Goal: Task Accomplishment & Management: Manage account settings

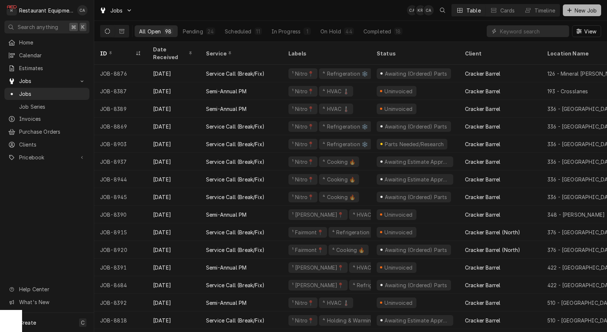
click at [576, 11] on span "New Job" at bounding box center [585, 11] width 25 height 8
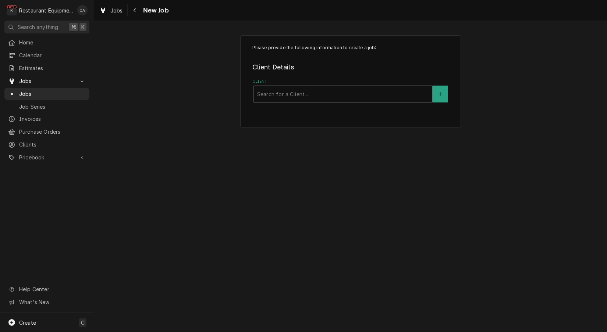
click at [278, 94] on div "Search for a Client..." at bounding box center [342, 94] width 171 height 8
type input "cracker"
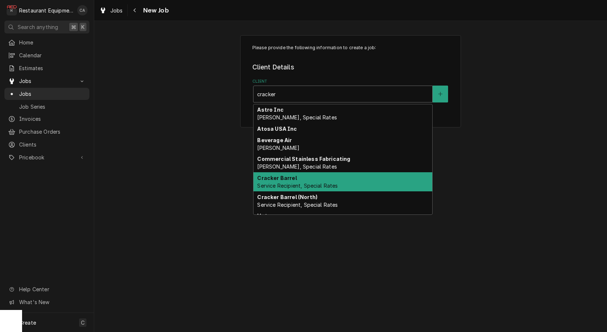
click at [293, 177] on strong "Cracker Barrel" at bounding box center [276, 178] width 39 height 6
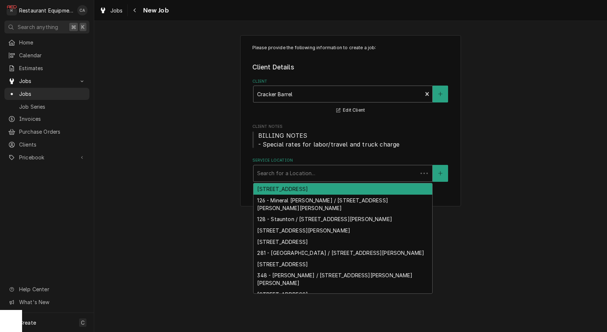
click at [289, 167] on div "Service Location" at bounding box center [335, 173] width 157 height 13
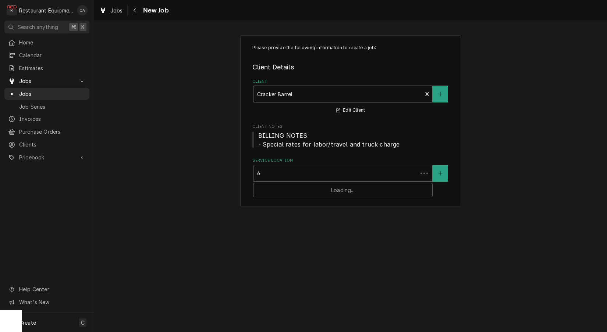
type input "60"
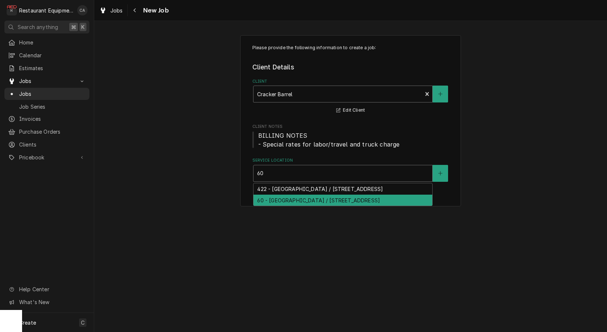
drag, startPoint x: 303, startPoint y: 205, endPoint x: 218, endPoint y: 196, distance: 85.4
click at [303, 205] on div "60 - [GEOGRAPHIC_DATA] / [STREET_ADDRESS]" at bounding box center [342, 200] width 179 height 11
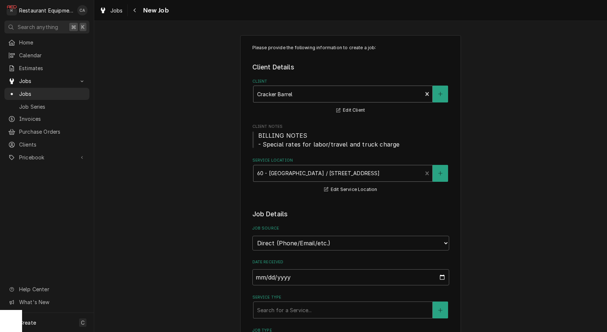
scroll to position [122, 0]
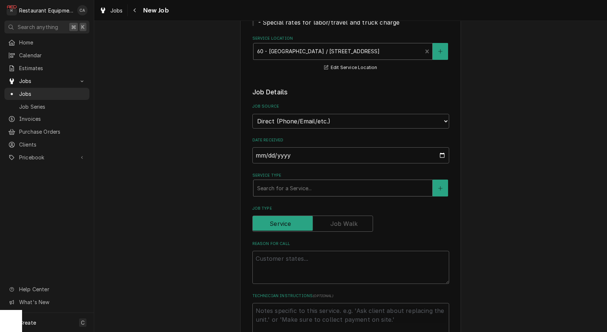
click at [274, 185] on div "Search for a Service..." at bounding box center [342, 189] width 171 height 8
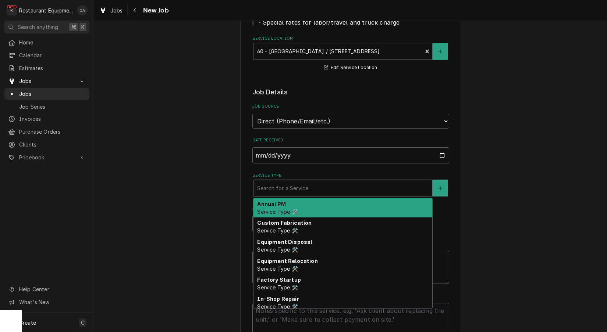
type textarea "x"
type input "f"
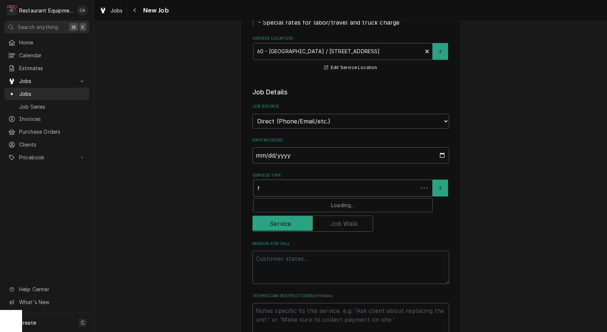
type textarea "x"
type input "fi"
type textarea "x"
type input "fix"
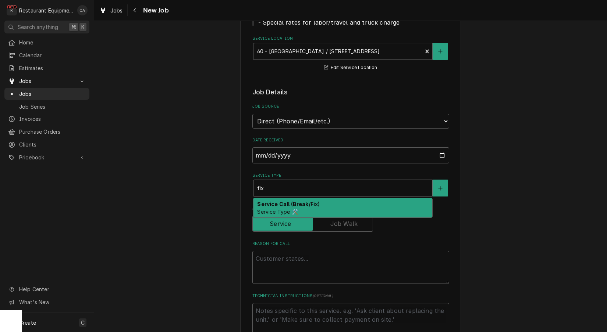
drag, startPoint x: 276, startPoint y: 195, endPoint x: 321, endPoint y: 236, distance: 60.6
click at [277, 201] on strong "Service Call (Break/Fix)" at bounding box center [288, 204] width 62 height 6
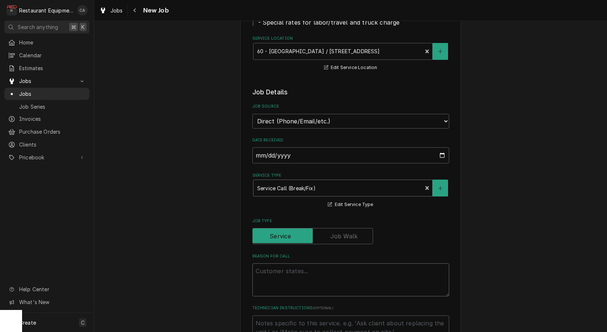
click at [293, 264] on textarea "Reason For Call" at bounding box center [350, 280] width 197 height 33
type textarea "x"
type textarea "P"
type textarea "x"
type textarea "PO"
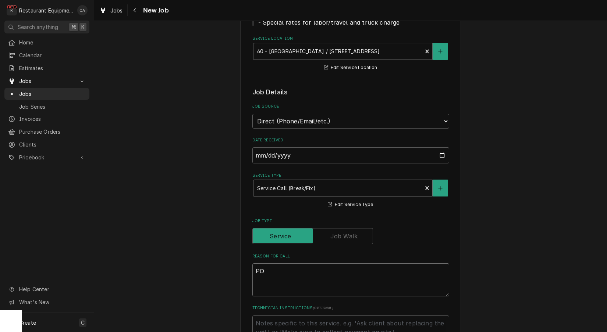
type textarea "x"
type textarea "PO#"
type textarea "x"
type textarea "PO#"
type textarea "x"
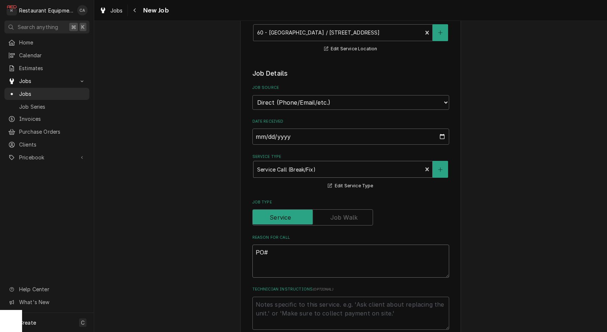
scroll to position [0, 0]
type textarea "PO#"
click at [302, 300] on textarea "Technician Instructions ( optional )" at bounding box center [350, 313] width 197 height 33
type textarea "x"
type textarea "N"
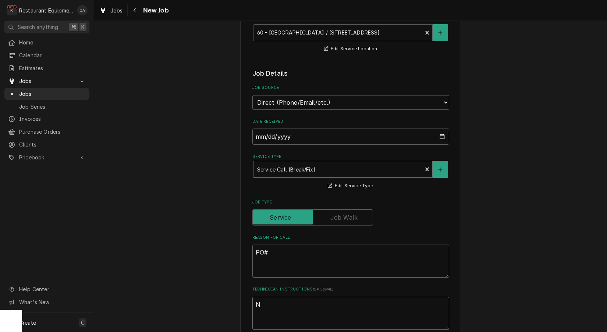
type textarea "x"
type textarea "NT"
type textarea "x"
type textarea "NTE"
type textarea "x"
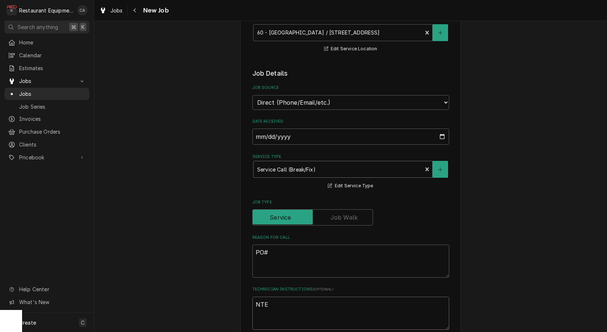
type textarea "NTE"
type textarea "x"
type textarea "NTE $"
type textarea "x"
type textarea "NTE $8"
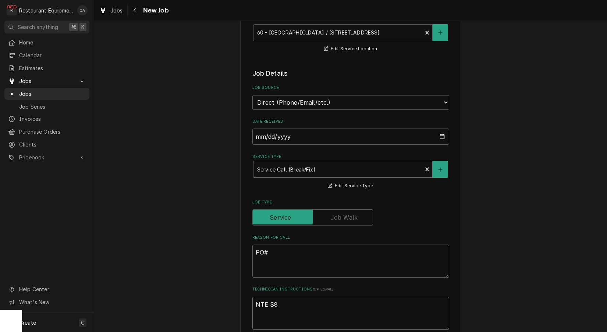
type textarea "x"
type textarea "NTE $80"
type textarea "x"
type textarea "NTE $800"
type textarea "x"
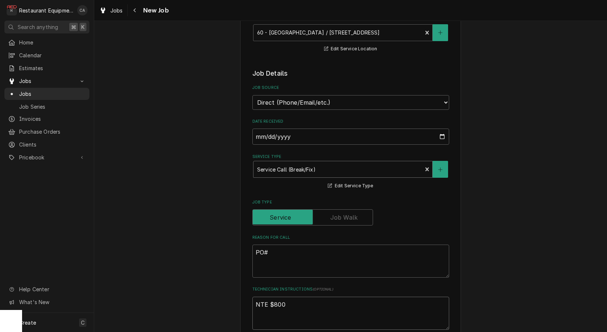
type textarea "NTE $800"
click at [283, 245] on textarea "PO#" at bounding box center [350, 261] width 197 height 33
type textarea "x"
type textarea "PO# 3"
type textarea "x"
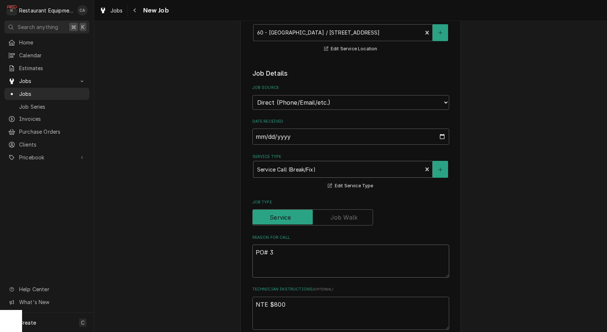
type textarea "PO# 32"
type textarea "x"
type textarea "PO# 326"
type textarea "x"
type textarea "PO# 3262"
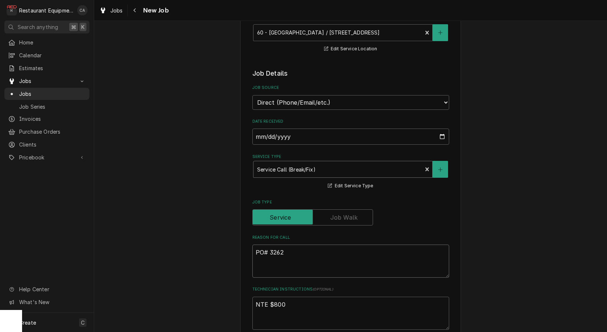
type textarea "x"
type textarea "PO# 32625"
type textarea "x"
type textarea "PO# 326255"
type textarea "x"
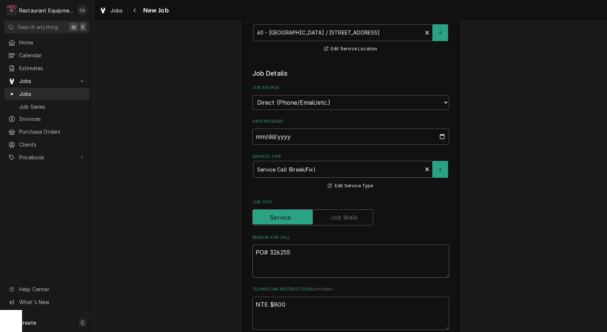
type textarea "PO# 3262553"
type textarea "x"
type textarea "PO# 32625536"
type textarea "x"
type textarea "PO# 326255363"
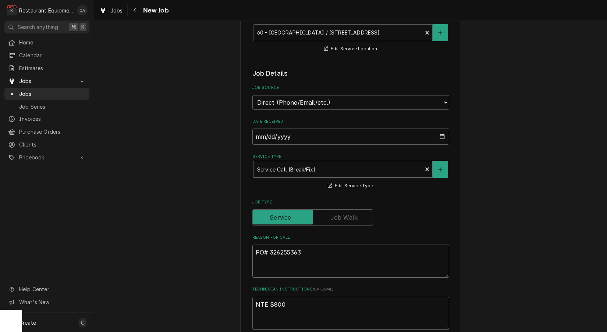
type textarea "x"
type textarea "PO# 326255363"
type textarea "x"
type textarea "PO# 326255363"
type textarea "x"
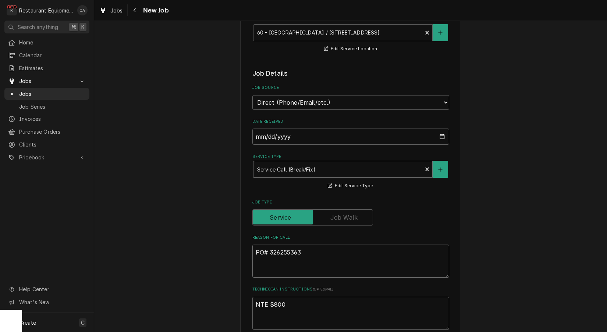
type textarea "PO# 326255363"
paste textarea ""GRILL LINE / KITCHEN EQUIPMENT / GRILL/GRIDDLE / BROKEN/MISSING PARTS / Equipm…"
type textarea "x"
type textarea "PO# 326255363 "GRILL LINE / KITCHEN EQUIPMENT / GRILL/GRIDDLE / BROKEN/MISSING …"
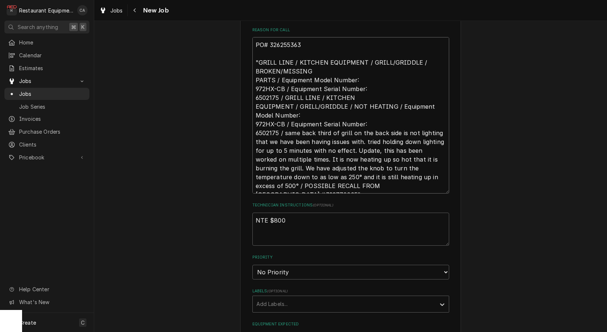
type textarea "x"
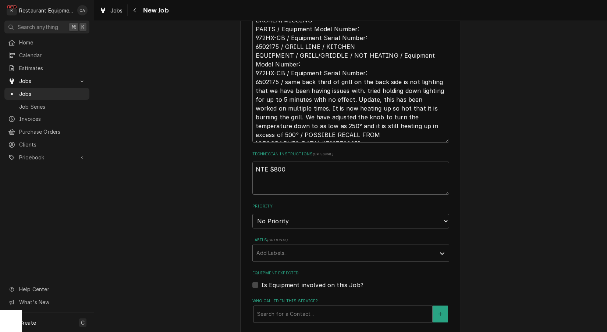
type textarea "PO# 326255363 "GRILL LINE / KITCHEN EQUIPMENT / GRILL/GRIDDLE / BROKEN/MISSING …"
select select "1"
type textarea "x"
select select "2"
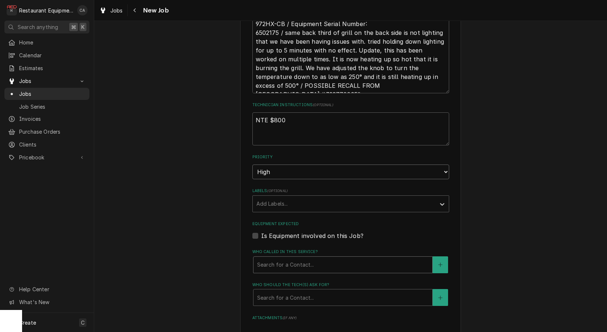
scroll to position [450, 0]
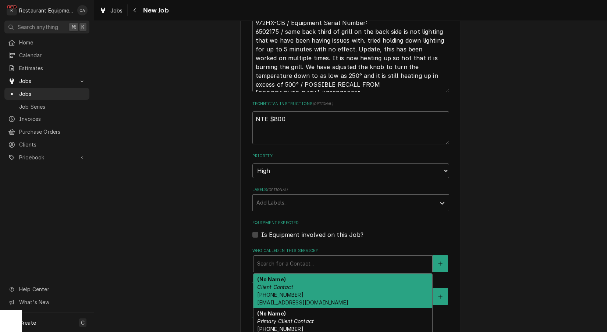
drag, startPoint x: 283, startPoint y: 249, endPoint x: 284, endPoint y: 263, distance: 13.6
click at [283, 260] on div "Search for a Contact..." at bounding box center [342, 264] width 171 height 8
drag, startPoint x: 281, startPoint y: 267, endPoint x: 279, endPoint y: 285, distance: 18.5
click at [281, 276] on strong "(No Name)" at bounding box center [271, 279] width 28 height 6
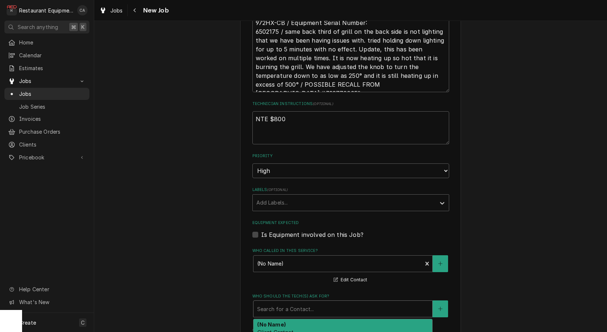
click at [276, 306] on div "Search for a Contact..." at bounding box center [342, 310] width 171 height 8
click at [274, 322] on strong "(No Name)" at bounding box center [271, 325] width 28 height 6
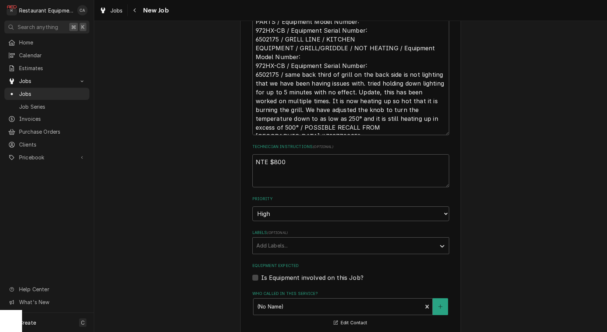
scroll to position [364, 0]
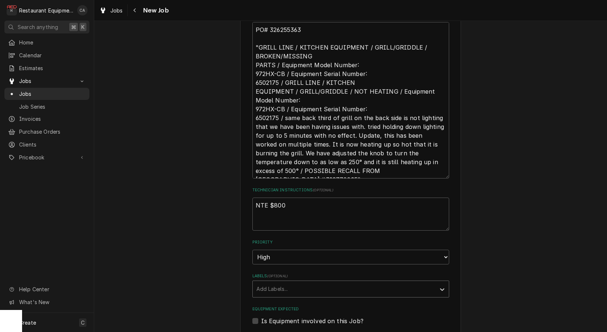
click at [267, 285] on div "Add Labels..." at bounding box center [343, 289] width 175 height 8
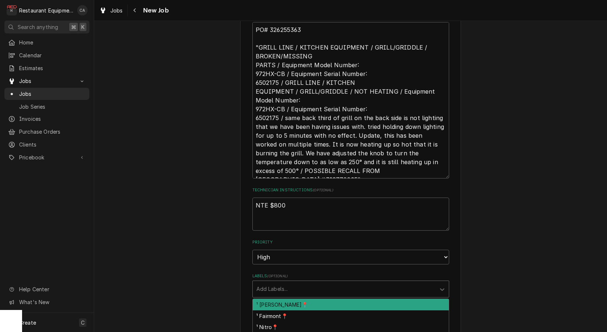
click at [266, 299] on div "¹ [PERSON_NAME]📍" at bounding box center [351, 304] width 196 height 11
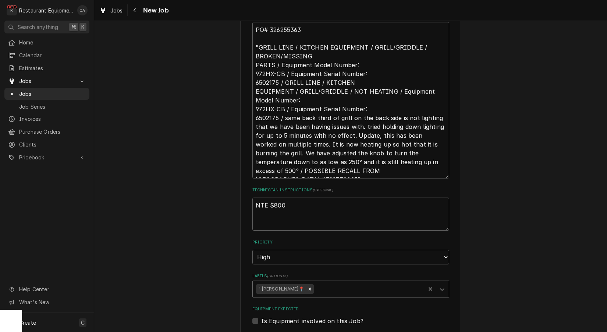
type textarea "x"
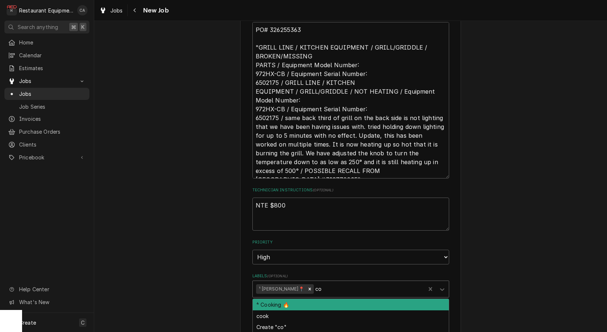
type input "coo"
click at [304, 299] on div "⁴ Cooking 🔥" at bounding box center [351, 304] width 196 height 11
type textarea "x"
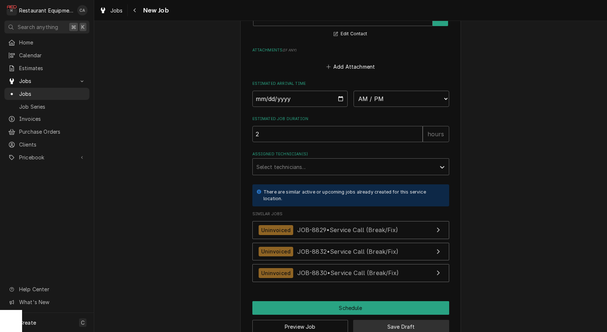
click at [405, 320] on button "Save Draft" at bounding box center [401, 327] width 96 height 14
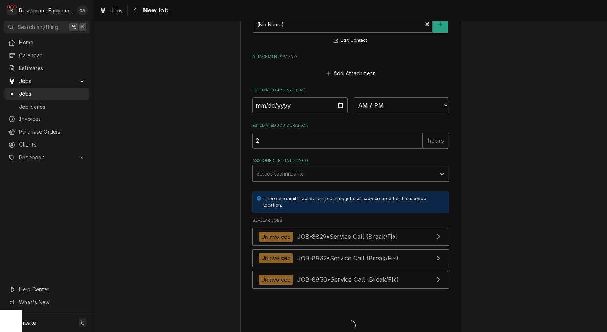
type textarea "x"
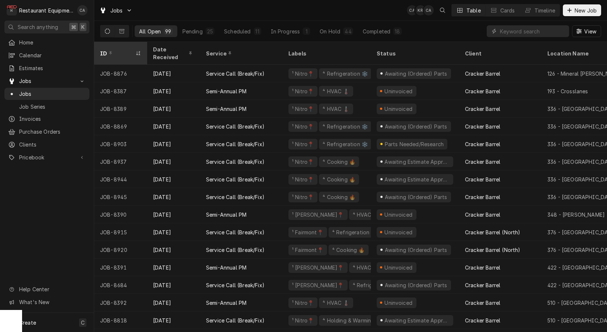
click at [124, 50] on div "ID" at bounding box center [117, 54] width 34 height 8
click at [124, 47] on div "ID Date Received Service Labels Status Client Location Name Location Address St…" at bounding box center [350, 187] width 512 height 290
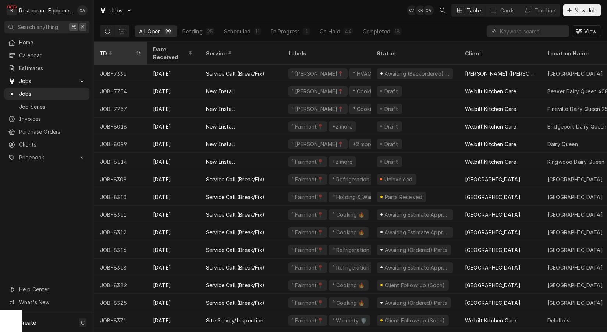
click at [125, 50] on div "ID" at bounding box center [117, 54] width 34 height 8
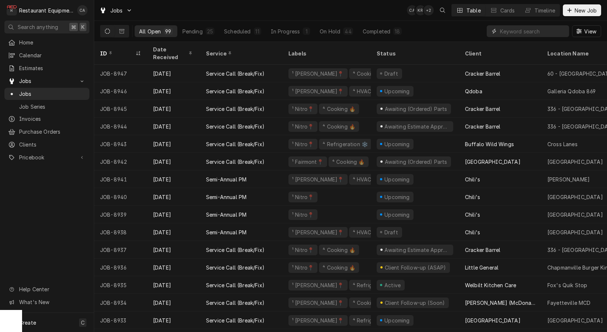
click at [517, 31] on input "Dynamic Content Wrapper" at bounding box center [532, 31] width 65 height 12
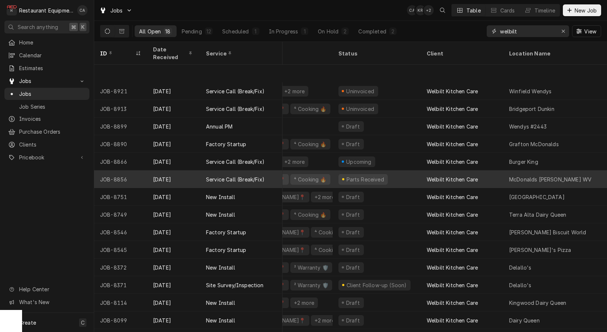
scroll to position [0, 38]
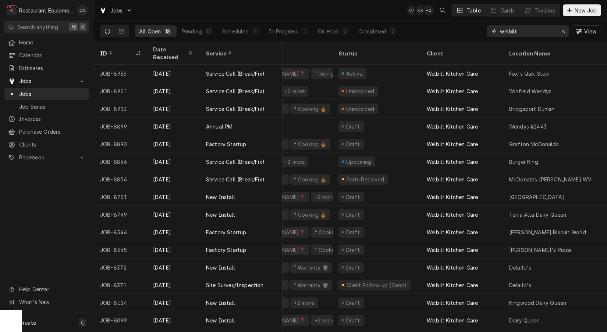
drag, startPoint x: 532, startPoint y: 34, endPoint x: 478, endPoint y: 29, distance: 53.9
click at [478, 29] on div "All Open 18 Pending 12 Scheduled 1 In Progress 1 On Hold 2 Completed 2 welbilt …" at bounding box center [350, 31] width 501 height 21
type input "galleria"
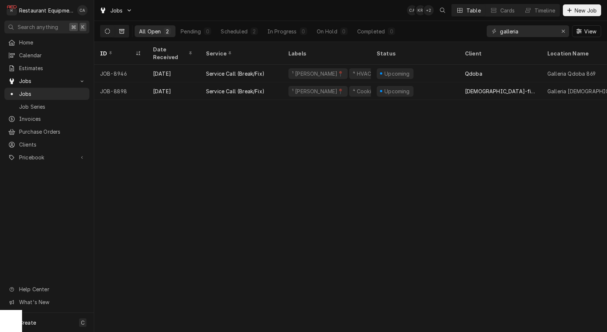
click at [126, 31] on button "Dynamic Content Wrapper" at bounding box center [122, 31] width 14 height 12
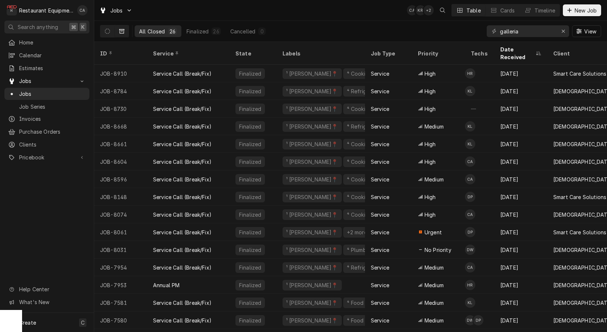
scroll to position [0, 0]
click at [564, 34] on div "Erase input" at bounding box center [562, 31] width 7 height 7
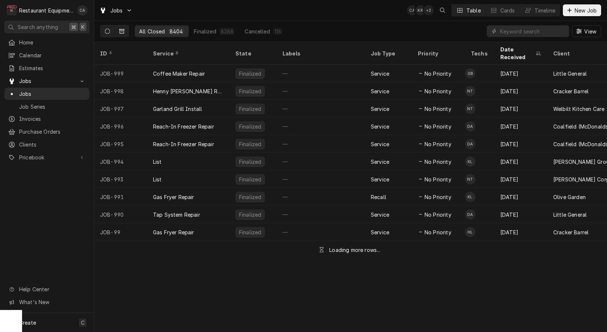
click at [105, 31] on icon "Dynamic Content Wrapper" at bounding box center [107, 31] width 5 height 5
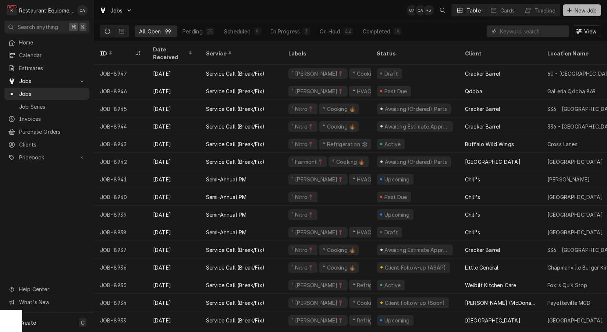
click at [580, 11] on span "New Job" at bounding box center [585, 11] width 25 height 8
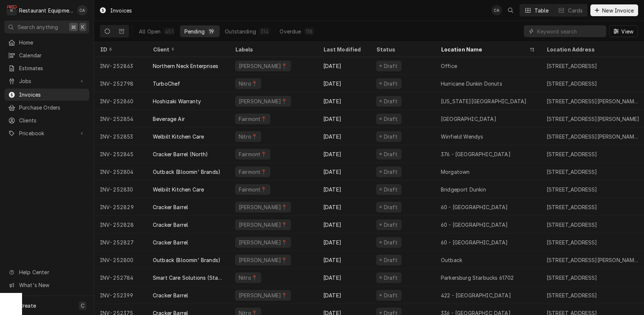
click at [357, 18] on div "Invoices CA Table Cards New Invoice" at bounding box center [369, 10] width 550 height 21
click at [469, 26] on div "All Open 451 Pending 19 Outstanding 314 Overdue 118 View" at bounding box center [369, 31] width 539 height 21
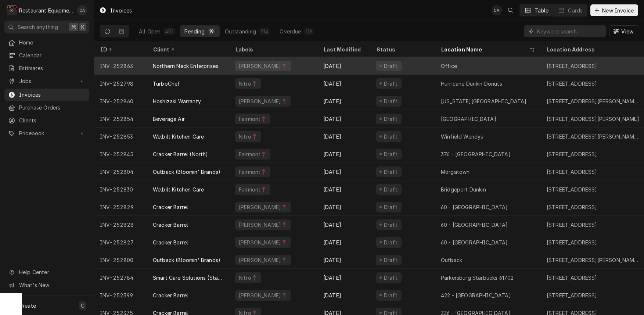
click at [438, 64] on div "Office" at bounding box center [488, 66] width 106 height 18
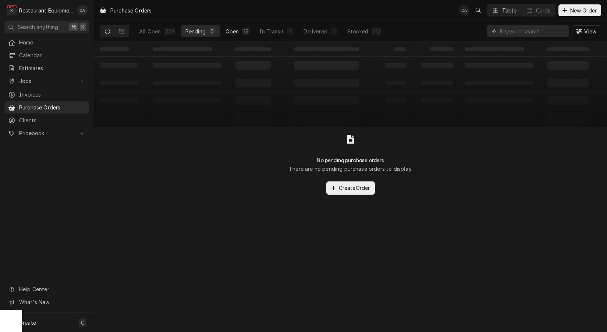
click at [237, 33] on div "Open" at bounding box center [232, 32] width 14 height 8
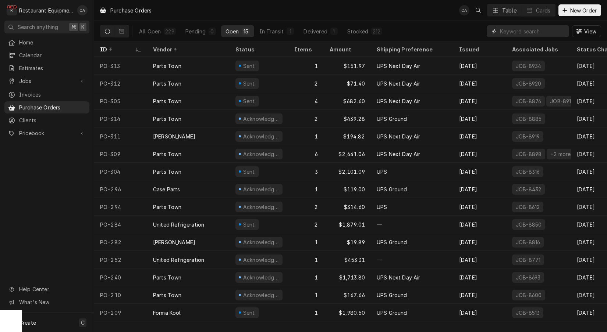
click at [508, 30] on input "Dynamic Content Wrapper" at bounding box center [532, 31] width 65 height 12
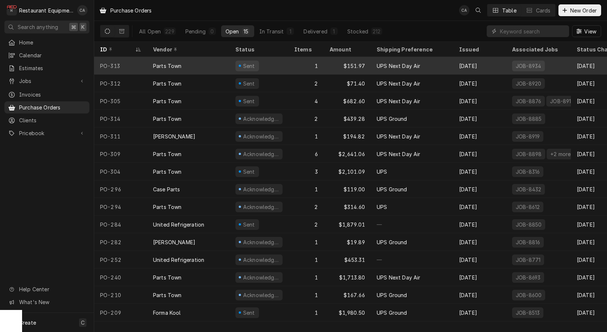
click at [489, 64] on div "[DATE]" at bounding box center [479, 66] width 53 height 18
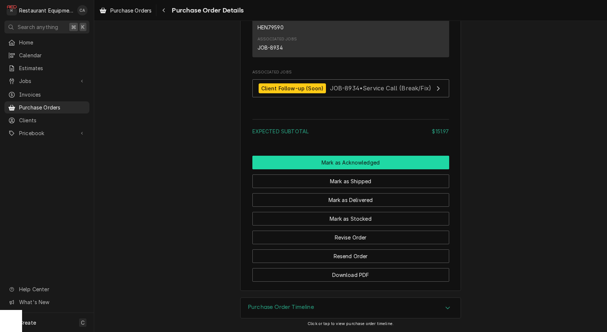
scroll to position [525, 0]
click at [319, 164] on button "Mark as Acknowledged" at bounding box center [350, 163] width 197 height 14
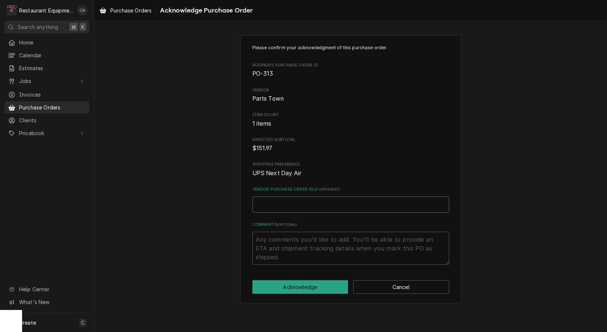
click at [283, 197] on input "Vendor Purchase Order ID ( if different )" at bounding box center [350, 205] width 197 height 16
type textarea "x"
type input "0"
type textarea "x"
type input "05"
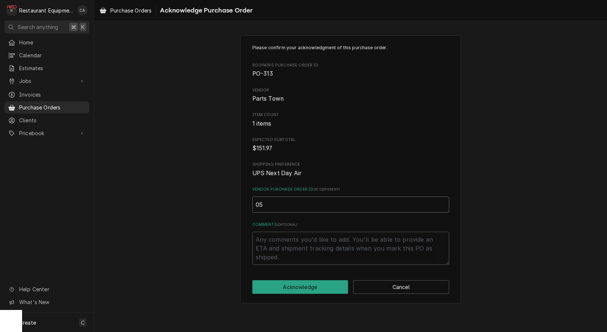
type textarea "x"
type input "050"
type textarea "x"
type input "0506"
type textarea "x"
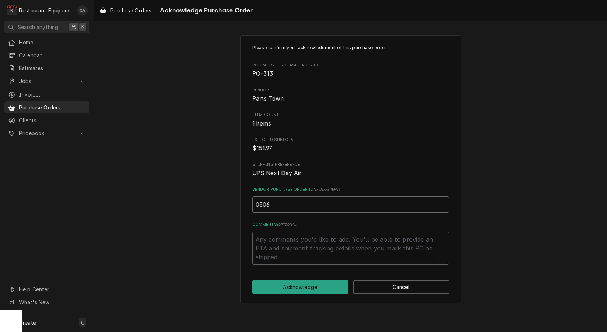
type input "05066"
type textarea "x"
type input "050660"
type textarea "x"
type input "0506606"
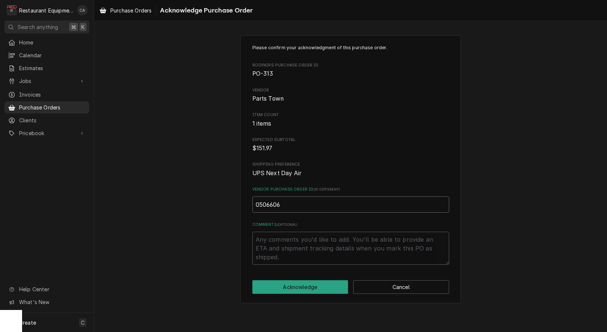
type textarea "x"
type input "05066068"
type textarea "x"
type input "050660687"
type textarea "x"
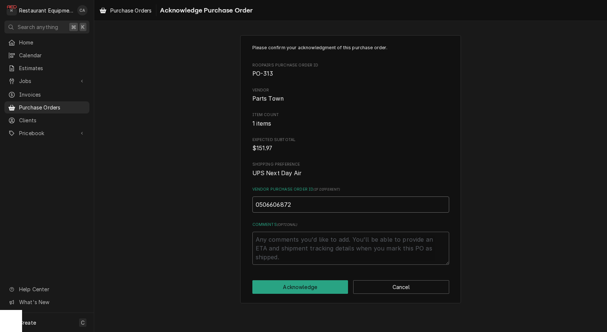
type input "0506606872"
click at [281, 277] on div "Please confirm your acknowledgment of this purchase order. Roopairs Purchase Or…" at bounding box center [350, 169] width 221 height 268
click at [279, 281] on button "Acknowledge" at bounding box center [300, 288] width 96 height 14
type textarea "x"
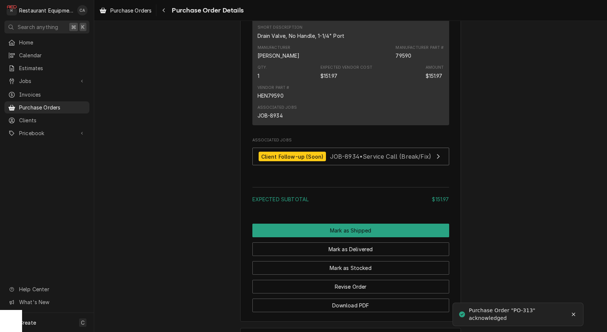
scroll to position [467, 0]
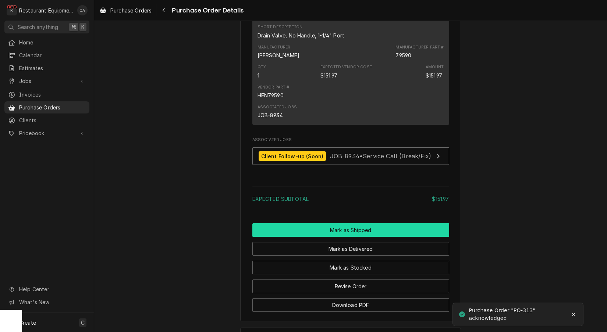
click at [288, 237] on button "Mark as Shipped" at bounding box center [350, 231] width 197 height 14
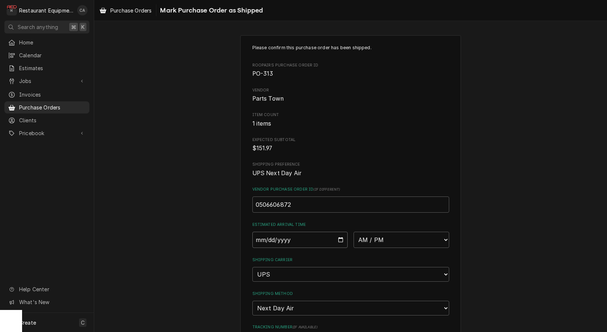
click at [287, 238] on input "Date" at bounding box center [300, 240] width 96 height 16
type input "[DATE]"
type textarea "x"
select select "10:30:00"
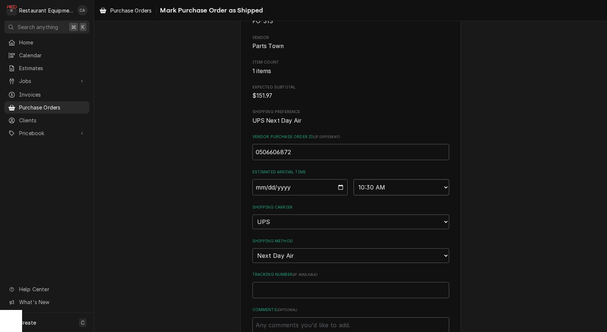
scroll to position [64, 0]
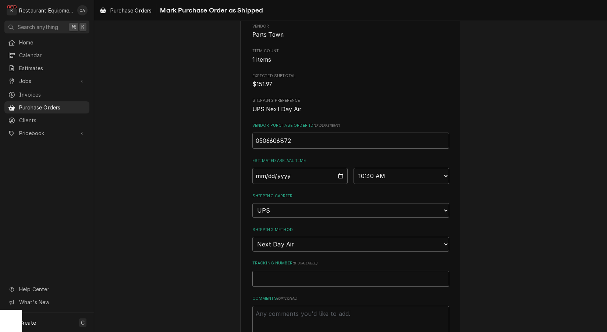
click at [283, 271] on input "Tracking Number ( if available )" at bounding box center [350, 279] width 197 height 16
type textarea "x"
type input "1"
type textarea "x"
type input "1Z"
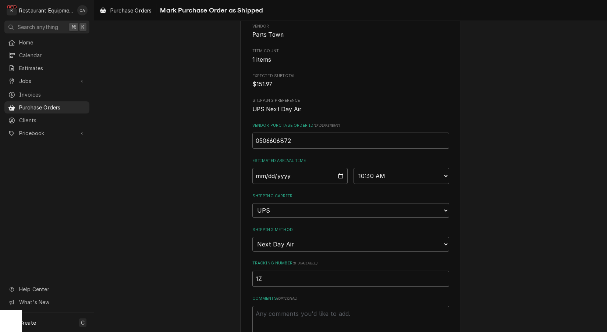
type textarea "x"
type input "1Z6"
type textarea "x"
type input "1Z62"
type textarea "x"
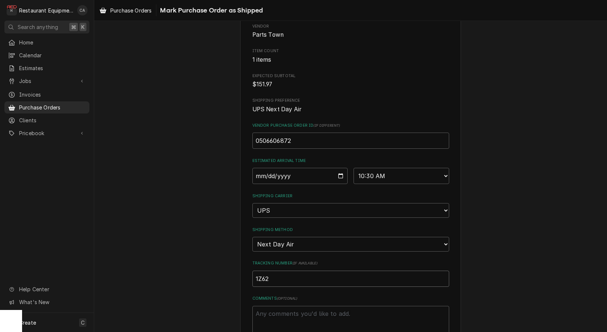
type input "1Z625"
type textarea "x"
type input "1Z6254"
type textarea "x"
type input "1Z62545"
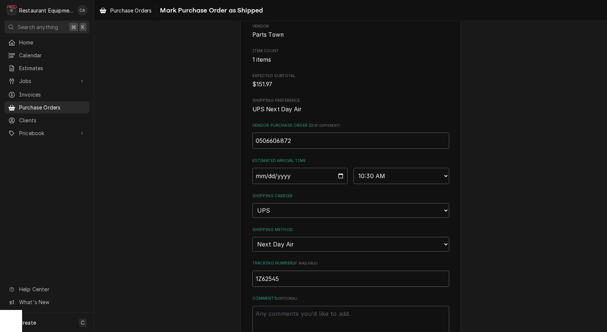
type textarea "x"
type input "1Z625455"
type textarea "x"
type input "1Z6254550"
type textarea "x"
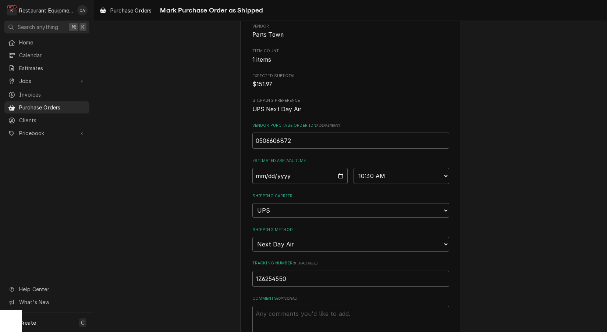
type input "1Z62545501"
type textarea "x"
type input "1Z625455011"
type textarea "x"
type input "1Z6254550110"
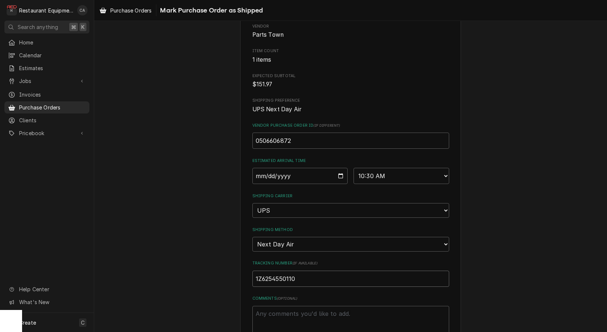
type textarea "x"
type input "1Z62545501104"
type textarea "x"
type input "1Z625455011042"
type textarea "x"
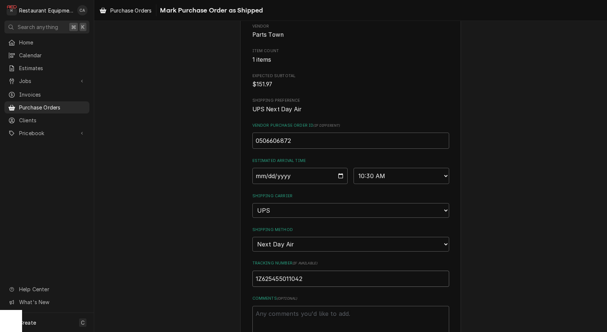
type input "1Z6254550110425"
type textarea "x"
type input "1Z62545501104254"
type textarea "x"
type input "1Z625455011042544"
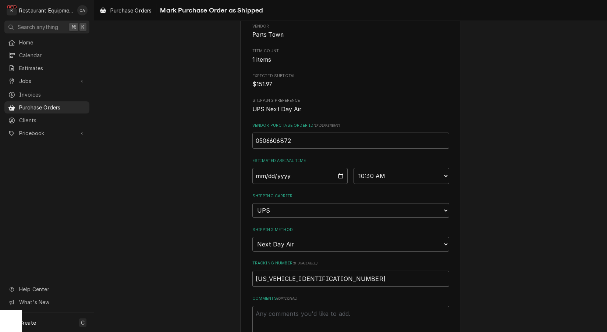
type textarea "x"
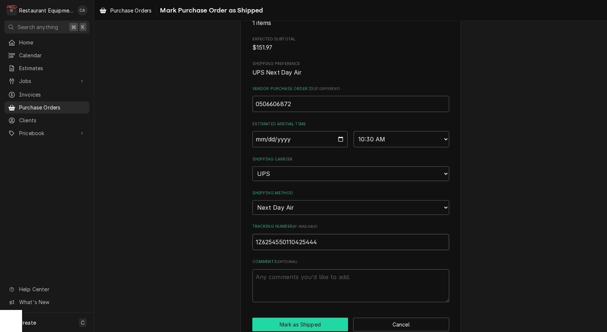
scroll to position [100, 0]
type input "1Z6254550110425444"
click at [301, 318] on button "Mark as Shipped" at bounding box center [300, 325] width 96 height 14
type textarea "x"
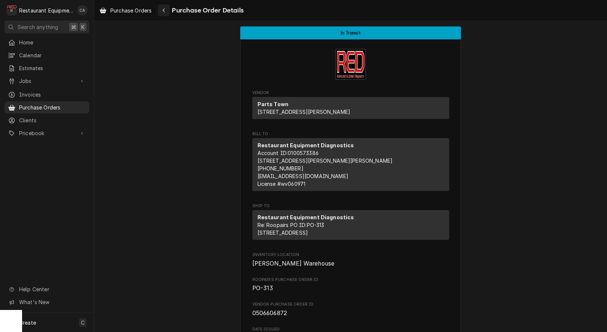
click at [163, 11] on icon "Navigate back" at bounding box center [163, 10] width 3 height 5
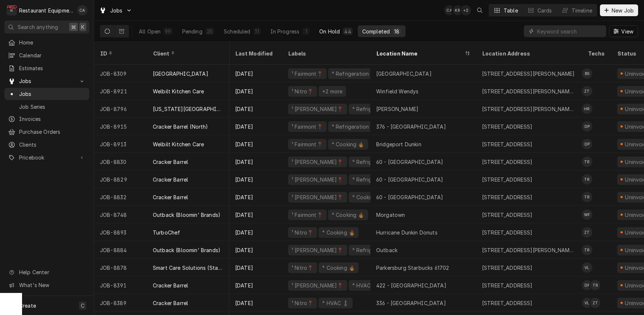
scroll to position [0, 2]
click at [244, 18] on div "Jobs CA KR + 2 Table Cards Timeline New Job" at bounding box center [369, 10] width 550 height 21
click at [277, 14] on div "Jobs CA KR + 2 Table Cards Timeline New Job" at bounding box center [369, 10] width 550 height 21
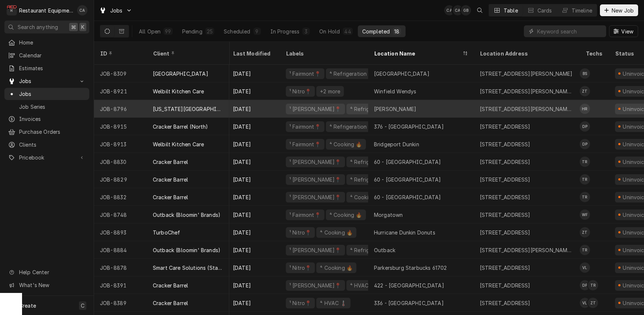
scroll to position [0, 5]
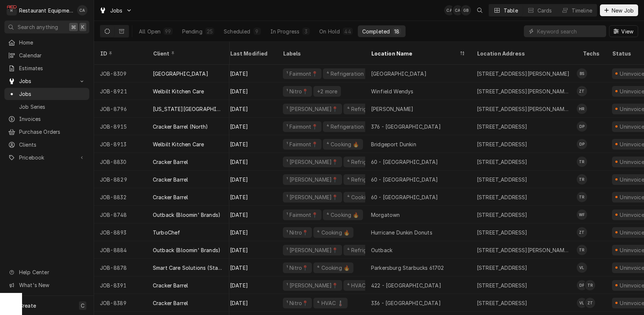
click at [455, 22] on div "All Open 99 Pending 25 Scheduled 9 In Progress 3 On Hold 44 Completed 18 View" at bounding box center [369, 31] width 539 height 21
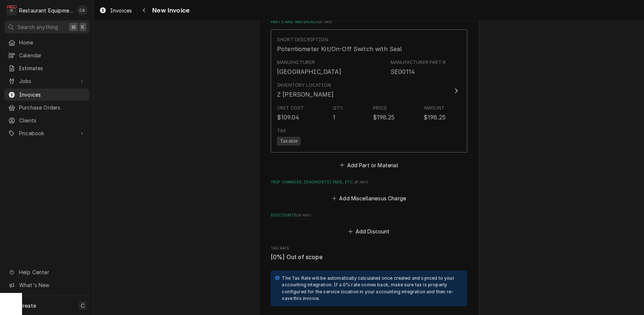
scroll to position [667, 0]
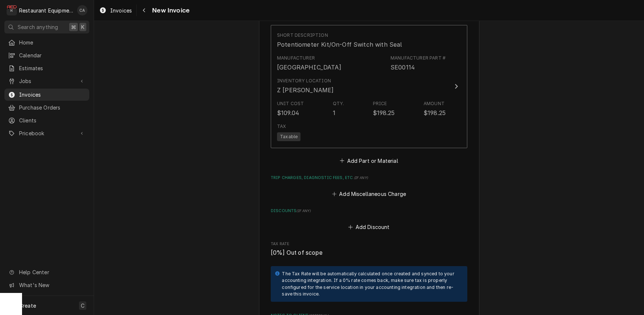
click at [122, 10] on span "Invoices" at bounding box center [121, 11] width 22 height 8
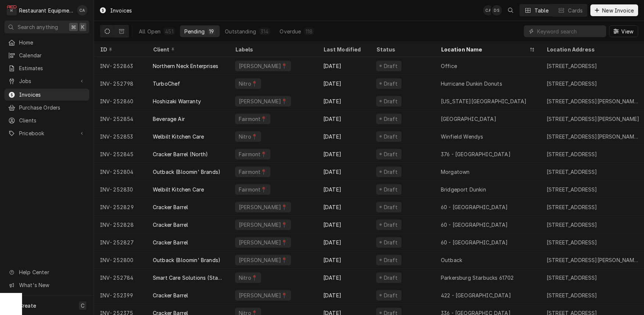
click at [343, 14] on div "Invoices CA DS Table Cards New Invoice" at bounding box center [369, 10] width 550 height 21
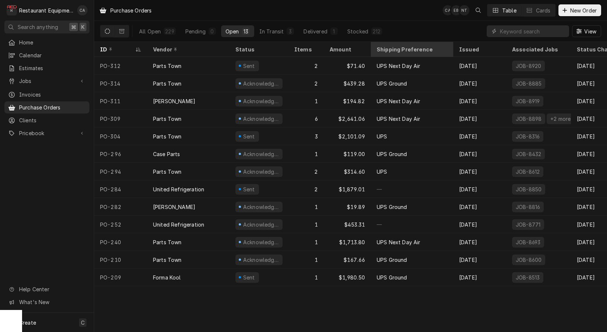
drag, startPoint x: 364, startPoint y: 14, endPoint x: 422, endPoint y: 50, distance: 68.2
click at [364, 14] on div "Purchase Orders CA EB NT Table Cards New Order" at bounding box center [350, 10] width 512 height 21
click at [275, 30] on div "In Transit" at bounding box center [271, 32] width 25 height 8
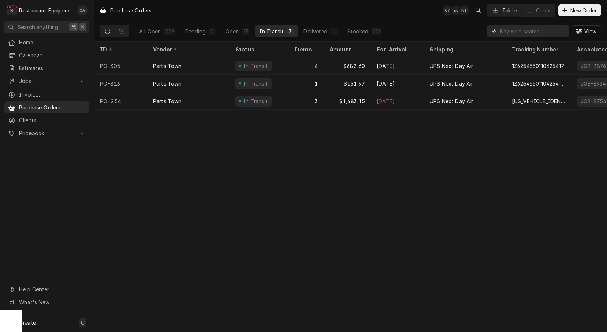
click at [510, 27] on input "Dynamic Content Wrapper" at bounding box center [532, 31] width 65 height 12
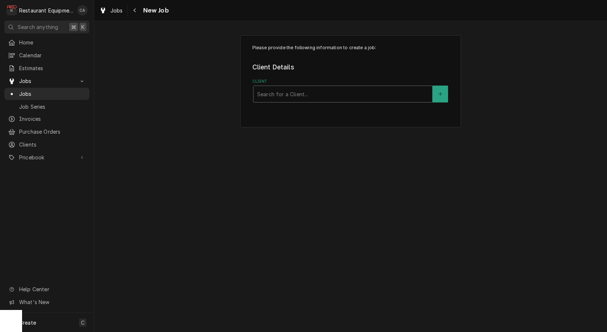
click at [285, 97] on div "Client" at bounding box center [342, 93] width 171 height 13
type input "cracker"
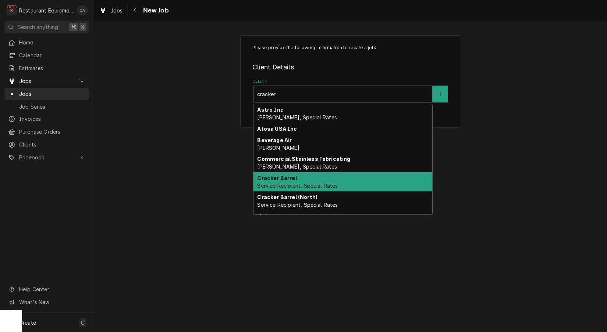
click at [304, 183] on span "Service Recipient, Special Rates" at bounding box center [297, 186] width 81 height 6
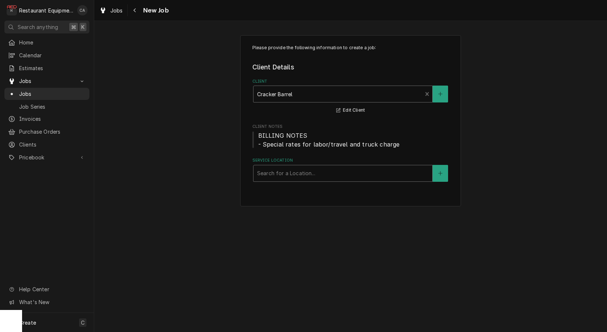
click at [292, 171] on div "Search for a Location..." at bounding box center [342, 173] width 171 height 8
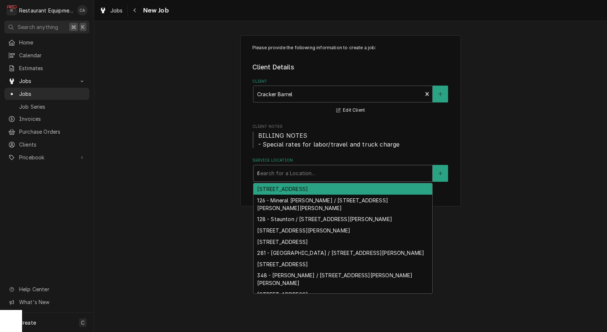
type input "65"
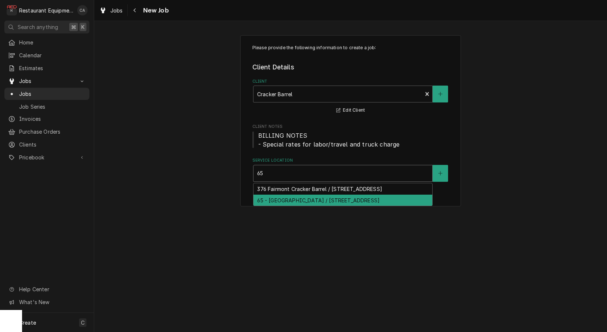
drag, startPoint x: 285, startPoint y: 196, endPoint x: 240, endPoint y: 198, distance: 45.3
click at [284, 197] on div "65 - [GEOGRAPHIC_DATA] / [STREET_ADDRESS]" at bounding box center [342, 200] width 179 height 11
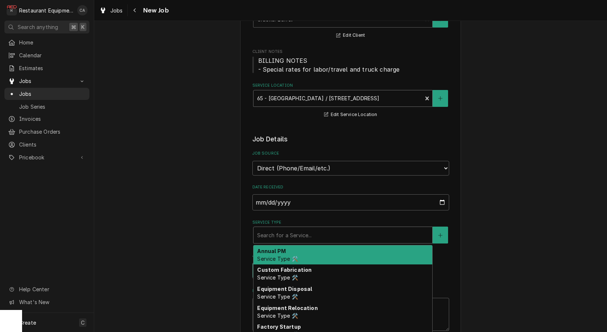
click at [272, 232] on div "Search for a Service..." at bounding box center [342, 236] width 171 height 8
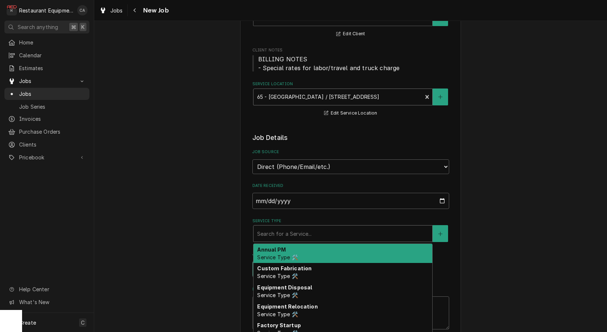
type textarea "x"
type input "f"
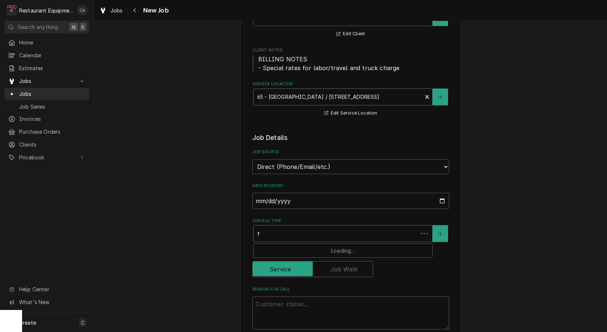
type textarea "x"
type input "fi"
type textarea "x"
type input "fix"
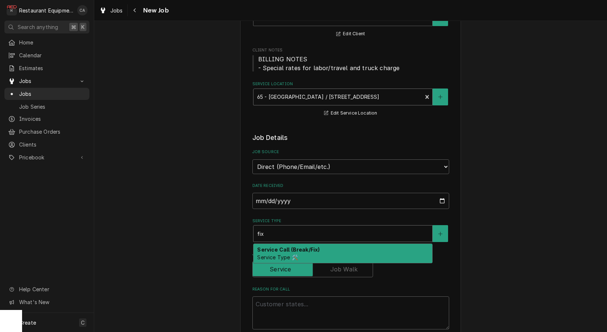
click at [276, 247] on strong "Service Call (Break/Fix)" at bounding box center [288, 250] width 62 height 6
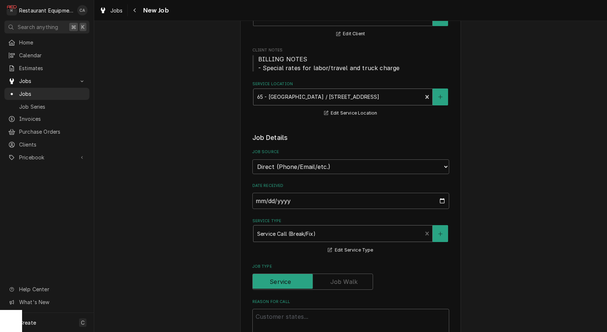
scroll to position [79, 0]
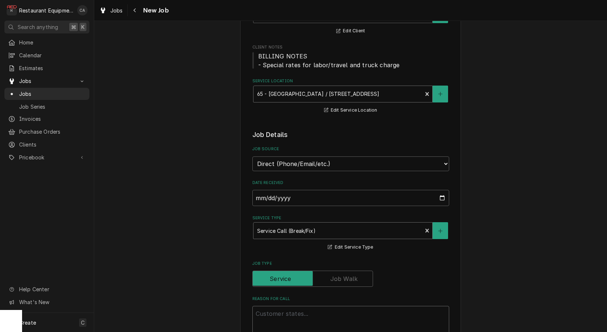
click at [267, 306] on textarea "Reason For Call" at bounding box center [350, 322] width 197 height 33
type textarea "x"
type textarea "P"
type textarea "x"
type textarea "PO"
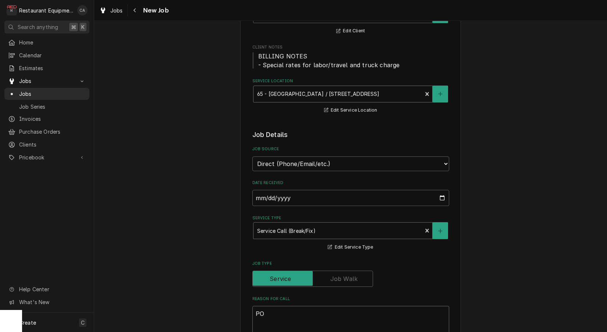
type textarea "x"
type textarea "PO#"
type textarea "x"
type textarea "PO#"
type textarea "x"
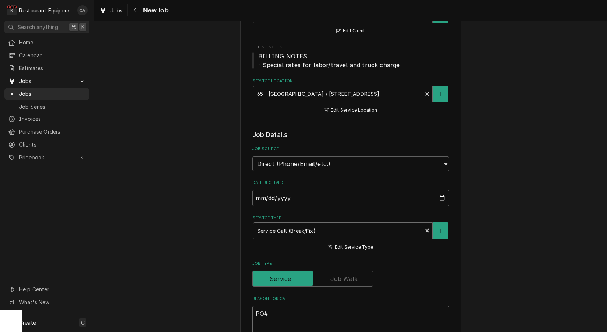
type textarea "PO# 3"
type textarea "x"
type textarea "PO# 32"
type textarea "x"
type textarea "PO# 326"
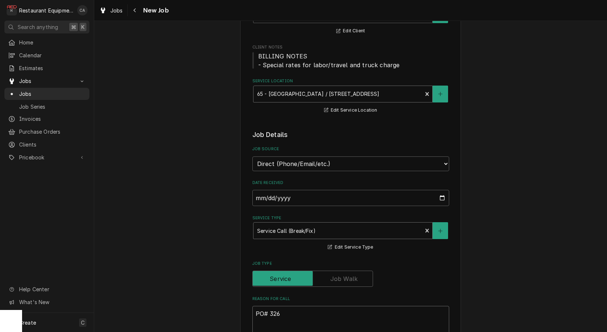
type textarea "x"
type textarea "PO# 3262"
type textarea "x"
type textarea "PO# 32626"
type textarea "x"
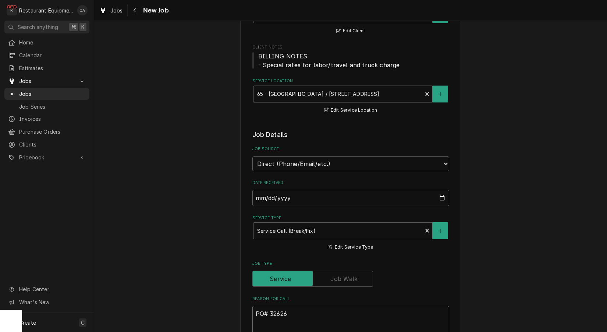
type textarea "PO# 326269"
type textarea "x"
type textarea "PO# 3262696"
type textarea "x"
type textarea "PO# 32626960"
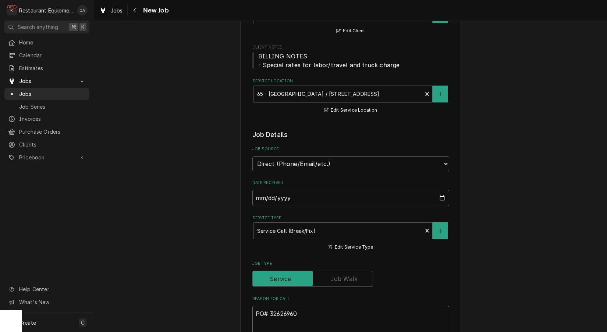
type textarea "x"
type textarea "PO# 326269602"
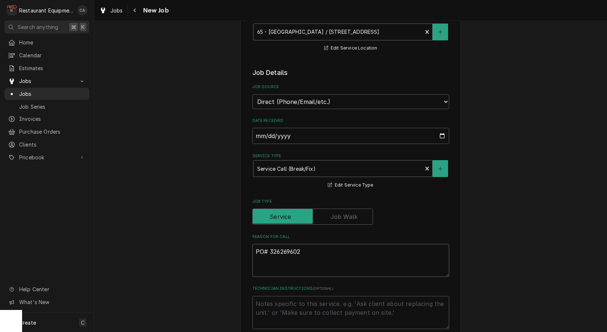
scroll to position [145, 0]
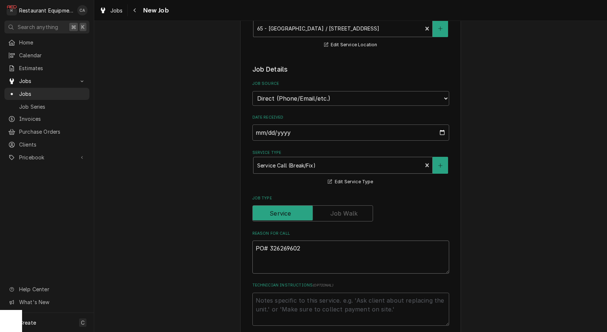
type textarea "x"
type textarea "PO# 326269602"
type textarea "x"
type textarea "PO# 326269602"
type textarea "x"
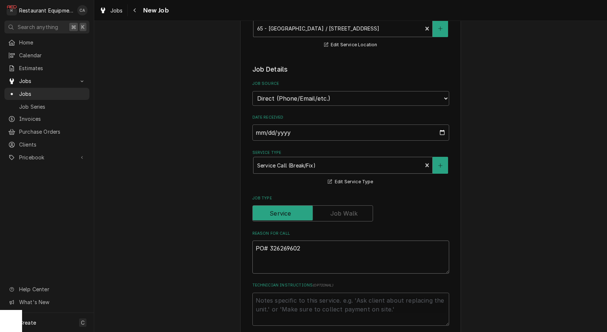
type textarea "PO# 326269602"
paste textarea "Equipment Model Number: 924RX-CB1 / Equipment Serial Number: 650138543 / Egg gr…"
type textarea "x"
type textarea "PO# 326269602 Equipment Model Number: 924RX-CB1 / Equipment Serial Number: 6501…"
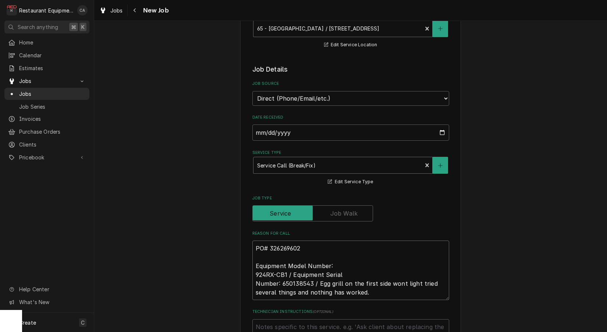
type textarea "x"
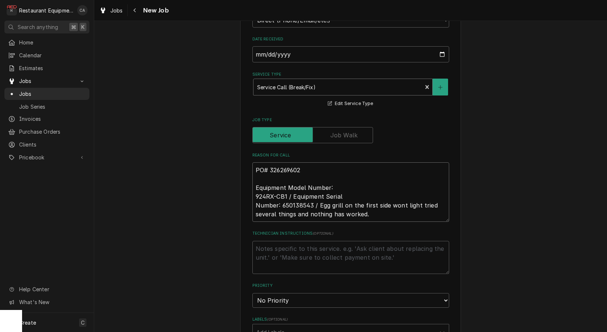
scroll to position [282, 0]
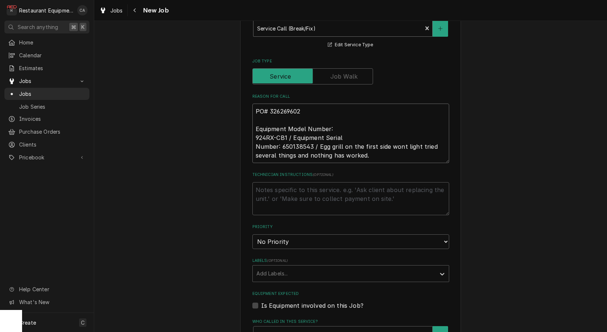
type textarea "PO# 326269602 Equipment Model Number: 924RX-CB1 / Equipment Serial Number: 6501…"
click at [257, 182] on textarea "Technician Instructions ( optional )" at bounding box center [350, 198] width 197 height 33
type textarea "x"
type textarea "N"
type textarea "x"
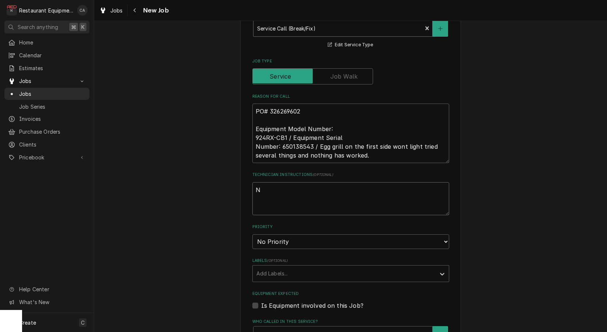
type textarea "NT"
type textarea "x"
type textarea "NTe"
type textarea "x"
type textarea "NTe"
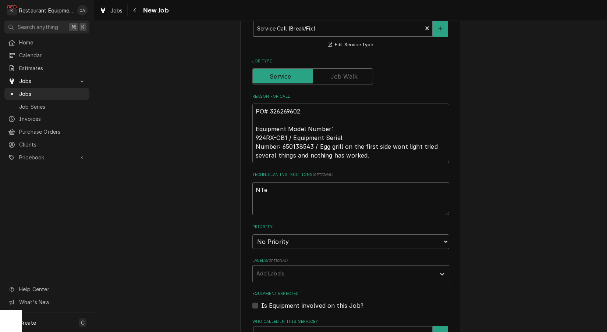
type textarea "x"
type textarea "NTe $"
click at [261, 182] on textarea "NTe $" at bounding box center [350, 198] width 197 height 33
type textarea "x"
type textarea "NT $"
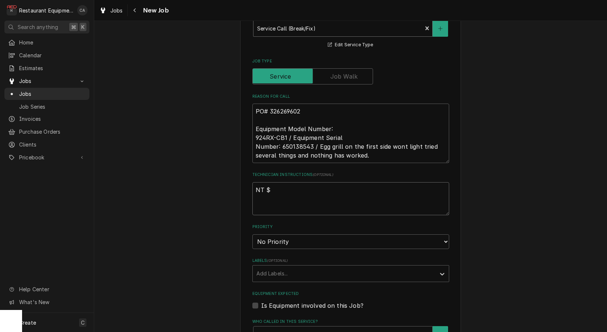
type textarea "x"
type textarea "NTE $"
type textarea "x"
type textarea "NTE $8"
type textarea "x"
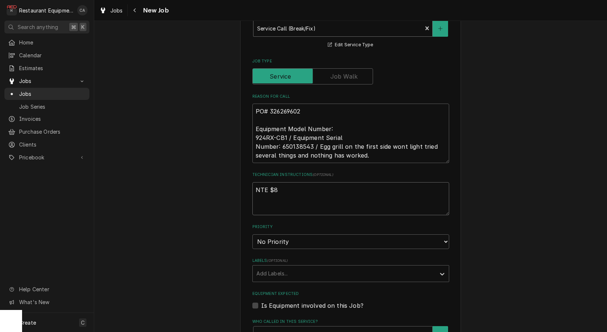
type textarea "NTE $80"
type textarea "x"
type textarea "NTE $800"
type textarea "x"
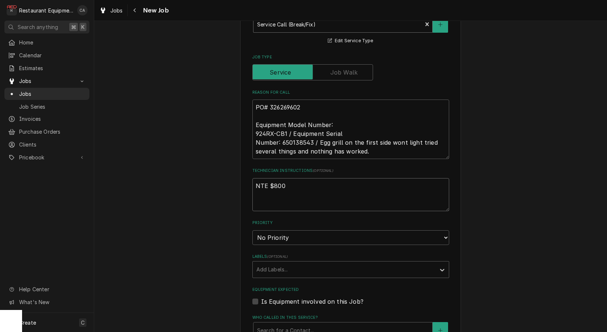
type textarea "NTE $800"
select select "2"
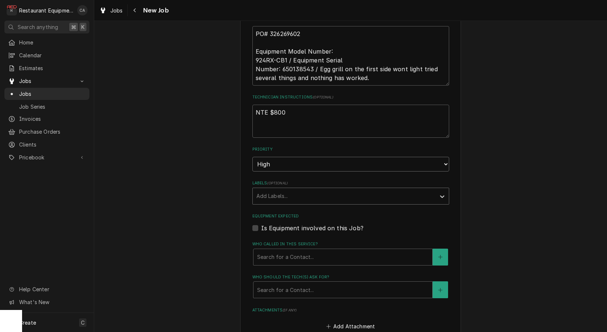
scroll to position [363, 0]
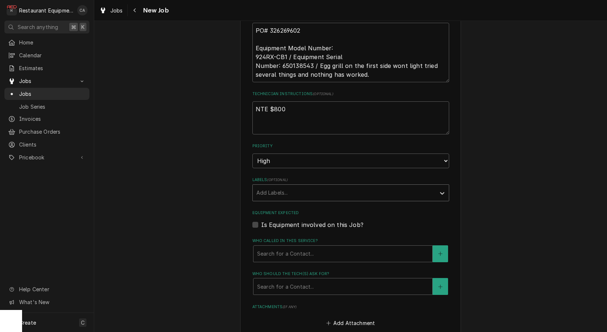
click at [276, 189] on div "Add Labels..." at bounding box center [343, 193] width 175 height 8
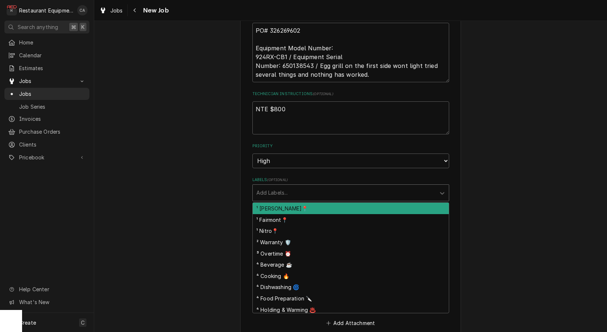
drag, startPoint x: 276, startPoint y: 192, endPoint x: 313, endPoint y: 184, distance: 37.7
click at [278, 203] on div "¹ Beckley📍" at bounding box center [351, 208] width 196 height 11
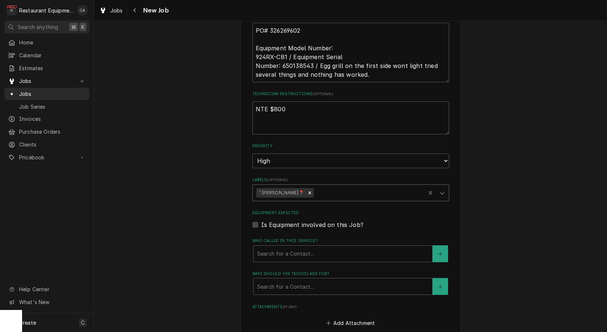
type textarea "x"
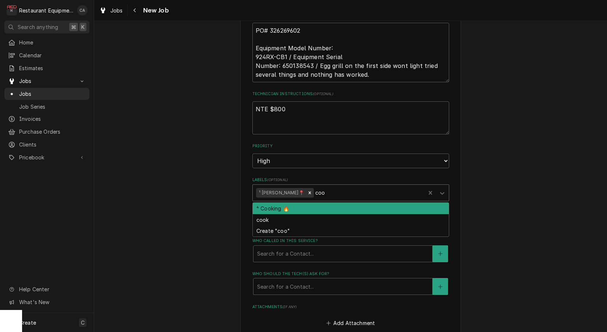
type input "cook"
click at [301, 203] on div "⁴ Cooking 🔥" at bounding box center [351, 208] width 196 height 11
type textarea "x"
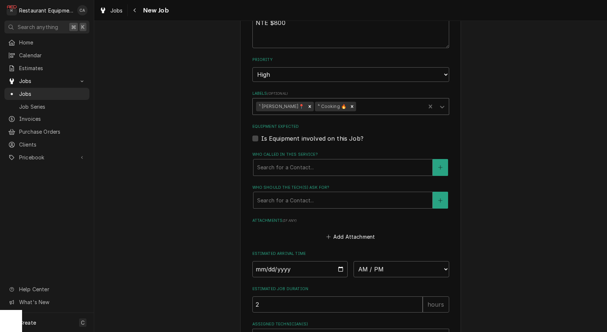
scroll to position [451, 0]
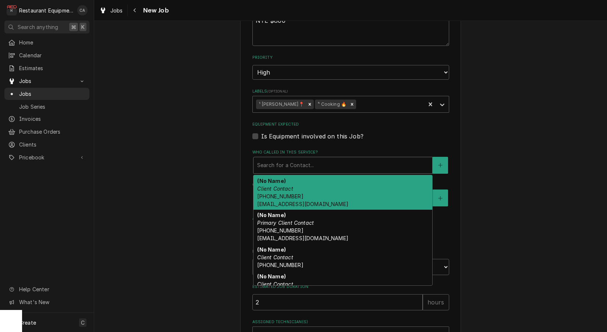
click at [269, 159] on div "Who called in this service?" at bounding box center [342, 165] width 171 height 13
click at [268, 175] on div "(No Name) Client Contact (434) 582-1940 Js@js.com" at bounding box center [342, 192] width 179 height 35
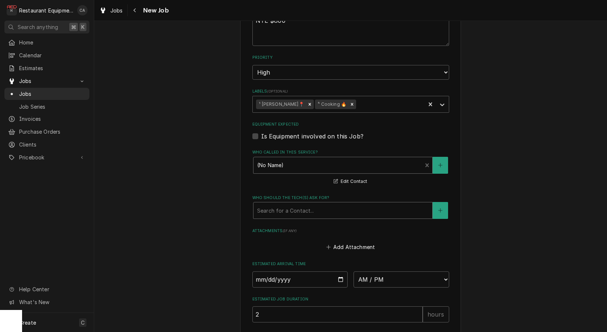
drag, startPoint x: 281, startPoint y: 191, endPoint x: 285, endPoint y: 203, distance: 12.4
click at [282, 203] on div "Search for a Contact..." at bounding box center [342, 211] width 179 height 16
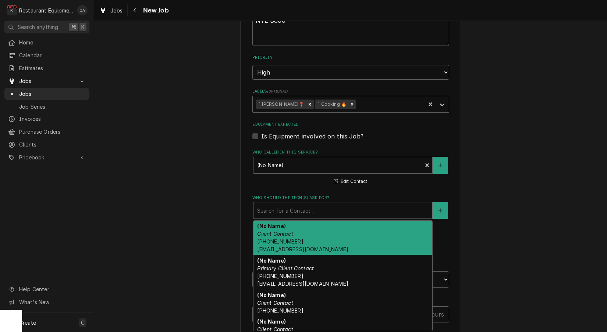
click at [271, 239] on span "(434) 582-1940 Js@js.com" at bounding box center [302, 246] width 91 height 14
type textarea "x"
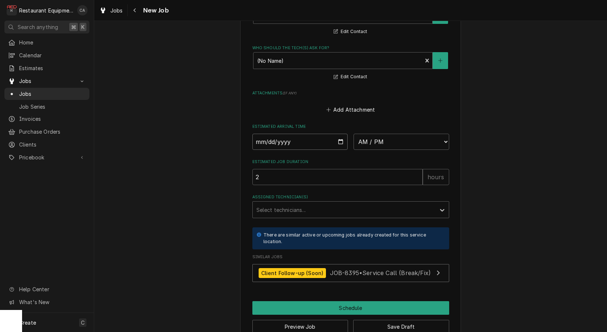
drag, startPoint x: 289, startPoint y: 124, endPoint x: 297, endPoint y: 138, distance: 16.5
click at [289, 134] on input "Date" at bounding box center [300, 142] width 96 height 16
type input "2025-09-19"
type textarea "x"
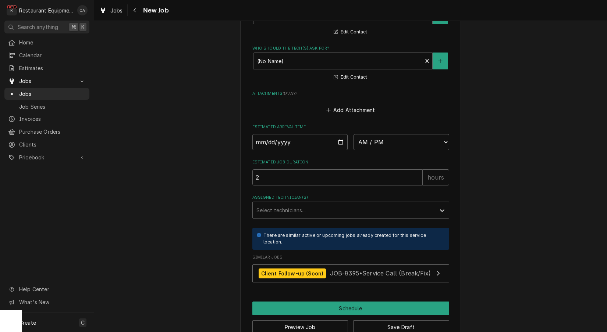
scroll to position [0, 0]
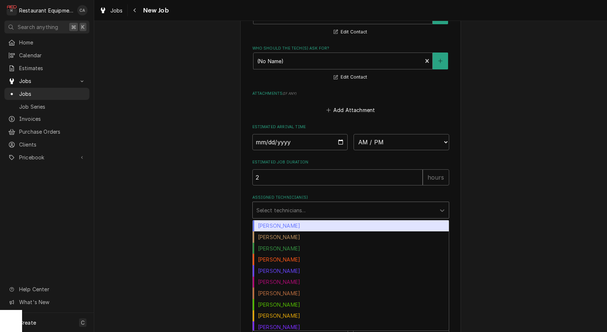
click at [284, 207] on div "Select technicians..." at bounding box center [343, 211] width 175 height 8
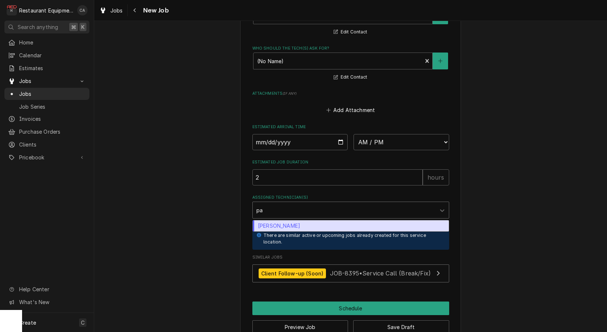
type input "pax"
click at [275, 221] on div "Paxton Turner" at bounding box center [351, 226] width 196 height 11
type textarea "x"
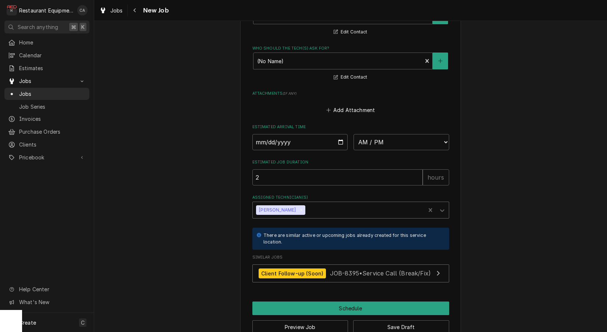
type textarea "x"
select select "10:00:00"
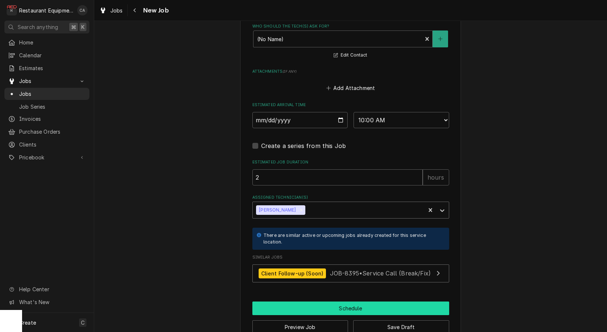
click at [360, 302] on button "Schedule" at bounding box center [350, 309] width 197 height 14
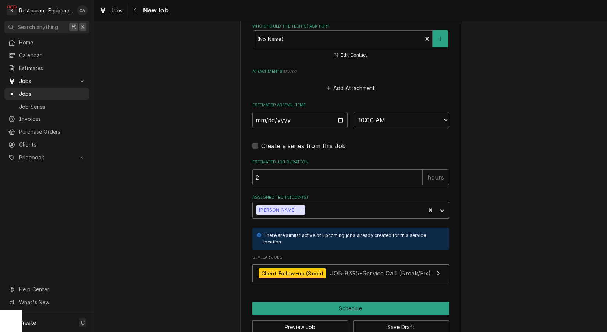
scroll to position [617, 0]
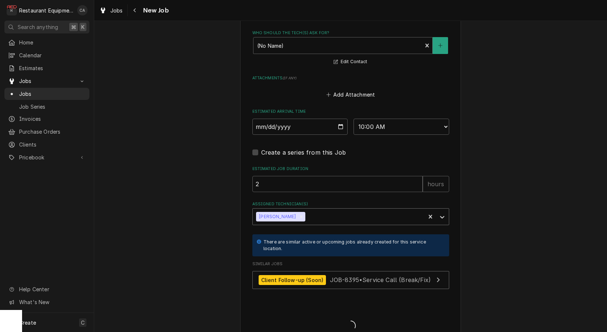
type textarea "x"
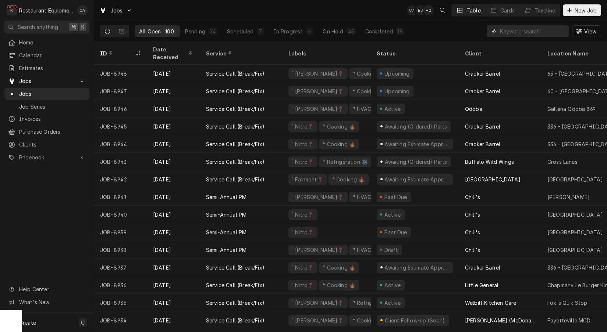
click at [536, 34] on input "Dynamic Content Wrapper" at bounding box center [532, 31] width 65 height 12
type input "inde"
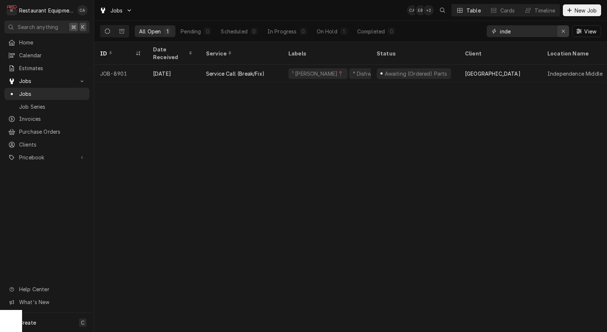
click at [562, 31] on icon "Erase input" at bounding box center [562, 31] width 3 height 3
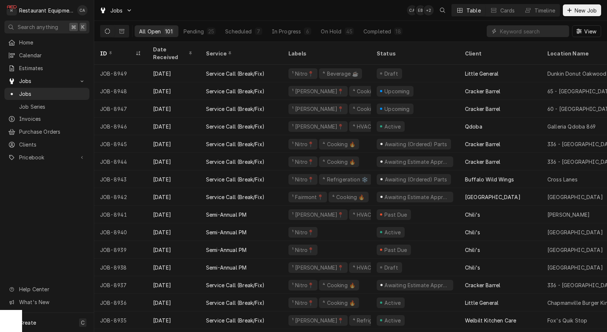
drag, startPoint x: 124, startPoint y: 43, endPoint x: 124, endPoint y: 47, distance: 4.1
click at [124, 43] on th "ID" at bounding box center [120, 53] width 53 height 23
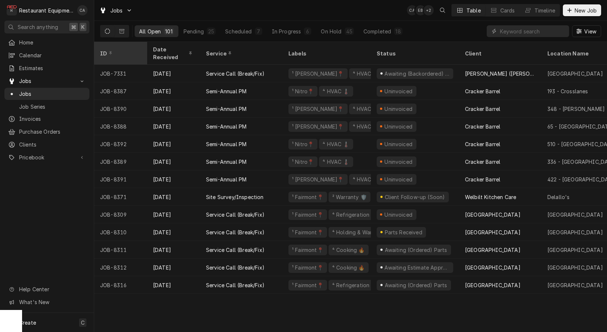
click at [124, 50] on div "ID" at bounding box center [120, 54] width 40 height 8
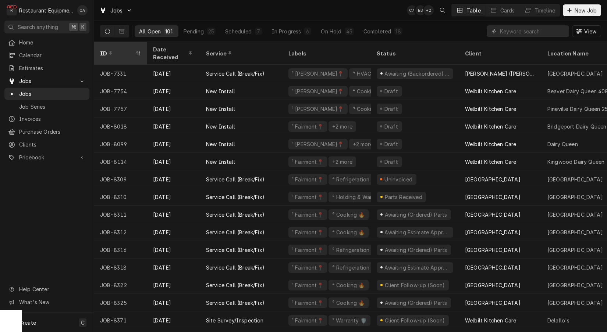
click at [123, 44] on div "ID" at bounding box center [121, 53] width 50 height 20
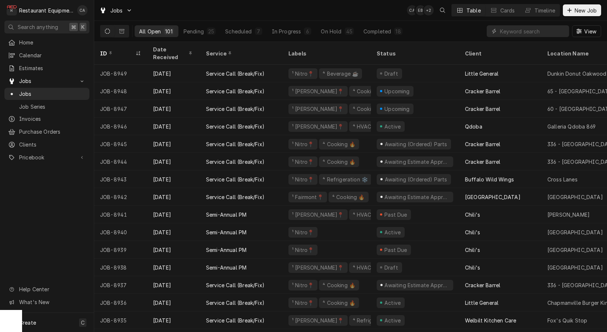
click at [229, 13] on div "Jobs CA EB + 2 Table Cards Timeline New Job" at bounding box center [350, 10] width 512 height 21
click at [577, 15] on button "New Job" at bounding box center [581, 10] width 38 height 12
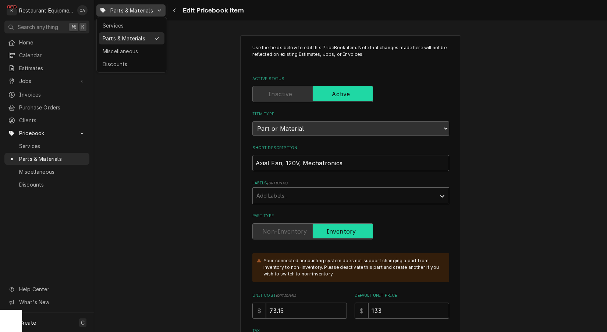
scroll to position [796, 0]
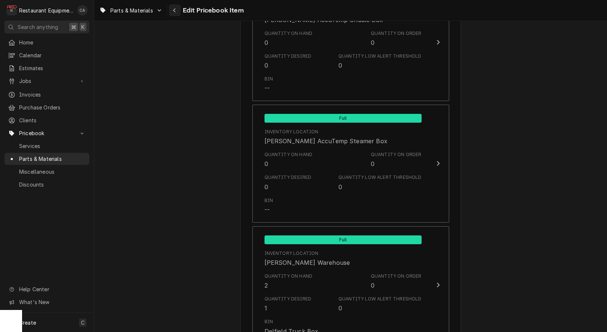
click at [175, 12] on html "R Restaurant Equipment Diagnostics CA Search anything ⌘ K Home Calendar Estimat…" at bounding box center [303, 166] width 607 height 332
click at [175, 12] on icon "Navigate back" at bounding box center [174, 10] width 3 height 5
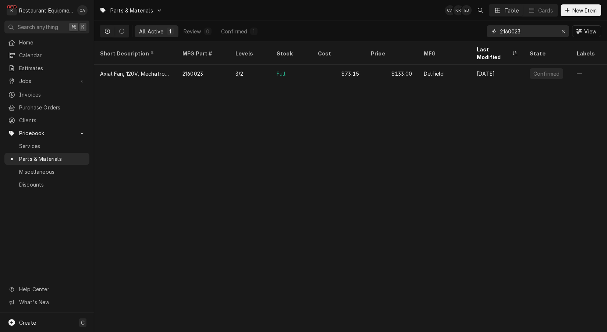
click at [526, 34] on input "2160023" at bounding box center [527, 31] width 55 height 12
type input "00-294692"
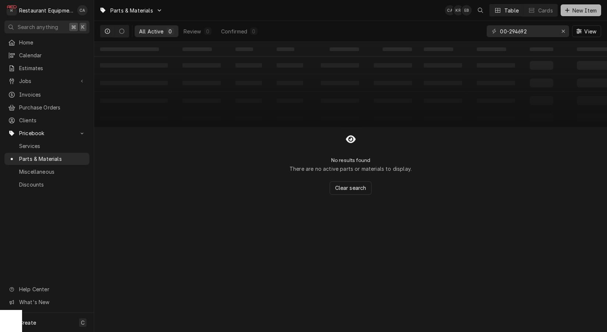
click at [585, 8] on span "New Item" at bounding box center [584, 11] width 27 height 8
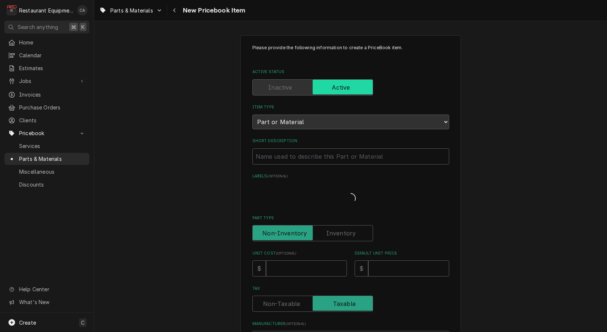
type textarea "x"
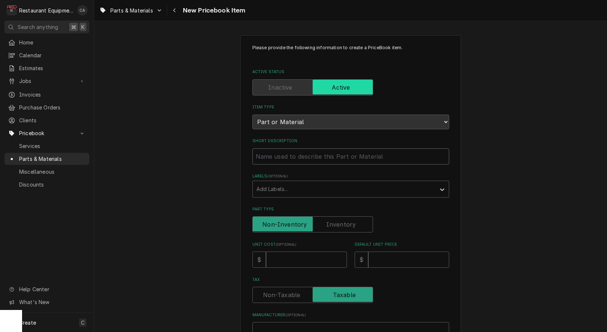
click at [284, 149] on input "Short Description" at bounding box center [350, 157] width 197 height 16
type input "r"
type textarea "x"
type input "ri"
type textarea "x"
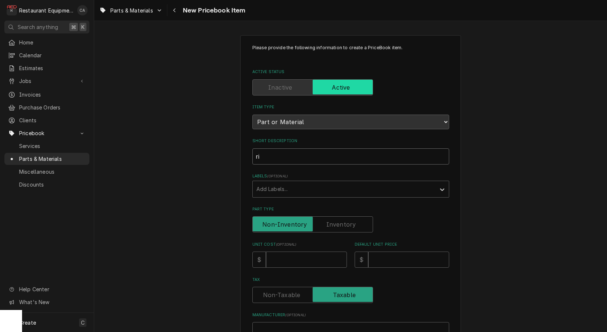
type input "rin"
type textarea "x"
type input "rind"
type textarea "x"
type input "rin"
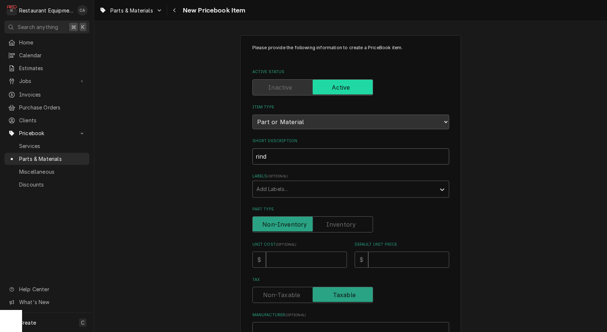
type textarea "x"
type input "ri"
type textarea "x"
type input "r"
type textarea "x"
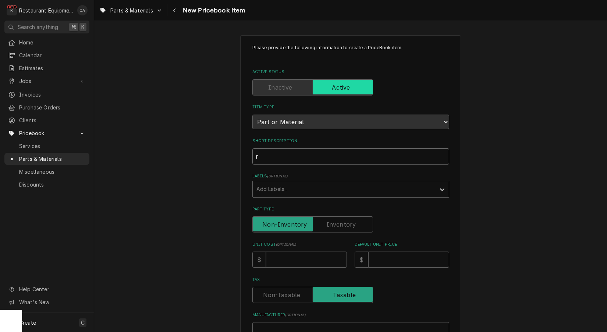
type textarea "x"
type input "R"
type textarea "x"
type input "Ri"
type textarea "x"
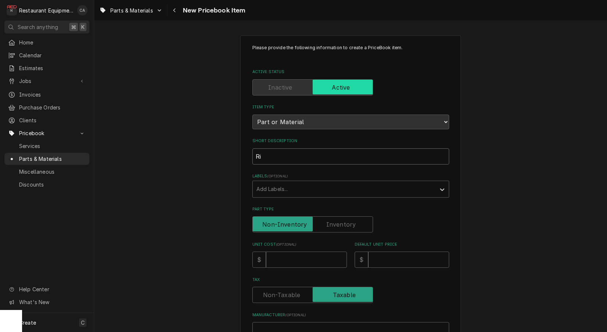
type input "Rin"
type textarea "x"
type input "Rins"
type textarea "x"
type input "Rinse"
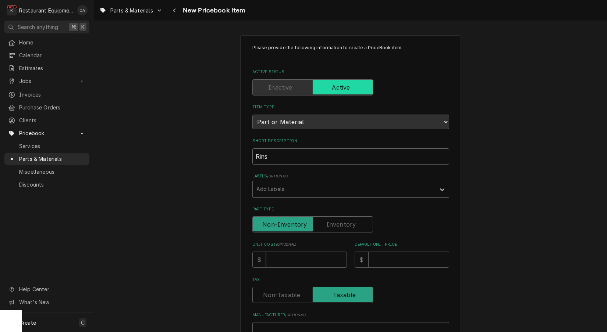
type textarea "x"
type input "Rinse"
type textarea "x"
type input "Rinse P"
type textarea "x"
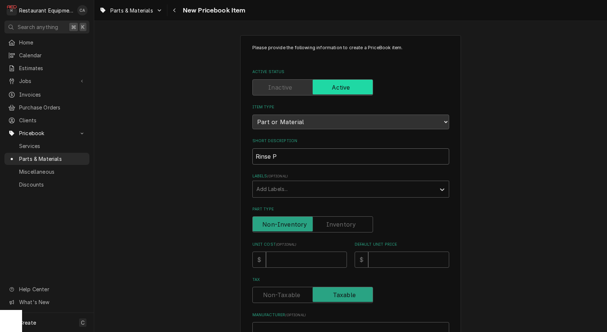
type input "Rinse Pr"
type textarea "x"
type input "Rinse Pro"
type textarea "x"
type input "Rinse Prob"
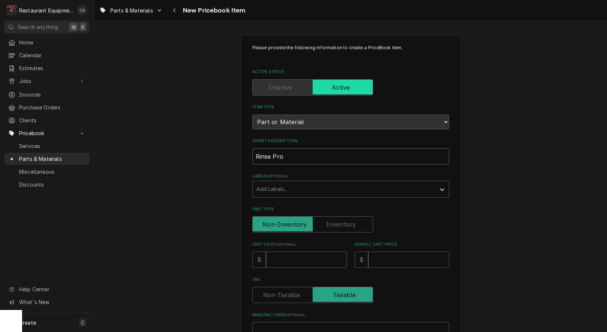
type textarea "x"
type input "Rinse Probe"
type textarea "x"
type input "Rinse Probe"
type textarea "x"
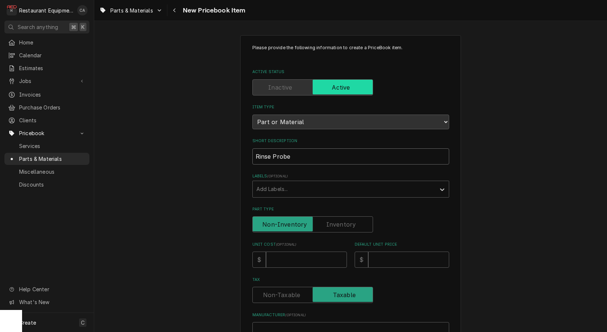
type input "Rinse Probe A"
type textarea "x"
type input "Rinse Probe As"
type textarea "x"
type input "Rinse Probe Ass"
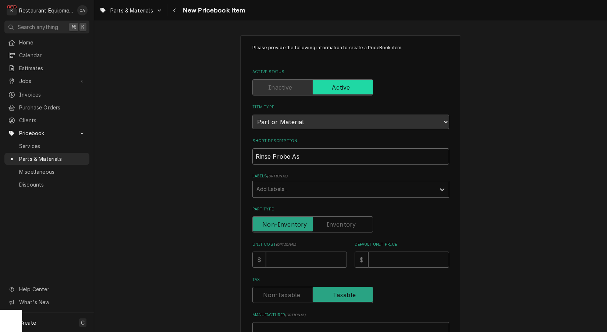
type textarea "x"
type input "Rinse Probe Asse"
type textarea "x"
type input "Rinse Probe Assem"
type textarea "x"
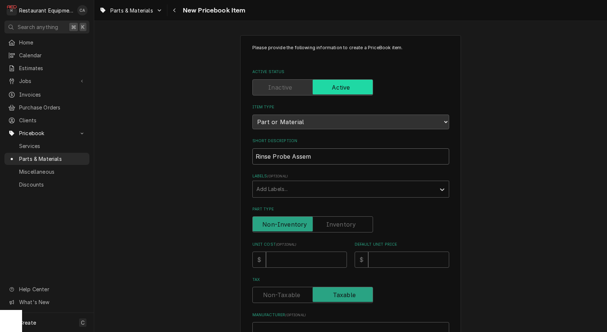
type input "Rinse Probe Assemb"
type textarea "x"
type input "Rinse Probe Assembl"
type textarea "x"
type input "Rinse Probe Assembly"
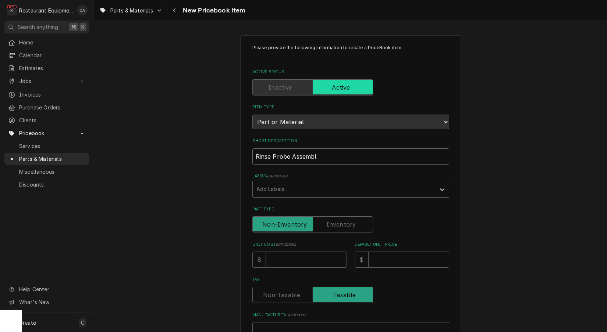
type textarea "x"
type input "Rinse Probe Assembly"
type input "1"
type textarea "x"
type input "12"
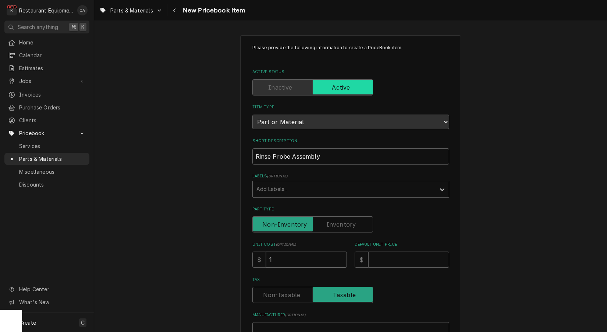
type textarea "x"
type input "127"
type textarea "x"
type input "127.7"
type textarea "x"
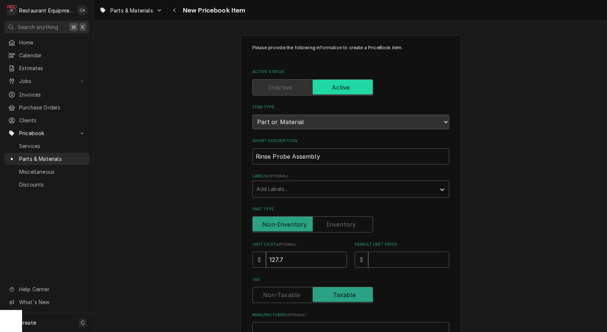
type input "127.73"
type textarea "x"
type input "127.73"
type input "1"
type textarea "x"
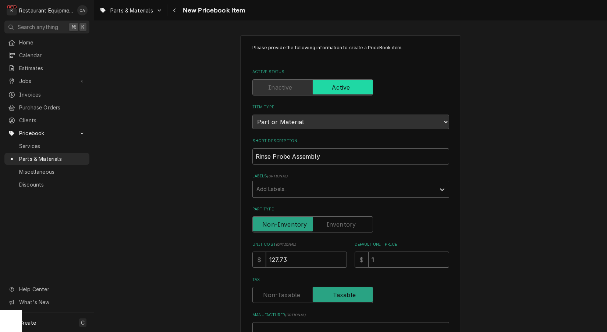
type input "14"
type textarea "x"
type input "147"
type textarea "x"
type input "147.0"
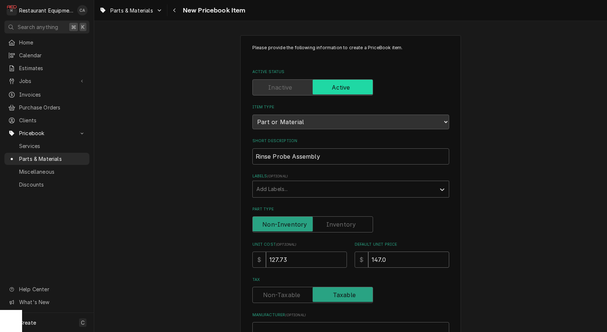
type textarea "x"
type input "147.05"
type textarea "x"
type input "147.05"
type input "H"
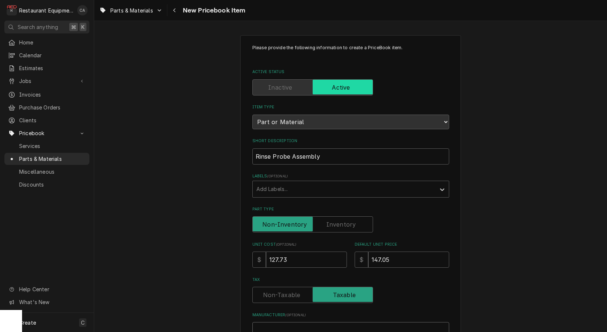
type textarea "x"
type input "Ho"
type textarea "x"
type input "Hob"
type textarea "x"
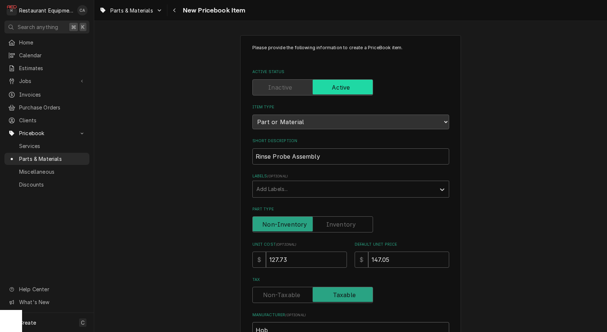
type input "Hoba"
type textarea "x"
type input "Hobar"
type textarea "x"
type input "[GEOGRAPHIC_DATA]"
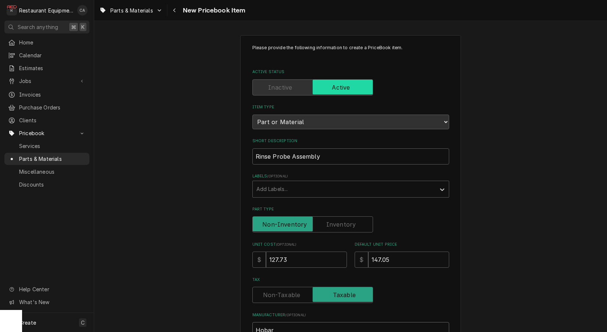
type textarea "x"
type input "[GEOGRAPHIC_DATA]"
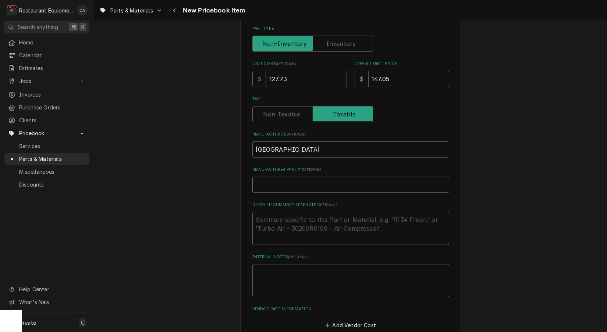
type input "0"
type textarea "x"
type input "00"
type textarea "x"
type input "00-"
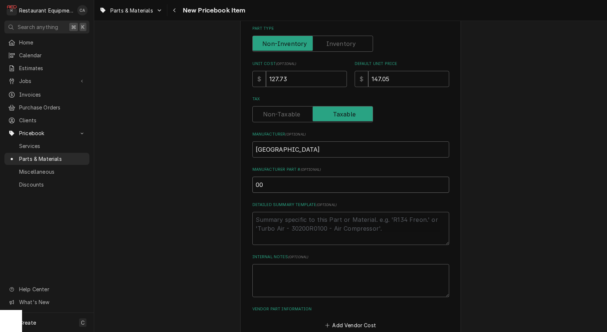
type textarea "x"
type input "00-2"
type textarea "x"
type input "00-29"
type textarea "x"
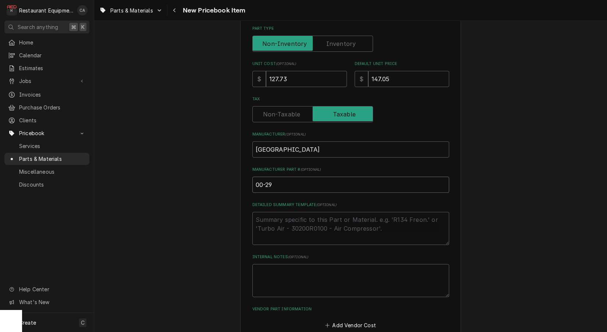
type input "00-294"
type textarea "x"
type input "00-2946"
type textarea "x"
type input "00-29469"
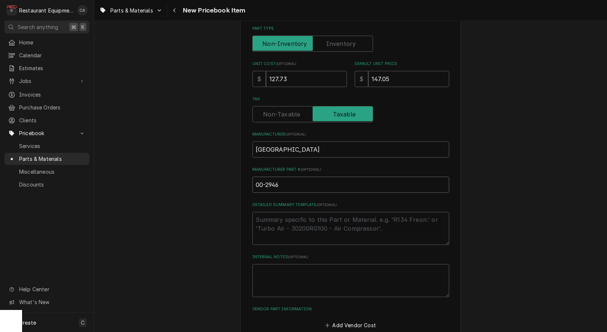
type textarea "x"
type input "00-294692"
type textarea "x"
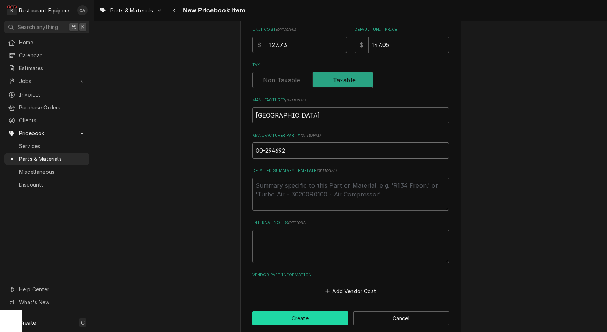
type input "00-294692"
click at [299, 312] on button "Create" at bounding box center [300, 319] width 96 height 14
type textarea "x"
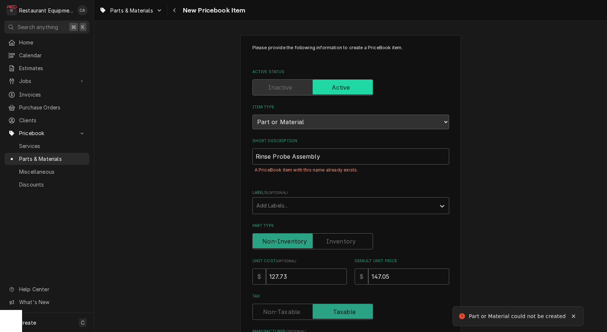
scroll to position [0, 0]
click at [336, 148] on input "Rinse Probe Assembly" at bounding box center [350, 156] width 197 height 16
drag, startPoint x: 509, startPoint y: 156, endPoint x: 506, endPoint y: 144, distance: 11.4
click at [509, 156] on div "Please provide the following information to create a PriceBook item. Active Sta…" at bounding box center [350, 300] width 512 height 544
click at [169, 100] on div "Please provide the following information to create a PriceBook item. Active Sta…" at bounding box center [350, 300] width 512 height 544
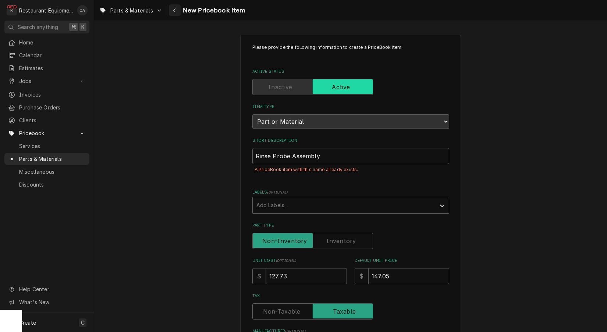
click at [177, 13] on div "Navigate back" at bounding box center [174, 10] width 7 height 7
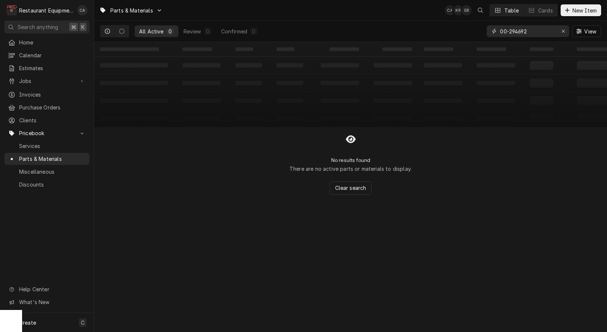
drag, startPoint x: 530, startPoint y: 32, endPoint x: 458, endPoint y: 27, distance: 72.3
click at [458, 27] on div "All Active 0 Review 0 Confirmed 0 00-294692 View" at bounding box center [350, 31] width 501 height 21
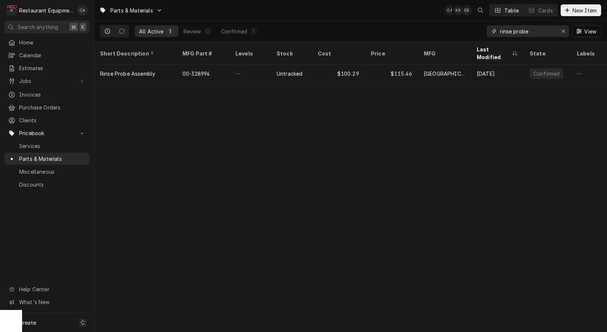
scroll to position [0, 5]
type input "rinse probe"
click at [263, 92] on div "Parts & Materials CA KR EB Table Cards New Item All Active 1 Review 0 Confirmed…" at bounding box center [350, 166] width 512 height 332
click at [574, 10] on span "New Item" at bounding box center [584, 11] width 27 height 8
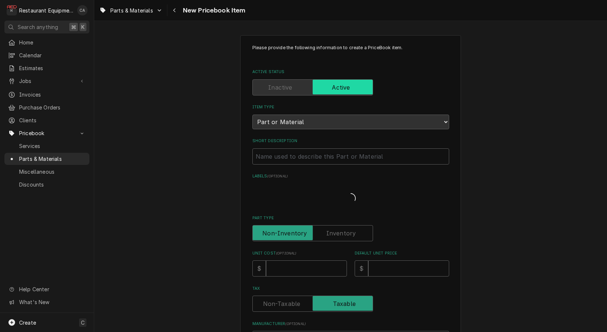
type textarea "x"
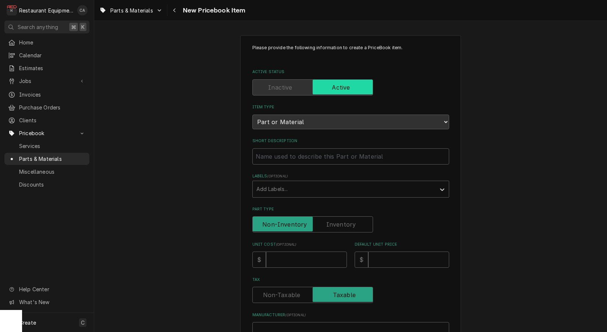
drag, startPoint x: 203, startPoint y: 159, endPoint x: 271, endPoint y: 159, distance: 68.4
click at [203, 160] on div "Please provide the following information to create a PriceBook item. Active Sta…" at bounding box center [350, 293] width 512 height 528
click at [273, 151] on input "Short Description" at bounding box center [350, 157] width 197 height 16
type input "R"
type textarea "x"
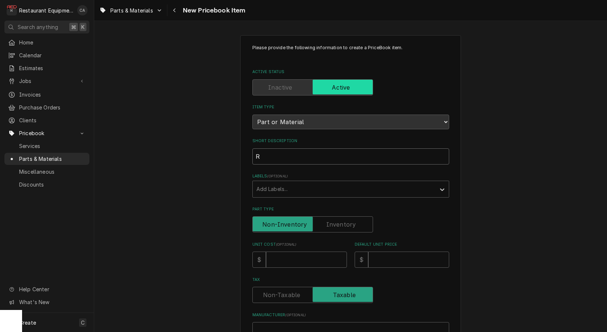
type input "Ri"
type textarea "x"
type input "Rin"
type textarea "x"
type input "Rins"
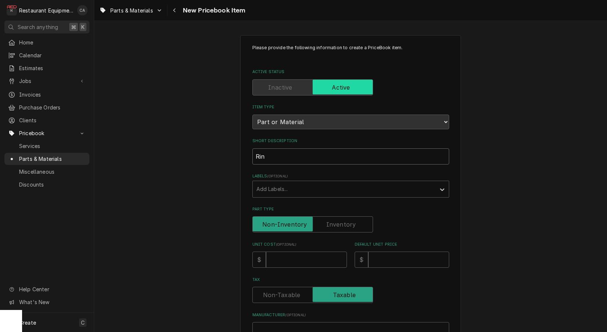
type textarea "x"
type input "Rinse"
type textarea "x"
type input "Rinse"
type textarea "x"
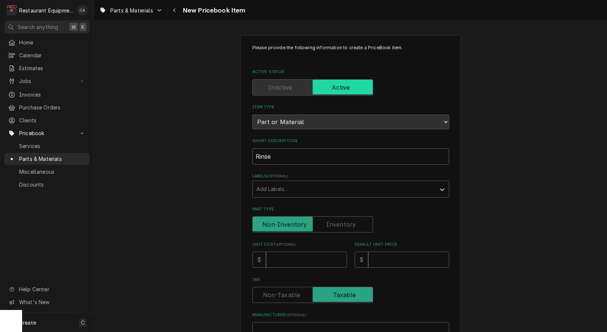
type input "Rinse P"
type textarea "x"
type input "Rinse Pr"
type textarea "x"
type input "Rinse Pro"
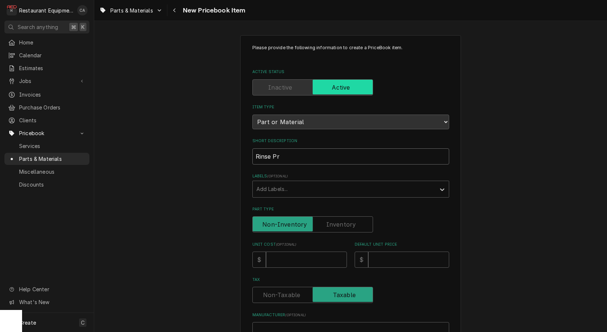
type textarea "x"
type input "Rinse Prob"
type textarea "x"
type input "Rinse Probe"
type textarea "x"
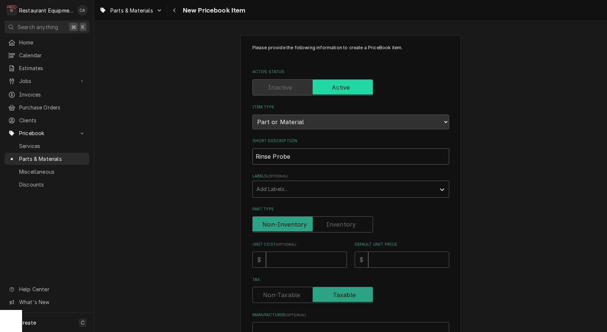
type input "Rinse Probe"
type textarea "x"
type input "Rinse Probe A"
type textarea "x"
type input "Rinse Probe As"
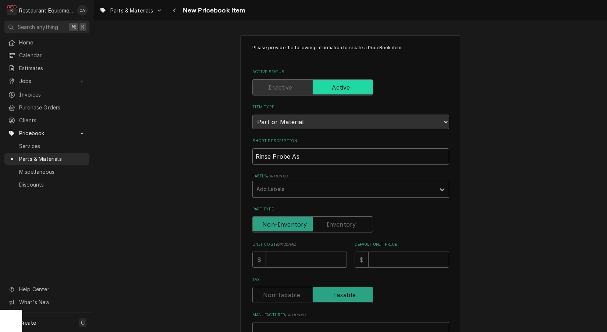
type textarea "x"
type input "Rinse Probe Ass"
type textarea "x"
type input "Rinse Probe Asse"
type textarea "x"
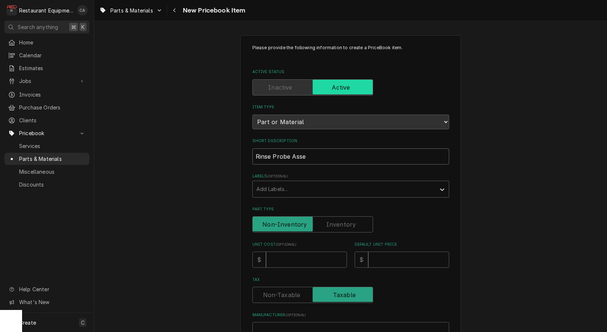
type input "Rinse Probe Assem"
type textarea "x"
type input "Rinse Probe Assemb"
type textarea "x"
type input "Rinse Probe Assembl"
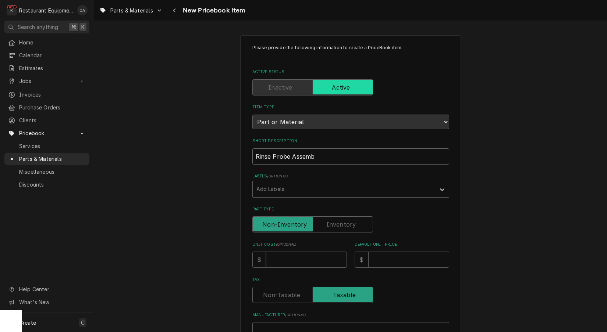
type textarea "x"
type input "Rinse Probe Assembly"
type textarea "x"
type input "Rinse Probe Assembly"
type textarea "x"
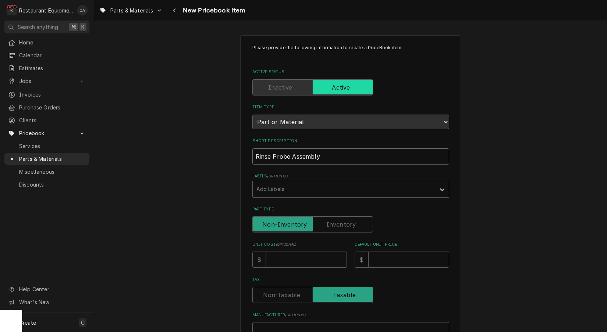
type input "Rinse Probe Assembly"
drag, startPoint x: 171, startPoint y: 135, endPoint x: 171, endPoint y: 65, distance: 69.5
click at [171, 135] on div "Please provide the following information to create a PriceBook item. Active Sta…" at bounding box center [350, 293] width 512 height 528
click at [178, 12] on div "Navigate back" at bounding box center [174, 10] width 7 height 7
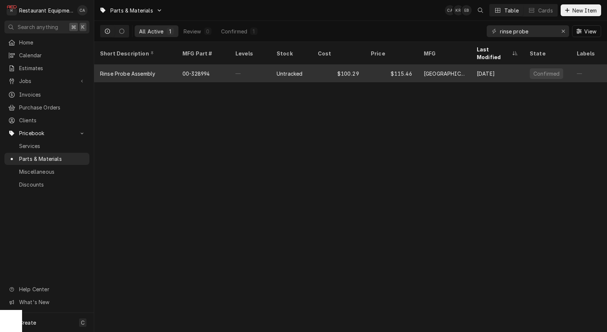
click at [201, 70] on div "00-328994" at bounding box center [195, 74] width 27 height 8
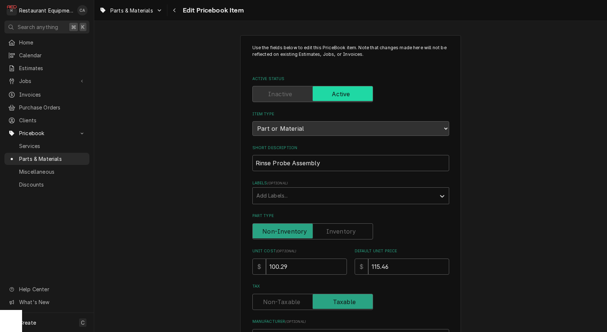
click at [287, 92] on label "Active Status" at bounding box center [312, 94] width 121 height 16
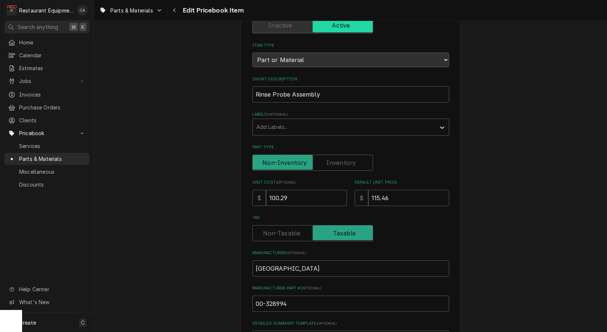
scroll to position [72, 0]
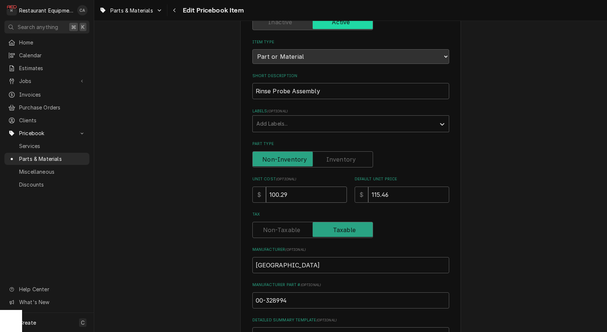
click at [293, 190] on input "100.29" at bounding box center [306, 195] width 81 height 16
type textarea "x"
type input "1"
type textarea "x"
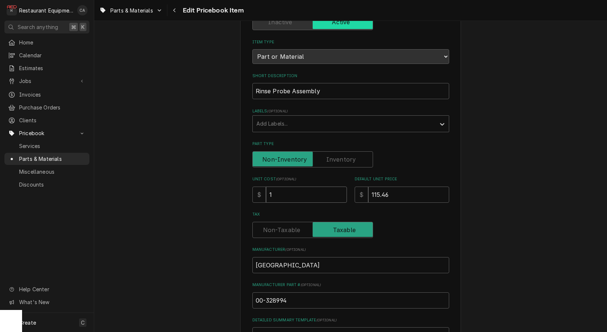
type input "12"
type textarea "x"
type input "127"
type textarea "x"
type input "127.7"
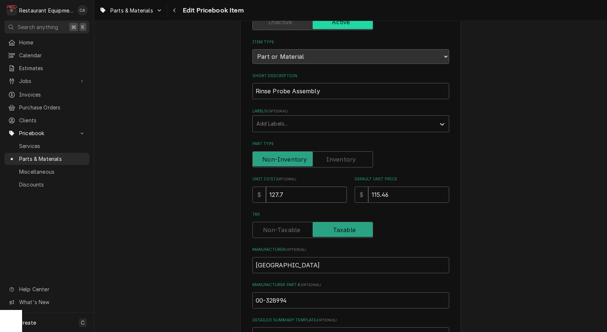
type textarea "x"
type input "1"
type textarea "x"
type input "12"
type textarea "x"
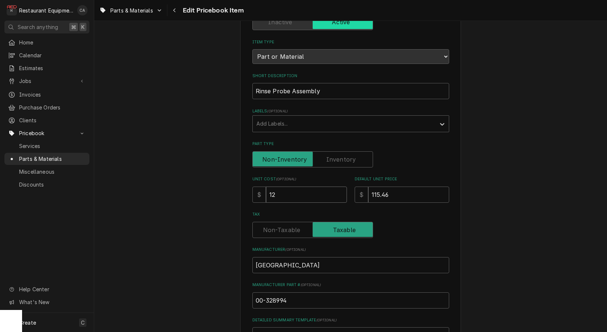
type input "127"
type textarea "x"
type input "127.7"
type textarea "x"
type input "127.73"
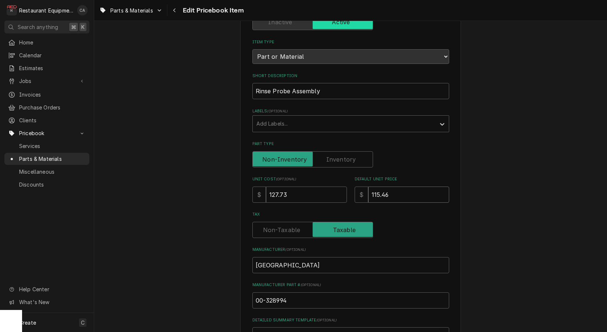
type textarea "x"
type input "1"
type textarea "x"
type input "14"
type textarea "x"
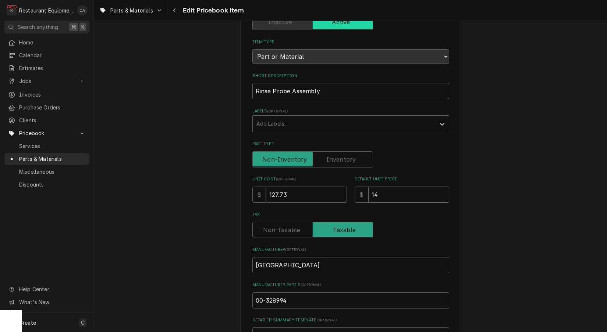
type input "147"
type textarea "x"
type input "147.0"
type textarea "x"
type input "147.05"
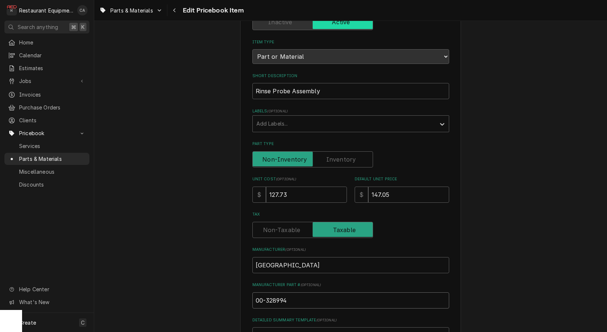
type textarea "x"
type input "0"
type textarea "x"
type input "00"
type textarea "x"
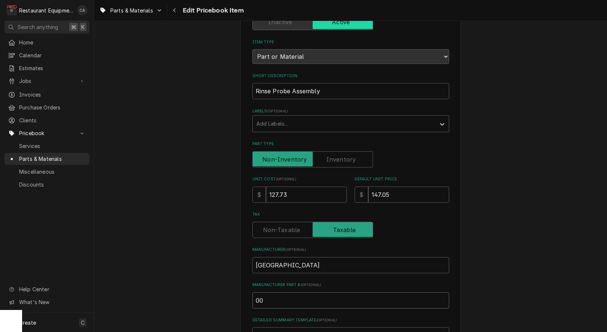
type input "00-"
type textarea "x"
type input "00-2"
type textarea "x"
type input "00-29"
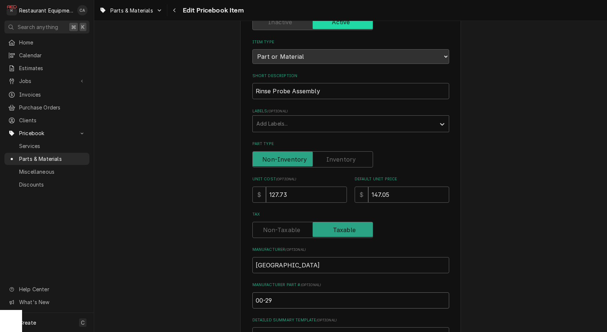
type textarea "x"
type input "00-294"
type textarea "x"
type input "00-2946"
type textarea "x"
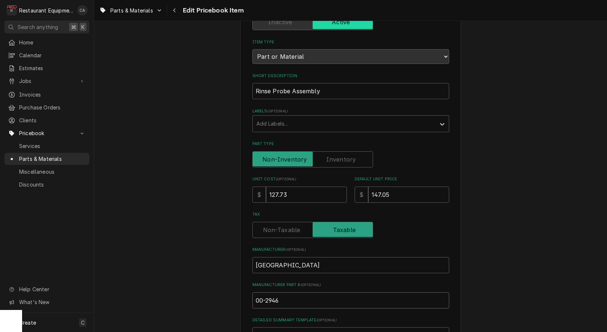
type input "00-29469"
type textarea "x"
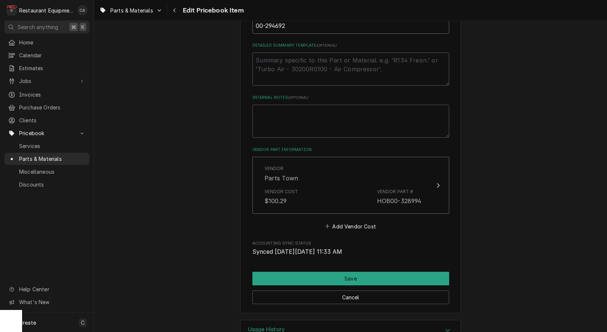
scroll to position [350, 0]
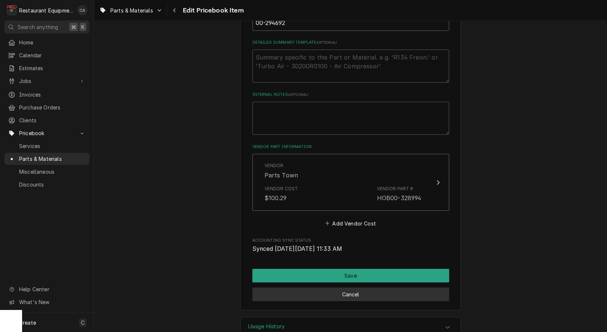
type input "00-294692"
click at [319, 288] on button "Cancel" at bounding box center [350, 295] width 197 height 14
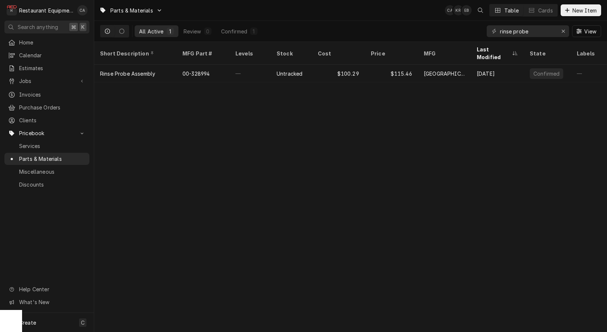
click at [253, 259] on div "Parts & Materials CA KR EB Table Cards New Item All Active 1 Review 0 Confirmed…" at bounding box center [350, 166] width 512 height 332
click at [571, 15] on button "New Item" at bounding box center [580, 10] width 40 height 12
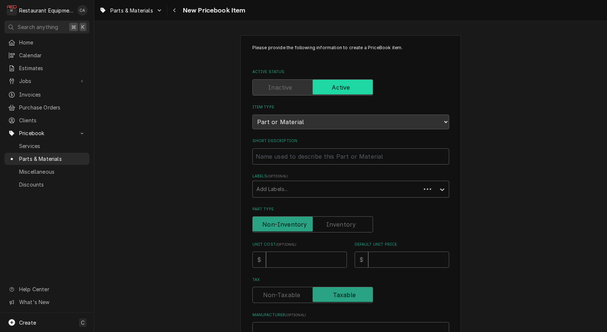
type textarea "x"
click at [298, 149] on input "Short Description" at bounding box center [350, 157] width 197 height 16
type input "P"
type textarea "x"
type input "Pr"
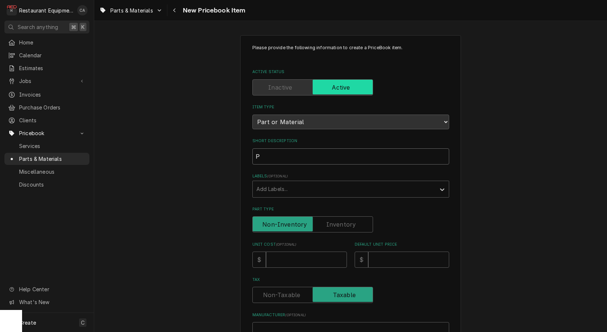
type textarea "x"
type input "Pro"
type textarea "x"
type input "Prob"
type textarea "x"
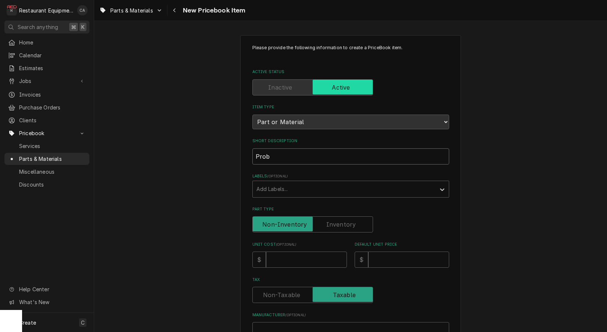
type input "Probe"
type textarea "x"
type input "Probe"
type textarea "x"
type input "Probe A"
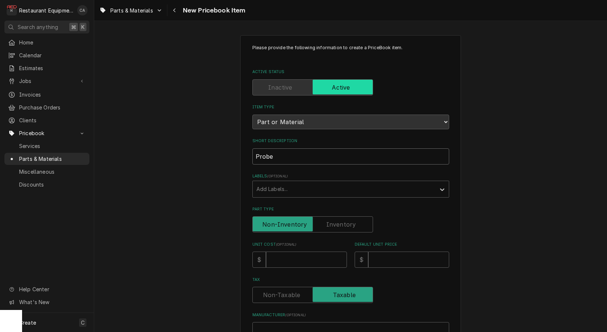
type textarea "x"
type input "Probe As"
type textarea "x"
type input "Probe Ass"
type textarea "x"
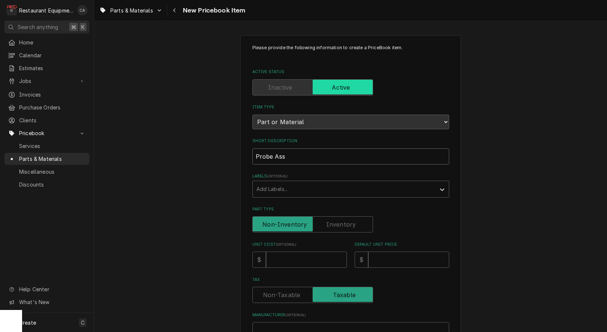
type input "Probe Asse"
type textarea "x"
type input "Probe Assem"
type textarea "x"
type input "Probe Assemb"
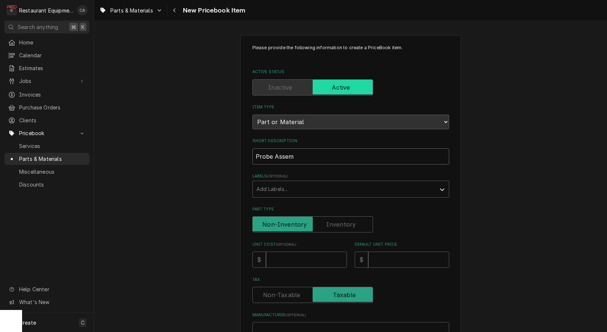
type textarea "x"
type input "Probe Assembl"
type textarea "x"
type input "Probe Assembly"
type textarea "x"
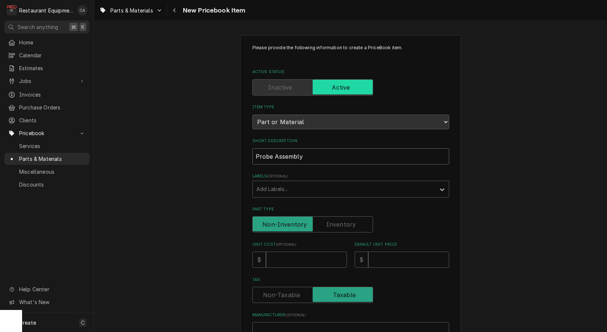
type input "Probe Assembly,"
type textarea "x"
type input "Probe Assembly,"
type textarea "x"
type input "Probe Assembly, R"
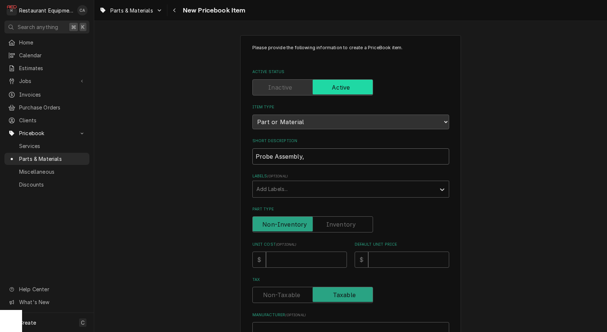
type textarea "x"
type input "Probe Assembly, Ri"
type textarea "x"
type input "Probe Assembly, Rin"
type textarea "x"
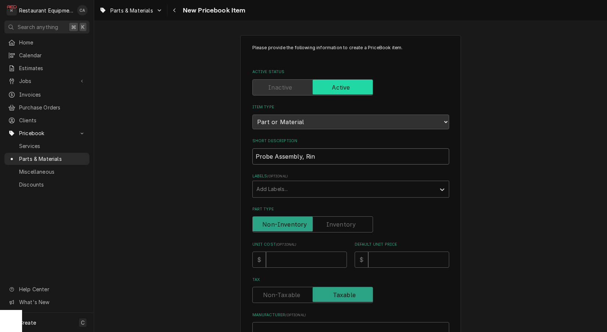
type input "Probe Assembly, Rins"
type textarea "x"
type input "Probe Assembly, Rinse"
type textarea "x"
type input "Probe Assembly, Rinse"
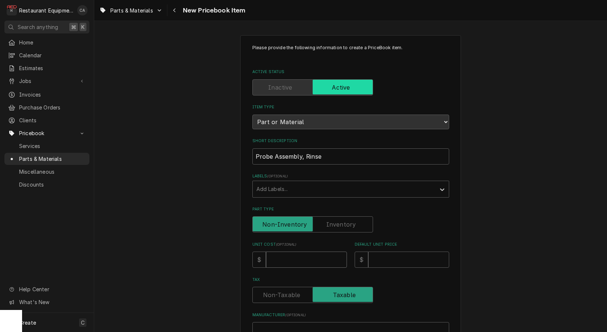
type input "1"
type textarea "x"
type input "12"
type textarea "x"
type input "127"
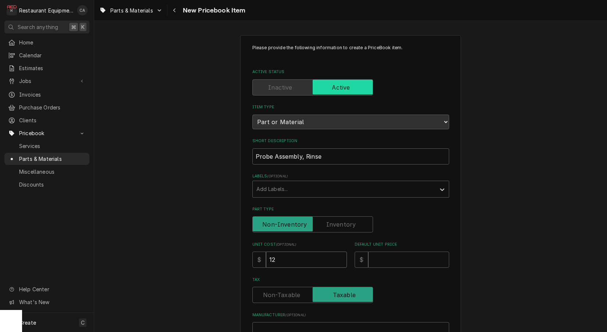
type textarea "x"
type input "127.7"
type textarea "x"
type input "127.73"
type textarea "x"
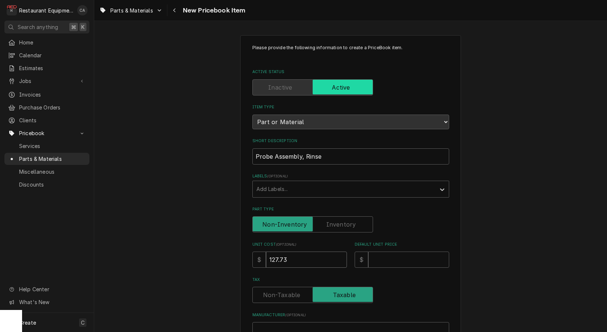
type input "127.73"
type input "1"
type textarea "x"
type input "14"
type textarea "x"
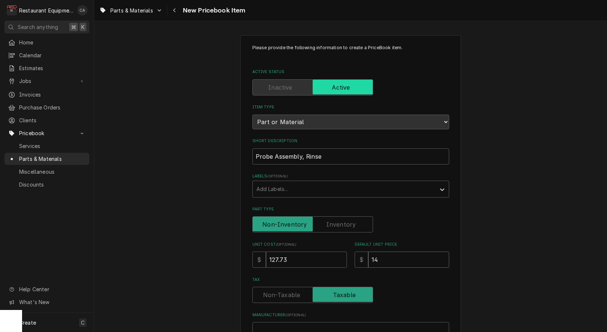
type input "147"
type textarea "x"
type input "147.0"
type textarea "x"
type input "147.05"
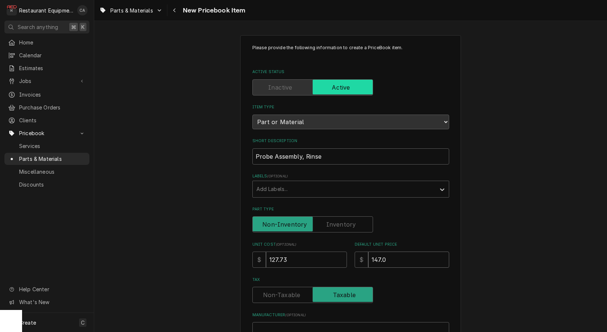
type textarea "x"
type input "147.05"
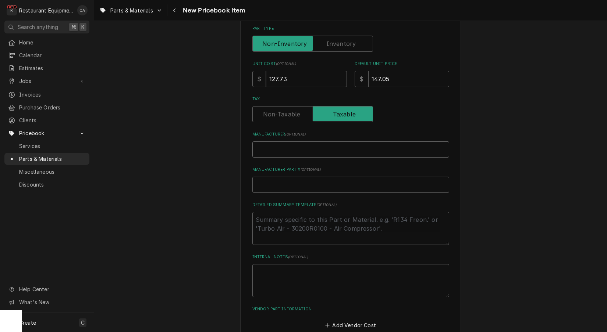
type input "H"
type textarea "x"
type input "Ho"
type textarea "x"
type input "Hob"
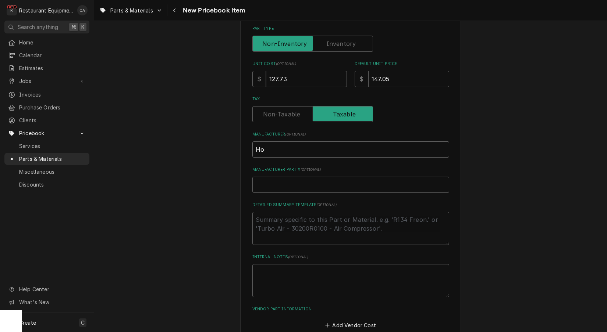
type textarea "x"
type input "Hoba"
type textarea "x"
type input "Hobar"
type textarea "x"
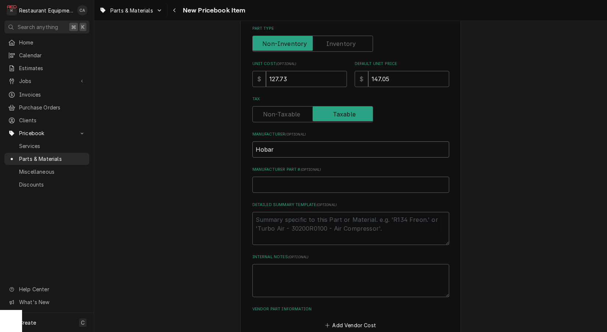
type input "Hobart"
type textarea "x"
type input "Hobart"
type input "0"
type textarea "x"
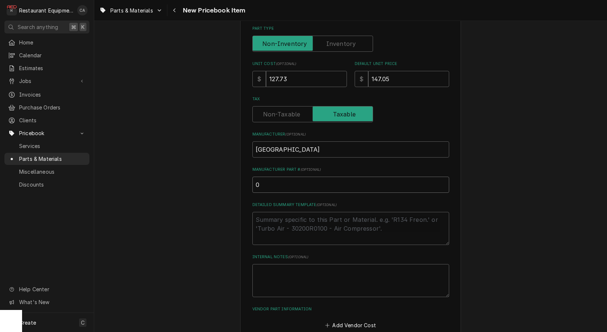
type input "00"
type textarea "x"
type input "00-"
type textarea "x"
type input "00-2"
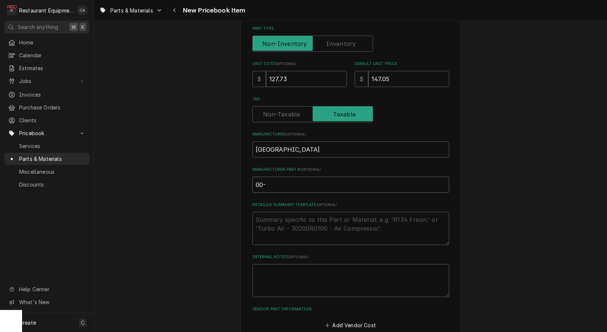
type textarea "x"
type input "00-29"
type textarea "x"
type input "00-294"
type textarea "x"
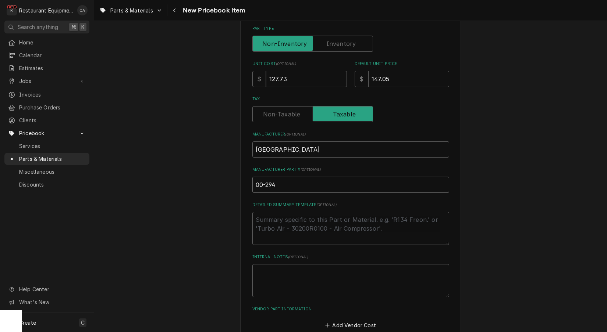
type input "00-2946"
type textarea "x"
type input "00-29469"
type textarea "x"
type input "00-294692"
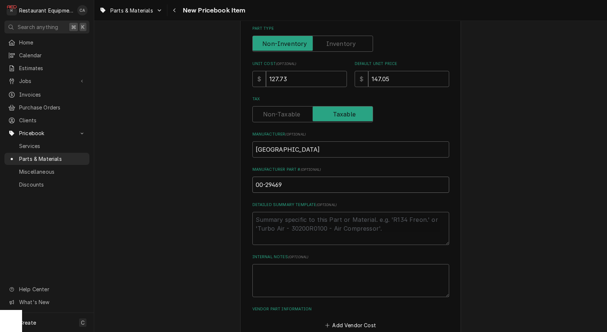
type textarea "x"
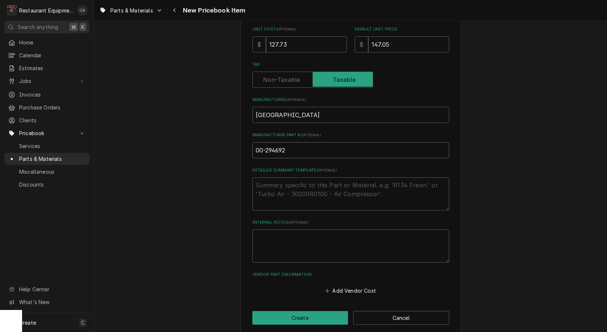
scroll to position [215, 0]
type input "00-294692"
click at [313, 302] on div "Please provide the following information to create a PriceBook item. Active Sta…" at bounding box center [350, 77] width 221 height 515
click at [322, 312] on button "Create" at bounding box center [300, 319] width 96 height 14
type textarea "x"
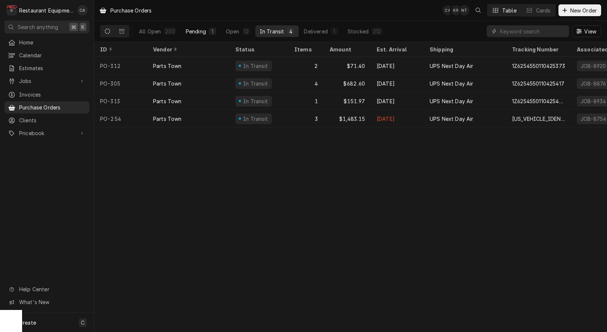
click at [197, 35] on button "Pending 1" at bounding box center [200, 31] width 39 height 12
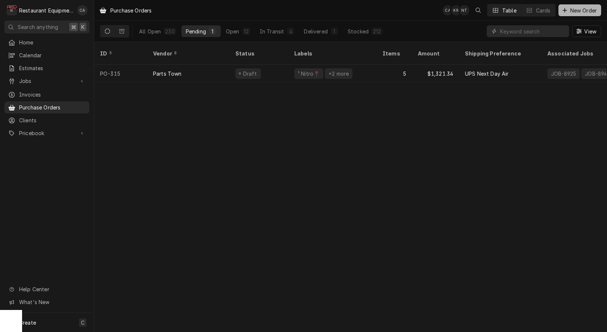
click at [571, 11] on span "New Order" at bounding box center [582, 11] width 29 height 8
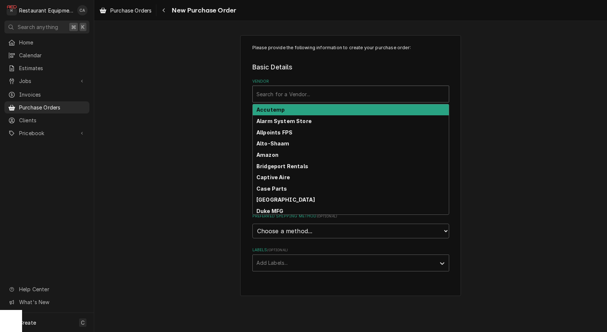
click at [279, 97] on div "Vendor" at bounding box center [350, 93] width 189 height 13
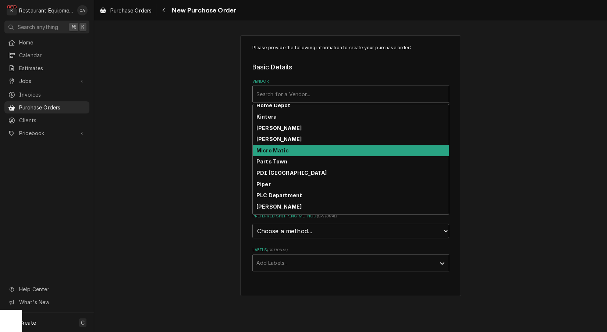
scroll to position [221, 0]
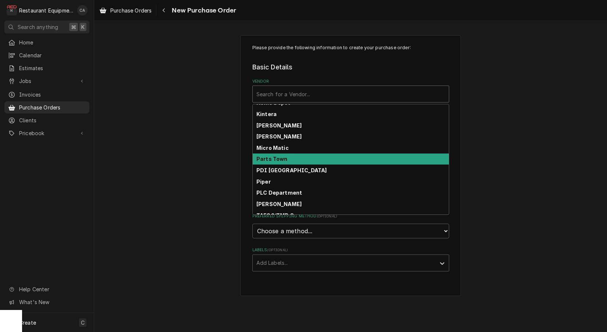
click at [275, 159] on strong "Parts Town" at bounding box center [271, 159] width 31 height 6
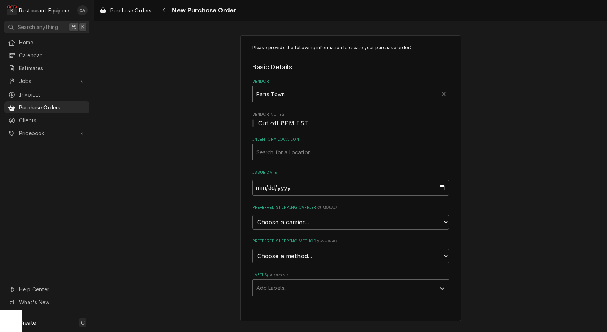
click at [281, 151] on div "Search for a Location..." at bounding box center [350, 153] width 189 height 8
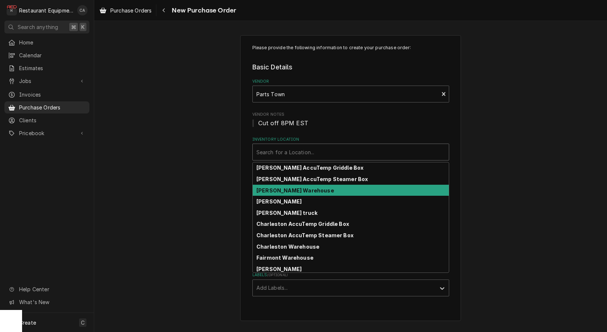
click at [279, 193] on div "[PERSON_NAME] Warehouse" at bounding box center [351, 190] width 196 height 11
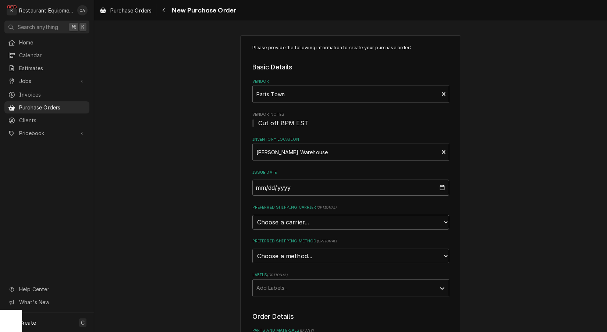
select select "4"
type textarea "x"
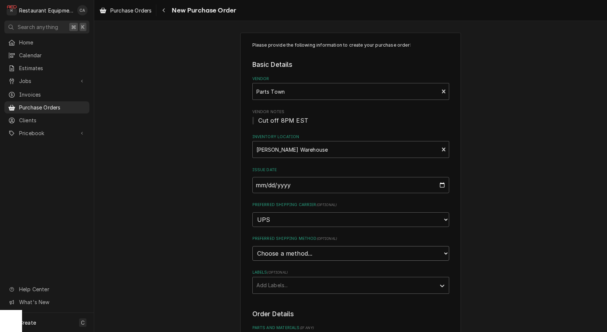
select select "3"
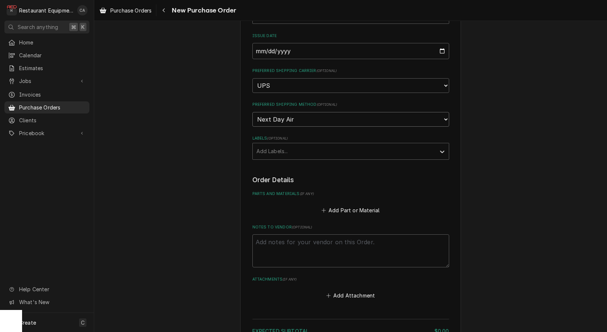
scroll to position [146, 0]
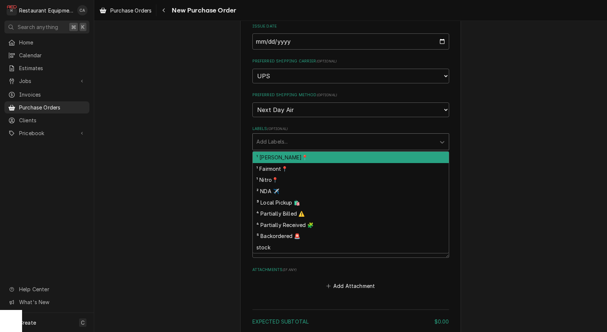
click at [269, 138] on div "Add Labels..." at bounding box center [343, 142] width 175 height 8
click at [268, 152] on div "¹ [PERSON_NAME]📍" at bounding box center [351, 157] width 196 height 11
click at [316, 135] on div "Labels" at bounding box center [368, 141] width 107 height 13
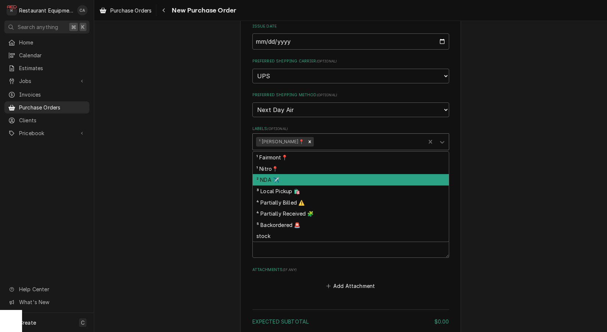
click at [278, 174] on div "² NDA ✈️" at bounding box center [351, 179] width 196 height 11
type textarea "x"
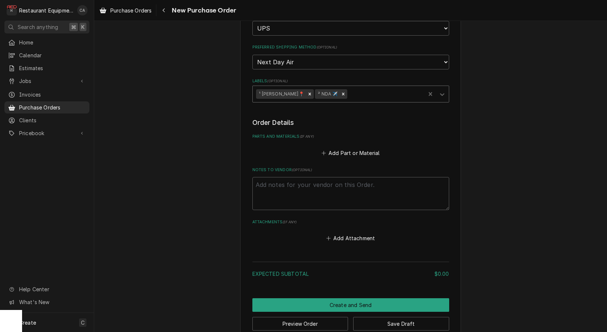
scroll to position [0, 0]
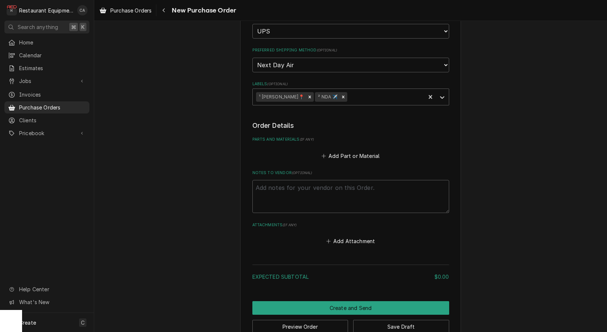
click at [351, 147] on div "Add Part or Material" at bounding box center [350, 154] width 197 height 14
click at [348, 151] on button "Add Part or Material" at bounding box center [350, 156] width 61 height 10
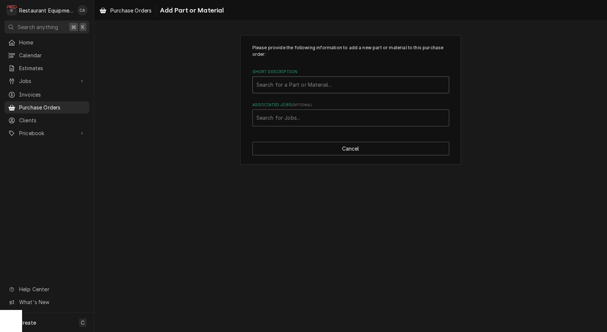
click at [293, 86] on div "Search for a Part or Material..." at bounding box center [350, 85] width 189 height 8
type input "00-294692"
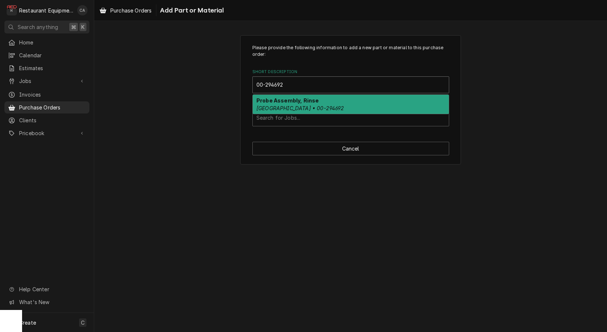
drag, startPoint x: 292, startPoint y: 102, endPoint x: 328, endPoint y: 132, distance: 46.5
click at [292, 102] on strong "Probe Assembly, Rinse" at bounding box center [287, 100] width 62 height 6
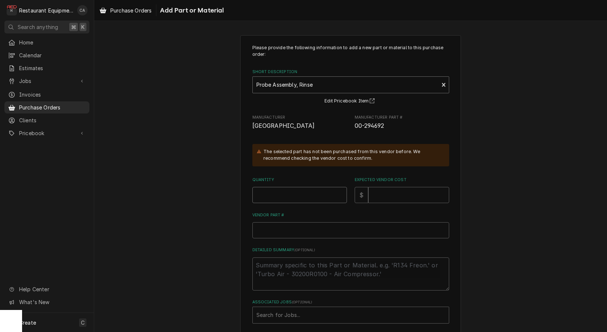
click at [269, 188] on input "Quantity" at bounding box center [299, 195] width 94 height 16
type textarea "x"
type input "1"
type textarea "x"
type input "1"
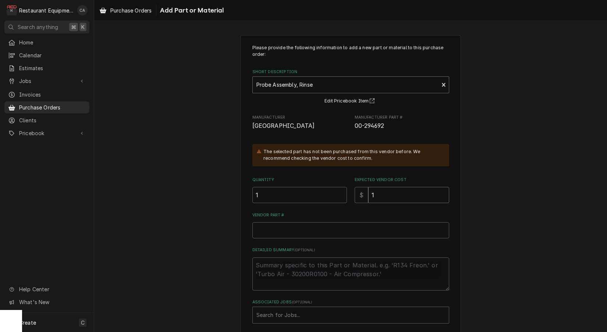
type textarea "x"
type input "12"
type textarea "x"
type input "127"
type textarea "x"
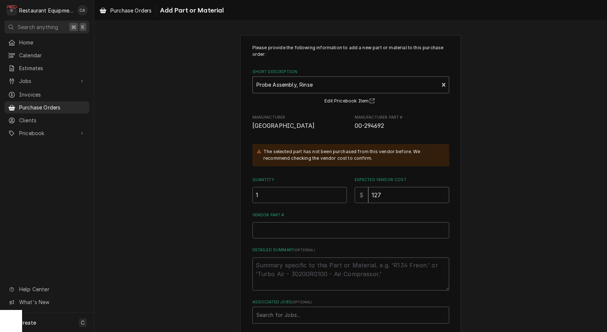
type input "127.7"
type textarea "x"
type input "127.72"
type textarea "x"
type input "127.7"
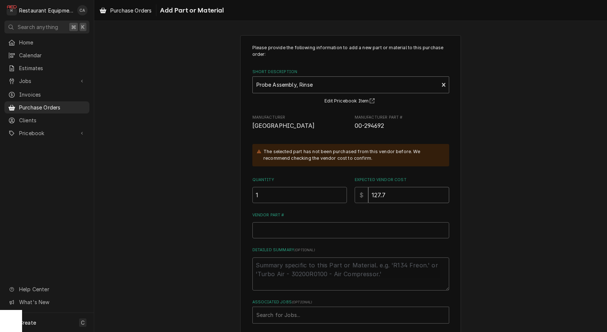
type textarea "x"
type input "127.73"
click at [276, 227] on input "Vendor Part #" at bounding box center [350, 230] width 197 height 16
paste input "HOB00-294692"
type textarea "x"
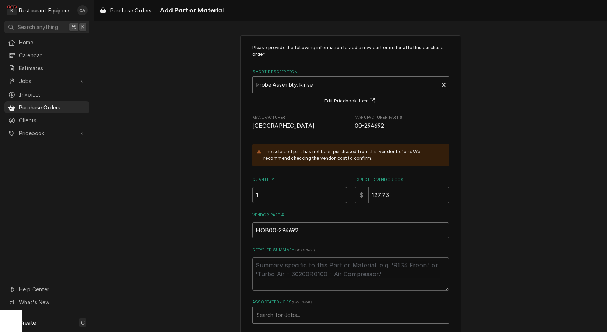
type input "HOB00-294692"
click at [277, 311] on div "Search for Jobs..." at bounding box center [350, 315] width 189 height 8
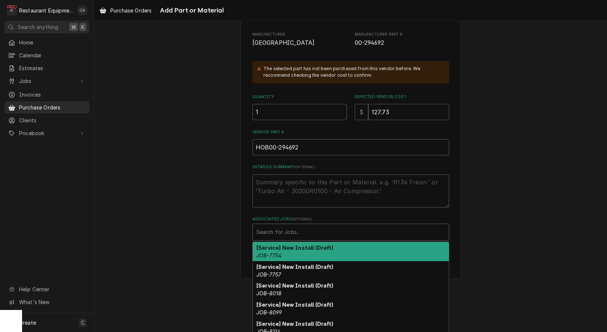
scroll to position [34, 0]
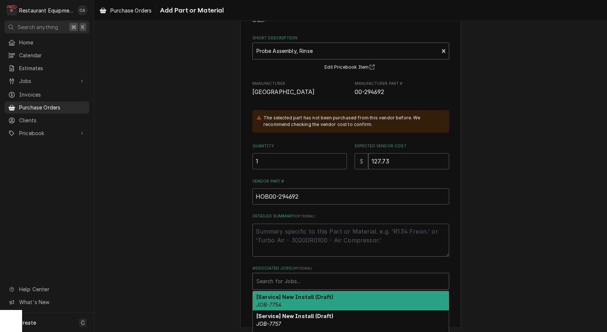
click at [272, 231] on div "Please provide the following information to add a new part or material to this …" at bounding box center [350, 150] width 197 height 279
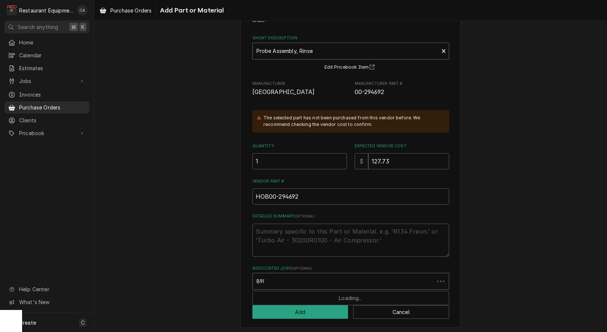
type input "8901"
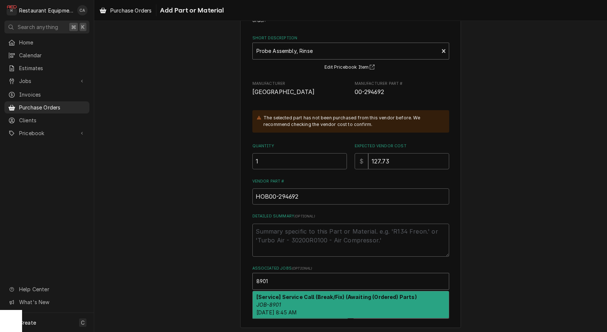
click at [277, 302] on em "JOB-8901" at bounding box center [268, 305] width 25 height 6
type textarea "x"
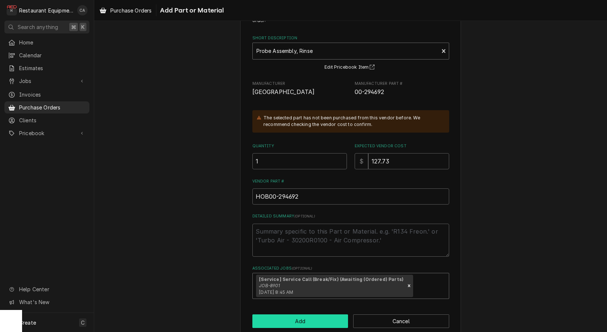
click at [302, 317] on button "Add" at bounding box center [300, 322] width 96 height 14
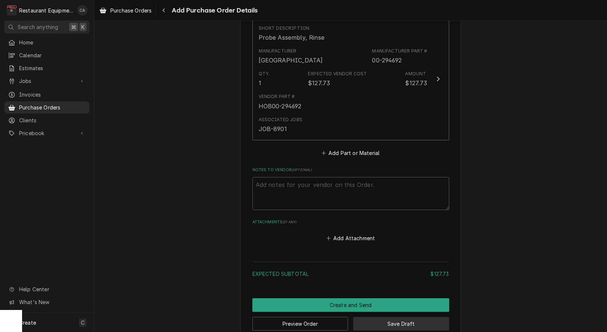
click at [397, 317] on button "Save Draft" at bounding box center [401, 324] width 96 height 14
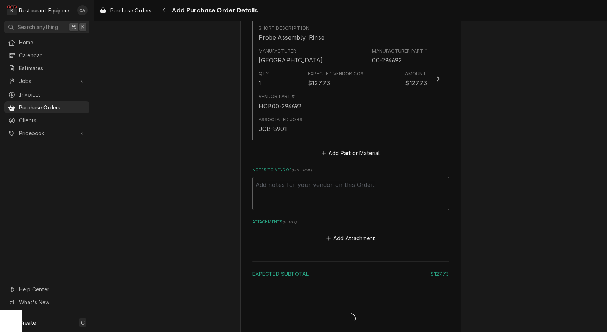
type textarea "x"
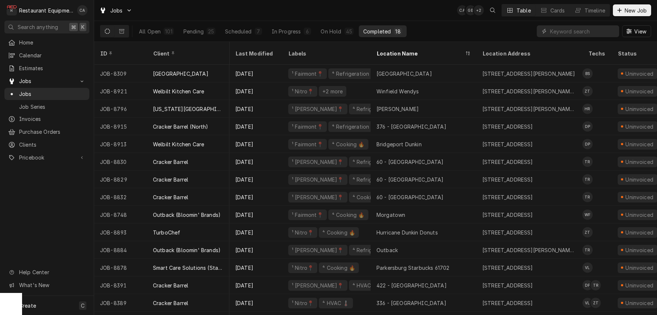
scroll to position [0, 5]
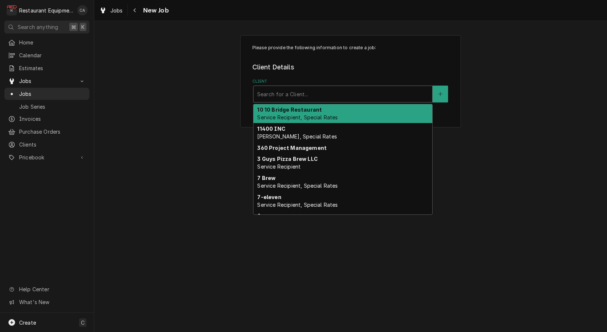
click at [275, 93] on div "Search for a Client..." at bounding box center [342, 94] width 171 height 8
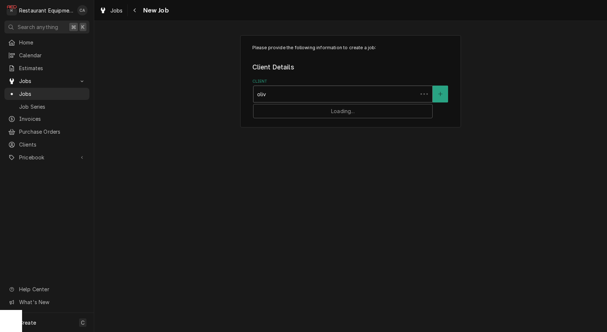
type input "olive"
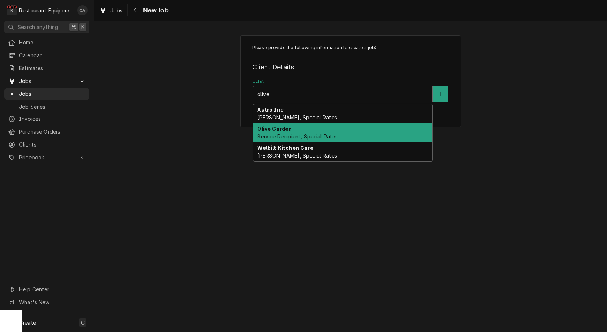
click at [278, 132] on div "Olive Garden Service Recipient, Special Rates" at bounding box center [342, 132] width 179 height 19
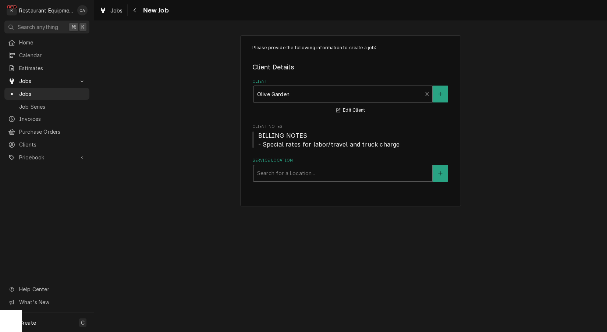
click at [284, 168] on div "Service Location" at bounding box center [342, 173] width 171 height 13
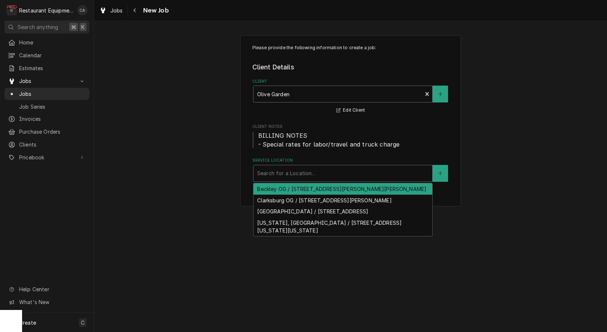
drag, startPoint x: 285, startPoint y: 190, endPoint x: 252, endPoint y: 187, distance: 32.9
click at [277, 190] on div "Beckley OG / [STREET_ADDRESS][PERSON_NAME][PERSON_NAME]" at bounding box center [342, 188] width 179 height 11
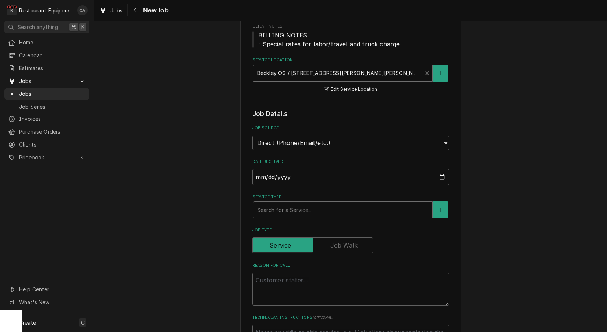
scroll to position [103, 0]
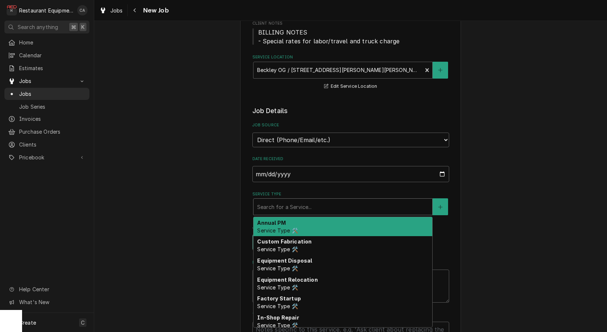
click at [286, 203] on div "Search for a Service..." at bounding box center [342, 207] width 171 height 8
type textarea "x"
type input "f"
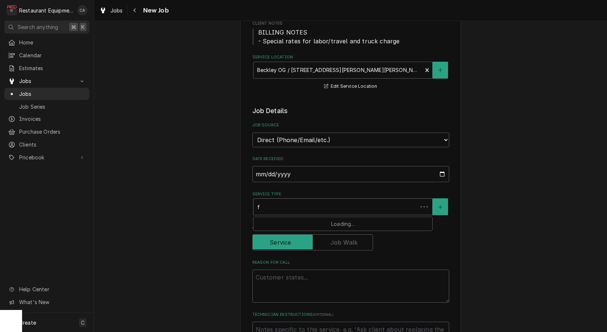
type textarea "x"
type input "fi"
type textarea "x"
type input "fix"
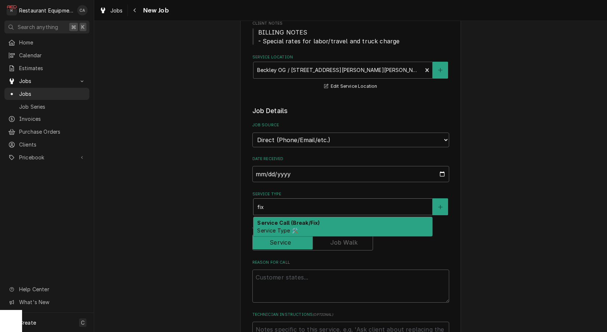
click at [276, 228] on span "Service Type 🛠️" at bounding box center [277, 231] width 40 height 6
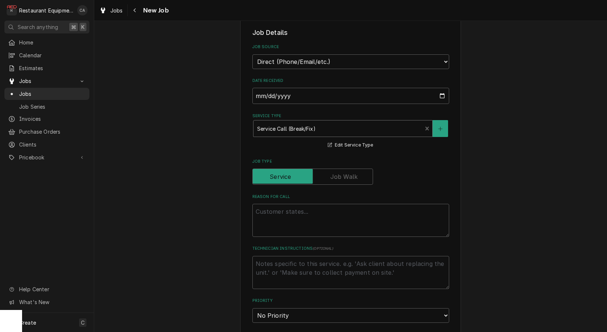
scroll to position [185, 0]
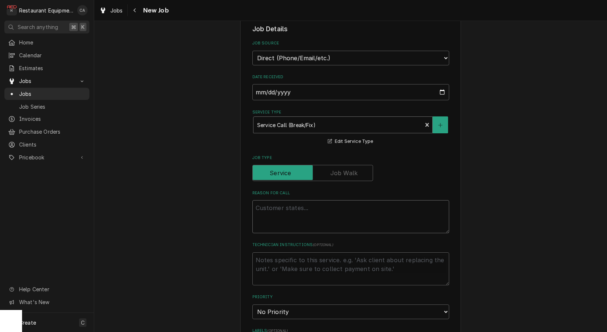
click at [276, 200] on textarea "Reason For Call" at bounding box center [350, 216] width 197 height 33
type textarea "x"
type textarea "P"
type textarea "x"
type textarea "Pa"
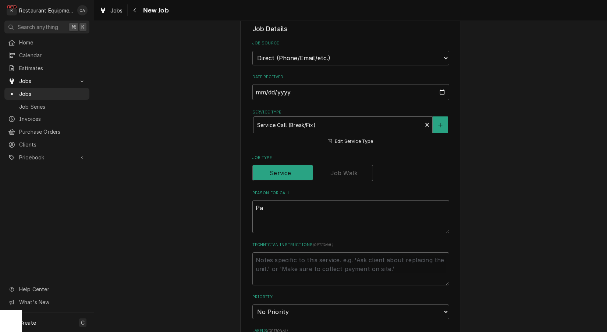
type textarea "x"
type textarea "Pas"
type textarea "x"
type textarea "Past"
type textarea "x"
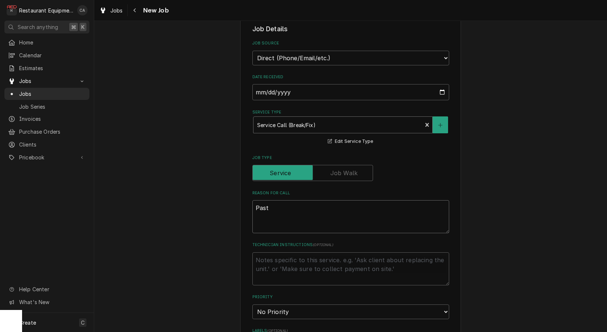
type textarea "Pasta"
type textarea "x"
type textarea "Pasta"
type textarea "x"
type textarea "Pasta c"
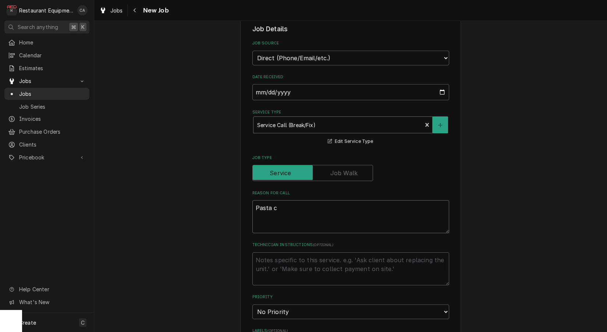
type textarea "x"
type textarea "Pasta co"
type textarea "x"
type textarea "Pasta coo"
type textarea "x"
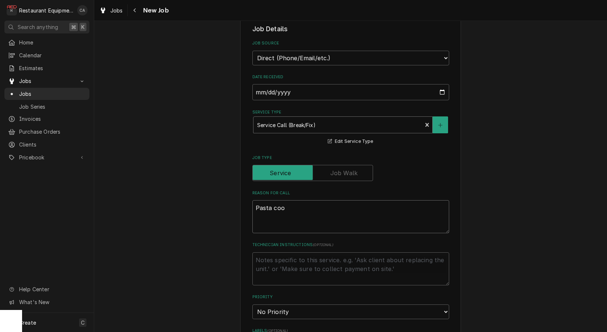
type textarea "Pasta cook"
type textarea "x"
type textarea "Pasta cooke"
type textarea "x"
type textarea "Pasta cooker"
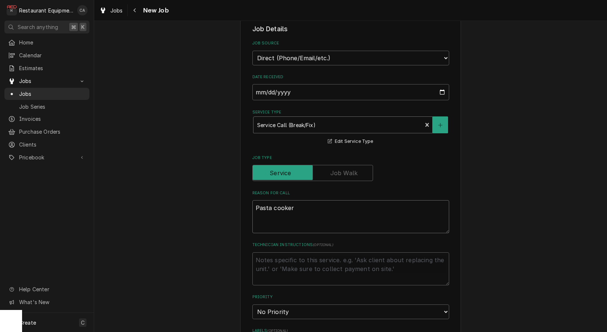
type textarea "x"
type textarea "Pasta cookers"
type textarea "x"
type textarea "Pasta cookers,"
type textarea "x"
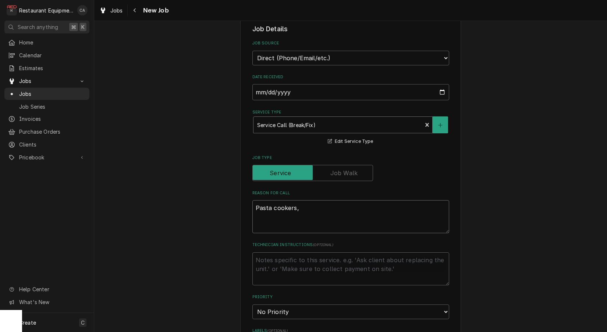
type textarea "Pasta cookers,"
type textarea "x"
type textarea "Pasta cookers, w"
type textarea "x"
type textarea "Pasta cookers, we"
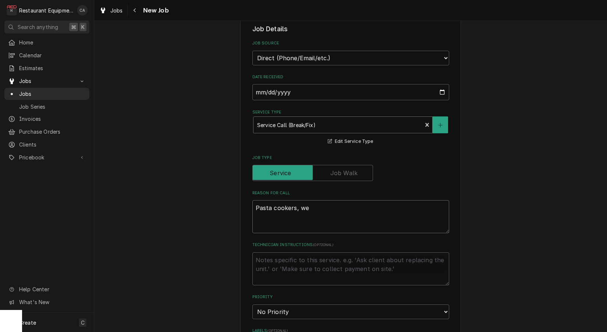
type textarea "x"
type textarea "Pasta cookers, we"
type textarea "x"
type textarea "Pasta cookers, we n"
type textarea "x"
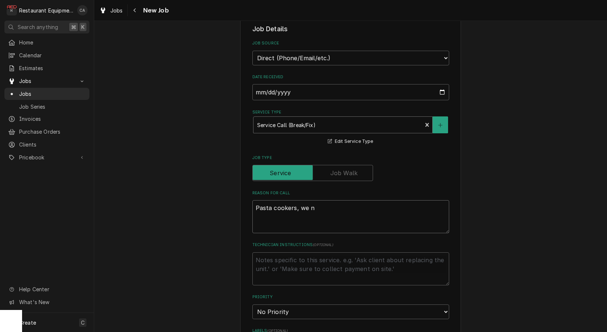
type textarea "Pasta cookers, we ne"
type textarea "x"
type textarea "Pasta cookers, we n"
type textarea "x"
type textarea "Pasta cookers, we"
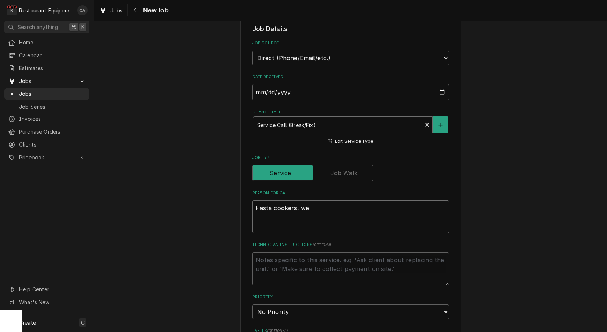
type textarea "x"
type textarea "Pasta cookers, we"
type textarea "x"
type textarea "Pasta cookers, w"
type textarea "x"
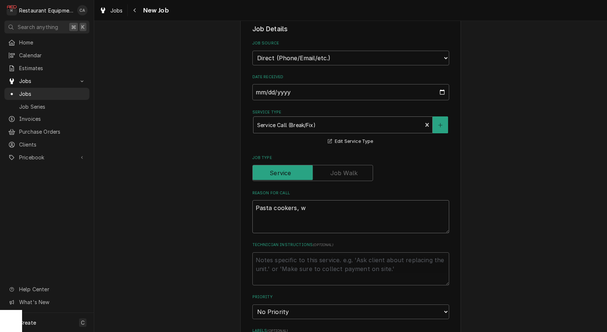
type textarea "Pasta cookers,"
type textarea "x"
type textarea "Pasta cookers,"
type textarea "x"
type textarea "Pasta cookers"
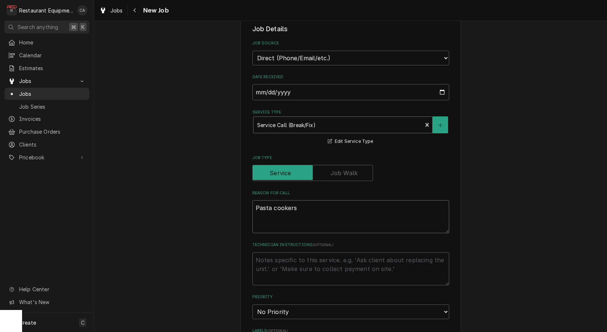
type textarea "x"
type textarea "Pasta cookers"
type textarea "x"
type textarea "Pasta cookers n"
type textarea "x"
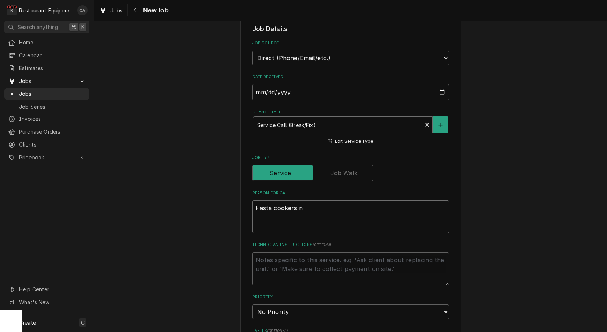
type textarea "Pasta cookers ne"
type textarea "x"
type textarea "Pasta cookers nee"
type textarea "x"
type textarea "Pasta cookers need"
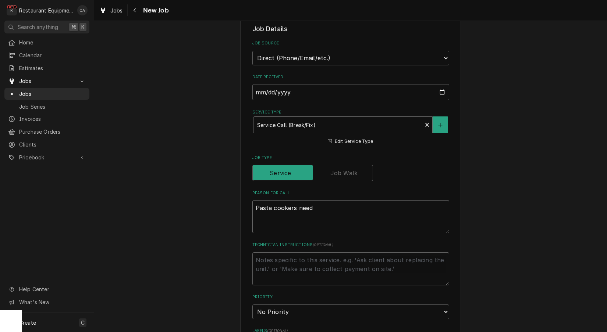
type textarea "x"
type textarea "Pasta cookers need"
type textarea "x"
type textarea "Pasta cookers need c"
type textarea "x"
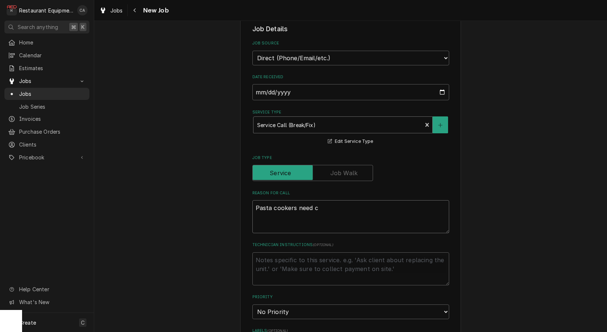
type textarea "Pasta cookers need ca"
type textarea "x"
type textarea "Pasta cookers need car"
type textarea "x"
type textarea "Pasta cookers need cart"
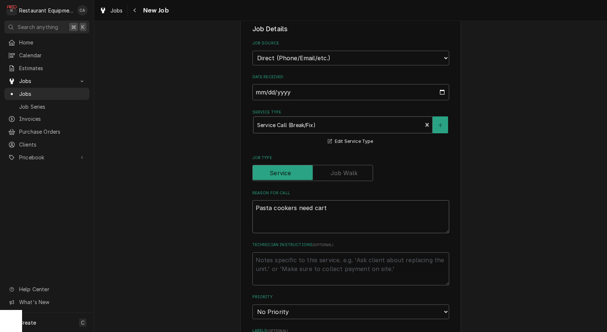
type textarea "x"
type textarea "Pasta cookers need cartr"
type textarea "x"
type textarea "Pasta cookers need cartri"
type textarea "x"
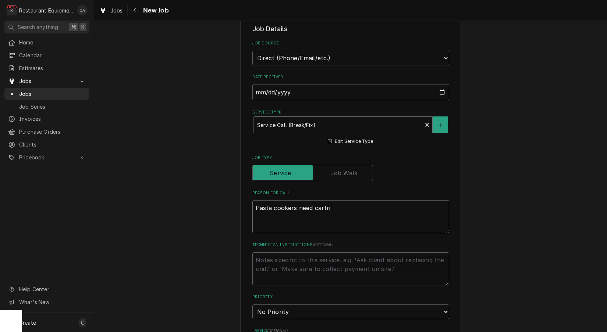
type textarea "Pasta cookers need cartrid"
type textarea "x"
type textarea "Pasta cookers need cartridg"
type textarea "x"
type textarea "Pasta cookers need cartridge"
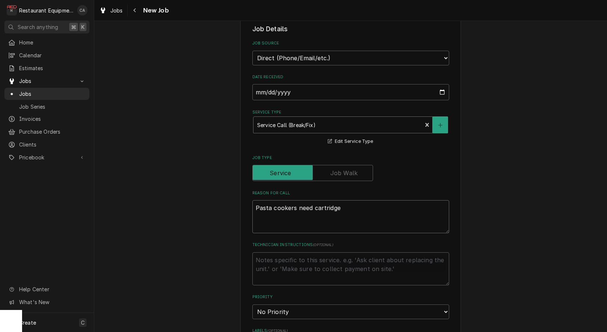
type textarea "x"
type textarea "Pasta cookers need cartridges"
type textarea "x"
type textarea "Pasta cookers need cartridges"
type textarea "x"
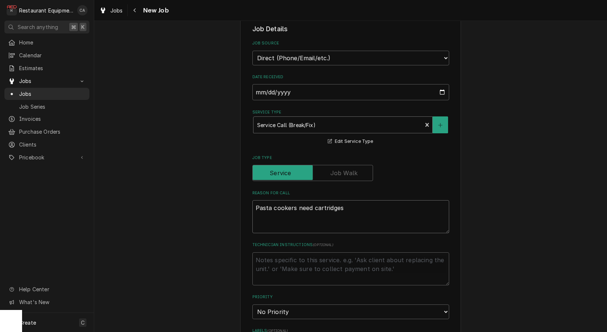
type textarea "Pasta cookers need cartridges"
type textarea "x"
type textarea "Pasta cookers need cartridges"
type textarea "x"
type textarea "1Pasta cookers need cartridges"
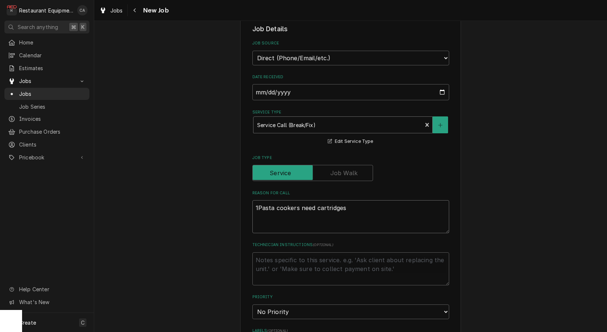
type textarea "x"
type textarea "1.Pasta cookers need cartridges"
type textarea "x"
type textarea "1. Pasta cookers need cartridges"
type textarea "x"
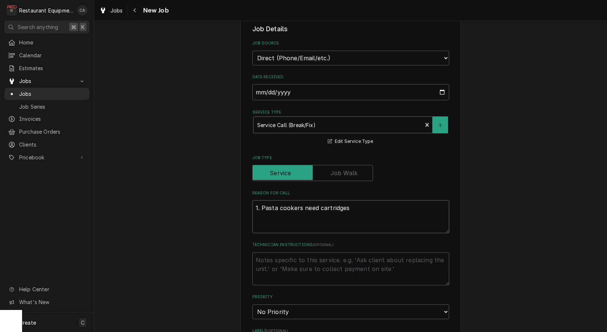
type textarea "1. Pasta cookers need cartridges 2"
type textarea "x"
type textarea "1. Pasta cookers need cartridges 2."
type textarea "x"
type textarea "1. Pasta cookers need cartridges 2."
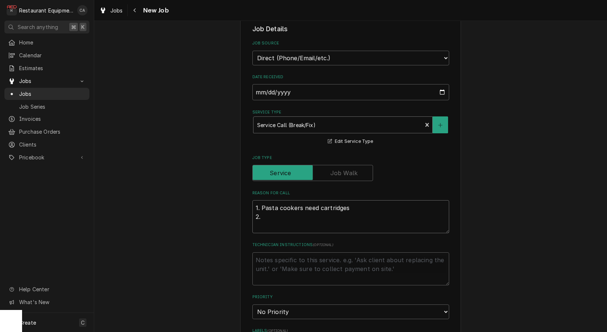
type textarea "x"
type textarea "1. Pasta cookers need cartridges 2. C"
type textarea "x"
type textarea "1. Pasta cookers need cartridges 2. Co"
type textarea "x"
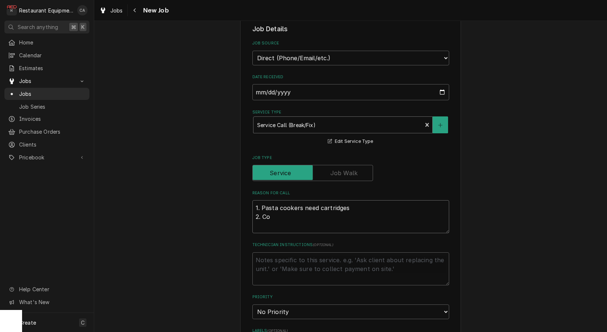
type textarea "1. Pasta cookers need cartridges 2. Cof"
type textarea "x"
type textarea "1. Pasta cookers need cartridges 2. Coff"
type textarea "x"
type textarea "1. Pasta cookers need cartridges 2. Coffe"
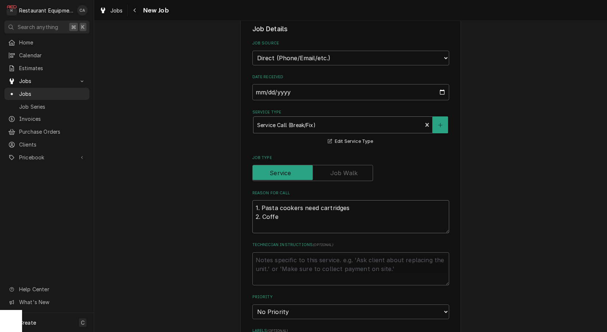
type textarea "x"
type textarea "1. Pasta cookers need cartridges 2. Coffee"
type textarea "x"
type textarea "1. Pasta cookers need cartridges 2. Coffee"
type textarea "x"
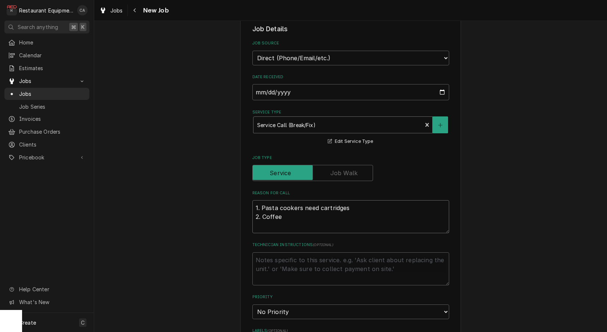
type textarea "1. Pasta cookers need cartridges 2. Coffee m"
type textarea "x"
type textarea "1. Pasta cookers need cartridges 2. Coffee ma"
type textarea "x"
type textarea "1. Pasta cookers need cartridges 2. Coffee mac"
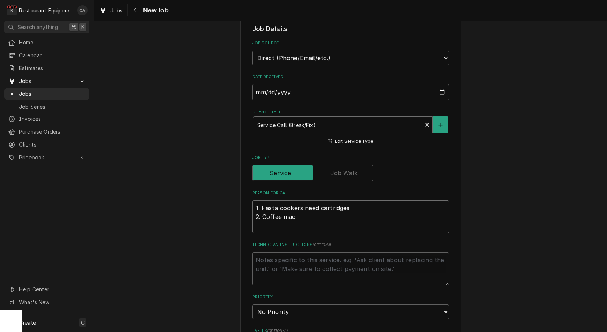
type textarea "x"
type textarea "1. Pasta cookers need cartridges 2. Coffee mach"
type textarea "x"
type textarea "1. Pasta cookers need cartridges 2. Coffee machi"
type textarea "x"
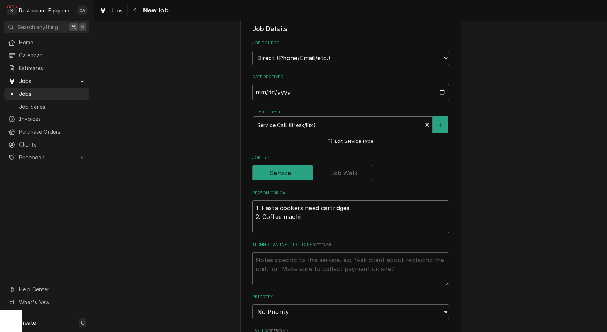
type textarea "1. Pasta cookers need cartridges 2. Coffee machin"
type textarea "x"
type textarea "1. Pasta cookers need cartridges 2. Coffee machine"
type textarea "x"
type textarea "1. Pasta cookers need cartridges 2. Coffee machine"
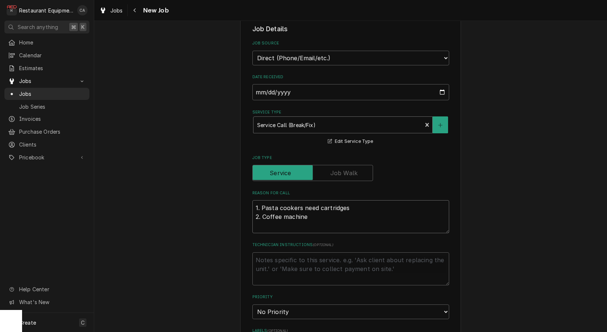
type textarea "x"
type textarea "1. Pasta cookers need cartridges 2. Coffee machine n"
type textarea "x"
type textarea "1. Pasta cookers need cartridges 2. Coffee machine ne"
type textarea "x"
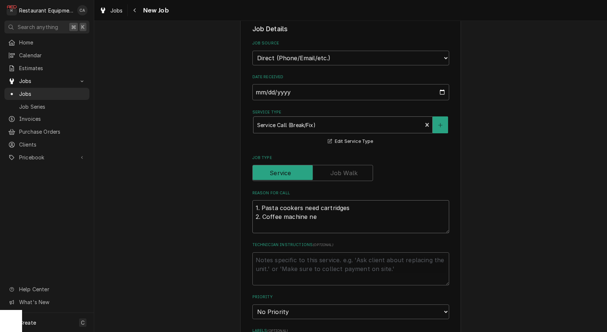
type textarea "1. Pasta cookers need cartridges 2. Coffee machine nee"
type textarea "x"
type textarea "1. Pasta cookers need cartridges 2. Coffee machine need"
type textarea "x"
type textarea "1. Pasta cookers need cartridges 2. Coffee machine needs"
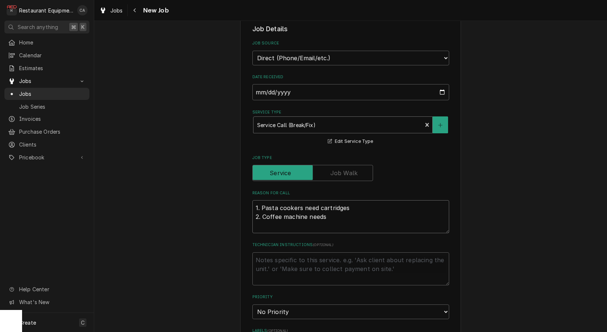
type textarea "x"
type textarea "1. Pasta cookers need cartridges 2. Coffee machine needs"
type textarea "x"
type textarea "1. Pasta cookers need cartridges 2. Coffee machine needs h"
type textarea "x"
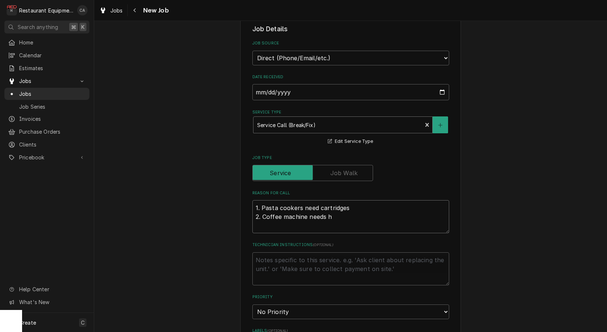
type textarea "1. Pasta cookers need cartridges 2. Coffee machine needs ho"
type textarea "x"
type textarea "1. Pasta cookers need cartridges 2. Coffee machine needs hoo"
type textarea "x"
type textarea "1. Pasta cookers need cartridges 2. Coffee machine needs hook"
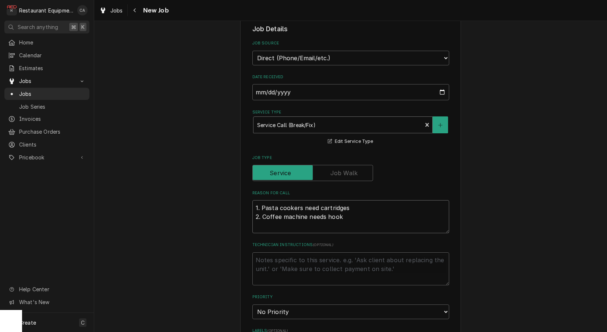
type textarea "x"
type textarea "1. Pasta cookers need cartridges 2. Coffee machine needs hooke"
type textarea "x"
type textarea "1. Pasta cookers need cartridges 2. Coffee machine needs hooked"
type textarea "x"
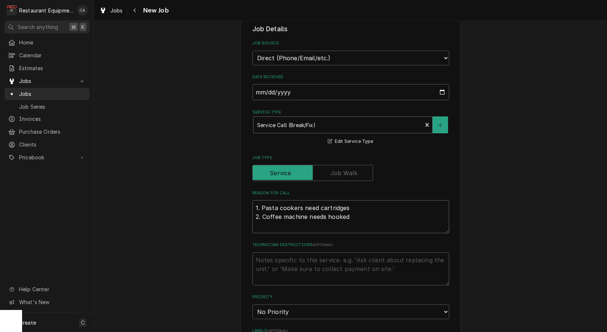
type textarea "1. Pasta cookers need cartridges 2. Coffee machine needs hooked"
type textarea "x"
type textarea "1. Pasta cookers need cartridges 2. Coffee machine needs hooked u"
type textarea "x"
type textarea "1. Pasta cookers need cartridges 2. Coffee machine needs hooked up"
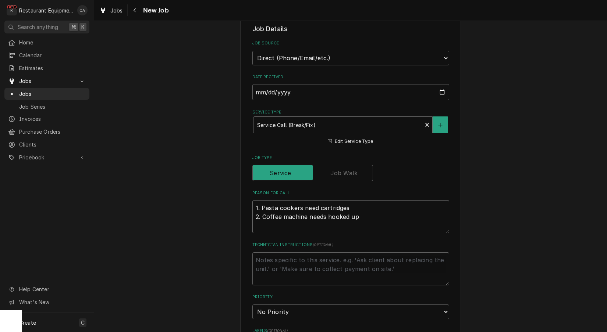
type textarea "x"
type textarea "1. Pasta cookers need cartridges 2. Coffee machine needs hooked up"
type textarea "x"
type textarea "1. Pasta cookers need cartridges 2. Coffee machine needs hooked up 3"
type textarea "x"
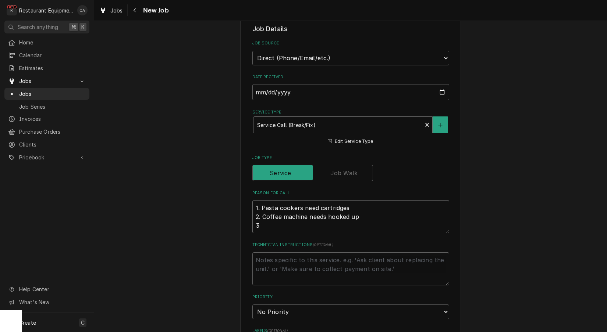
type textarea "1. Pasta cookers need cartridges 2. Coffee machine needs hooked up 3."
type textarea "x"
type textarea "1. Pasta cookers need cartridges 2. Coffee machine needs hooked up 3."
type textarea "x"
type textarea "1. Pasta cookers need cartridges 2. Coffee machine needs hooked up 3. S"
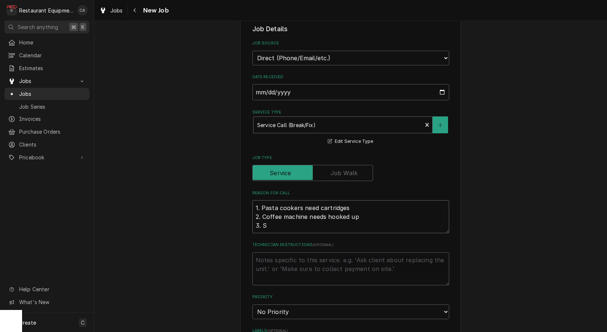
type textarea "x"
type textarea "1. Pasta cookers need cartridges 2. Coffee machine needs hooked up 3. St"
type textarea "x"
type textarea "1. Pasta cookers need cartridges 2. Coffee machine needs hooked up 3. Sta"
type textarea "x"
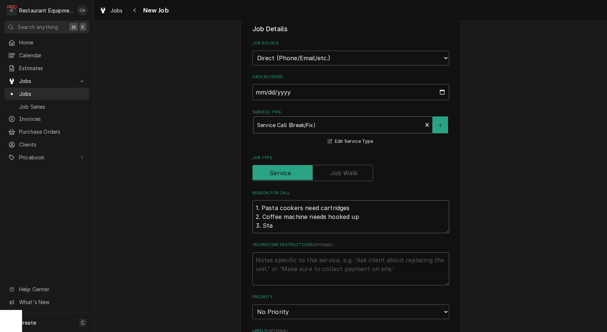
type textarea "1. Pasta cookers need cartridges 2. Coffee machine needs hooked up 3. Stat"
type textarea "x"
type textarea "1. Pasta cookers need cartridges 2. Coffee machine needs hooked up 3. Statu"
type textarea "x"
type textarea "1. Pasta cookers need cartridges 2. Coffee machine needs hooked up 3. Status"
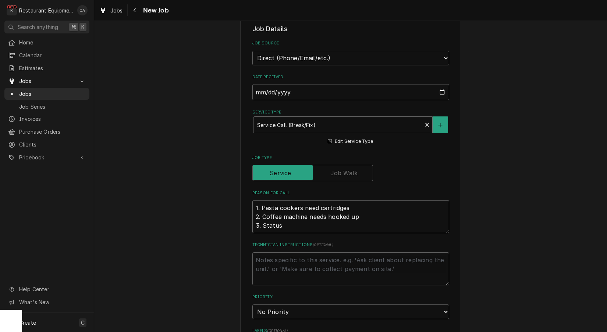
type textarea "x"
type textarea "1. Pasta cookers need cartridges 2. Coffee machine needs hooked up 3. Status"
type textarea "x"
type textarea "1. Pasta cookers need cartridges 2. Coffee machine needs hooked up 3. Status o"
type textarea "x"
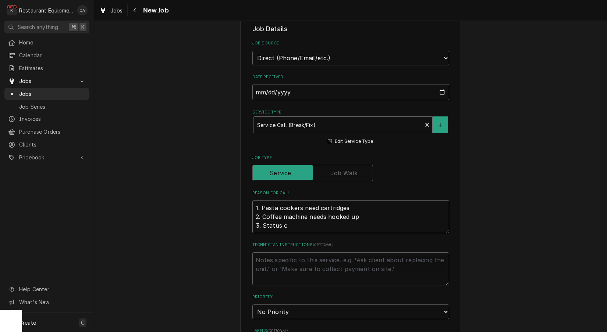
type textarea "1. Pasta cookers need cartridges 2. Coffee machine needs hooked up 3. Status on"
type textarea "x"
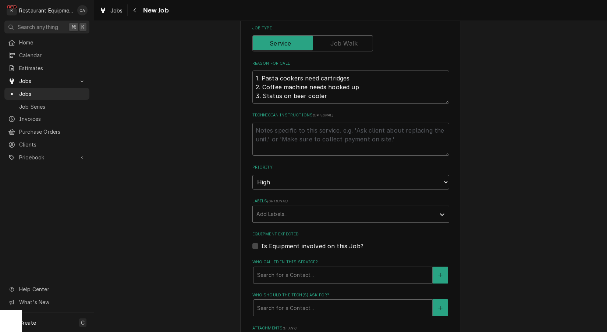
scroll to position [317, 0]
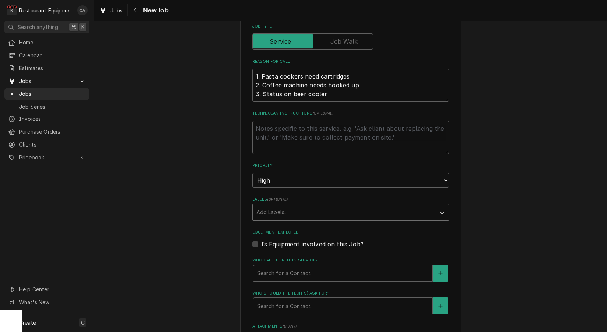
drag, startPoint x: 266, startPoint y: 198, endPoint x: 268, endPoint y: 204, distance: 5.9
click at [266, 208] on div "Add Labels..." at bounding box center [343, 212] width 175 height 8
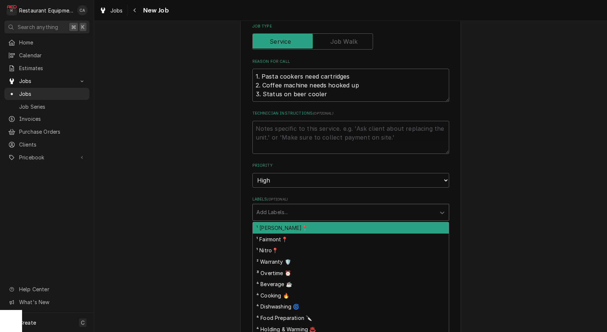
drag, startPoint x: 271, startPoint y: 215, endPoint x: 290, endPoint y: 213, distance: 19.5
click at [271, 222] on div "¹ Beckley📍" at bounding box center [351, 227] width 196 height 11
drag, startPoint x: 313, startPoint y: 200, endPoint x: 303, endPoint y: 220, distance: 22.9
click at [315, 206] on div "Labels" at bounding box center [368, 212] width 107 height 13
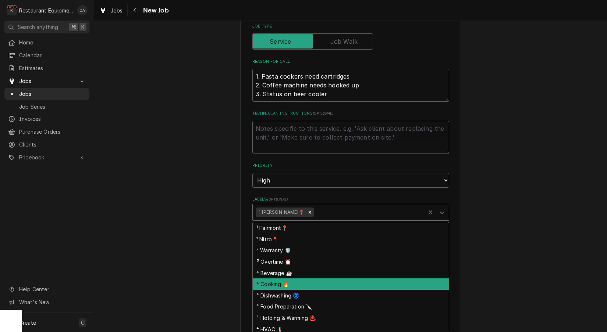
click at [275, 279] on div "⁴ Cooking 🔥" at bounding box center [351, 284] width 196 height 11
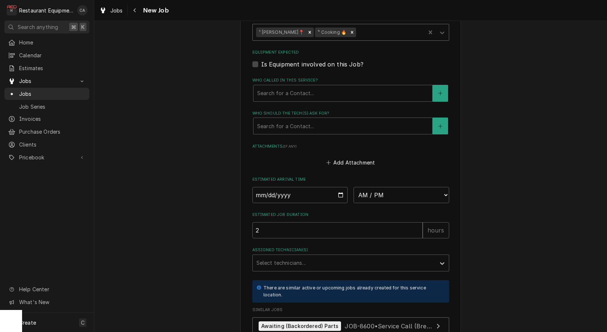
scroll to position [498, 0]
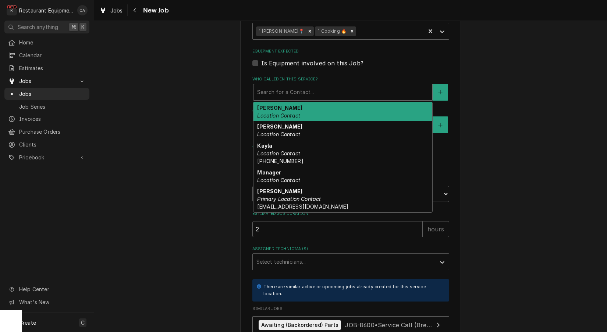
click at [276, 86] on div "Who called in this service?" at bounding box center [342, 92] width 171 height 13
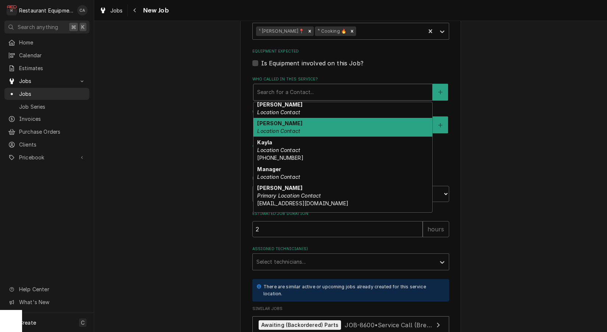
scroll to position [5, 0]
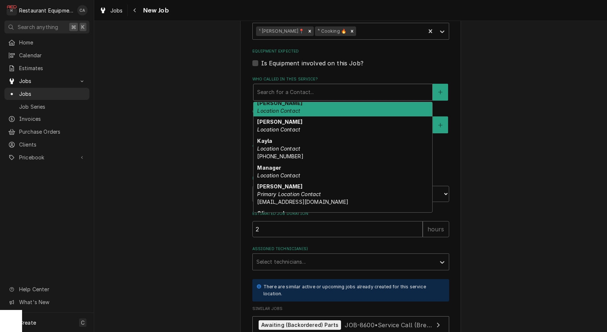
drag, startPoint x: 317, startPoint y: 94, endPoint x: 312, endPoint y: 97, distance: 6.4
click at [317, 97] on div "Alicia Location Contact" at bounding box center [342, 106] width 179 height 19
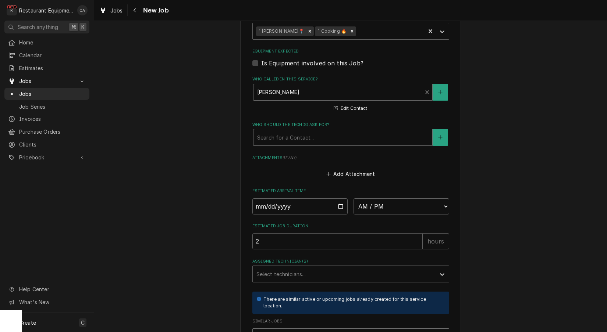
drag, startPoint x: 265, startPoint y: 123, endPoint x: 273, endPoint y: 128, distance: 8.9
click at [265, 134] on div "Search for a Contact..." at bounding box center [342, 138] width 171 height 8
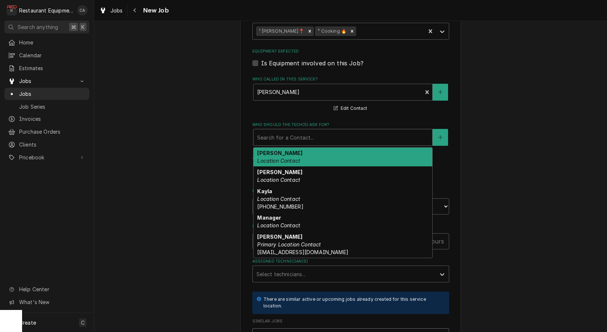
drag, startPoint x: 278, startPoint y: 144, endPoint x: 237, endPoint y: 139, distance: 41.1
click at [275, 158] on em "Location Contact" at bounding box center [278, 161] width 43 height 6
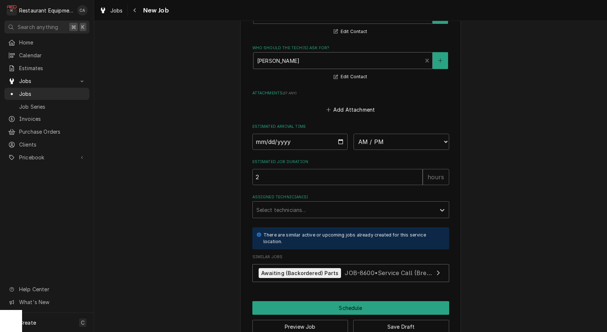
scroll to position [575, 0]
click at [386, 321] on button "Save Draft" at bounding box center [401, 328] width 96 height 14
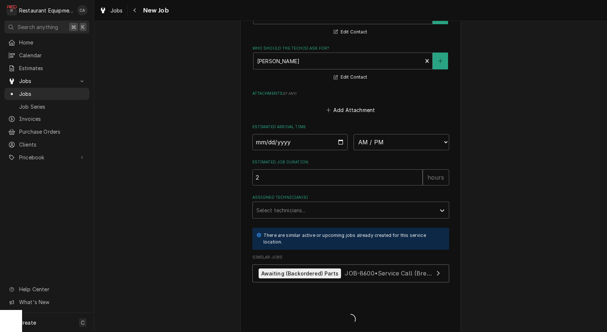
scroll to position [568, 0]
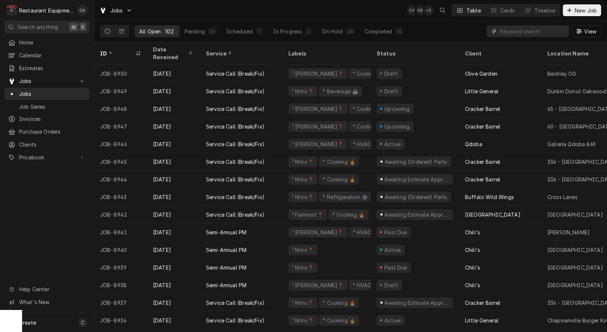
click at [528, 31] on input "Dynamic Content Wrapper" at bounding box center [532, 31] width 65 height 12
type input "olive"
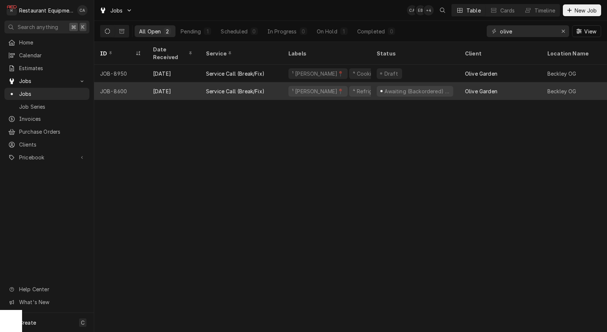
click at [279, 85] on div "Service Call (Break/Fix)" at bounding box center [241, 91] width 82 height 18
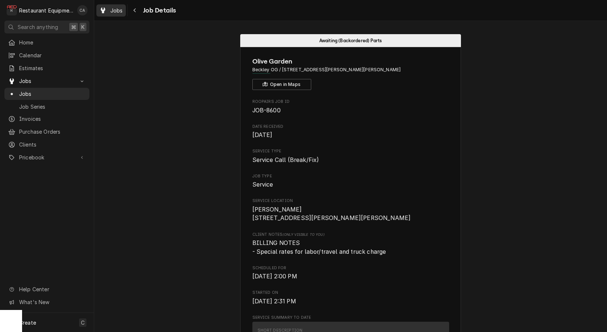
click at [116, 7] on span "Jobs" at bounding box center [116, 11] width 12 height 8
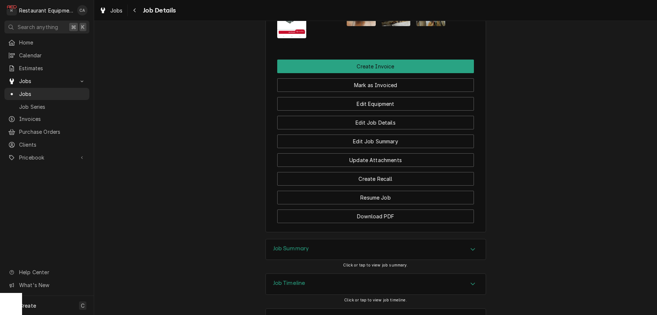
scroll to position [755, 0]
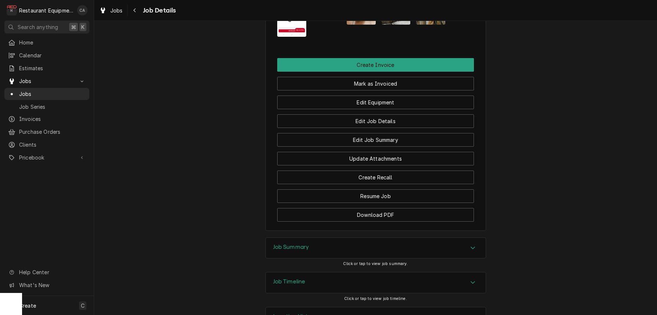
click at [296, 246] on h3 "Job Summary" at bounding box center [291, 247] width 36 height 7
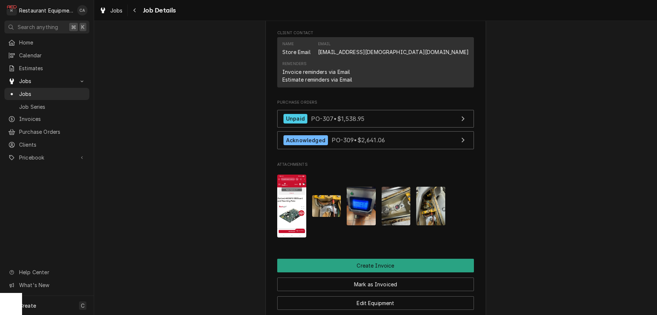
scroll to position [568, 0]
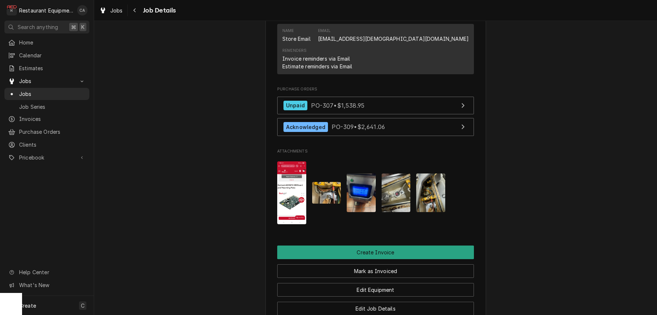
click at [360, 189] on img "Attachments" at bounding box center [361, 193] width 29 height 39
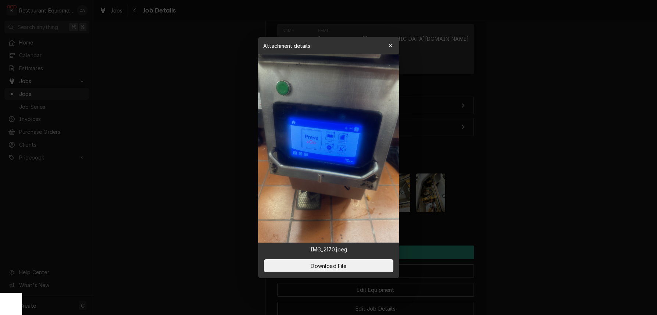
click at [529, 156] on div at bounding box center [328, 157] width 657 height 315
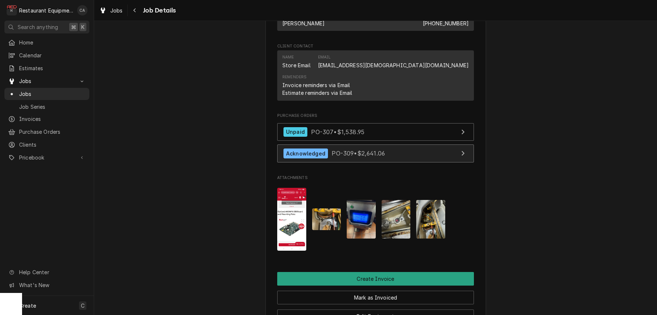
scroll to position [0, 0]
click at [332, 156] on div "Acknowledged PO-309 • $2,641.06" at bounding box center [333, 154] width 101 height 10
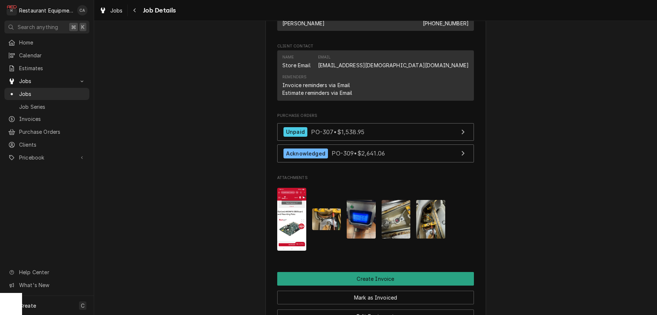
drag, startPoint x: 249, startPoint y: 149, endPoint x: 234, endPoint y: 152, distance: 15.1
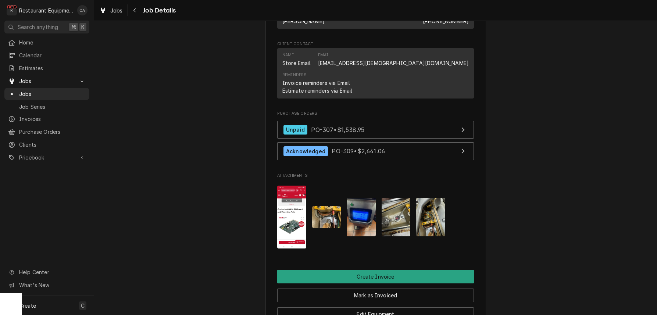
scroll to position [543, 0]
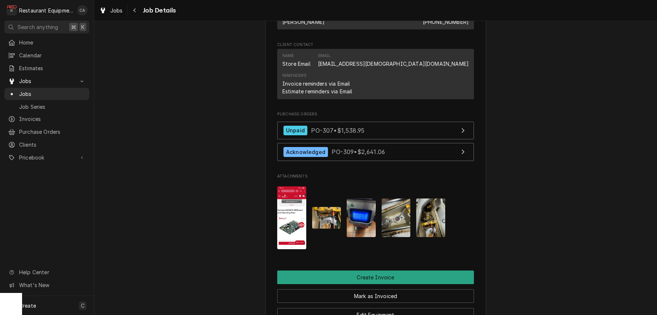
click at [323, 211] on img "Attachments" at bounding box center [326, 218] width 29 height 22
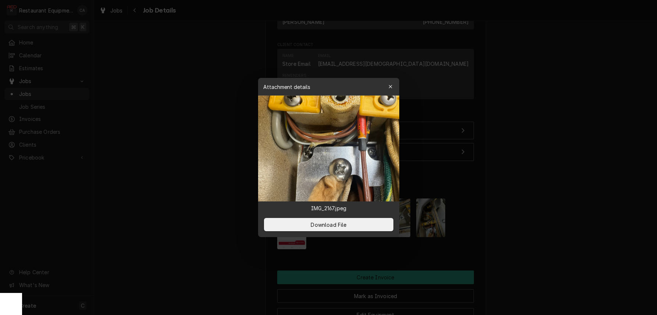
drag, startPoint x: 578, startPoint y: 171, endPoint x: 512, endPoint y: 169, distance: 65.5
click at [578, 171] on div at bounding box center [328, 157] width 657 height 315
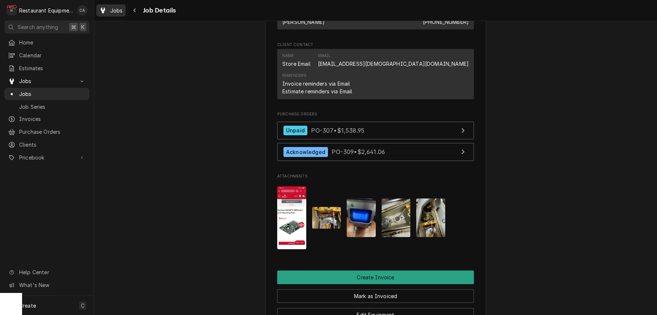
click at [111, 12] on span "Jobs" at bounding box center [116, 11] width 12 height 8
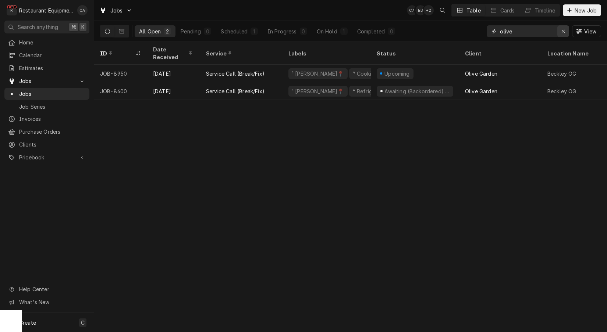
click at [565, 32] on div "Erase input" at bounding box center [562, 31] width 7 height 7
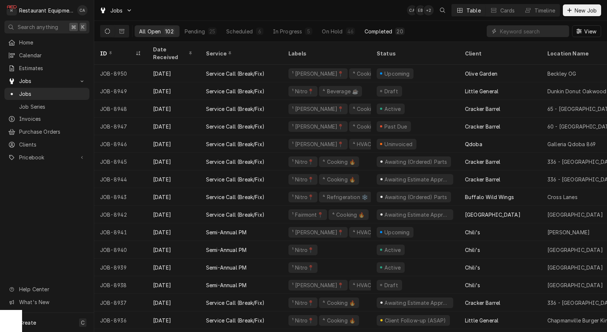
click at [385, 33] on div "Completed" at bounding box center [378, 32] width 28 height 8
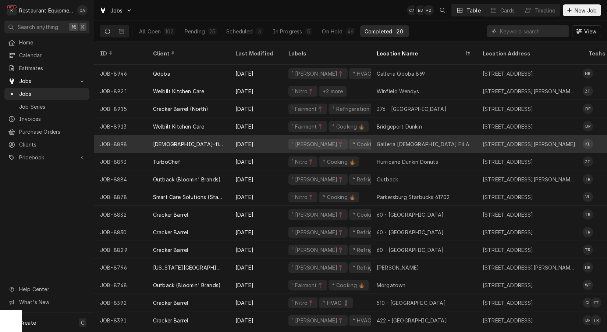
click at [410, 140] on div "Galleria Chick Fil A" at bounding box center [422, 144] width 93 height 8
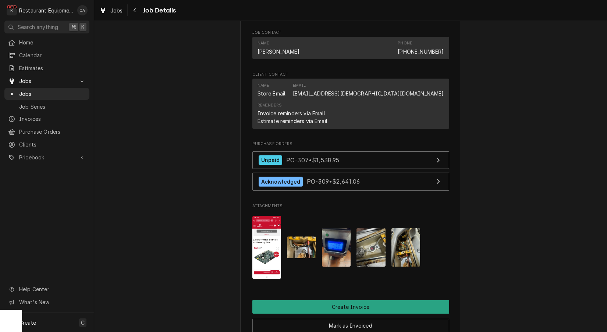
scroll to position [640, 0]
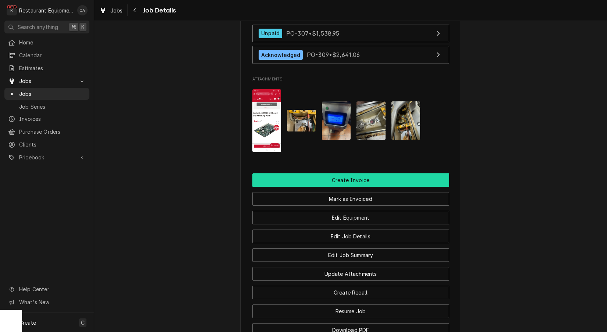
click at [366, 179] on button "Create Invoice" at bounding box center [350, 181] width 197 height 14
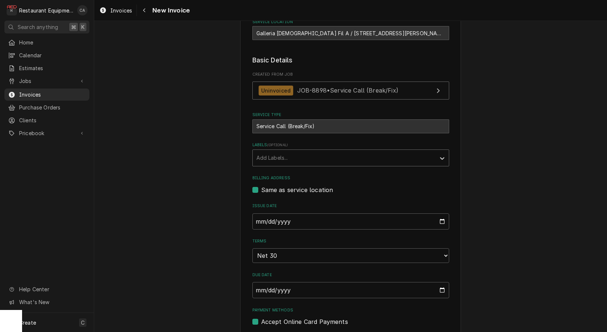
scroll to position [90, 0]
drag, startPoint x: 292, startPoint y: 150, endPoint x: 290, endPoint y: 164, distance: 14.8
click at [292, 151] on div "Labels" at bounding box center [343, 157] width 175 height 13
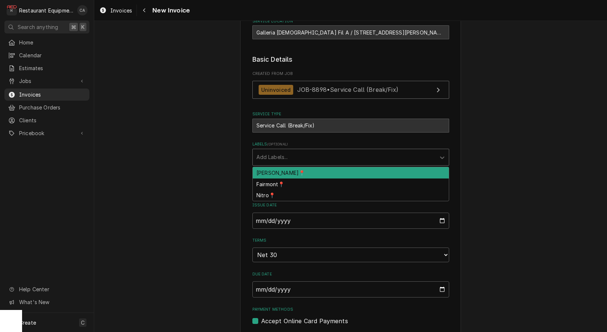
drag, startPoint x: 285, startPoint y: 169, endPoint x: 233, endPoint y: 169, distance: 51.8
click at [285, 169] on div "[PERSON_NAME]📍" at bounding box center [351, 172] width 196 height 11
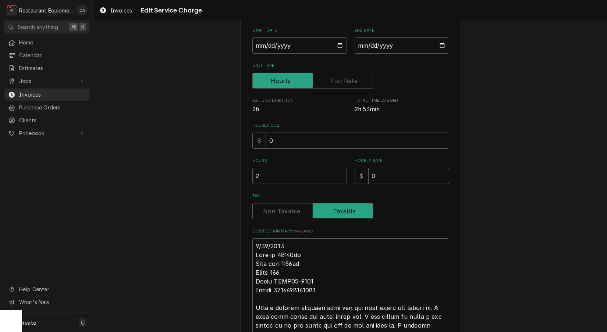
scroll to position [122, 0]
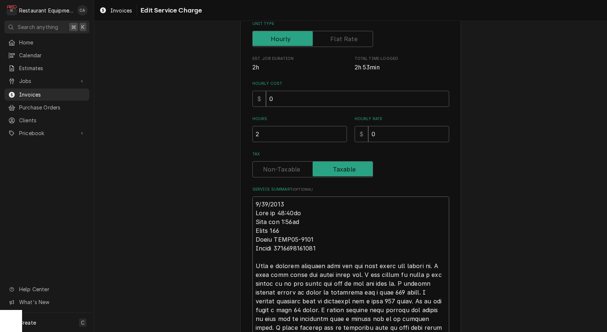
type textarea "x"
type textarea "R9/16/2025 Time in 11:00am Time out 1:30pm Truck 109 Model CXPB12-0003 Serial 1…"
type textarea "x"
type textarea "Ro9/16/2025 Time in 11:00am Time out 1:30pm Truck 109 Model CXPB12-0003 Serial …"
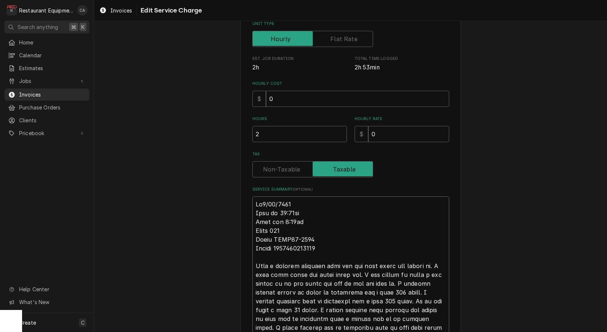
type textarea "x"
type textarea "Roo9/16/2025 Time in 11:00am Time out 1:30pm Truck 109 Model CXPB12-0003 Serial…"
type textarea "x"
type textarea "Roo 9/16/2025 Time in 11:00am Time out 1:30pm Truck 109 Model CXPB12-0003 Seria…"
type textarea "x"
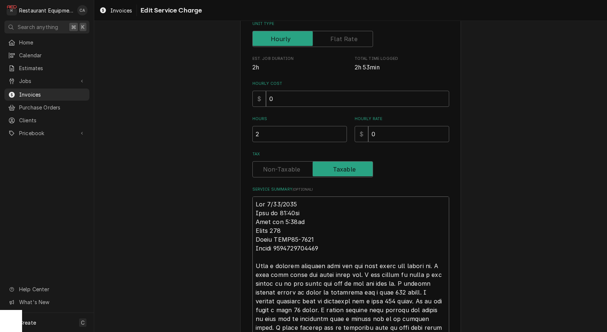
type textarea "Roo 89/16/2025 Time in 11:00am Time out 1:30pm Truck 109 Model CXPB12-0003 Seri…"
type textarea "x"
type textarea "Roo 889/16/2025 Time in 11:00am Time out 1:30pm Truck 109 Model CXPB12-0003 Ser…"
type textarea "x"
type textarea "Roo 8899/16/2025 Time in 11:00am Time out 1:30pm Truck 109 Model CXPB12-0003 Se…"
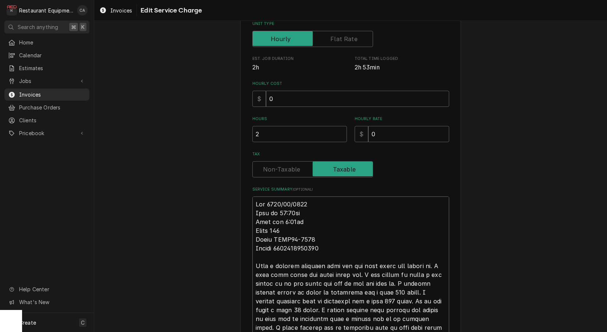
type textarea "x"
type textarea "Roo 88989/16/2025 Time in 11:00am Time out 1:30pm Truck 109 Model CXPB12-0003 S…"
type textarea "x"
type textarea "Roo 8898 9/16/2025 Time in 11:00am Time out 1:30pm Truck 109 Model CXPB12-0003 …"
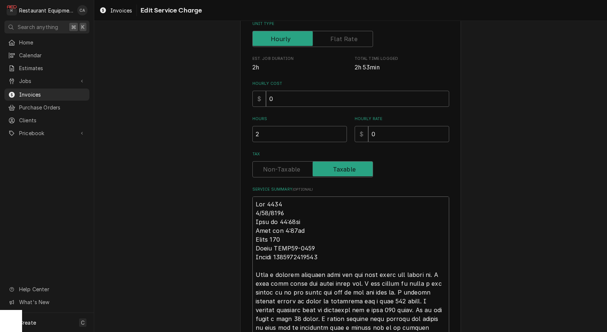
type textarea "x"
type textarea "Roo 8898 9/16/2025 Time in 11:00am Time out 1:30pm Truck 109 Model CXPB12-0003 …"
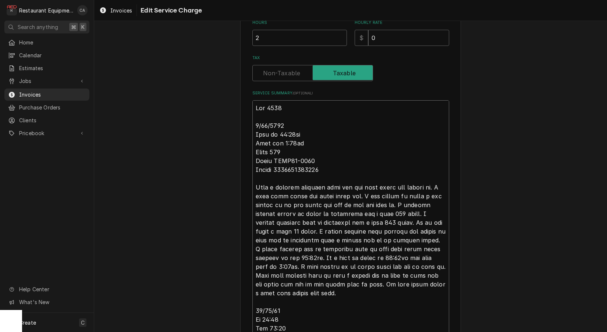
scroll to position [220, 0]
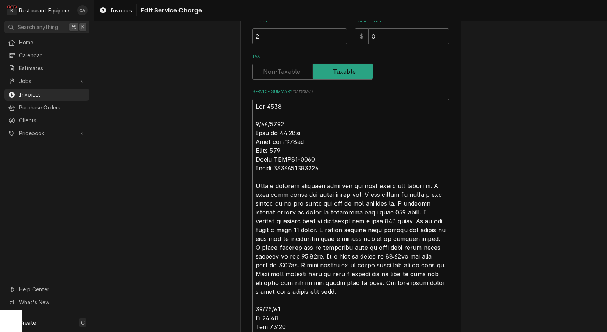
type textarea "x"
type textarea "Roo 8898 9/16/2025 Time in 11:00am Time out 1:30pm Truck 109 Model CXPB12-0003 …"
type textarea "x"
type textarea "Roo 8898 9/16/2025 Time in 11:00am Time out 1:30pm Truck 109 Model CXPB12-0003 …"
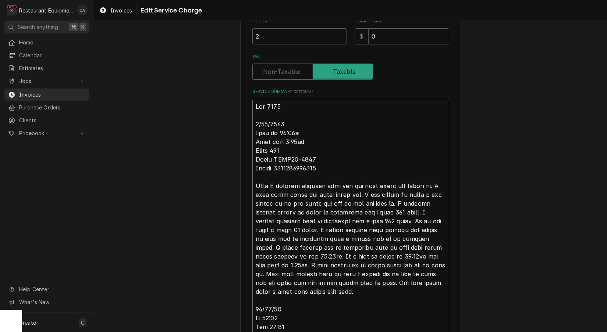
scroll to position [247, 0]
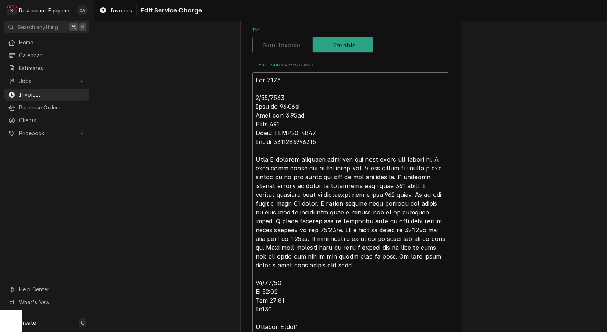
drag, startPoint x: 387, startPoint y: 181, endPoint x: 382, endPoint y: 176, distance: 7.3
click at [387, 181] on textarea "Service Summary ( optional )" at bounding box center [350, 318] width 197 height 492
click at [369, 166] on textarea "Service Summary ( optional )" at bounding box center [350, 318] width 197 height 492
type textarea "x"
type textarea "Roo 8898 9/16/2025 Time in 11:00am Time out 1:30pm Truck 109 Model CXPB12-0003 …"
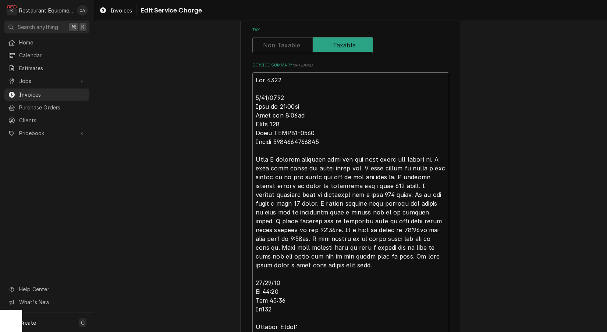
click at [418, 166] on textarea "Service Summary ( optional )" at bounding box center [350, 318] width 197 height 492
type textarea "x"
type textarea "Roo 8898 9/16/2025 Time in 11:00am Time out 1:30pm Truck 109 Model CXPB12-0003 …"
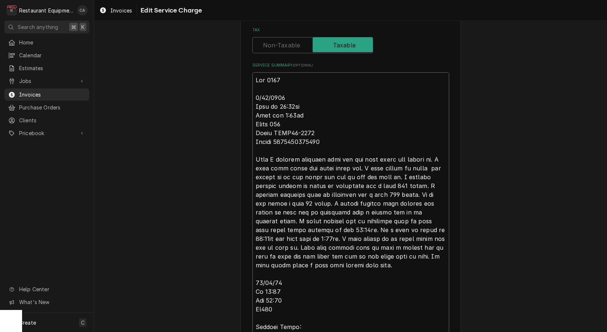
type textarea "x"
type textarea "Roo 8898 9/16/2025 Time in 11:00am Time out 1:30pm Truck 109 Model CXPB12-0003 …"
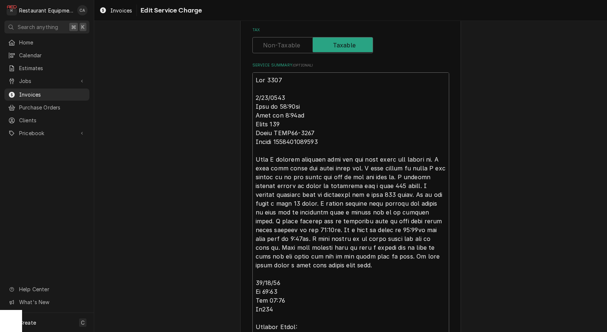
type textarea "x"
type textarea "Roo 8898 9/16/2025 Time in 11:00am Time out 1:30pm Truck 109 Model CXPB12-0003 …"
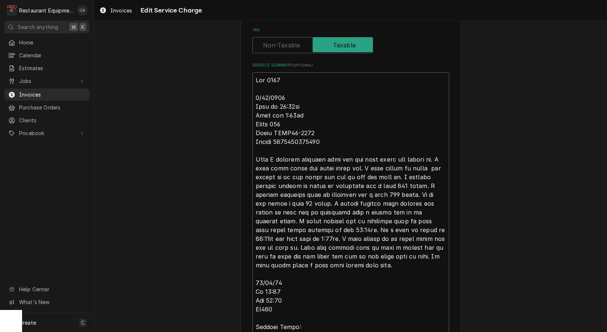
type textarea "x"
type textarea "Roo 8898 9/16/2025 Time in 11:00am Time out 1:30pm Truck 109 Model CXPB12-0003 …"
type textarea "x"
type textarea "Roo 8898 9/16/2025 Time in 11:00am Time out 1:30pm Truck 109 Model CXPB12-0003 …"
click at [368, 184] on textarea "Service Summary ( optional )" at bounding box center [350, 318] width 197 height 492
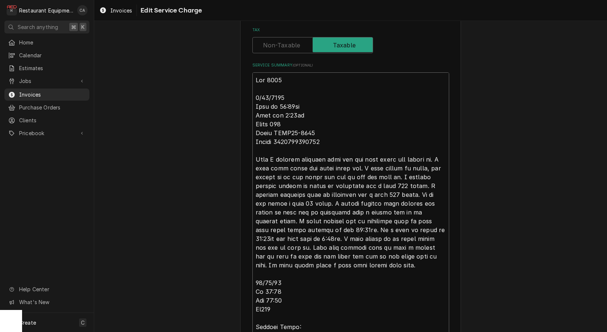
type textarea "x"
type textarea "Roo 8898 9/16/2025 Time in 11:00am Time out 1:30pm Truck 109 Model CXPB12-0003 …"
type textarea "x"
type textarea "Roo 8898 9/16/2025 Time in 11:00am Time out 1:30pm Truck 109 Model CXPB12-0003 …"
drag, startPoint x: 370, startPoint y: 192, endPoint x: 374, endPoint y: 193, distance: 4.2
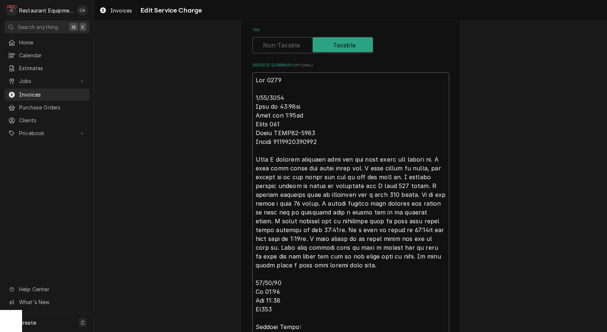
click at [370, 192] on textarea "Service Summary ( optional )" at bounding box center [350, 318] width 197 height 492
type textarea "x"
type textarea "Roo 8898 9/16/2025 Time in 11:00am Time out 1:30pm Truck 109 Model CXPB12-0003 …"
type textarea "x"
type textarea "Roo 8898 9/16/2025 Time in 11:00am Time out 1:30pm Truck 109 Model CXPB12-0003 …"
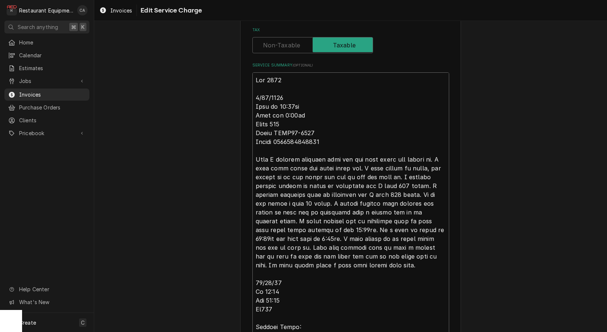
click at [341, 207] on textarea "Service Summary ( optional )" at bounding box center [350, 318] width 197 height 492
type textarea "x"
type textarea "Roo 8898 9/16/2025 Time in 11:00am Time out 1:30pm Truck 109 Model CXPB12-0003 …"
type textarea "x"
type textarea "Roo 8898 9/16/2025 Time in 11:00am Time out 1:30pm Truck 109 Model CXPB12-0003 …"
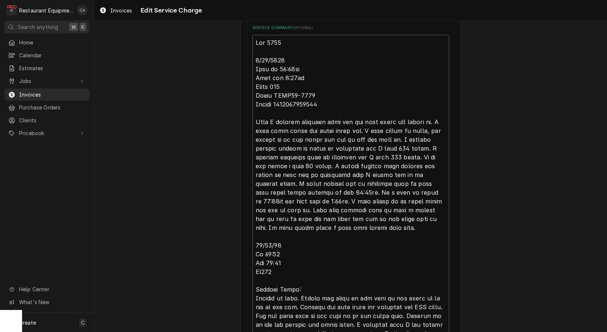
scroll to position [280, 0]
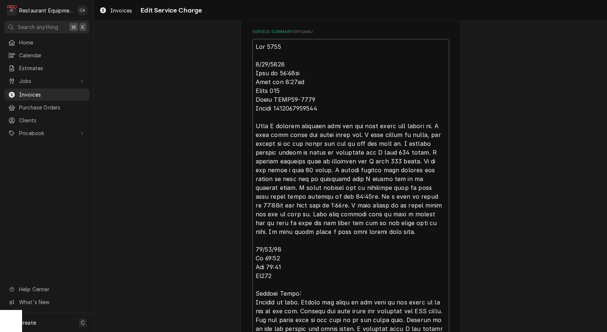
click at [271, 193] on textarea "Service Summary ( optional )" at bounding box center [350, 285] width 197 height 492
type textarea "x"
type textarea "Roo 8898 9/16/2025 Time in 11:00am Time out 1:30pm Truck 109 Model CXPB12-0003 …"
type textarea "x"
type textarea "Roo 8898 9/16/2025 Time in 11:00am Time out 1:30pm Truck 109 Model CXPB12-0003 …"
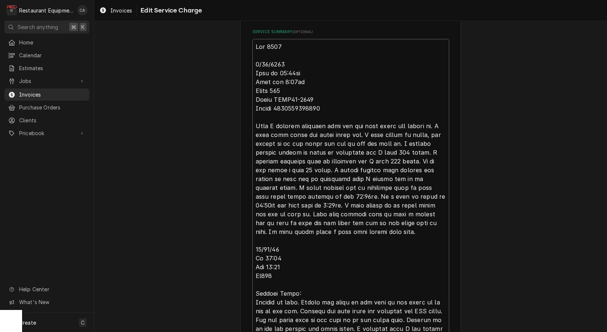
click at [286, 211] on textarea "Service Summary ( optional )" at bounding box center [350, 285] width 197 height 492
type textarea "x"
type textarea "Roo 8898 9/16/2025 Time in 11:00am Time out 1:30pm Truck 109 Model CXPB12-0003 …"
type textarea "x"
type textarea "Roo 8898 9/16/2025 Time in 11:00am Time out 1:30pm Truck 109 Model CXPB12-0003 …"
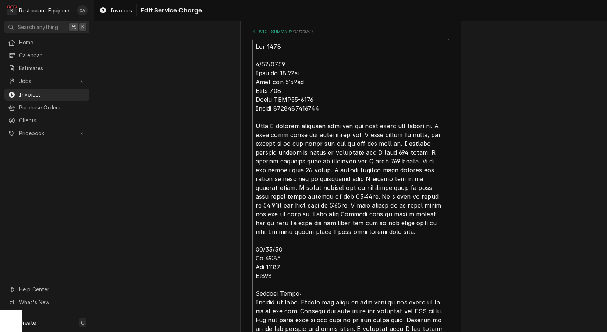
click at [344, 212] on textarea "Service Summary ( optional )" at bounding box center [350, 285] width 197 height 492
type textarea "x"
type textarea "Roo 8898 9/16/2025 Time in 11:00am Time out 1:30pm Truck 109 Model CXPB12-0003 …"
type textarea "x"
type textarea "Roo 8898 9/16/2025 Time in 11:00am Time out 1:30pm Truck 109 Model CXPB12-0003 …"
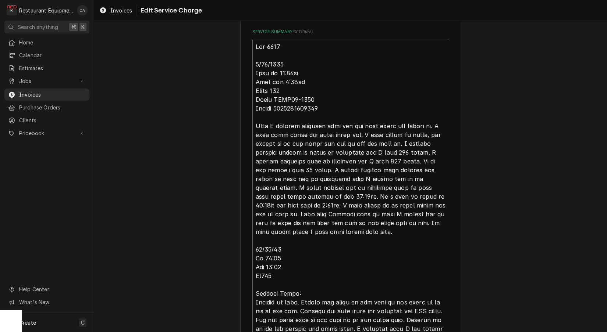
type textarea "x"
type textarea "Roo 8898 9/16/2025 Time in 11:00am Time out 1:30pm Truck 109 Model CXPB12-0003 …"
type textarea "x"
type textarea "Roo 8898 9/16/2025 Time in 11:00am Time out 1:30pm Truck 109 Model CXPB12-0003 …"
click at [309, 229] on textarea "Service Summary ( optional )" at bounding box center [350, 285] width 197 height 492
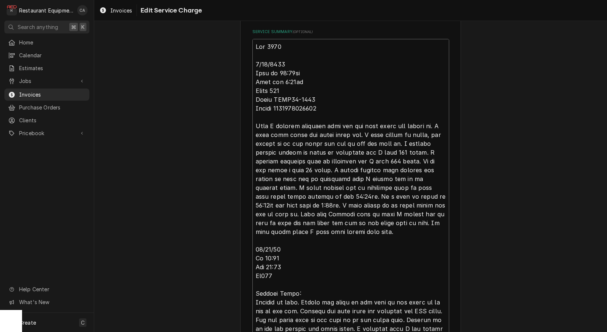
type textarea "x"
type textarea "Roo 8898 9/16/2025 Time in 11:00am Time out 1:30pm Truck 109 Model CXPB12-0003 …"
type textarea "x"
type textarea "Roo 8898 9/16/2025 Time in 11:00am Time out 1:30pm Truck 109 Model CXPB12-0003 …"
click at [356, 167] on textarea "Service Summary ( optional )" at bounding box center [350, 285] width 197 height 492
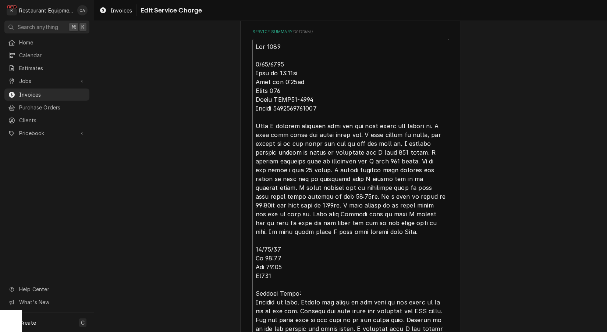
type textarea "x"
type textarea "Roo 8898 9/16/2025 Time in 11:00am Time out 1:30pm Truck 109 Model CXPB12-0003 …"
type textarea "x"
type textarea "Roo 8898 9/16/2025 Time in 11:00am Time out 1:30pm Truck 109 Model CXPB12-0003 …"
click at [336, 192] on textarea "Service Summary ( optional )" at bounding box center [350, 285] width 197 height 492
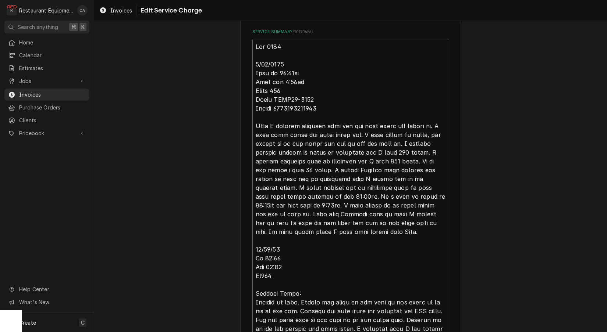
type textarea "x"
type textarea "Roo 8898 9/16/2025 Time in 11:00am Time out 1:30pm Truck 109 Model CXPB12-0003 …"
type textarea "x"
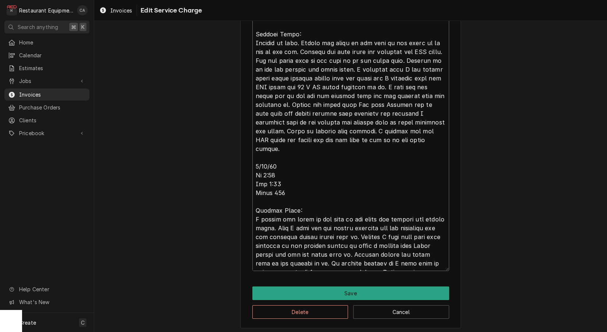
scroll to position [0, 0]
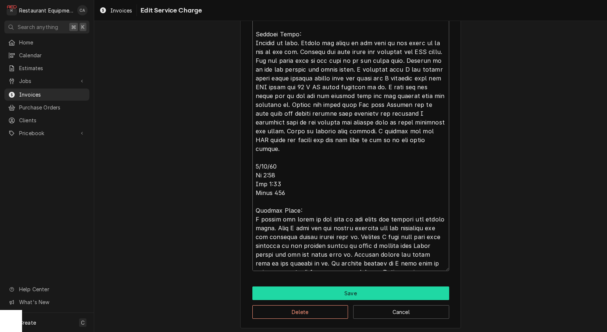
type textarea "Roo 8898 9/16/2025 Time in 11:00am Time out 1:30pm Truck 109 Model CXPB12-0003 …"
click at [350, 293] on button "Save" at bounding box center [350, 294] width 197 height 14
type textarea "x"
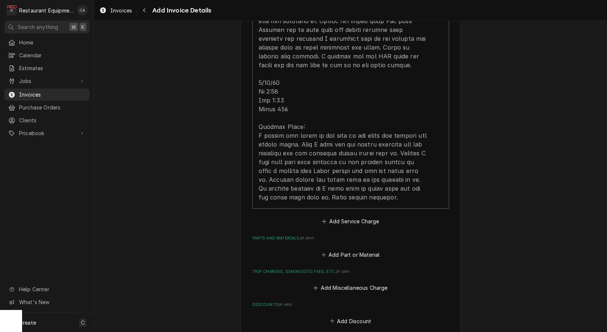
scroll to position [898, 0]
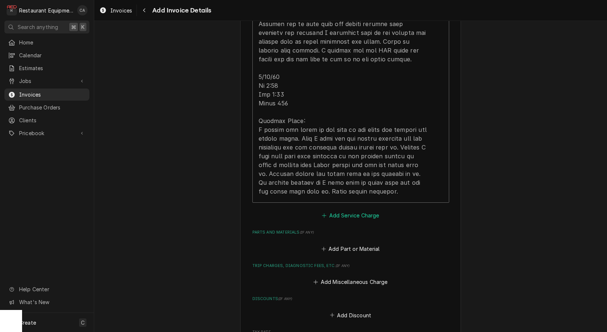
click at [364, 211] on button "Add Service Charge" at bounding box center [351, 216] width 60 height 10
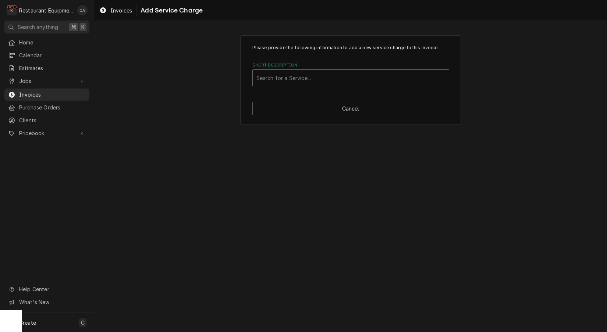
click at [291, 83] on div "Short Description" at bounding box center [350, 77] width 189 height 13
type input "travel"
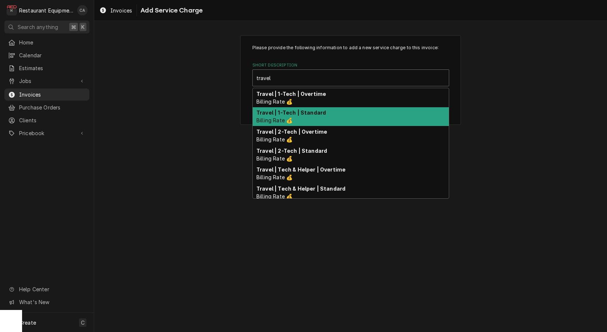
click at [324, 119] on div "Travel | 1-Tech | Standard Billing Rate 💰" at bounding box center [351, 116] width 196 height 19
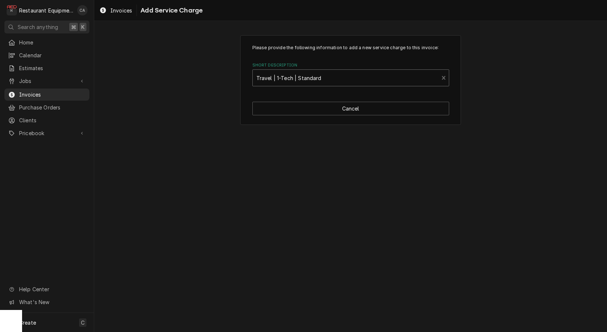
type textarea "x"
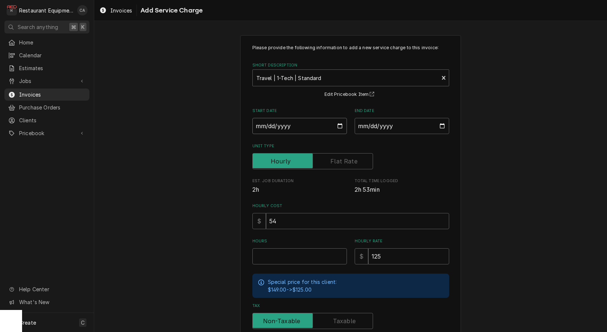
click at [275, 130] on input "Start Date" at bounding box center [299, 126] width 94 height 16
type input "2025-09-16"
type textarea "x"
drag, startPoint x: 369, startPoint y: 129, endPoint x: 380, endPoint y: 135, distance: 12.5
click at [369, 129] on input "End Date" at bounding box center [401, 126] width 94 height 16
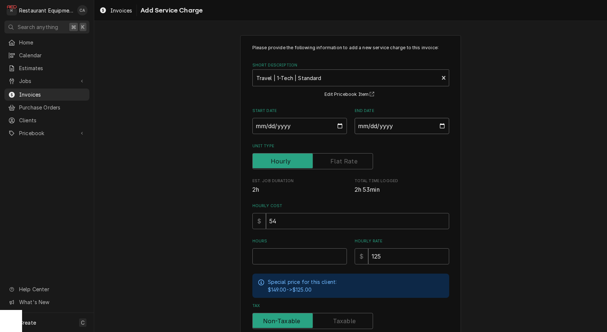
type input "2025-09-19"
drag, startPoint x: 450, startPoint y: 169, endPoint x: 319, endPoint y: 234, distance: 146.3
click at [450, 170] on div "Please provide the following information to add a new service charge to this in…" at bounding box center [350, 227] width 221 height 385
click at [289, 251] on input "Hours" at bounding box center [299, 257] width 94 height 16
type textarea "x"
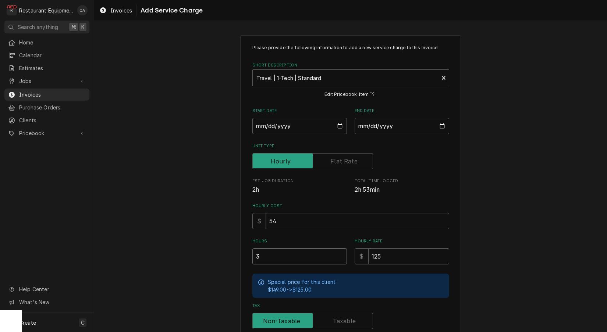
type input "3"
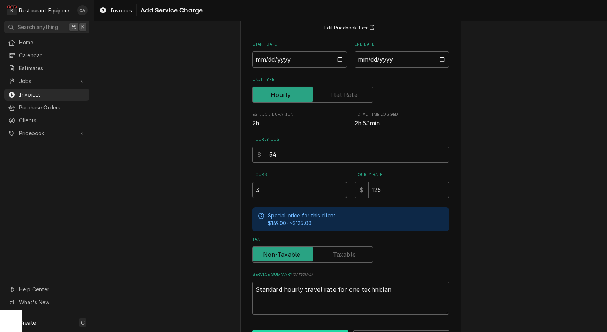
click at [299, 331] on button "Add" at bounding box center [300, 338] width 96 height 14
type textarea "x"
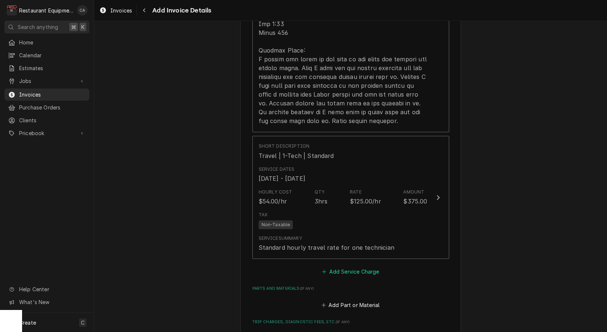
scroll to position [971, 0]
click at [347, 265] on button "Add Service Charge" at bounding box center [351, 270] width 60 height 10
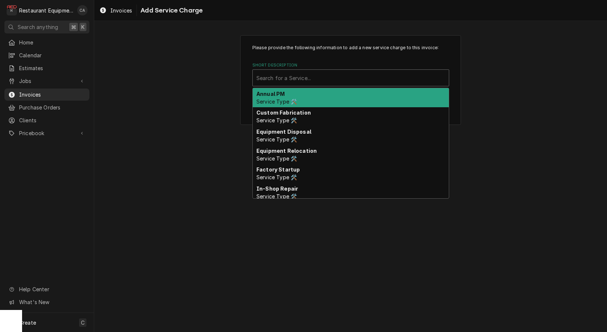
click at [279, 77] on div "Search for a Service..." at bounding box center [350, 78] width 189 height 8
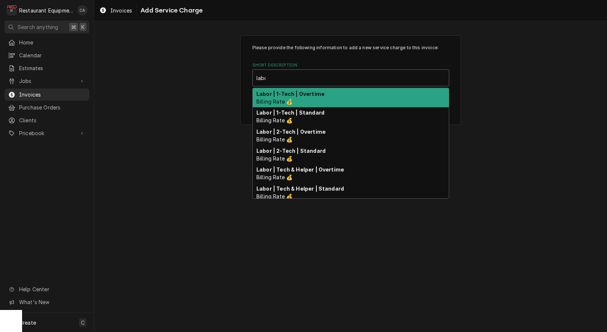
type input "labor"
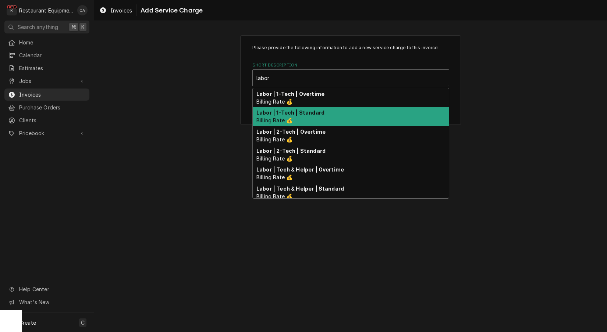
drag, startPoint x: 281, startPoint y: 111, endPoint x: 321, endPoint y: 129, distance: 44.4
click at [282, 111] on strong "Labor | 1-Tech | Standard" at bounding box center [290, 113] width 68 height 6
type textarea "x"
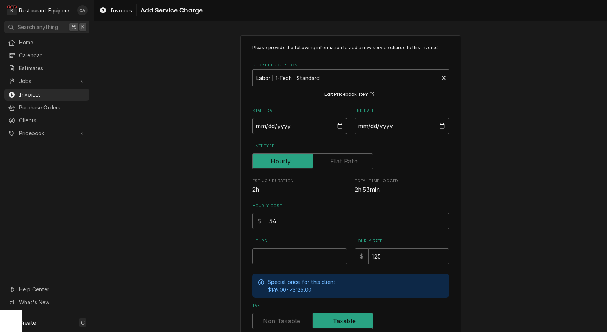
click at [275, 129] on input "Start Date" at bounding box center [299, 126] width 94 height 16
type input "2025-09-16"
type textarea "x"
click at [388, 130] on input "End Date" at bounding box center [401, 126] width 94 height 16
type input "2025-09-19"
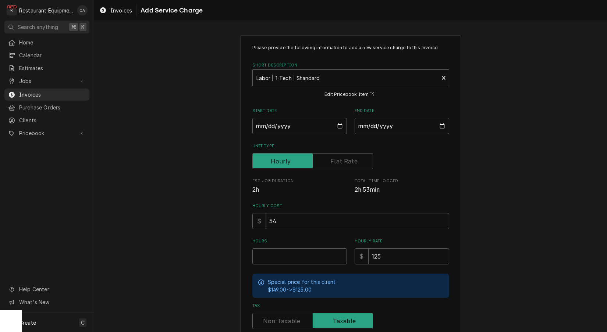
drag, startPoint x: 142, startPoint y: 204, endPoint x: 18, endPoint y: 230, distance: 126.1
click at [142, 204] on div "Please provide the following information to add a new service charge to this in…" at bounding box center [350, 228] width 512 height 398
click at [272, 250] on input "Hours" at bounding box center [299, 257] width 94 height 16
type textarea "x"
type input "5"
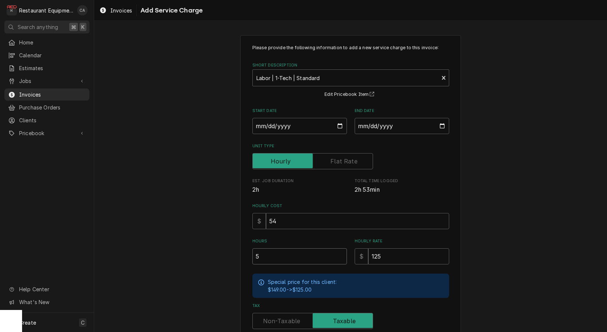
type textarea "x"
type input "5.7"
type textarea "x"
type input "5.75"
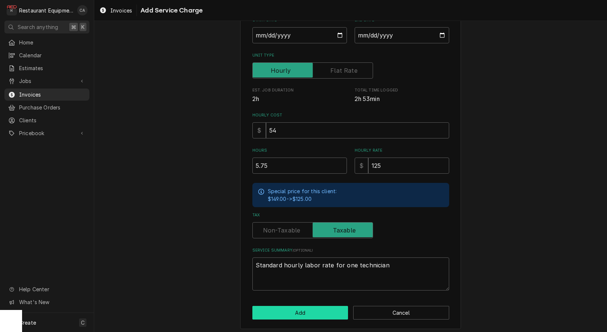
click at [293, 306] on button "Add" at bounding box center [300, 313] width 96 height 14
type textarea "x"
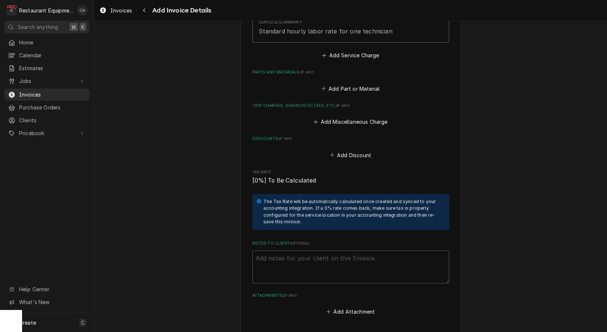
scroll to position [1317, 0]
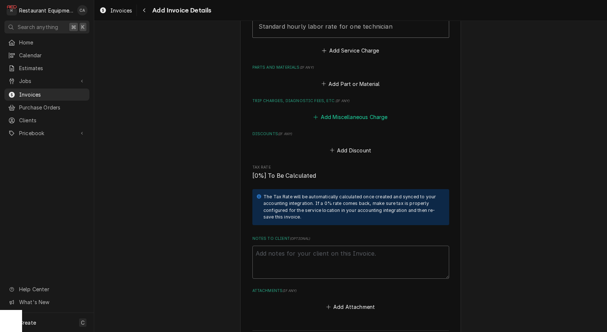
click at [350, 112] on button "Add Miscellaneous Charge" at bounding box center [350, 117] width 76 height 10
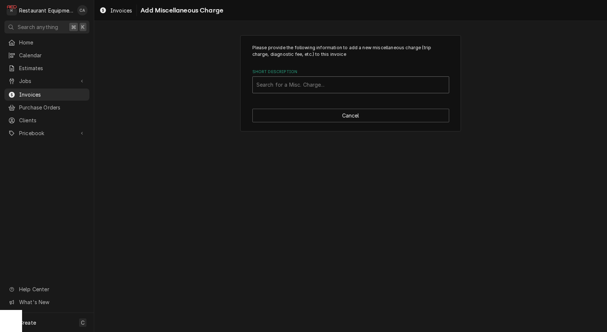
click at [297, 80] on div "Short Description" at bounding box center [350, 84] width 189 height 13
type input "truck"
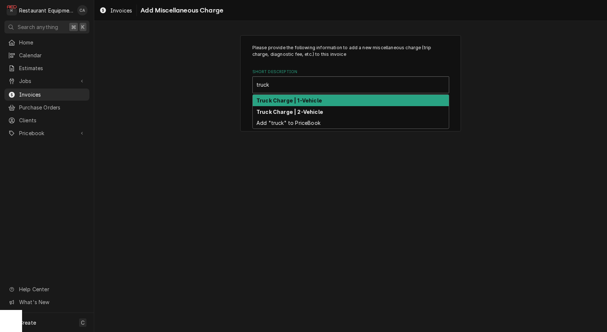
click at [300, 104] on div "Truck Charge | 1-Vehicle" at bounding box center [351, 100] width 196 height 11
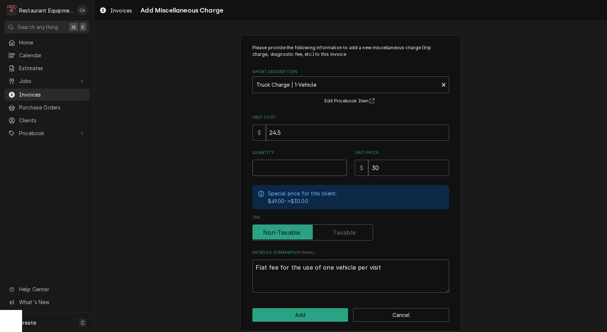
click at [282, 167] on input "Quantity" at bounding box center [299, 168] width 94 height 16
click at [284, 128] on input "24.5" at bounding box center [357, 132] width 183 height 16
click at [282, 131] on input "24.5" at bounding box center [357, 132] width 183 height 16
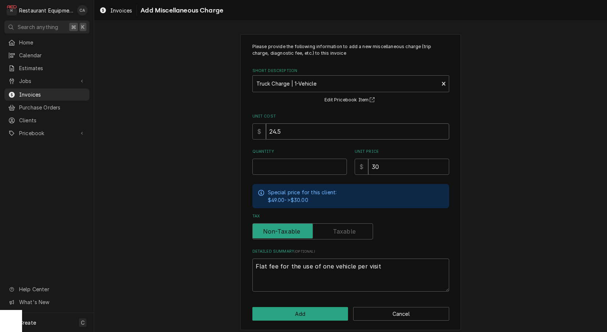
type textarea "x"
type input "1"
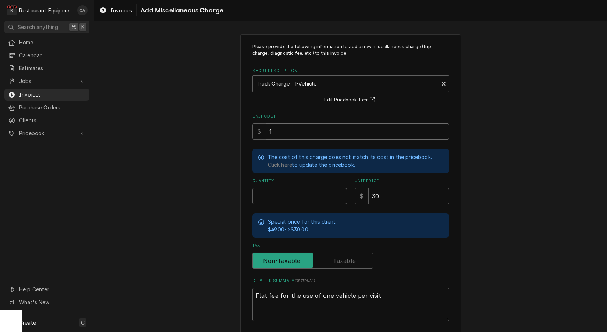
type textarea "x"
type input "15"
click at [281, 193] on input "Quantity" at bounding box center [299, 196] width 94 height 16
type textarea "x"
type input "3"
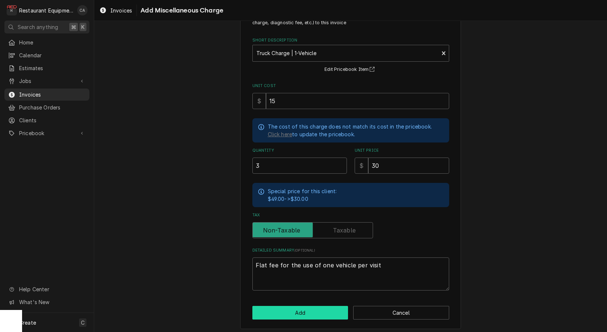
click at [318, 306] on button "Add" at bounding box center [300, 313] width 96 height 14
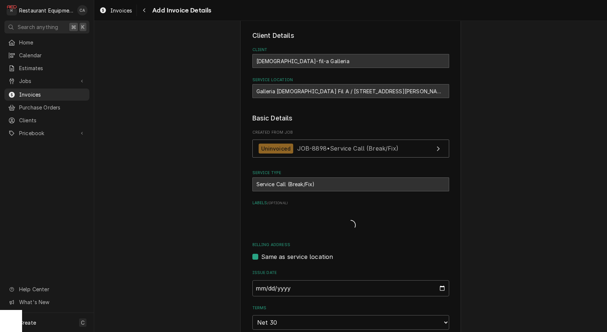
scroll to position [1317, 0]
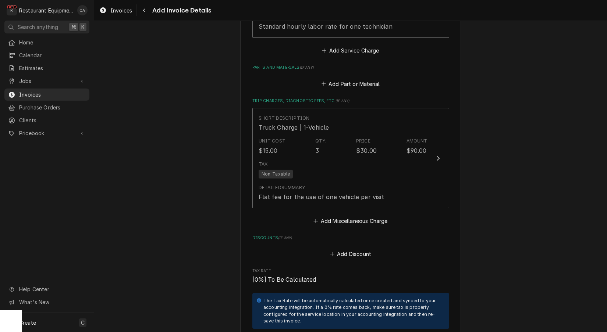
type textarea "x"
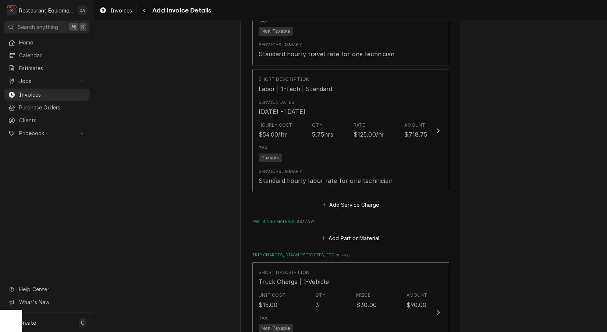
scroll to position [1165, 0]
click at [340, 231] on button "Add Part or Material" at bounding box center [350, 236] width 61 height 10
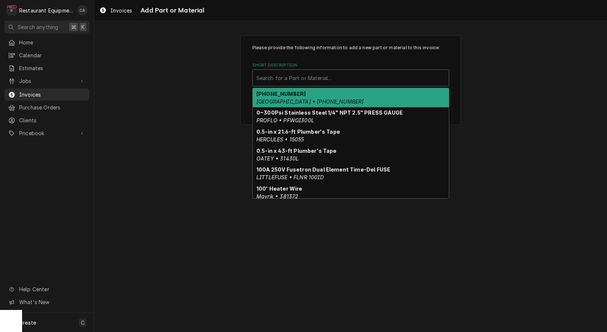
click at [292, 79] on div "Search for a Part or Material..." at bounding box center [350, 78] width 189 height 8
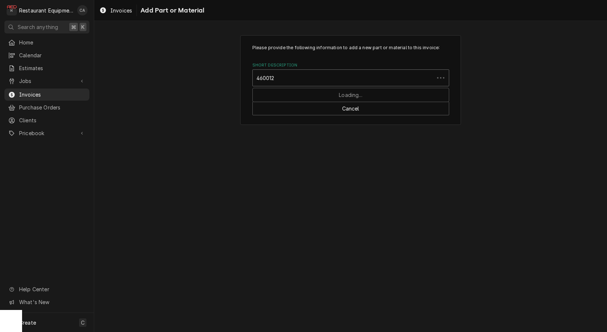
type input "4600127"
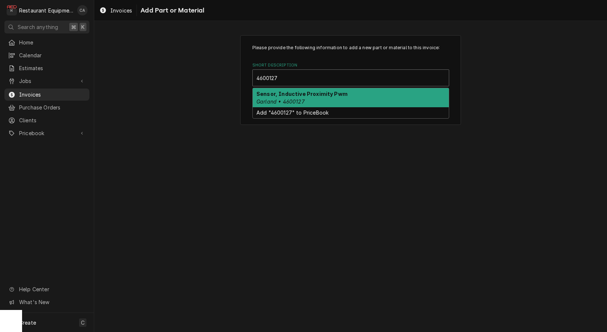
click at [263, 97] on div "Sensor, Inductive Proximity Pwm Garland • 4600127" at bounding box center [351, 97] width 196 height 19
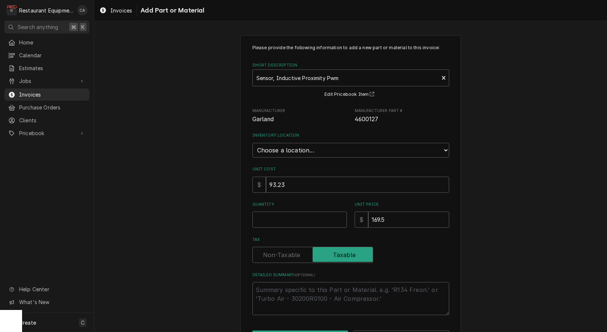
type textarea "x"
select select "54"
click at [216, 178] on div "Please provide the following information to add a new part or material to this …" at bounding box center [350, 195] width 512 height 332
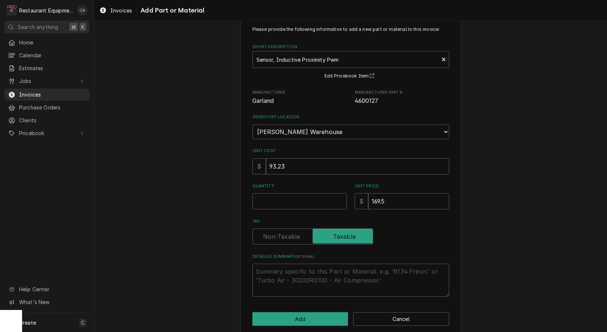
scroll to position [19, 0]
click at [270, 197] on input "Quantity" at bounding box center [299, 200] width 94 height 16
type textarea "x"
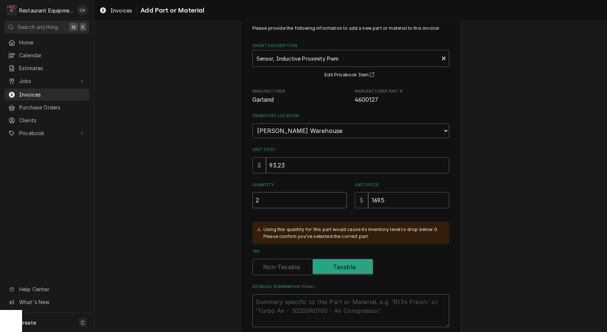
type input "2"
drag, startPoint x: 297, startPoint y: 161, endPoint x: 247, endPoint y: 158, distance: 50.8
click at [247, 158] on div "Please provide the following information to add a new part or material to this …" at bounding box center [350, 191] width 221 height 350
type textarea "x"
type input "9"
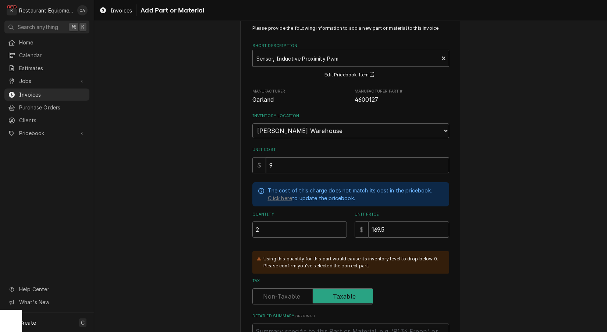
type textarea "x"
type input "97"
type textarea "x"
type input "97.8"
type textarea "x"
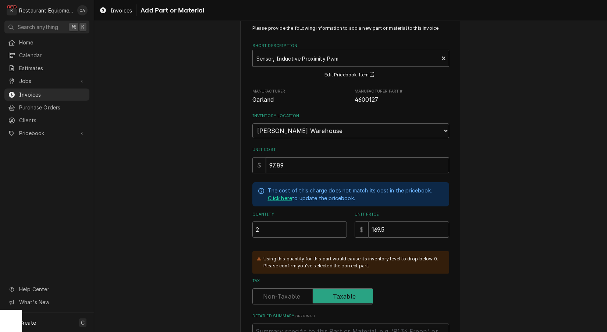
type input "97.89"
click at [274, 194] on link "Click here" at bounding box center [280, 198] width 25 height 8
click at [175, 94] on div "Please provide the following information to add a new part or material to this …" at bounding box center [350, 205] width 512 height 393
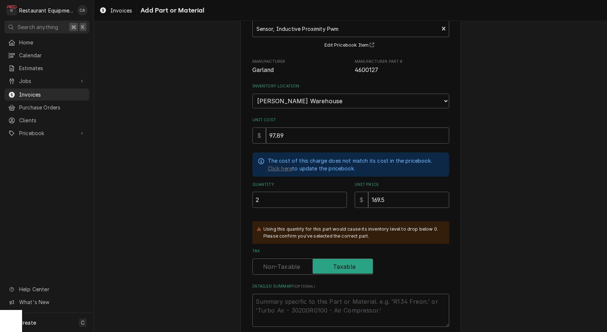
scroll to position [49, 0]
drag, startPoint x: 286, startPoint y: 129, endPoint x: 255, endPoint y: 126, distance: 31.0
click at [256, 128] on div "$ 97.89" at bounding box center [350, 136] width 197 height 16
click at [391, 192] on input "169.5" at bounding box center [408, 200] width 81 height 16
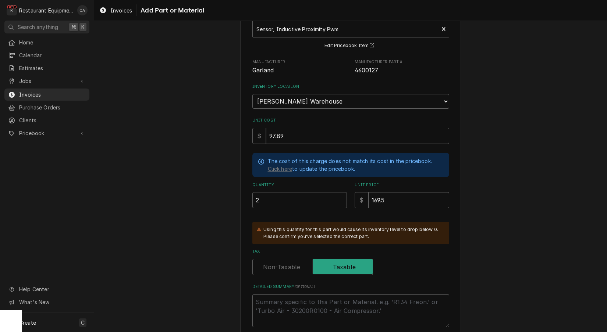
type textarea "x"
type input "1"
type textarea "x"
type input "17"
type textarea "x"
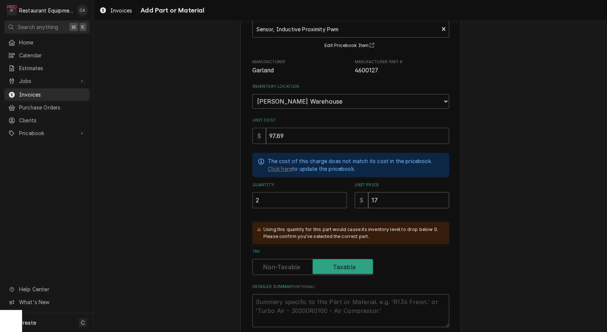
type input "177"
type textarea "x"
type input "177.9"
type textarea "x"
type input "177.98"
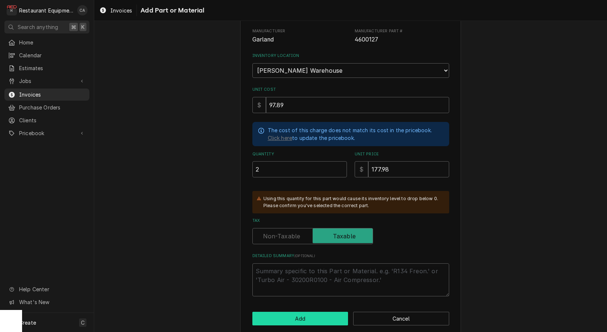
click at [285, 313] on button "Add" at bounding box center [300, 319] width 96 height 14
type textarea "x"
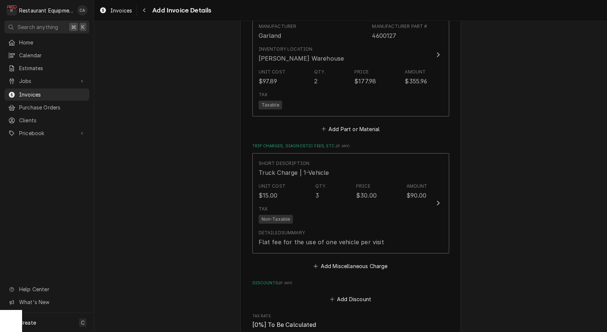
scroll to position [1406, 0]
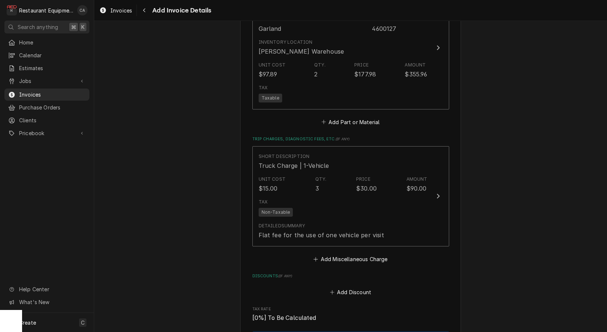
drag, startPoint x: 349, startPoint y: 242, endPoint x: 333, endPoint y: 222, distance: 26.0
click at [349, 254] on button "Add Miscellaneous Charge" at bounding box center [350, 259] width 76 height 10
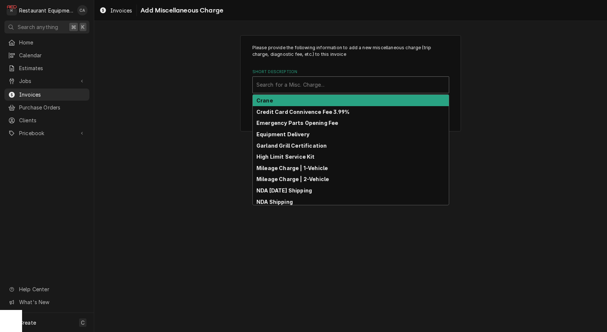
click at [282, 86] on div "Search for a Misc. Charge..." at bounding box center [350, 85] width 189 height 8
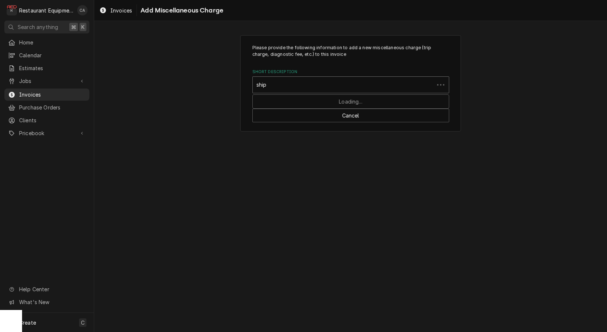
type input "shipp"
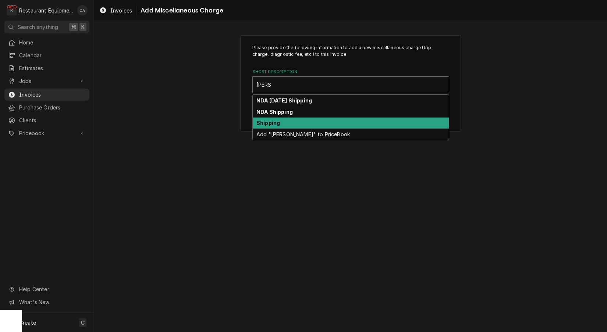
click at [277, 120] on strong "Shipping" at bounding box center [268, 123] width 24 height 6
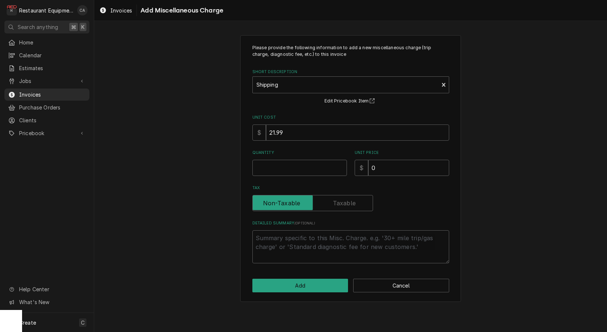
click at [189, 167] on div "Please provide the following information to add a new miscellaneous charge (tri…" at bounding box center [350, 169] width 512 height 280
click at [270, 167] on input "Quantity" at bounding box center [299, 168] width 94 height 16
type textarea "x"
type input "1"
click at [383, 169] on input "0" at bounding box center [408, 168] width 81 height 16
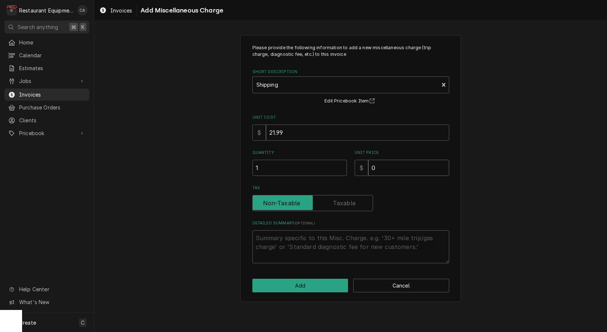
click at [383, 169] on input "0" at bounding box center [408, 168] width 81 height 16
type textarea "x"
type input "7"
type textarea "x"
type input "73"
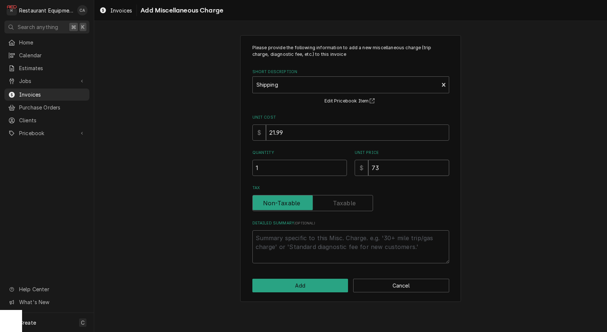
type textarea "x"
type input "73.1"
type textarea "x"
type input "73"
type textarea "x"
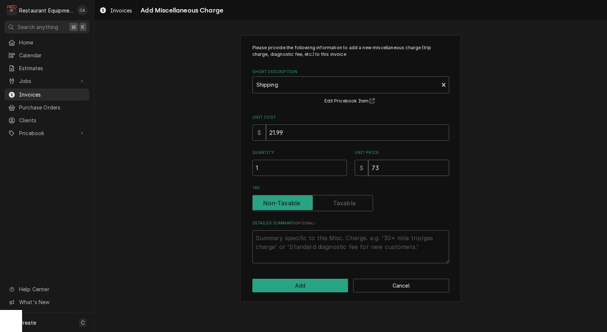
type input "73.4"
type textarea "x"
type input "73.42"
click at [293, 279] on button "Add" at bounding box center [300, 286] width 96 height 14
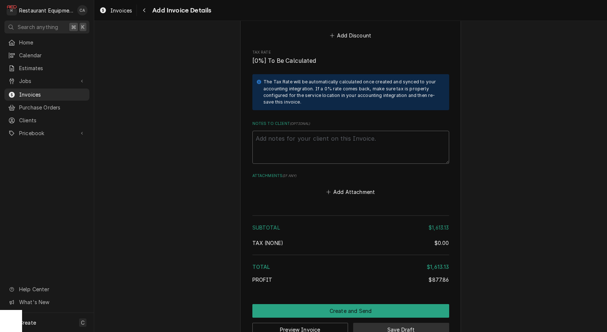
click at [393, 323] on button "Save Draft" at bounding box center [401, 330] width 96 height 14
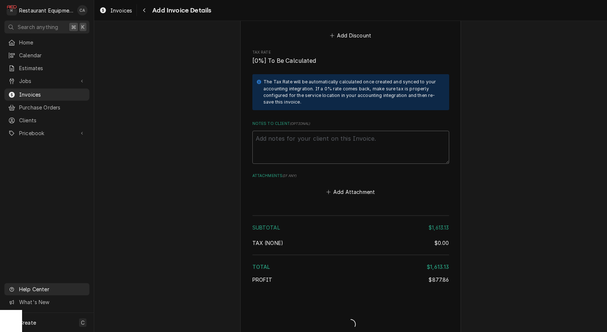
type textarea "x"
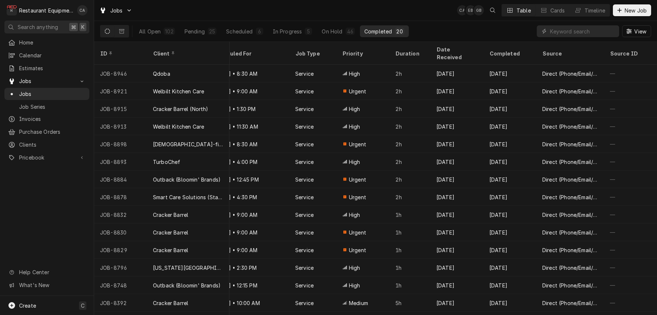
scroll to position [0, 575]
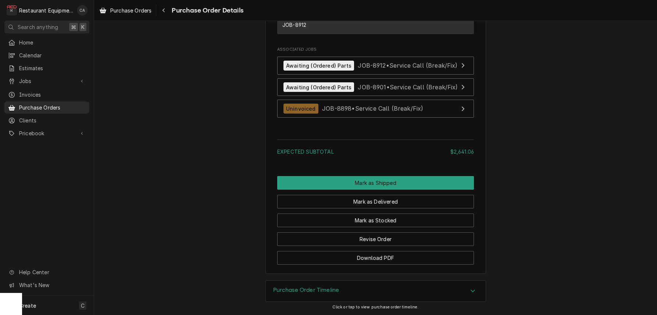
scroll to position [1095, 0]
click at [395, 241] on button "Revise Order" at bounding box center [375, 239] width 197 height 14
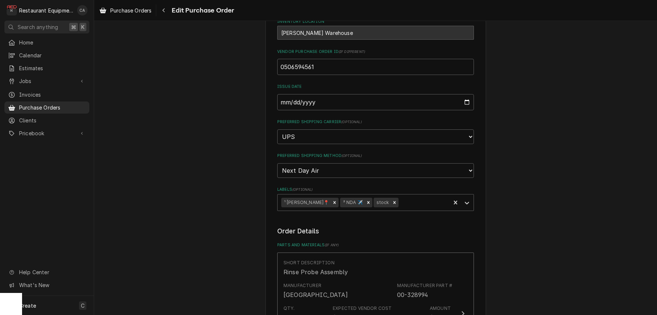
scroll to position [154, 0]
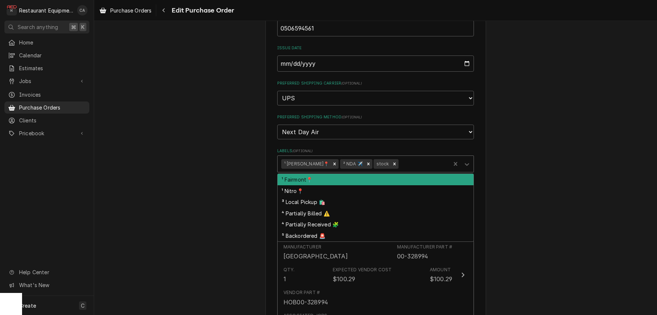
click at [400, 157] on div "Labels" at bounding box center [423, 163] width 47 height 13
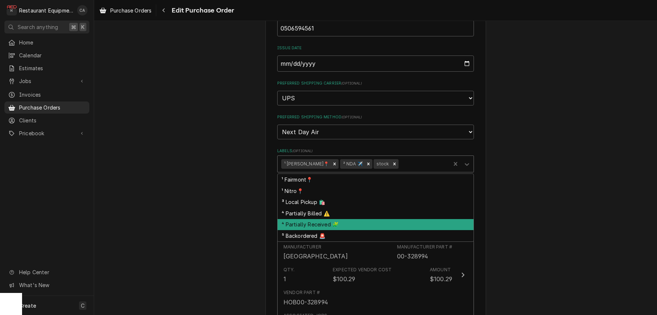
click at [314, 219] on div "⁴ Partially Received 🧩" at bounding box center [376, 224] width 196 height 11
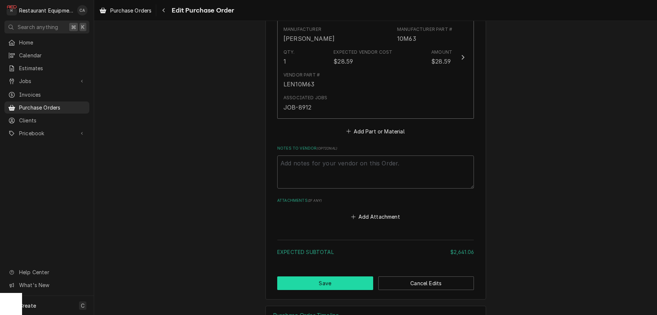
scroll to position [0, 0]
click at [337, 276] on button "Save" at bounding box center [325, 283] width 96 height 14
type textarea "x"
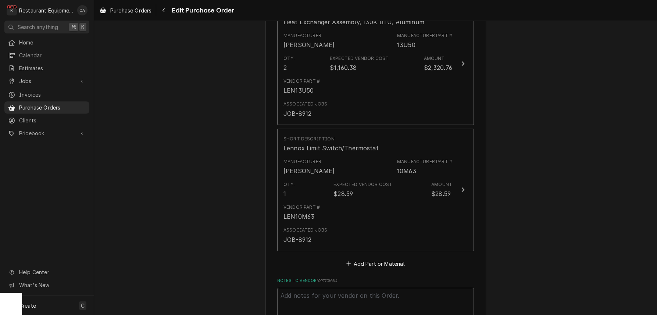
scroll to position [980, 0]
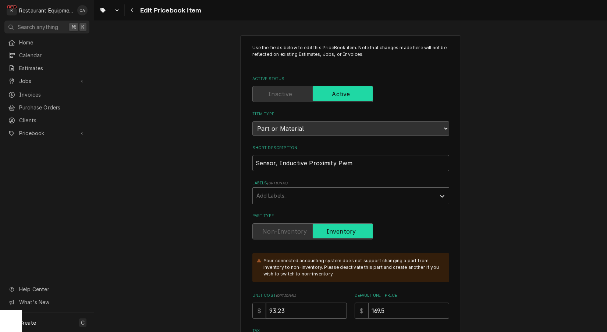
drag, startPoint x: 289, startPoint y: 306, endPoint x: 224, endPoint y: 302, distance: 64.4
type textarea "x"
type input "9"
type textarea "x"
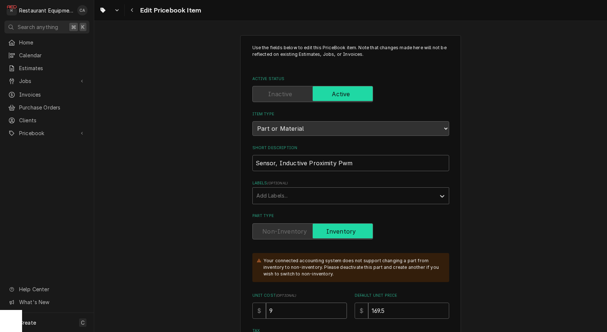
type input "97"
type textarea "x"
type input "97.8"
type textarea "x"
type input "97.89"
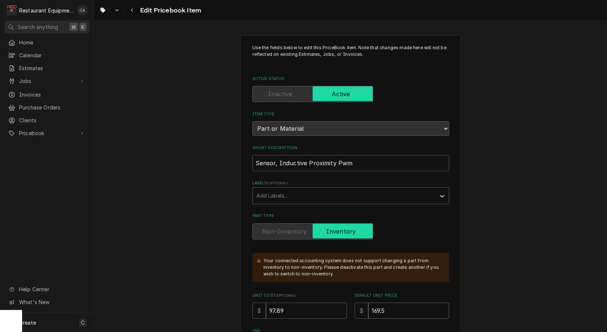
type textarea "x"
type input "1"
type textarea "x"
type input "17"
type textarea "x"
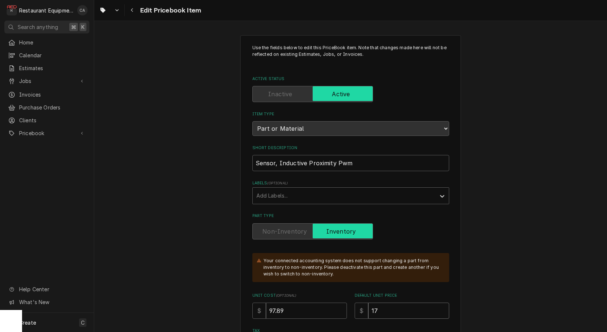
type input "177"
type textarea "x"
type input "177.9"
type textarea "x"
type input "177.98"
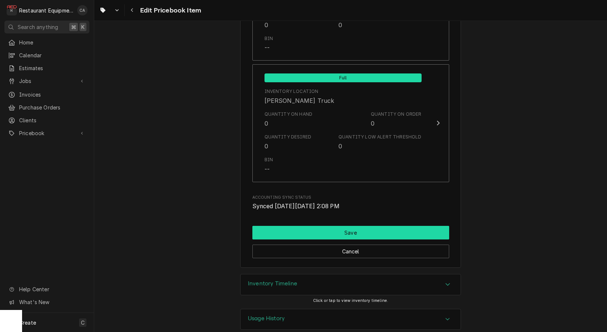
click at [364, 226] on button "Save" at bounding box center [350, 233] width 197 height 14
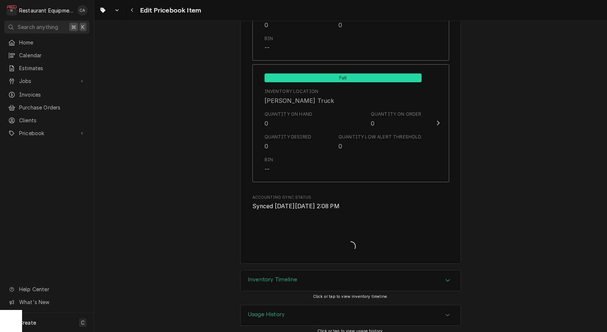
type textarea "x"
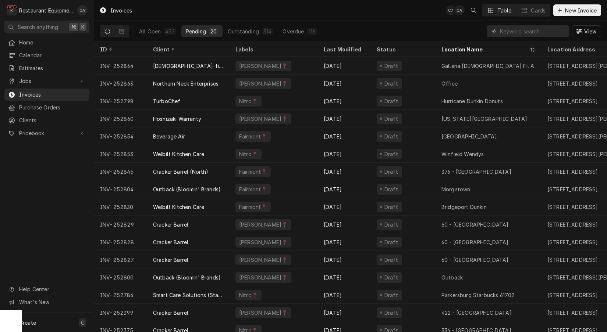
drag, startPoint x: 37, startPoint y: 79, endPoint x: 40, endPoint y: 85, distance: 6.6
click at [37, 79] on span "Jobs" at bounding box center [47, 81] width 56 height 8
click at [28, 93] on span "Jobs" at bounding box center [52, 94] width 67 height 8
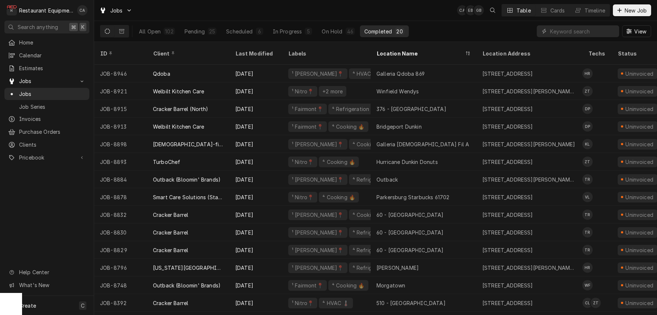
click at [361, 15] on div "Jobs CA EB GB Table Cards Timeline New Job" at bounding box center [375, 10] width 563 height 21
click at [412, 14] on div "Jobs CA EB + 2 Table Cards Timeline New Job" at bounding box center [375, 10] width 563 height 21
click at [253, 50] on div "Last Modified" at bounding box center [255, 54] width 40 height 8
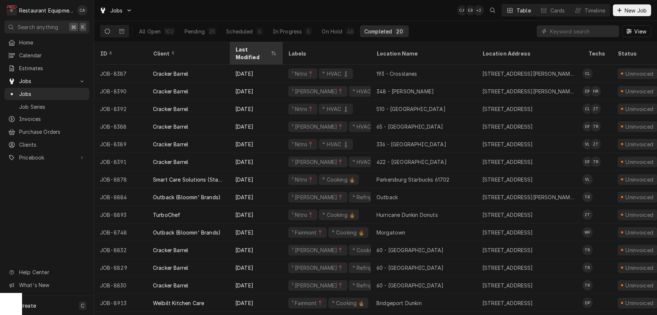
click at [253, 47] on div "Last Modified" at bounding box center [252, 53] width 34 height 15
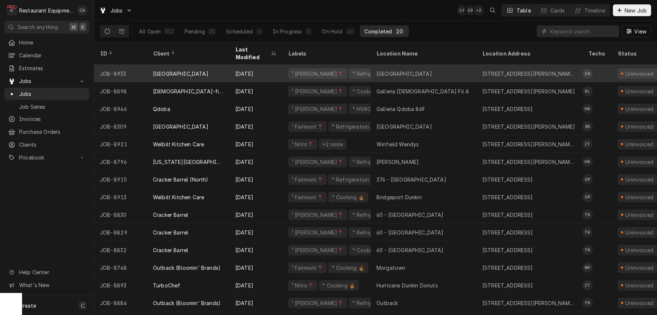
click at [422, 70] on div "[GEOGRAPHIC_DATA]" at bounding box center [404, 74] width 56 height 8
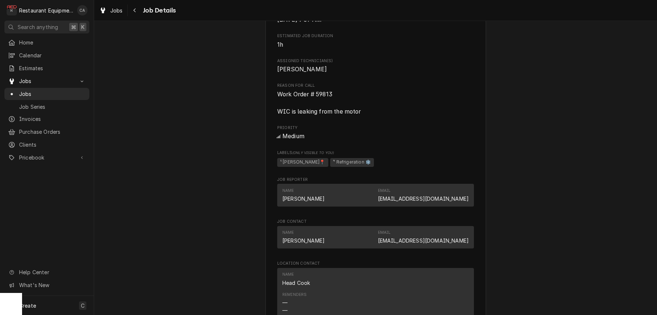
scroll to position [349, 0]
drag, startPoint x: 410, startPoint y: 136, endPoint x: 399, endPoint y: 139, distance: 11.4
click at [410, 136] on div "Medium" at bounding box center [375, 136] width 197 height 9
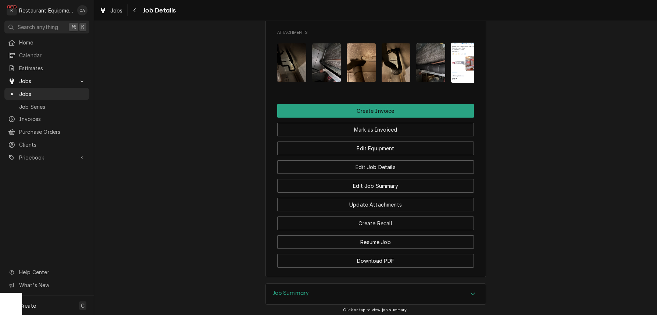
scroll to position [720, 0]
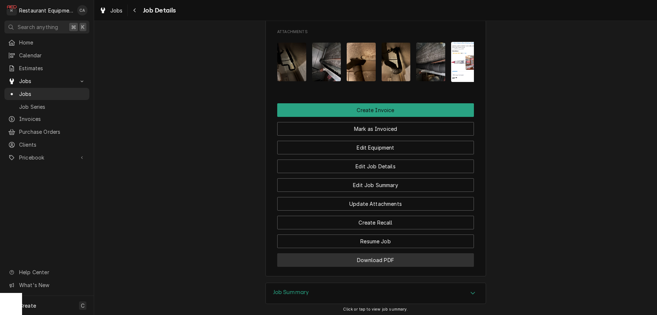
click at [369, 257] on button "Download PDF" at bounding box center [375, 260] width 197 height 14
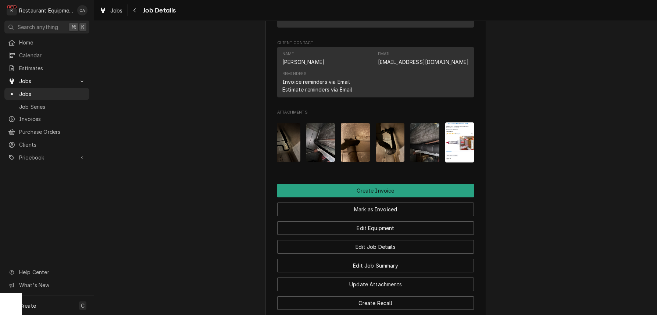
scroll to position [643, 0]
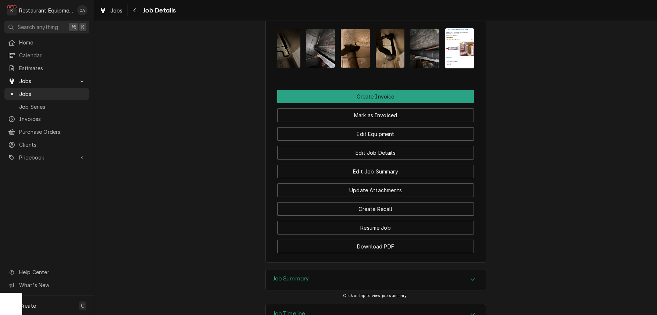
drag, startPoint x: 286, startPoint y: 269, endPoint x: 279, endPoint y: 271, distance: 7.2
click at [286, 269] on div "Job Summary" at bounding box center [376, 279] width 220 height 21
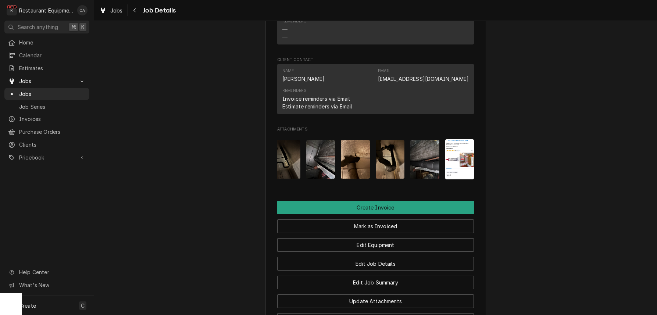
scroll to position [605, 0]
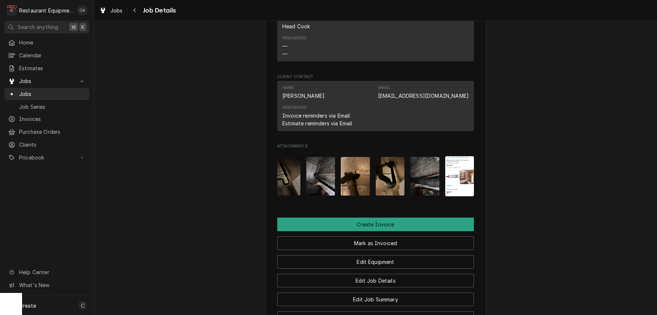
click at [458, 172] on img "Attachments" at bounding box center [459, 176] width 29 height 40
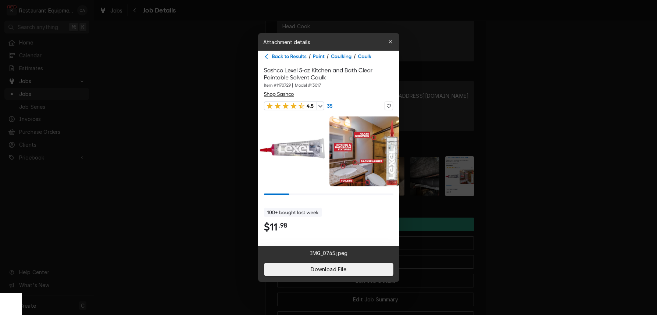
click at [458, 172] on body "R Restaurant Equipment Diagnostics CA Search anything ⌘ K Home Calendar Estimat…" at bounding box center [328, 157] width 657 height 315
click at [535, 172] on div at bounding box center [328, 157] width 657 height 315
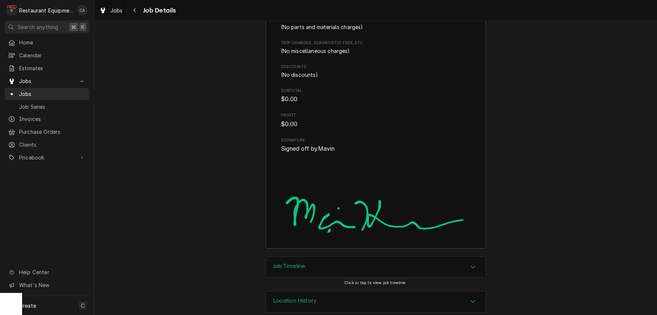
scroll to position [0, 0]
click at [301, 263] on h3 "Job Timeline" at bounding box center [289, 266] width 32 height 7
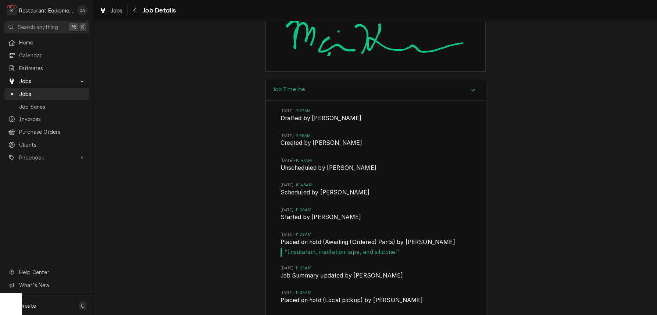
scroll to position [1581, 0]
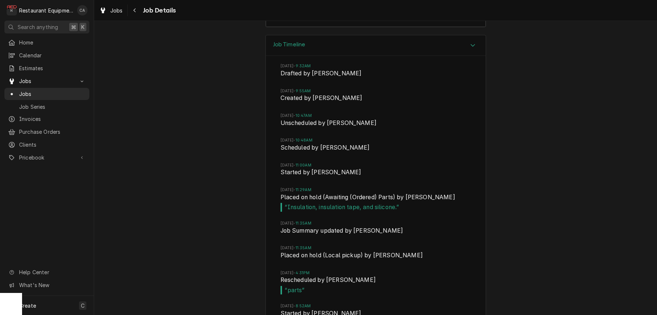
click at [228, 222] on div "Job Timeline Thu, Sep 18, 2025 - 9:32AM Drafted by Chrissy Adams Thu, Sep 18, 2…" at bounding box center [375, 256] width 563 height 442
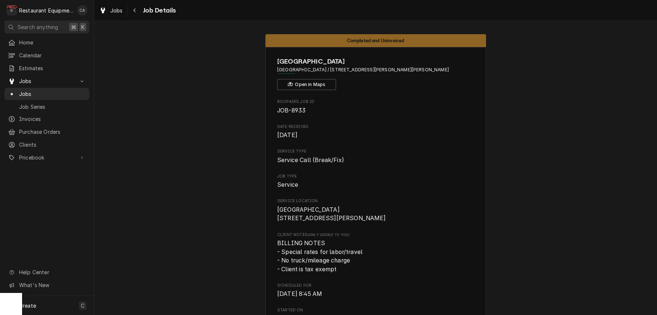
scroll to position [0, 0]
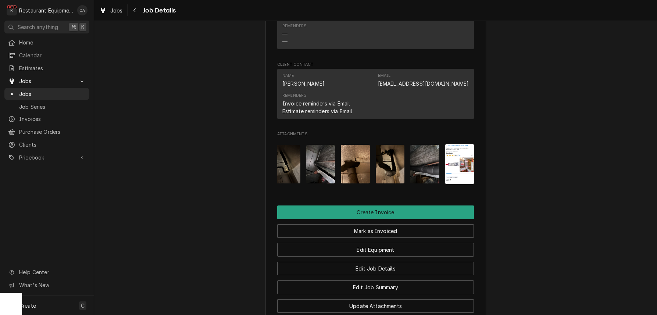
click at [468, 164] on img "Attachments" at bounding box center [459, 164] width 29 height 40
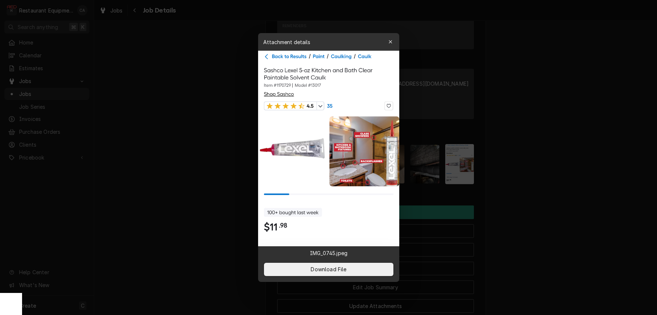
click at [506, 160] on div at bounding box center [328, 157] width 657 height 315
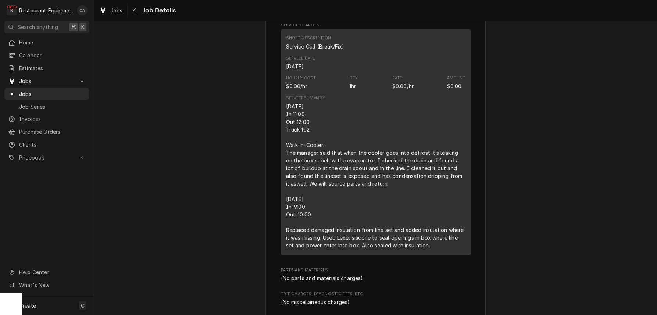
drag, startPoint x: 149, startPoint y: 115, endPoint x: 142, endPoint y: 111, distance: 8.1
click at [149, 115] on div "Job Summary Roopairs Job ID JOB-8933 Service Type Service Call (Break/Fix) Job …" at bounding box center [375, 201] width 563 height 614
click at [122, 11] on span "Jobs" at bounding box center [116, 11] width 12 height 8
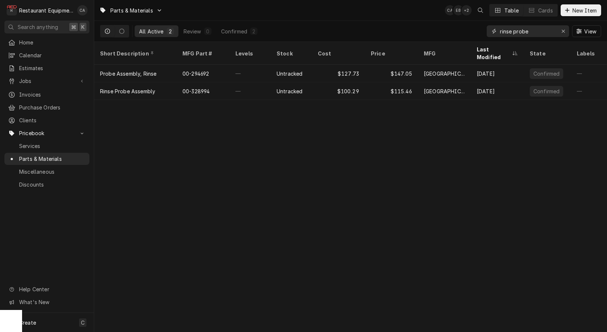
drag, startPoint x: 532, startPoint y: 32, endPoint x: 436, endPoint y: 38, distance: 96.2
click at [450, 28] on div "All Active 2 Review 0 Confirmed 2 rinse probe View" at bounding box center [350, 31] width 501 height 21
type input "00-328994"
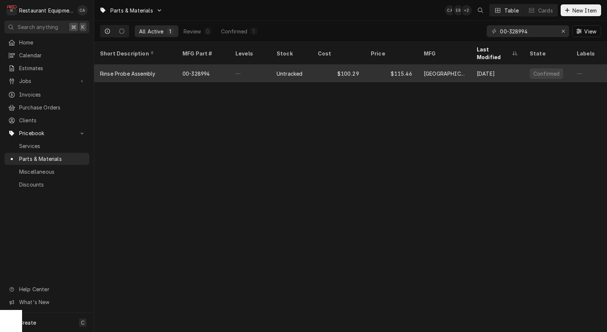
click at [357, 72] on div "$100.29" at bounding box center [338, 74] width 53 height 18
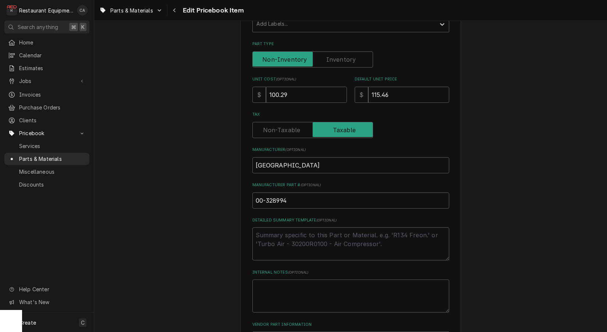
scroll to position [175, 0]
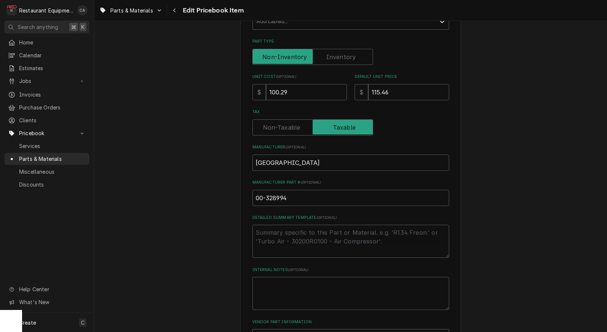
click at [228, 192] on div "Use the fields below to edit this PriceBook item. Note that changes made here w…" at bounding box center [350, 173] width 512 height 639
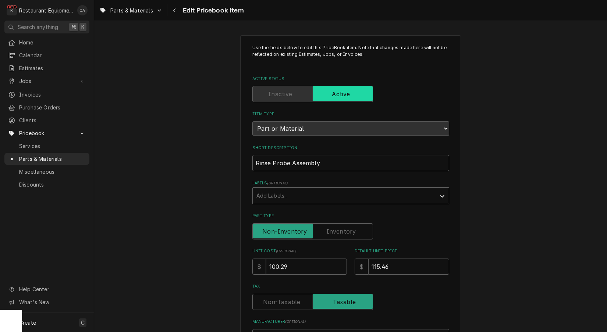
scroll to position [0, 0]
click at [337, 224] on label "Part Type" at bounding box center [312, 232] width 121 height 16
click at [337, 224] on input "Part Type" at bounding box center [313, 232] width 114 height 16
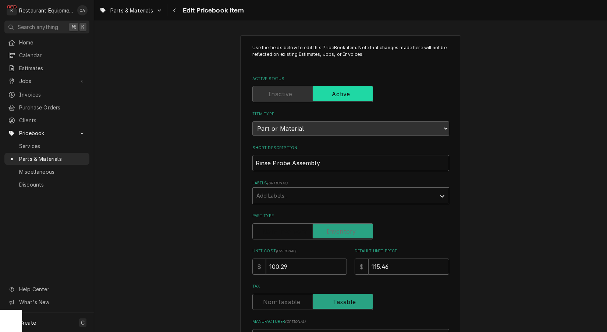
checkbox input "true"
type textarea "x"
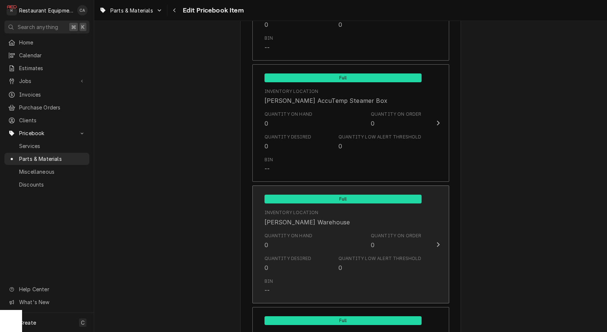
scroll to position [780, 0]
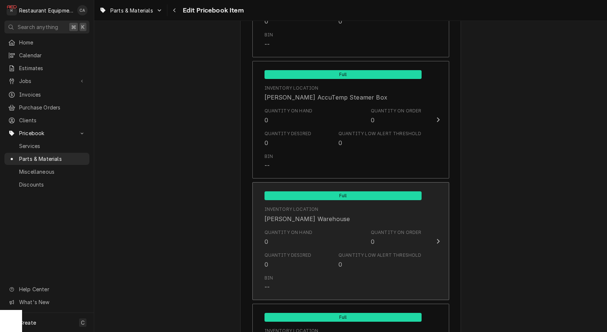
click at [310, 236] on div "Quantity on Hand 0" at bounding box center [288, 237] width 48 height 17
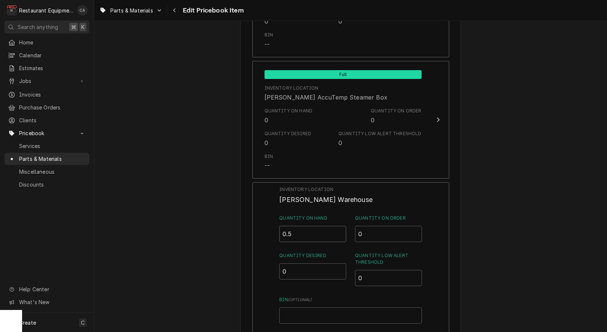
click at [340, 226] on input "0.5" at bounding box center [312, 234] width 67 height 16
type input "1"
click at [340, 226] on input "1" at bounding box center [312, 234] width 67 height 16
click at [309, 307] on input "Bin ( optional )" at bounding box center [350, 315] width 142 height 16
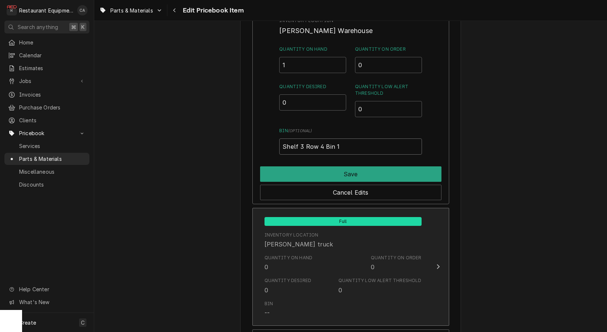
scroll to position [950, 0]
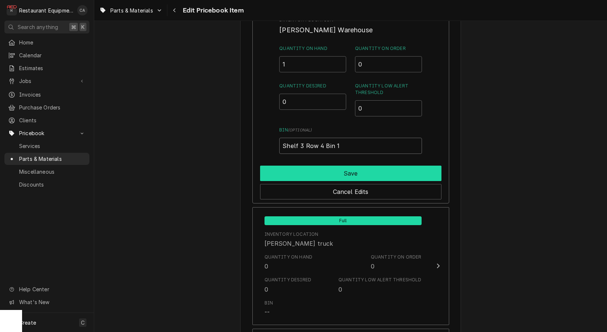
type input "Shelf 3 Row 4 Bin 1"
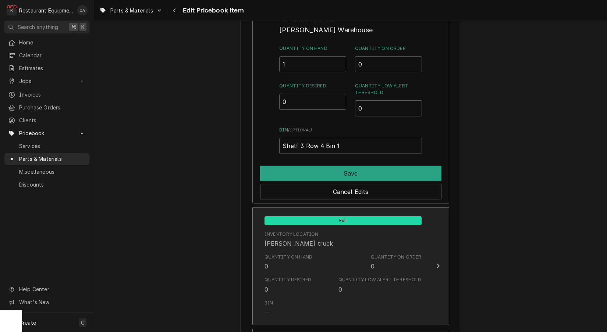
drag, startPoint x: 321, startPoint y: 165, endPoint x: 312, endPoint y: 186, distance: 23.4
click at [321, 166] on button "Save" at bounding box center [350, 173] width 181 height 15
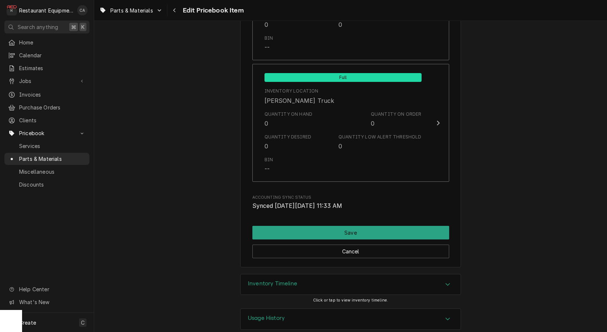
scroll to position [0, 0]
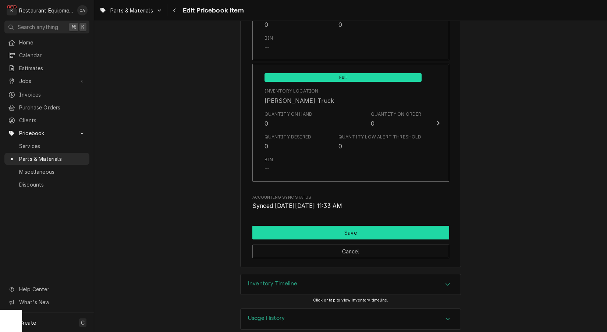
drag, startPoint x: 333, startPoint y: 215, endPoint x: 333, endPoint y: 219, distance: 3.7
click at [333, 226] on button "Save" at bounding box center [350, 233] width 197 height 14
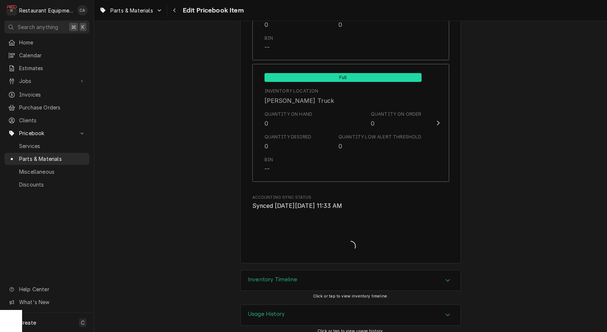
type textarea "x"
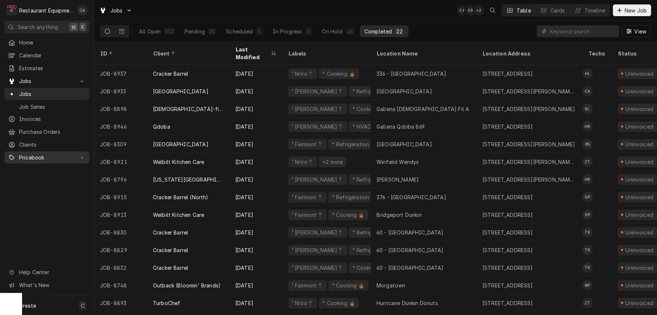
click at [45, 153] on div "Pricebook" at bounding box center [47, 157] width 82 height 9
click at [56, 182] on span "Parts & Materials" at bounding box center [52, 183] width 67 height 8
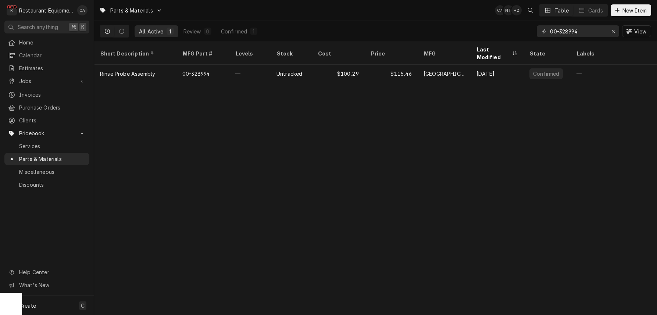
click at [166, 141] on div "Parts & Materials CA NT + 2 Table Cards New Item All Active 1 Review 0 Confirme…" at bounding box center [375, 157] width 563 height 315
drag, startPoint x: 585, startPoint y: 32, endPoint x: 514, endPoint y: 28, distance: 71.8
click at [514, 28] on div "All Active 1 Review 0 Confirmed 1 00-328994 View" at bounding box center [375, 31] width 551 height 21
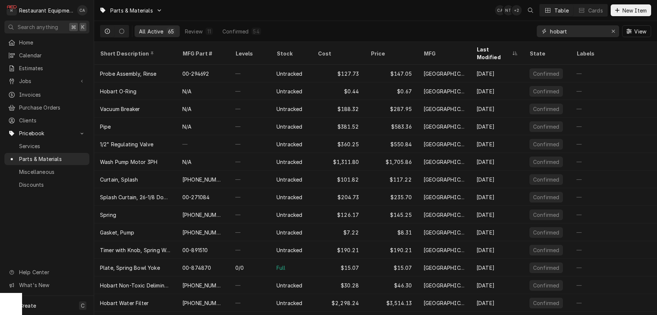
type input "hobart"
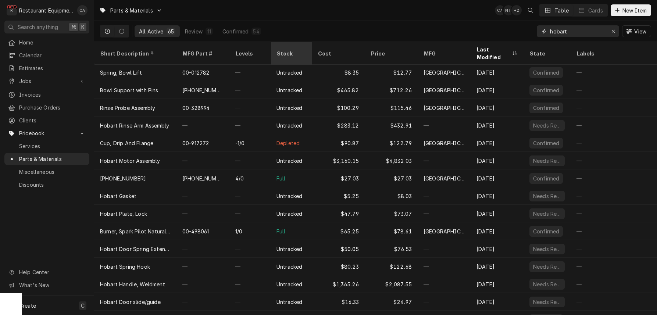
scroll to position [283, 0]
click at [293, 46] on div "Stock" at bounding box center [291, 53] width 38 height 20
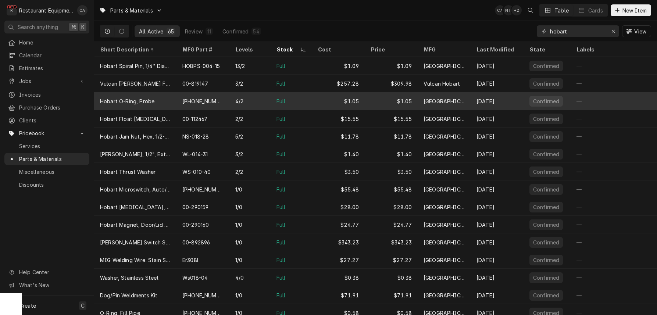
click at [445, 104] on div "Hobart" at bounding box center [444, 101] width 53 height 18
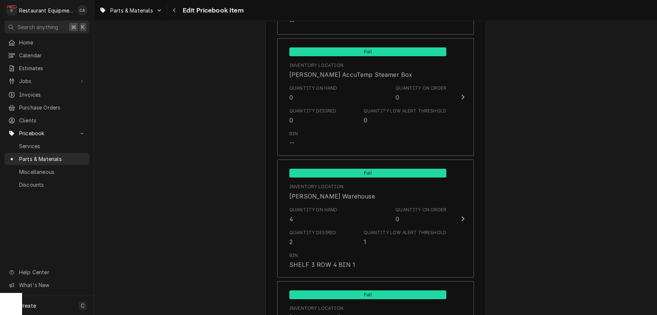
scroll to position [790, 0]
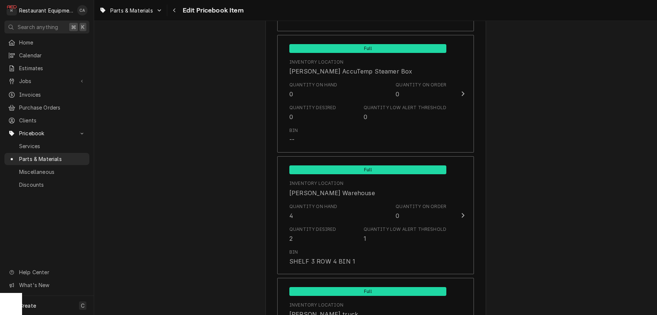
type textarea "x"
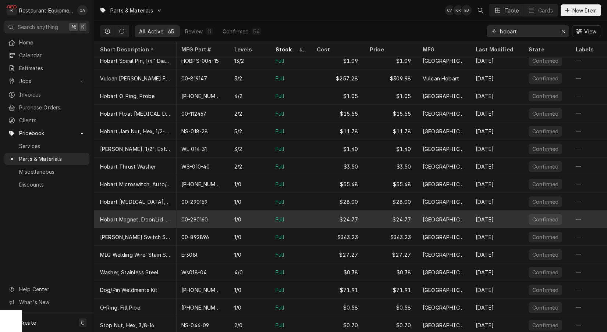
scroll to position [11, 1]
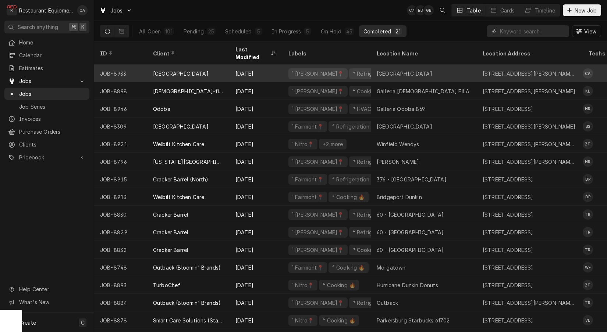
click at [376, 69] on div "Liberty High School" at bounding box center [424, 74] width 106 height 18
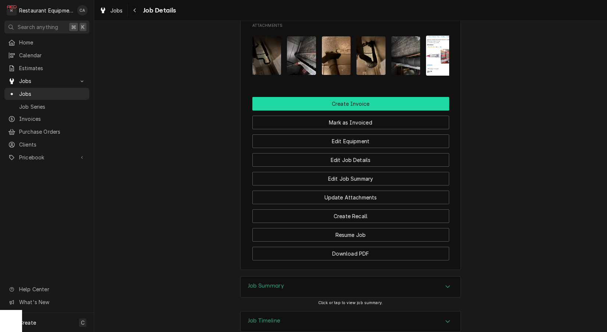
click at [354, 102] on button "Create Invoice" at bounding box center [350, 104] width 197 height 14
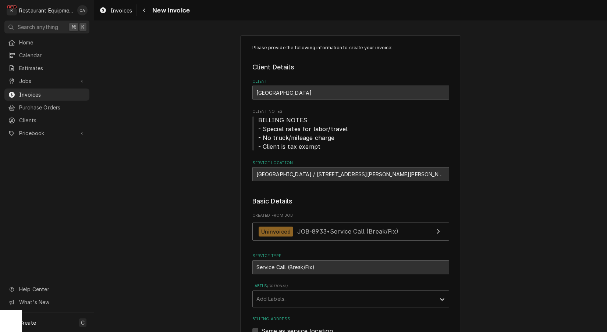
scroll to position [34, 0]
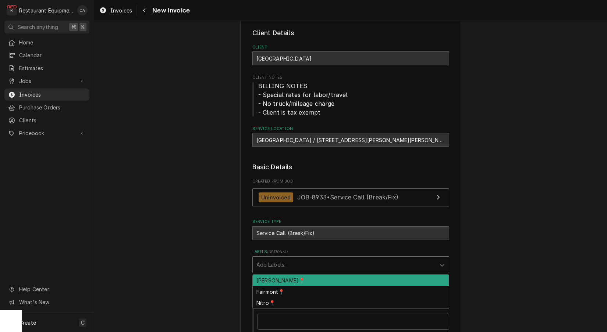
drag, startPoint x: 269, startPoint y: 262, endPoint x: 282, endPoint y: 285, distance: 26.0
click at [270, 262] on div "Add Labels..." at bounding box center [343, 265] width 175 height 8
click at [277, 281] on div "[PERSON_NAME]📍" at bounding box center [351, 280] width 196 height 11
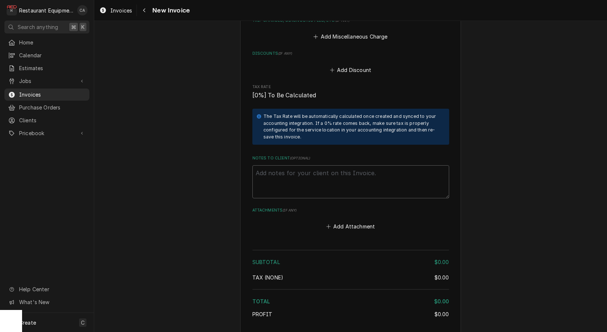
scroll to position [1023, 0]
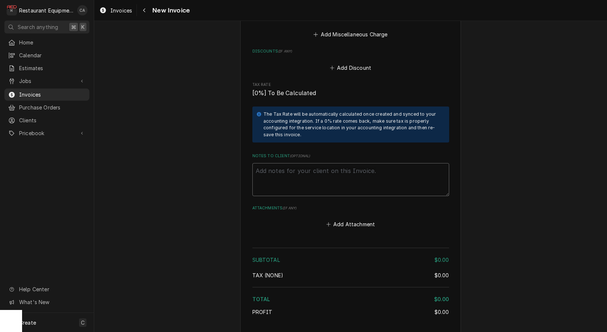
click at [273, 165] on textarea "Notes to Client ( optional )" at bounding box center [350, 179] width 197 height 33
type textarea "x"
type textarea "E"
type textarea "x"
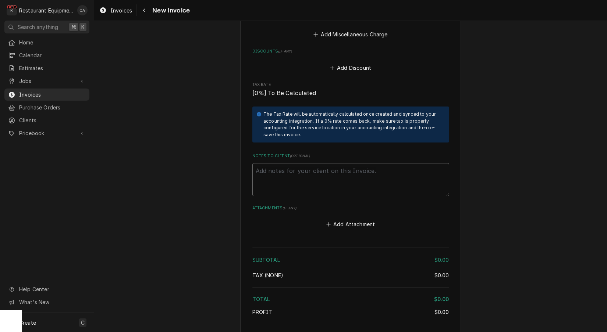
type textarea "E"
type textarea "x"
type textarea "EW"
type textarea "x"
type textarea "EWo"
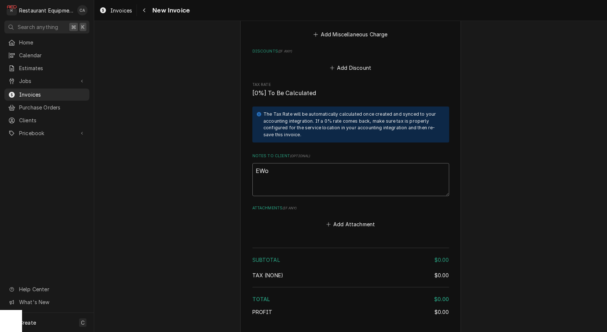
type textarea "x"
type textarea "EWor"
type textarea "x"
type textarea "EWo"
type textarea "x"
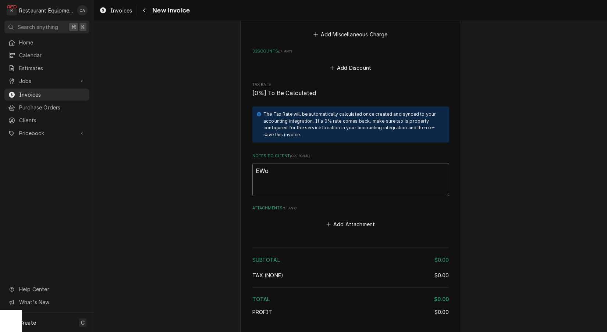
type textarea "EW"
type textarea "x"
type textarea "E"
type textarea "x"
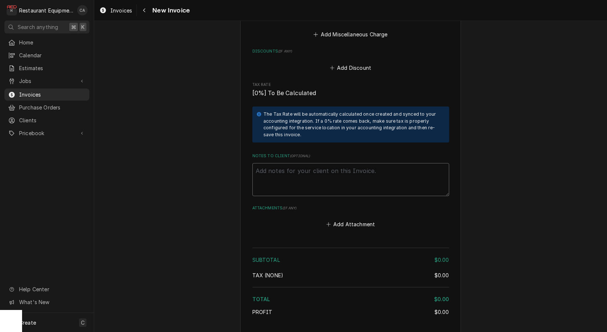
type textarea "W"
type textarea "x"
type textarea "Wo"
type textarea "x"
type textarea "Wor"
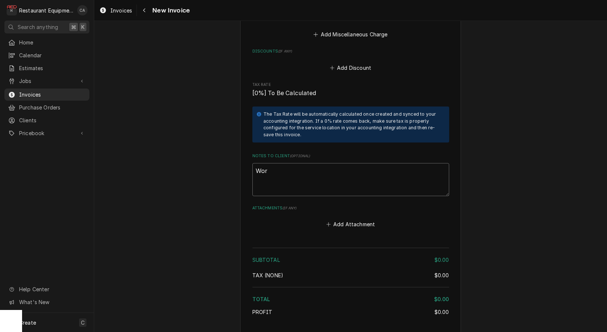
type textarea "x"
type textarea "Work"
type textarea "x"
type textarea "Work"
type textarea "x"
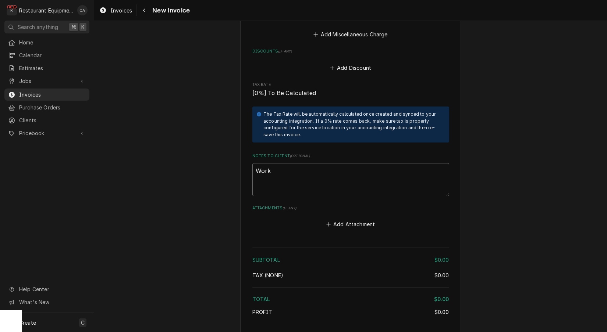
type textarea "Work O"
type textarea "x"
type textarea "Work Or"
type textarea "x"
type textarea "Work Ord"
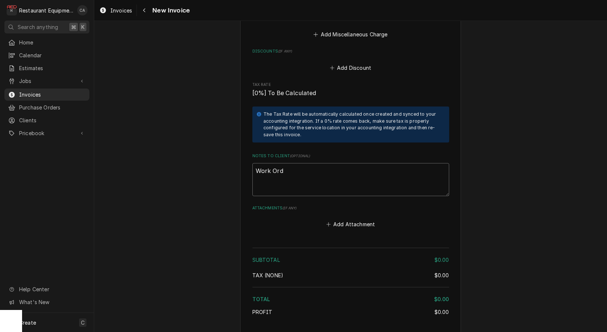
type textarea "x"
type textarea "Work Orde"
type textarea "x"
type textarea "Work Order"
type textarea "x"
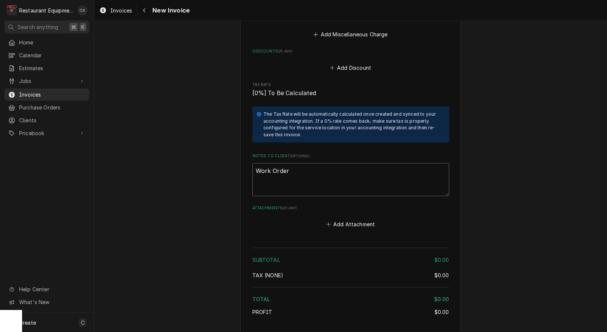
type textarea "Work Order."
type textarea "x"
type textarea "Work Order."
type textarea "x"
type textarea "Work Order"
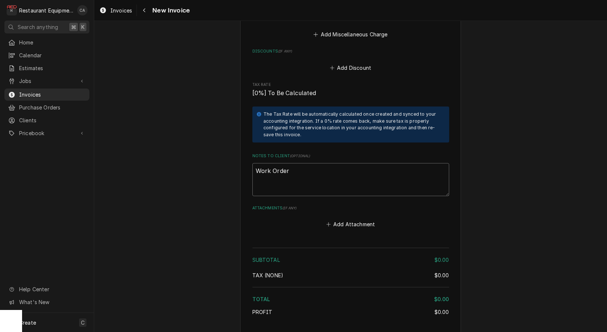
type textarea "x"
type textarea "Work Order"
type textarea "x"
type textarea "Work Order #"
type textarea "x"
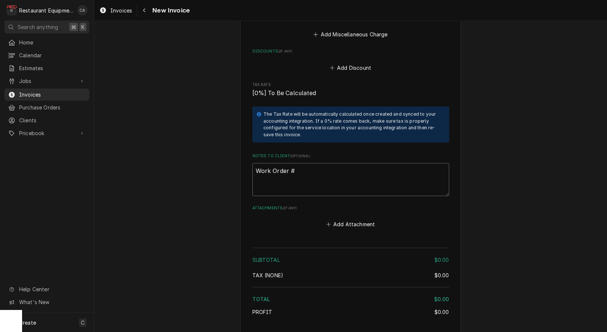
type textarea "Work Order #"
type textarea "x"
type textarea "Work Order # 5"
type textarea "x"
type textarea "Work Order # 59"
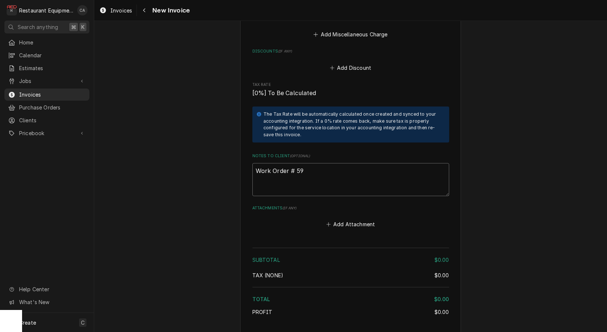
type textarea "x"
type textarea "Work Order # 598"
type textarea "x"
type textarea "Work Order # 5981"
type textarea "x"
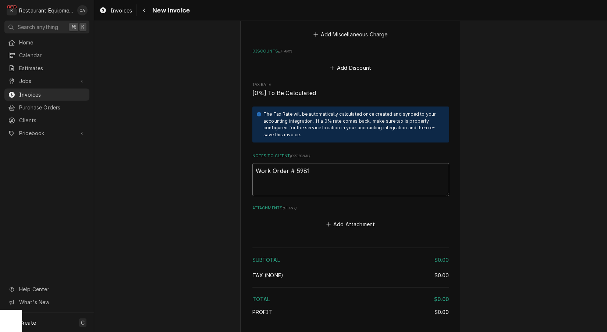
type textarea "Work Order # 59813"
type textarea "x"
type textarea "Work Order # 59813"
type textarea "x"
type textarea "Work Order # 59813 4"
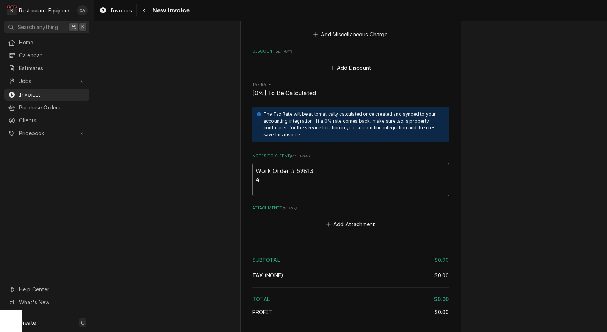
type textarea "x"
type textarea "Work Order # 59813 45"
type textarea "x"
type textarea "Work Order # 59813 450"
type textarea "x"
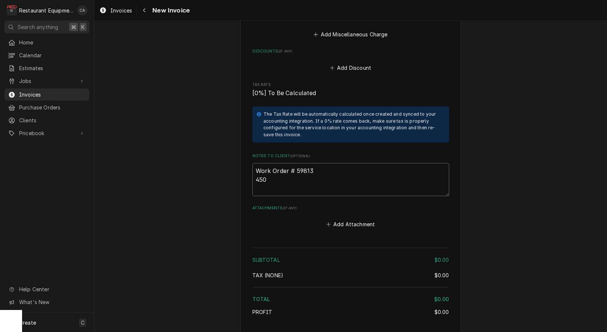
type textarea "Work Order # 59813 4500"
type textarea "x"
type textarea "Work Order # 59813 45000"
type textarea "x"
type textarea "Work Order # 59813 450000"
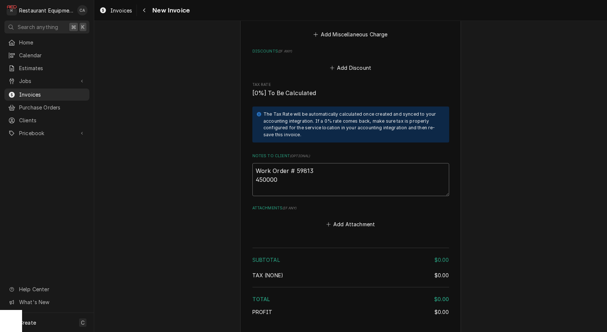
type textarea "x"
type textarea "Work Order # 59813 4500000"
type textarea "x"
type textarea "Work Order # 59813 45000001"
type textarea "x"
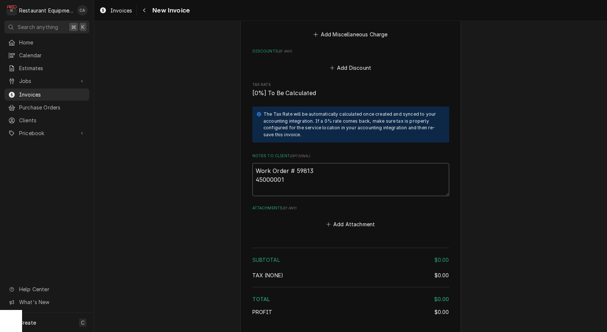
type textarea "Work Order # 59813 450000019"
type textarea "x"
type textarea "Work Order # 59813 4500000191"
click at [366, 219] on button "Add Attachment" at bounding box center [350, 224] width 51 height 10
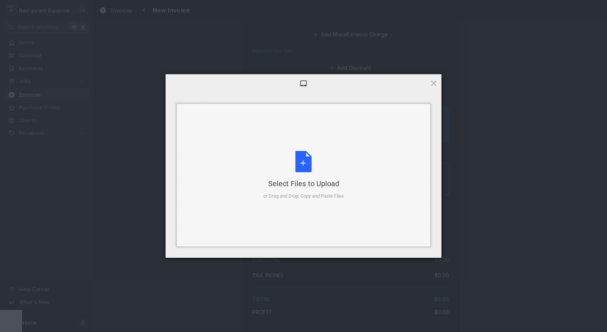
click at [339, 209] on div "Select Files to Upload or Drag and Drop, Copy and Paste Files" at bounding box center [303, 175] width 254 height 143
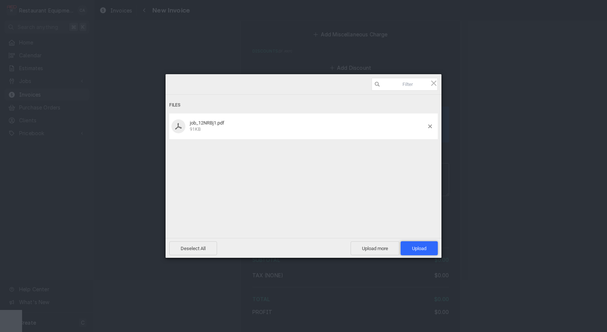
click at [415, 250] on span "Upload 1" at bounding box center [419, 249] width 14 height 6
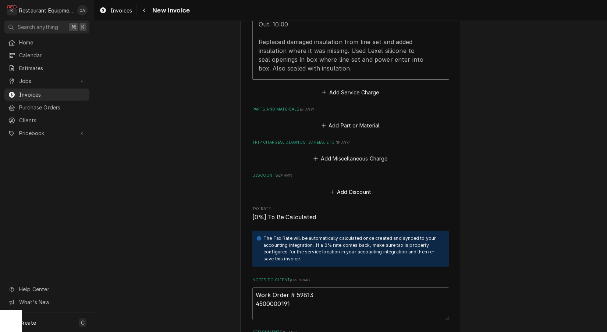
scroll to position [883, 0]
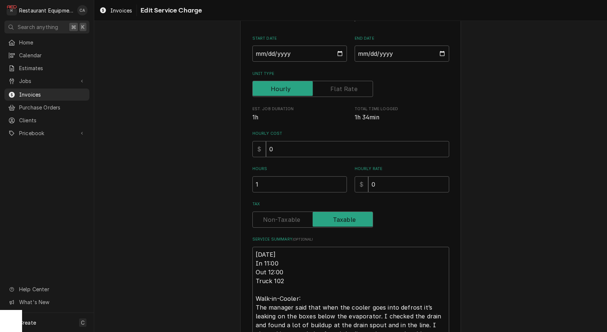
type textarea "x"
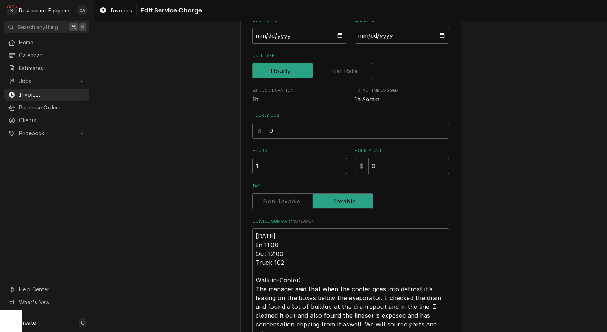
scroll to position [91, 0]
drag, startPoint x: 267, startPoint y: 201, endPoint x: 276, endPoint y: 237, distance: 37.4
click at [268, 201] on label "Tax" at bounding box center [312, 201] width 121 height 16
click at [268, 201] on input "Tax" at bounding box center [313, 201] width 114 height 16
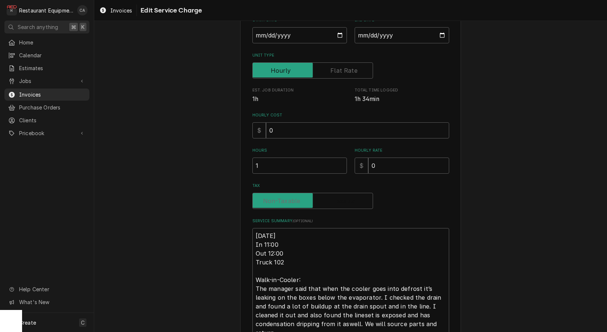
checkbox input "false"
click at [254, 235] on textarea "9/18/25 In 11:00 Out 12:00 Truck 102 Walk-in-Cooler: The manager said that when…" at bounding box center [350, 324] width 197 height 192
type textarea "x"
type textarea "R9/18/25 In 11:00 Out 12:00 Truck 102 Walk-in-Cooler: The manager said that whe…"
type textarea "x"
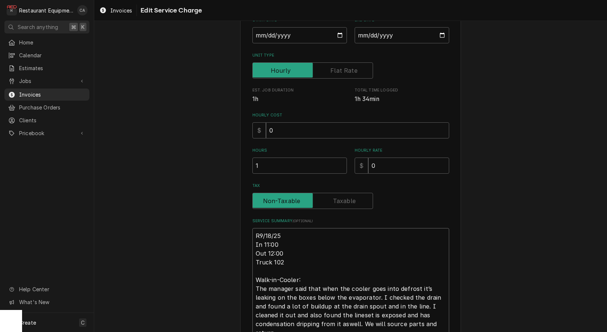
type textarea "Ro9/18/25 In 11:00 Out 12:00 Truck 102 Walk-in-Cooler: The manager said that wh…"
type textarea "x"
type textarea "Roo9/18/25 In 11:00 Out 12:00 Truck 102 Walk-in-Cooler: The manager said that w…"
type textarea "x"
type textarea "Roo 9/18/25 In 11:00 Out 12:00 Truck 102 Walk-in-Cooler: The manager said that …"
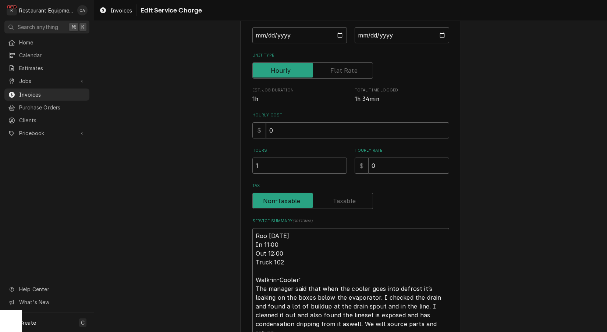
type textarea "x"
type textarea "Roo 89/18/25 In 11:00 Out 12:00 Truck 102 Walk-in-Cooler: The manager said that…"
type textarea "x"
type textarea "Roo 899/18/25 In 11:00 Out 12:00 Truck 102 Walk-in-Cooler: The manager said tha…"
type textarea "x"
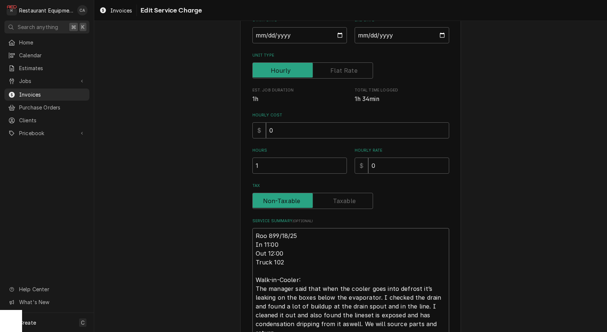
type textarea "Roo 8939/18/25 In 11:00 Out 12:00 Truck 102 Walk-in-Cooler: The manager said th…"
type textarea "x"
type textarea "Roo 89339/18/25 In 11:00 Out 12:00 Truck 102 Walk-in-Cooler: The manager said t…"
type textarea "x"
type textarea "Roo 8933 9/18/25 In 11:00 Out 12:00 Truck 102 Walk-in-Cooler: The manager said …"
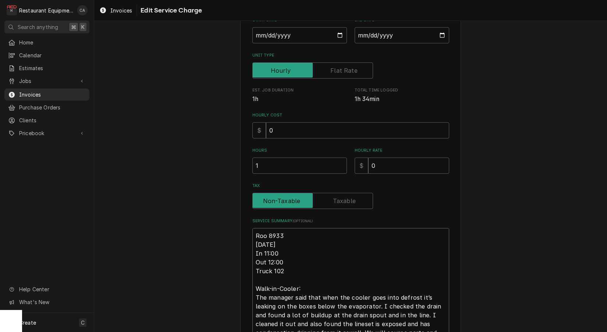
type textarea "x"
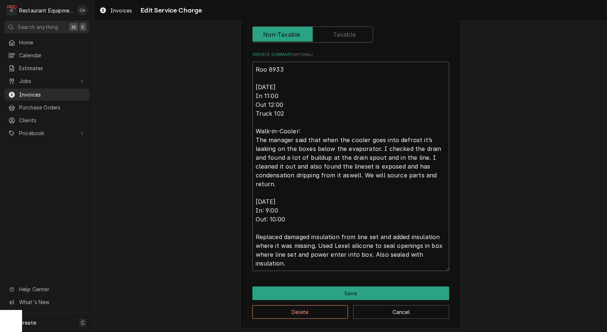
scroll to position [0, 0]
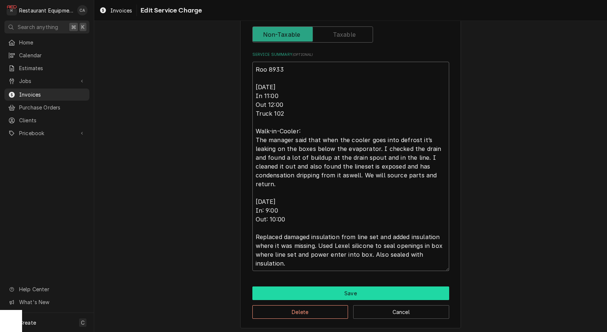
type textarea "Roo 8933 9/18/25 In 11:00 Out 12:00 Truck 102 Walk-in-Cooler: The manager said …"
click at [354, 292] on button "Save" at bounding box center [350, 294] width 197 height 14
type textarea "x"
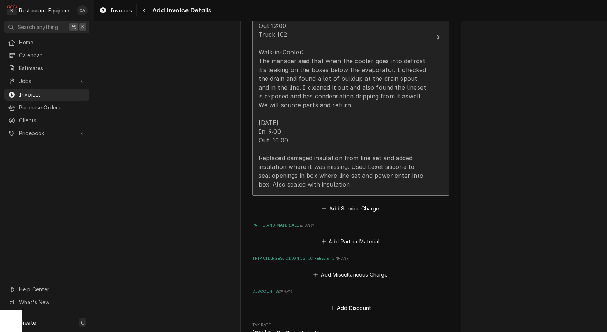
scroll to position [842, 0]
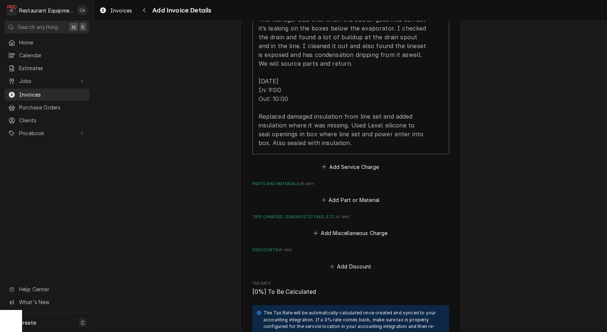
drag, startPoint x: 343, startPoint y: 158, endPoint x: 344, endPoint y: 172, distance: 14.0
click at [343, 162] on button "Add Service Charge" at bounding box center [351, 167] width 60 height 10
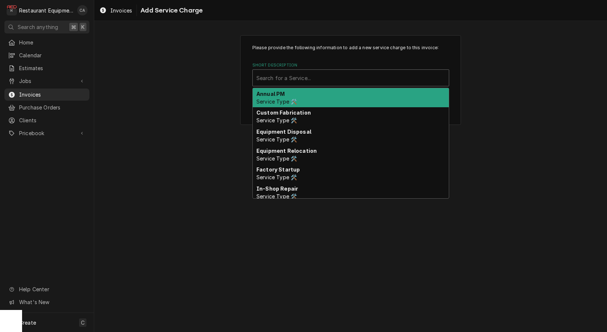
click at [285, 76] on div "Search for a Service..." at bounding box center [350, 78] width 189 height 8
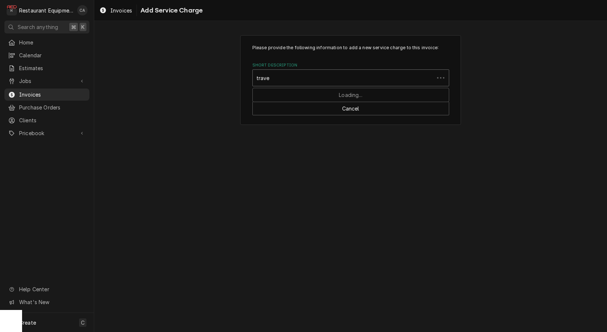
type input "travel"
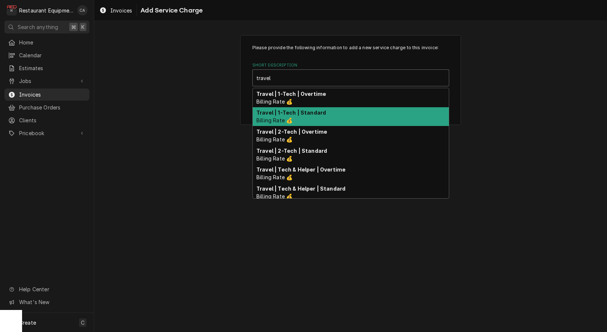
drag, startPoint x: 297, startPoint y: 110, endPoint x: 343, endPoint y: 139, distance: 53.9
click at [301, 112] on strong "Travel | 1-Tech | Standard" at bounding box center [290, 113] width 69 height 6
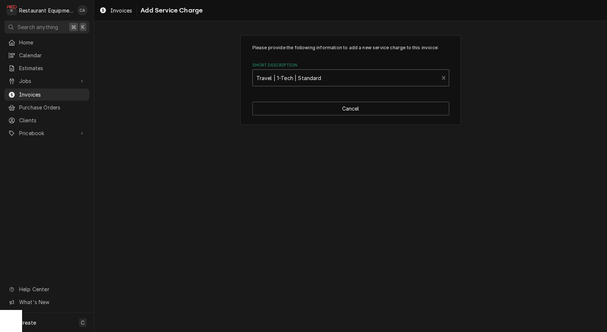
type textarea "x"
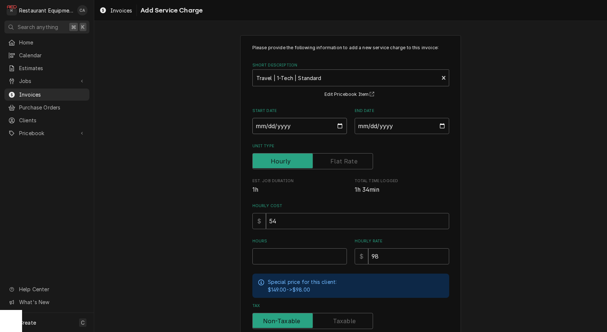
click at [276, 123] on input "Start Date" at bounding box center [299, 126] width 94 height 16
type input "2025-09-18"
type textarea "x"
click at [393, 124] on input "End Date" at bounding box center [401, 126] width 94 height 16
type input "2025-09-19"
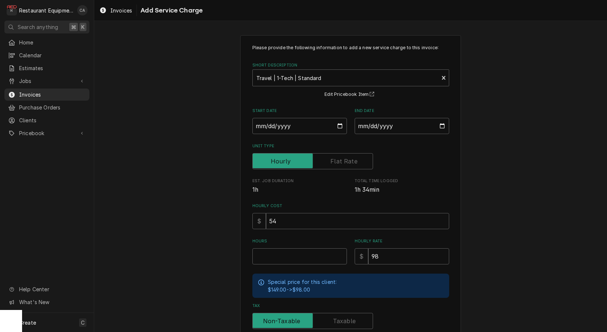
drag, startPoint x: 493, startPoint y: 171, endPoint x: 339, endPoint y: 250, distance: 173.1
click at [492, 172] on div "Please provide the following information to add a new service charge to this in…" at bounding box center [350, 228] width 512 height 398
click at [293, 256] on input "Hours" at bounding box center [299, 257] width 94 height 16
type textarea "x"
type input "2"
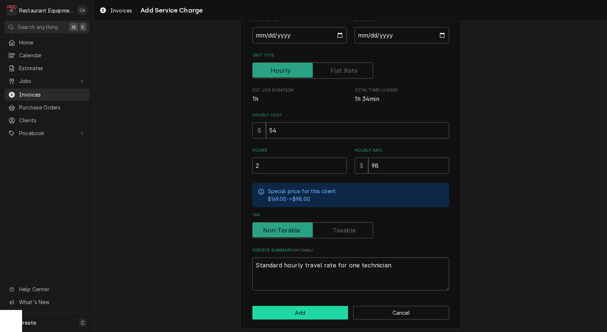
click at [295, 307] on button "Add" at bounding box center [300, 313] width 96 height 14
type textarea "x"
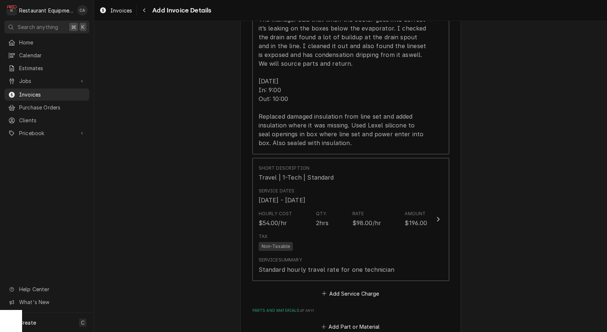
scroll to position [910, 0]
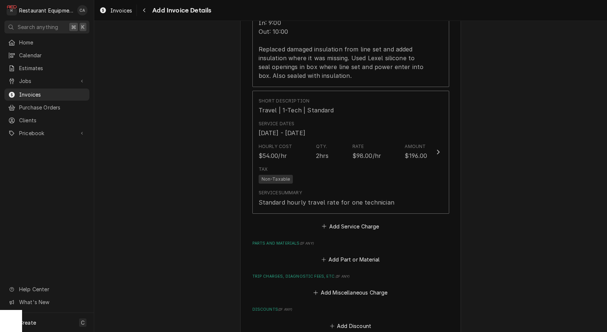
drag, startPoint x: 336, startPoint y: 219, endPoint x: 310, endPoint y: 138, distance: 85.0
click at [335, 221] on button "Add Service Charge" at bounding box center [351, 226] width 60 height 10
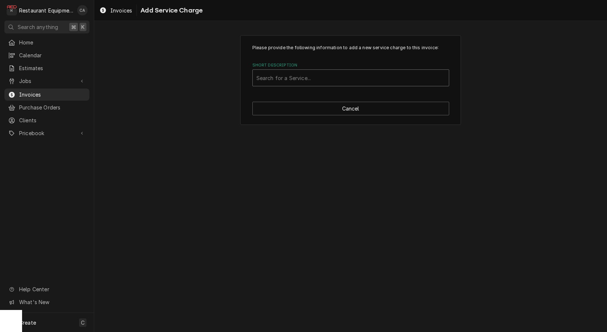
click at [298, 80] on div "Search for a Service..." at bounding box center [350, 78] width 189 height 8
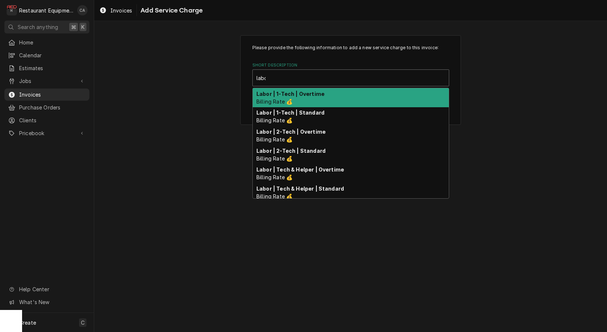
type input "labor"
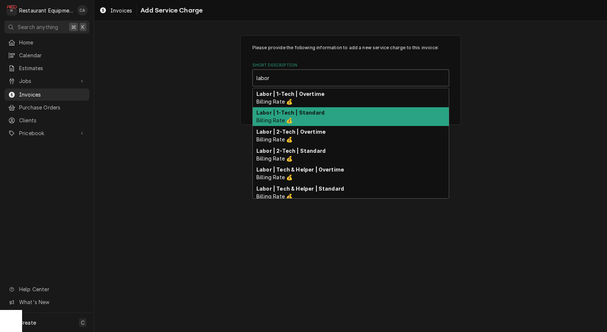
drag, startPoint x: 297, startPoint y: 117, endPoint x: 321, endPoint y: 134, distance: 29.4
click at [299, 117] on div "Labor | 1-Tech | Standard Billing Rate 💰" at bounding box center [351, 116] width 196 height 19
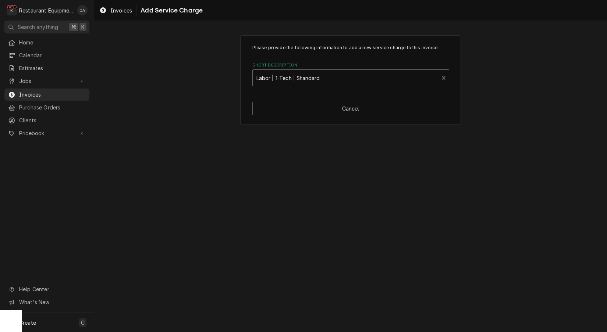
type textarea "x"
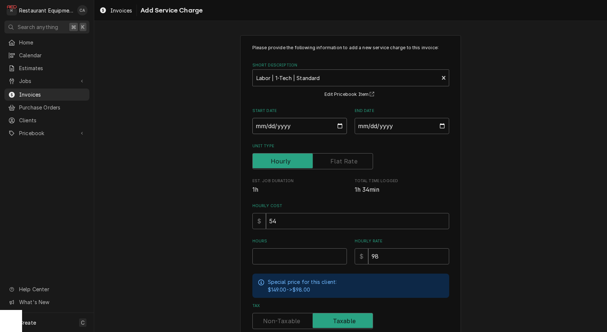
click at [275, 123] on input "Start Date" at bounding box center [299, 126] width 94 height 16
type input "2025-09-18"
type textarea "x"
click at [370, 129] on input "End Date" at bounding box center [401, 126] width 94 height 16
type input "2025-09-19"
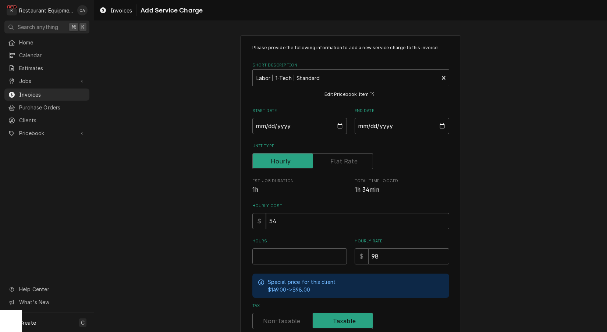
click at [458, 168] on div "Please provide the following information to add a new service charge to this in…" at bounding box center [350, 227] width 221 height 385
click at [279, 251] on input "Hours" at bounding box center [299, 257] width 94 height 16
type textarea "x"
type input "2"
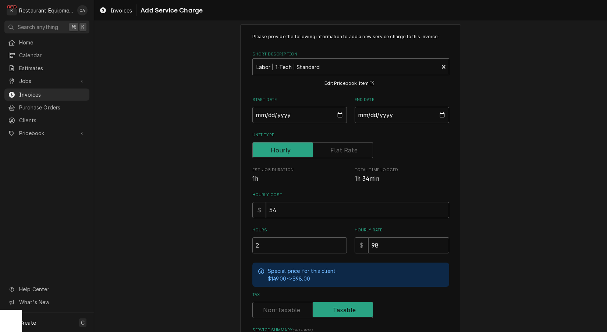
drag, startPoint x: 288, startPoint y: 311, endPoint x: 274, endPoint y: 307, distance: 14.5
click at [287, 311] on label "Tax" at bounding box center [312, 310] width 121 height 16
click at [287, 311] on input "Tax" at bounding box center [313, 310] width 114 height 16
checkbox input "false"
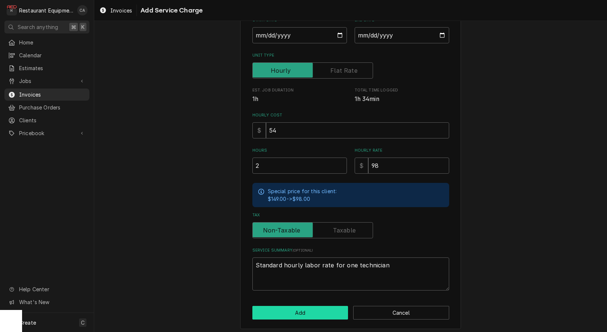
click at [298, 310] on button "Add" at bounding box center [300, 313] width 96 height 14
type textarea "x"
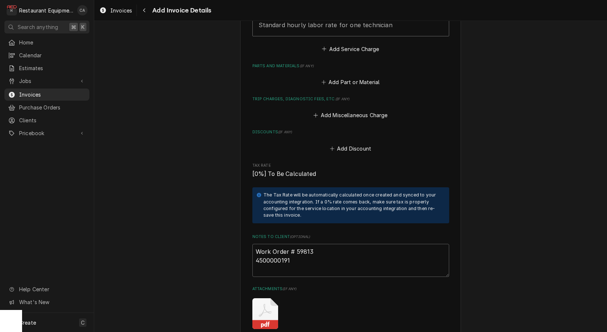
scroll to position [1214, 0]
click at [341, 76] on button "Add Part or Material" at bounding box center [350, 81] width 61 height 10
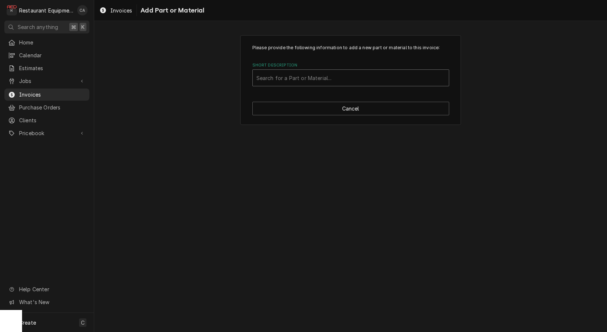
click at [289, 78] on div "Search for a Part or Material..." at bounding box center [350, 78] width 189 height 8
click at [275, 81] on div "Short Description" at bounding box center [350, 77] width 189 height 13
type input "Silicone"
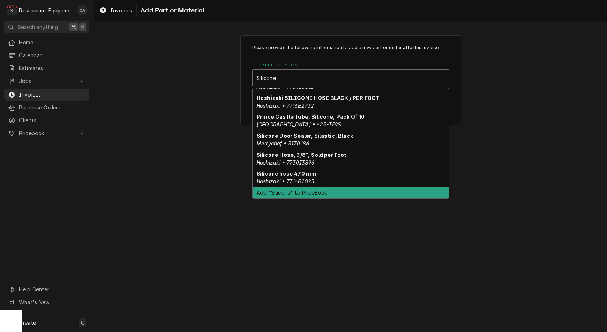
click at [290, 193] on div "Add "Silicone" to PriceBook" at bounding box center [351, 192] width 196 height 11
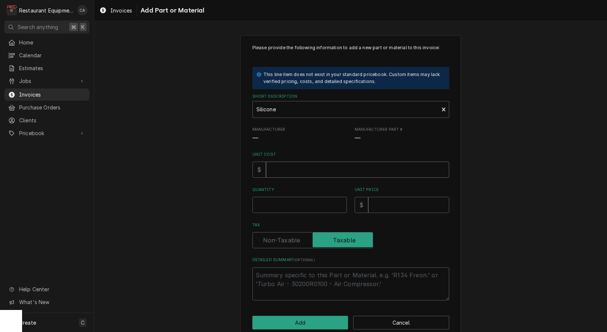
click at [279, 171] on input "Unit Cost" at bounding box center [357, 170] width 183 height 16
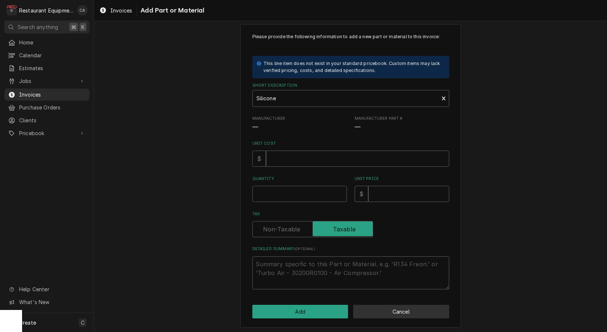
scroll to position [0, 0]
click at [392, 309] on button "Cancel" at bounding box center [401, 312] width 96 height 14
type textarea "x"
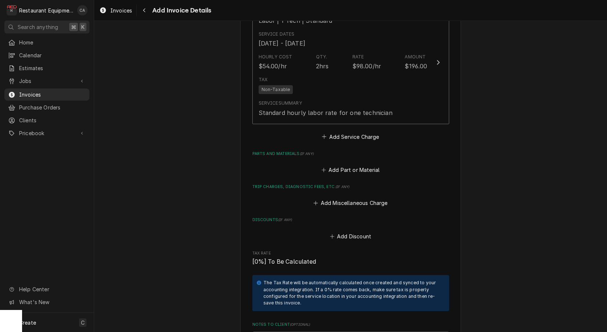
scroll to position [1096, 0]
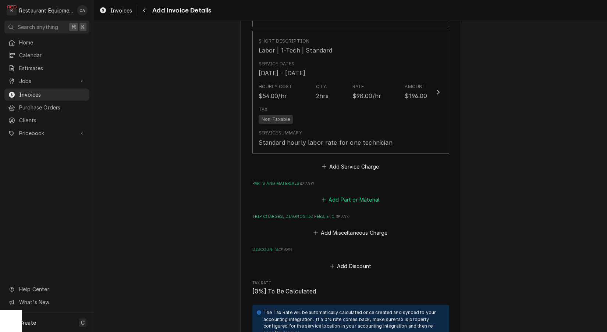
click at [354, 194] on button "Add Part or Material" at bounding box center [350, 199] width 61 height 10
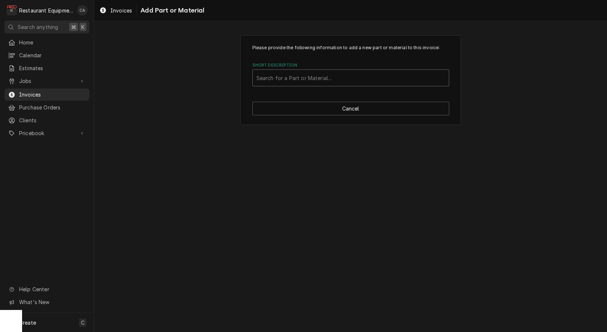
click at [270, 73] on div "Short Description" at bounding box center [350, 77] width 189 height 13
type input "misc"
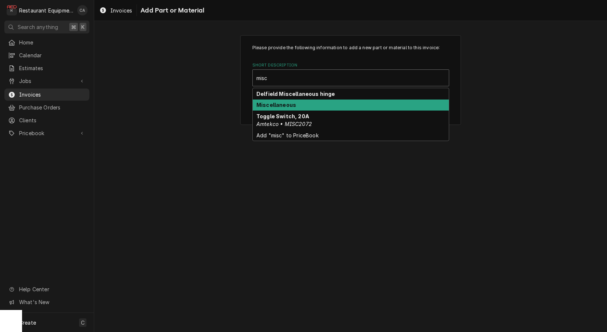
click at [276, 106] on strong "Miscellaneous" at bounding box center [276, 105] width 40 height 6
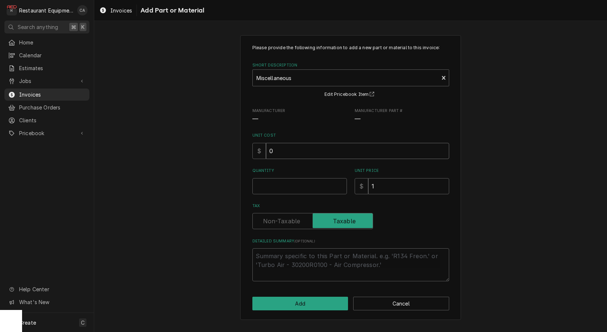
click at [292, 153] on input "0" at bounding box center [357, 151] width 183 height 16
drag, startPoint x: 292, startPoint y: 153, endPoint x: 256, endPoint y: 148, distance: 36.3
click at [256, 148] on div "$ 0" at bounding box center [350, 151] width 197 height 16
drag, startPoint x: 301, startPoint y: 151, endPoint x: 257, endPoint y: 149, distance: 44.2
click at [257, 149] on div "$ 0" at bounding box center [350, 151] width 197 height 16
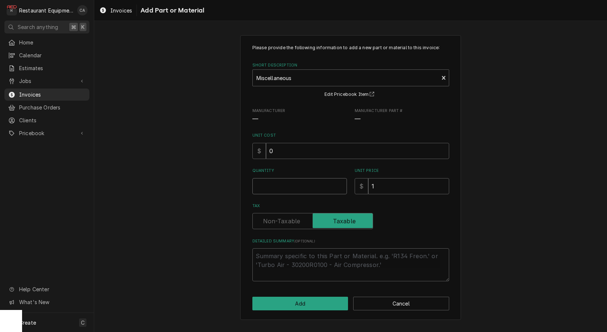
click at [266, 184] on input "Quantity" at bounding box center [299, 186] width 94 height 16
type textarea "x"
type input "1"
drag, startPoint x: 192, startPoint y: 100, endPoint x: 515, endPoint y: 28, distance: 331.5
click at [192, 100] on div "Please provide the following information to add a new part or material to this …" at bounding box center [350, 178] width 512 height 298
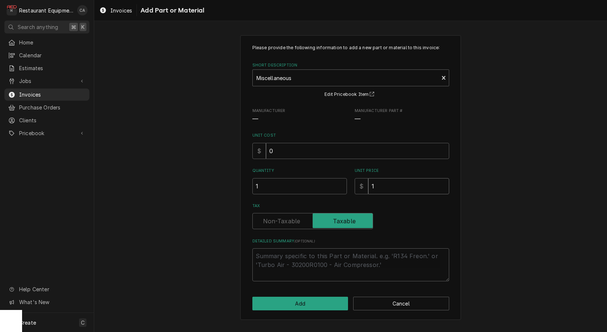
drag, startPoint x: 400, startPoint y: 186, endPoint x: 354, endPoint y: 183, distance: 46.0
click at [354, 183] on div "$ 1" at bounding box center [401, 186] width 94 height 16
drag, startPoint x: 392, startPoint y: 185, endPoint x: 360, endPoint y: 185, distance: 31.3
click at [360, 185] on div "$ 1" at bounding box center [401, 186] width 94 height 16
type textarea "x"
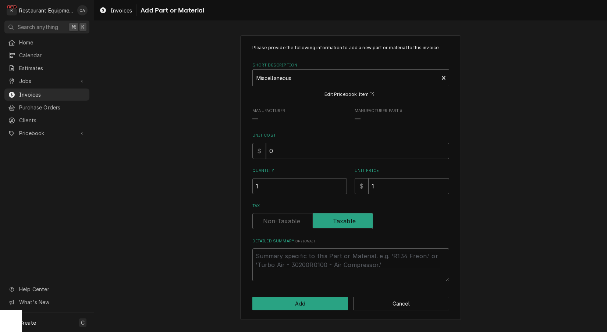
type input "3"
type textarea "x"
type input "35"
type textarea "x"
type input "35.4"
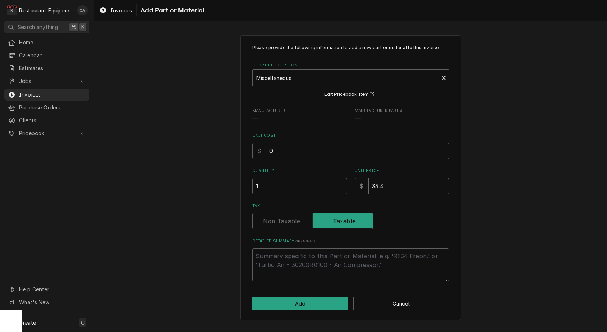
type textarea "x"
type input "35.48"
click at [281, 223] on label "Tax" at bounding box center [312, 221] width 121 height 16
click at [281, 223] on input "Tax" at bounding box center [313, 221] width 114 height 16
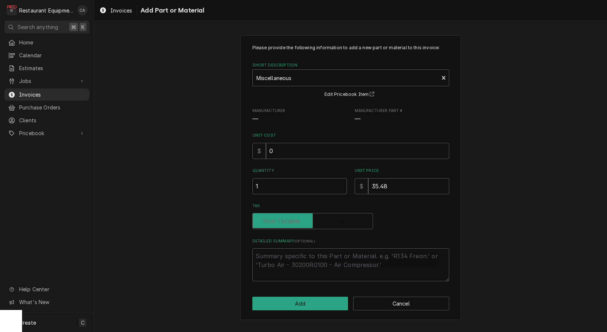
checkbox input "false"
click at [274, 254] on textarea "Detailed Summary ( optional )" at bounding box center [350, 265] width 197 height 33
type textarea "x"
type textarea "I"
type textarea "x"
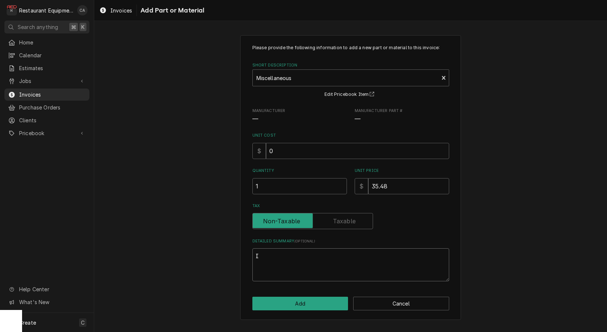
type textarea "In"
type textarea "x"
type textarea "Ins"
type textarea "x"
type textarea "Insu"
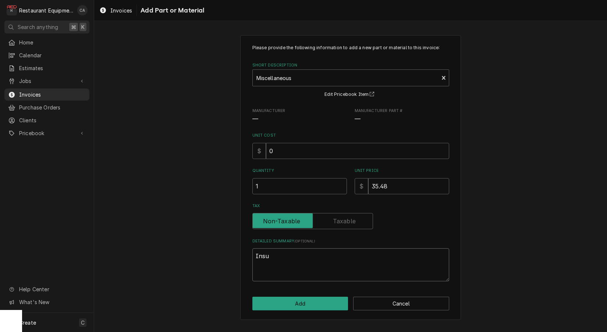
type textarea "x"
type textarea "Insul"
type textarea "x"
type textarea "Insula"
type textarea "x"
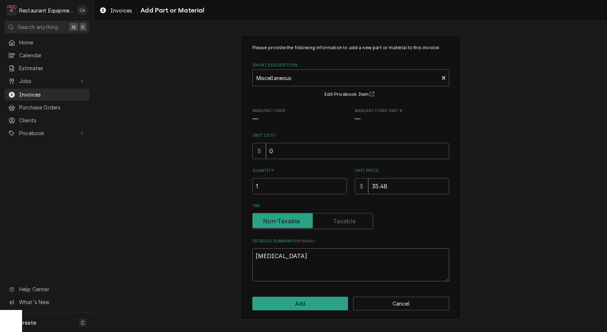
type textarea "Insulat"
type textarea "x"
type textarea "Insulati"
type textarea "x"
type textarea "Insulatio"
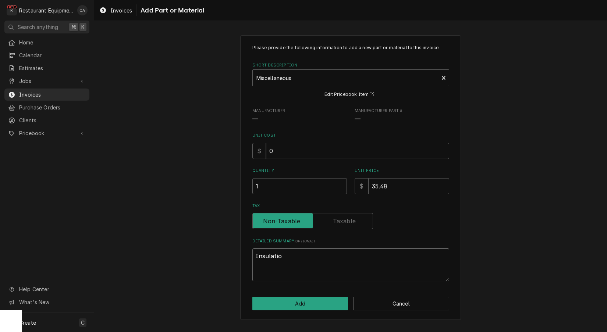
type textarea "x"
type textarea "Insulation"
type textarea "x"
type textarea "Insulation"
type textarea "x"
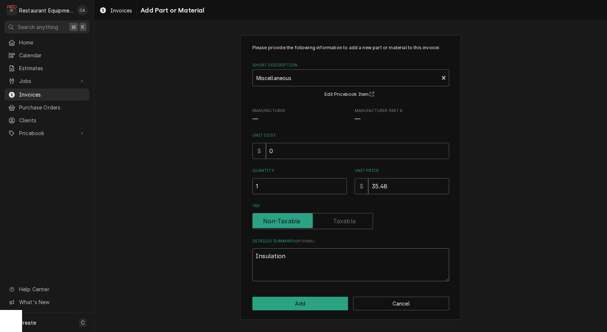
type textarea "Insulation a"
type textarea "x"
type textarea "Insulation an"
type textarea "x"
type textarea "Insulation and"
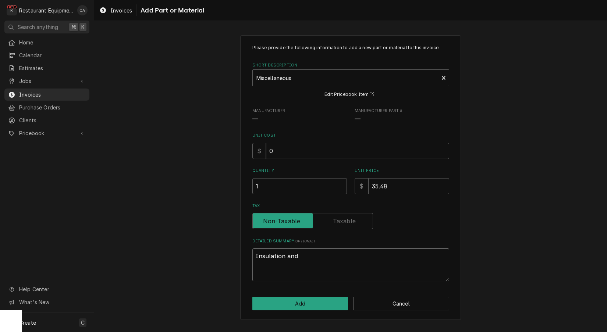
type textarea "x"
type textarea "Insulation and"
type textarea "x"
type textarea "Insulation and s"
type textarea "x"
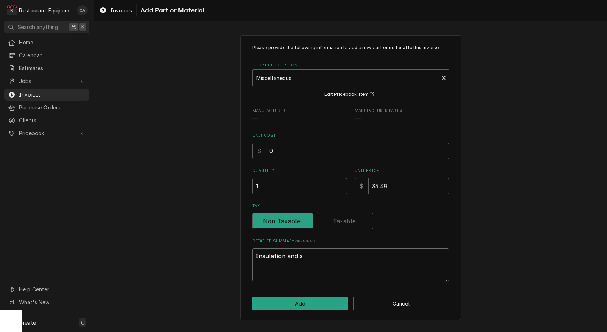
type textarea "Insulation and si"
type textarea "x"
type textarea "Insulation and sii"
type textarea "x"
type textarea "Insulation and siic"
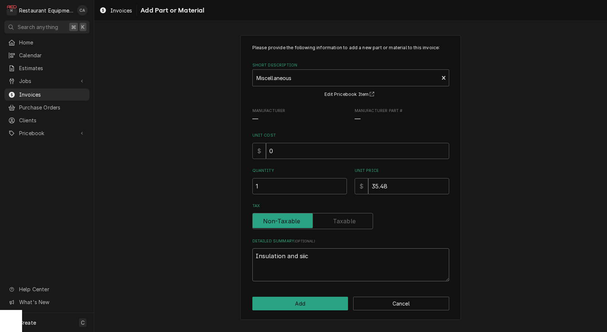
type textarea "x"
type textarea "Insulation and siico"
type textarea "x"
type textarea "Insulation and siicon"
type textarea "x"
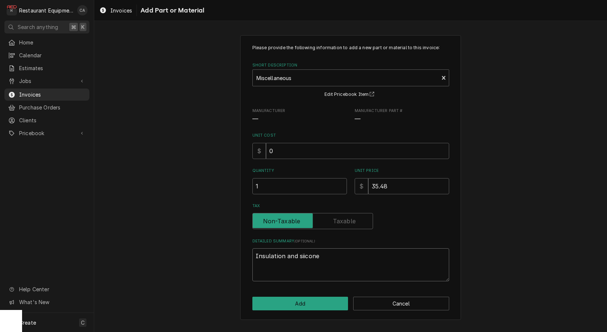
type textarea "Insulation and silicone"
drag, startPoint x: 274, startPoint y: 254, endPoint x: 284, endPoint y: 301, distance: 47.5
click at [284, 301] on button "Add" at bounding box center [300, 304] width 96 height 14
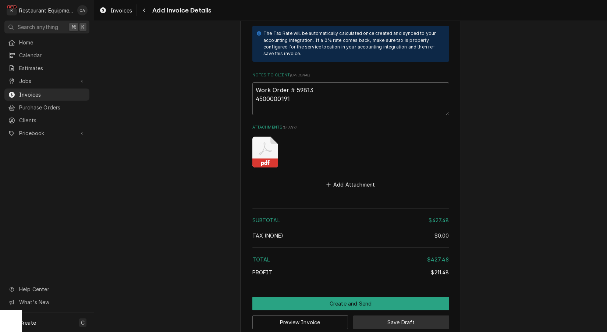
click at [408, 316] on button "Save Draft" at bounding box center [401, 323] width 96 height 14
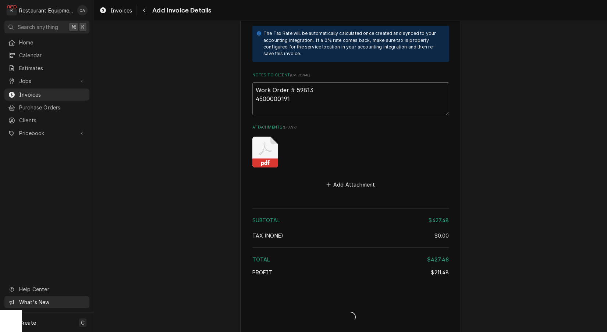
type textarea "x"
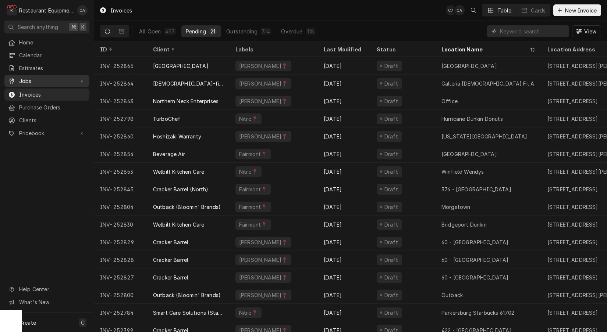
click at [27, 79] on span "Jobs" at bounding box center [47, 81] width 56 height 8
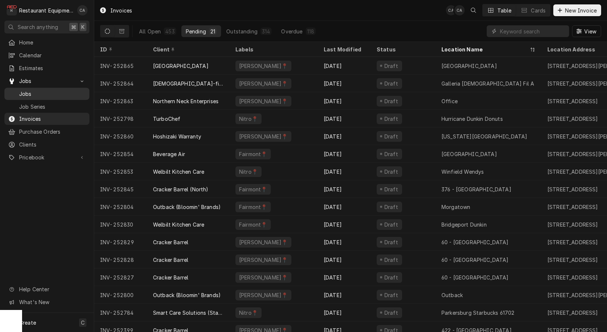
click at [31, 95] on div "Jobs" at bounding box center [47, 93] width 82 height 9
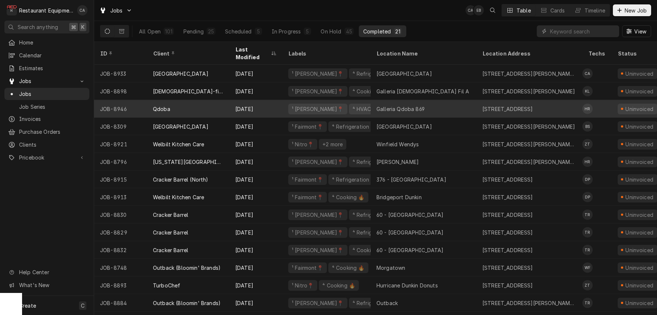
click at [426, 101] on div "Galleria Qdoba 869" at bounding box center [424, 109] width 106 height 18
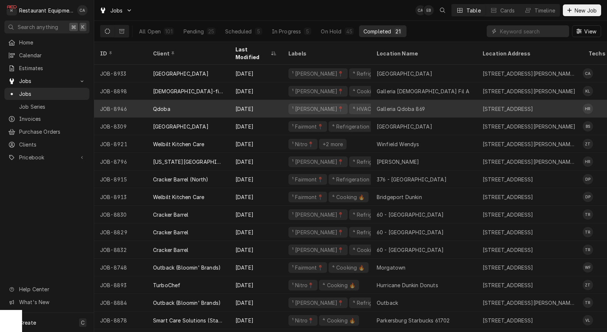
click at [428, 100] on div "Galleria Qdoba 869" at bounding box center [424, 109] width 106 height 18
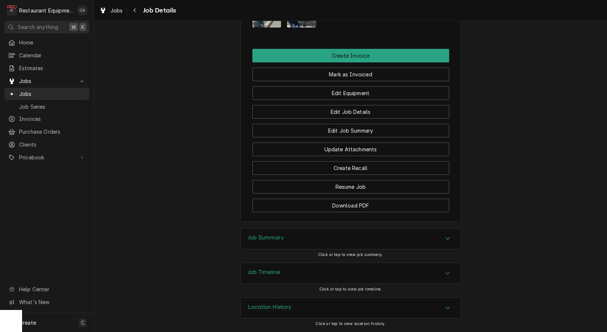
scroll to position [734, 0]
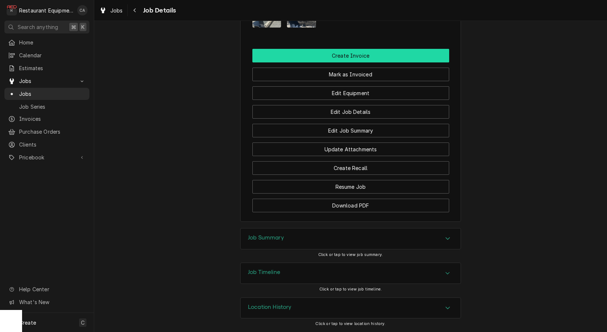
click at [340, 60] on button "Create Invoice" at bounding box center [350, 56] width 197 height 14
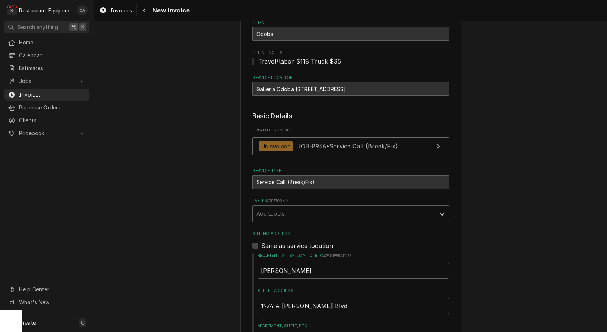
scroll to position [62, 0]
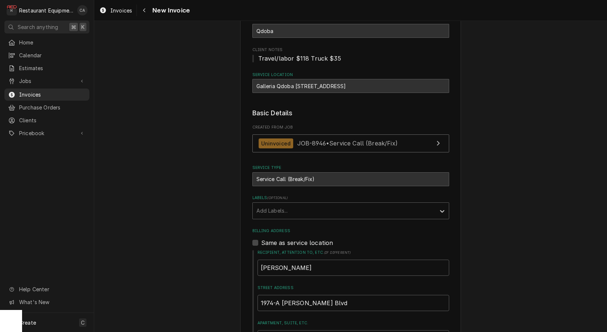
drag, startPoint x: 283, startPoint y: 211, endPoint x: 284, endPoint y: 218, distance: 6.7
click at [283, 212] on div "Add Labels..." at bounding box center [343, 211] width 175 height 8
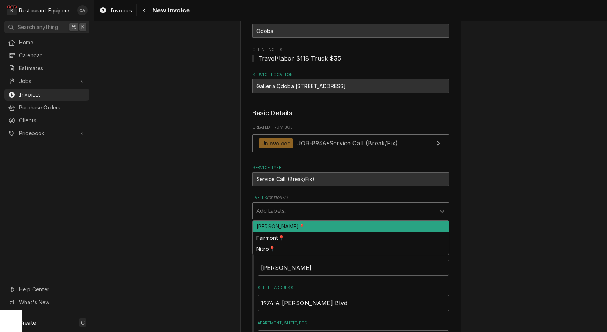
drag, startPoint x: 281, startPoint y: 225, endPoint x: 241, endPoint y: 212, distance: 42.1
click at [281, 225] on div "[PERSON_NAME]📍" at bounding box center [351, 226] width 196 height 11
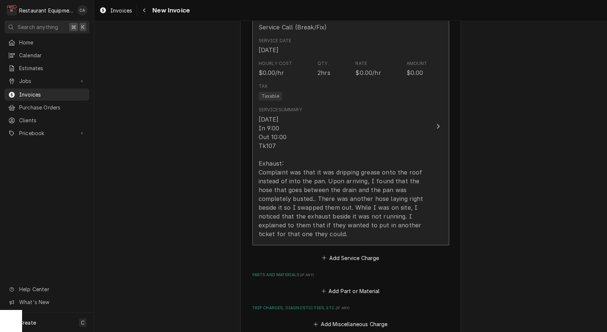
click at [290, 174] on div "[DATE] In 9:00 Out 10:00 Tk107 Exhaust: Complaint was that it was dripping grea…" at bounding box center [342, 177] width 169 height 124
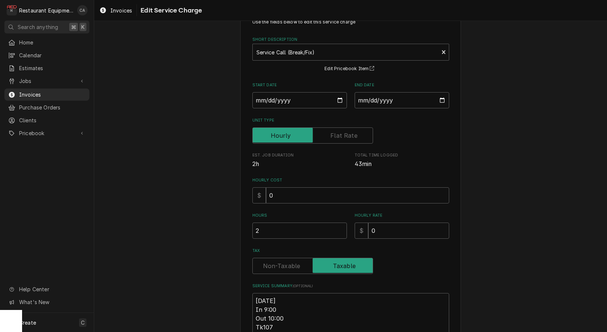
scroll to position [44, 0]
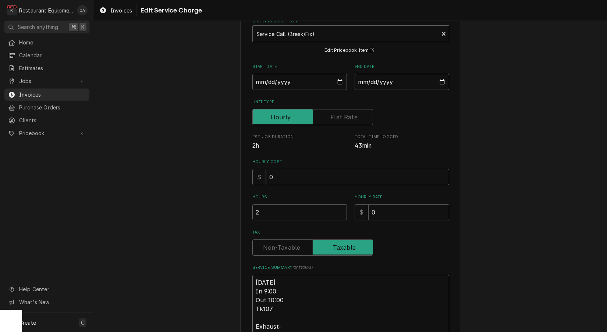
click at [254, 278] on textarea "09/19/25 In 9:00 Out 10:00 Tk107 Exhaust: Complaint was that it was dripping gr…" at bounding box center [350, 335] width 197 height 121
type textarea "x"
type textarea "R09/19/25 In 9:00 Out 10:00 Tk107 Exhaust: Complaint was that it was dripping g…"
type textarea "x"
type textarea "Ro09/19/25 In 9:00 Out 10:00 Tk107 Exhaust: Complaint was that it was dripping …"
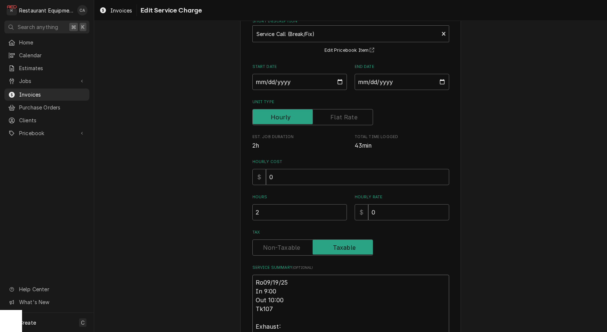
type textarea "x"
type textarea "Roo09/19/25 In 9:00 Out 10:00 Tk107 Exhaust: Complaint was that it was dripping…"
type textarea "x"
type textarea "Roo 09/19/25 In 9:00 Out 10:00 Tk107 Exhaust: Complaint was that it was drippin…"
type textarea "x"
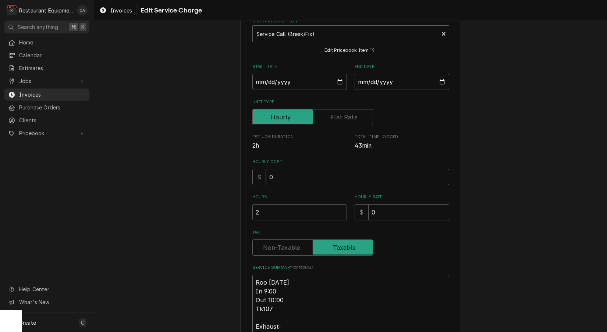
type textarea "Roo 809/19/25 In 9:00 Out 10:00 Tk107 Exhaust: Complaint was that it was drippi…"
type textarea "x"
type textarea "Roo 8909/19/25 In 9:00 Out 10:00 Tk107 Exhaust: Complaint was that it was dripp…"
type textarea "x"
type textarea "Roo 89409/19/25 In 9:00 Out 10:00 Tk107 Exhaust: Complaint was that it was drip…"
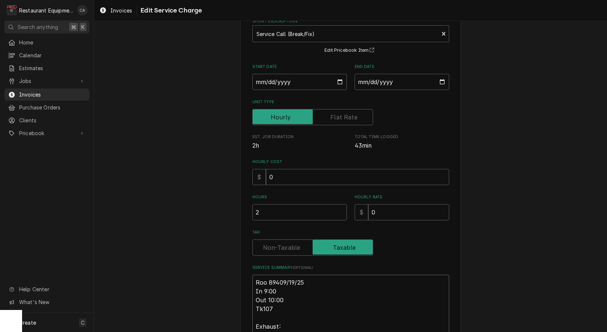
type textarea "x"
type textarea "Roo 894609/19/25 In 9:00 Out 10:00 Tk107 Exhaust: Complaint was that it was dri…"
type textarea "x"
type textarea "Roo 8946 09/19/25 In 9:00 Out 10:00 Tk107 Exhaust: Complaint was that it was dr…"
type textarea "x"
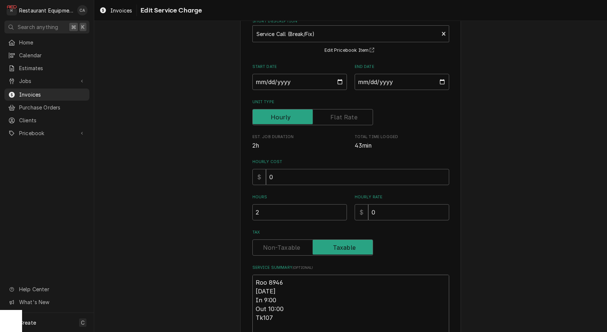
type textarea "Roo 8946 09/19/25 In 9:00 Out 10:00 Tk107 Exhaust: Complaint was that it was dr…"
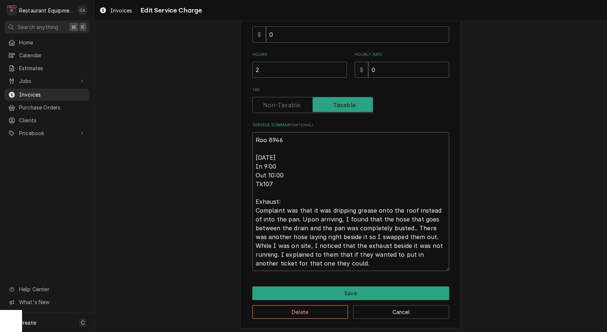
scroll to position [0, 0]
click at [411, 224] on textarea "Roo 8946 09/19/25 In 9:00 Out 10:00 Tk107 Exhaust: Complaint was that it was dr…" at bounding box center [350, 201] width 197 height 139
type textarea "x"
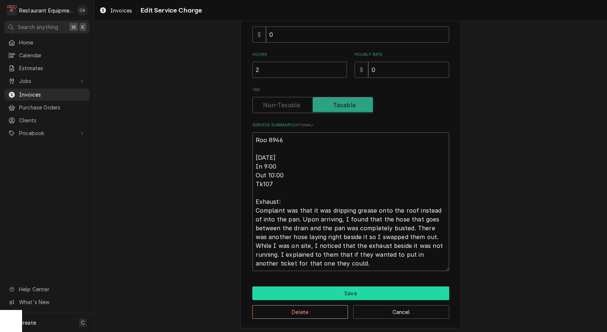
type textarea "Roo 8946 09/19/25 In 9:00 Out 10:00 Tk107 Exhaust: Complaint was that it was dr…"
click at [342, 287] on button "Save" at bounding box center [350, 294] width 197 height 14
type textarea "x"
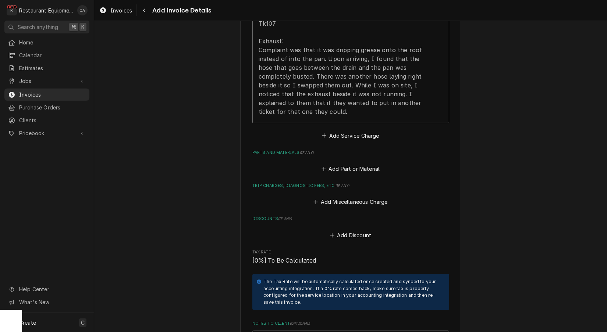
scroll to position [786, 0]
click at [337, 130] on button "Add Service Charge" at bounding box center [351, 135] width 60 height 10
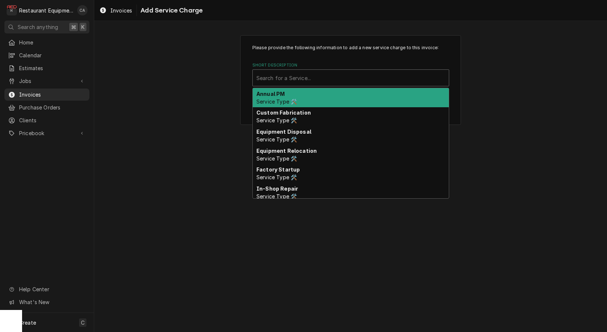
click at [273, 77] on div "Search for a Service..." at bounding box center [350, 78] width 189 height 8
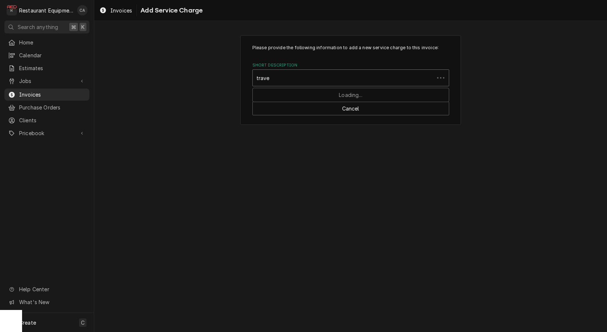
type input "travel"
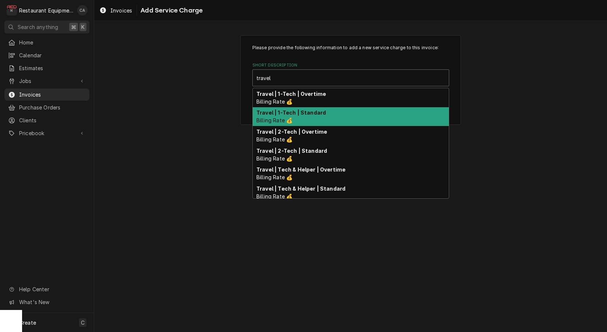
drag, startPoint x: 284, startPoint y: 112, endPoint x: 306, endPoint y: 140, distance: 35.4
click at [286, 112] on strong "Travel | 1-Tech | Standard" at bounding box center [290, 113] width 69 height 6
type textarea "x"
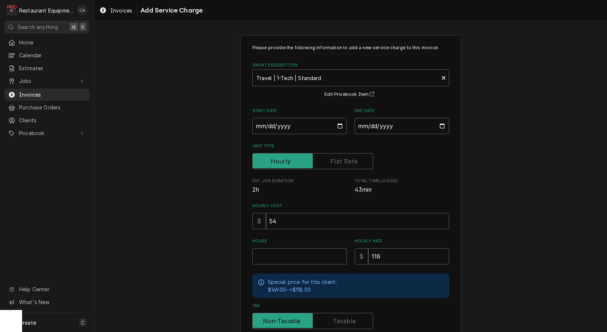
click at [197, 137] on div "Please provide the following information to add a new service charge to this in…" at bounding box center [350, 228] width 512 height 398
click at [272, 128] on input "Start Date" at bounding box center [299, 126] width 94 height 16
type input "2025-09-19"
type textarea "x"
click at [393, 128] on input "End Date" at bounding box center [401, 126] width 94 height 16
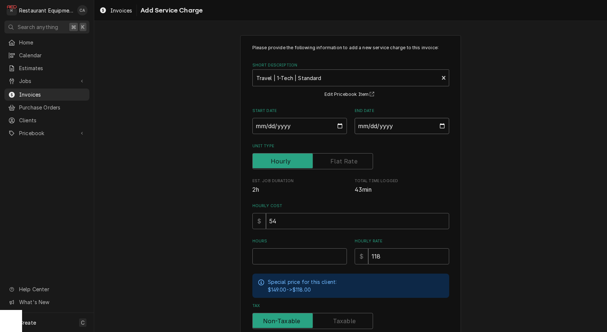
type input "2025-09-19"
drag, startPoint x: 501, startPoint y: 160, endPoint x: 402, endPoint y: 219, distance: 115.9
click at [501, 160] on div "Please provide the following information to add a new service charge to this in…" at bounding box center [350, 228] width 512 height 398
click at [271, 254] on input "Hours" at bounding box center [299, 257] width 94 height 16
type textarea "x"
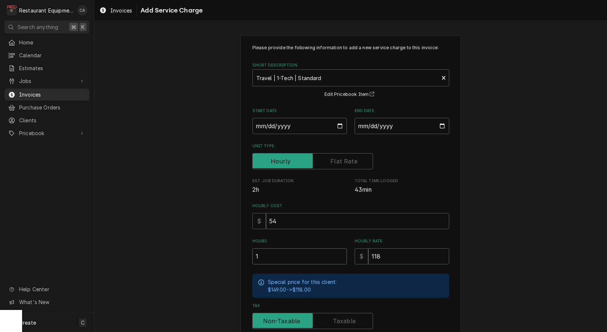
type input "1"
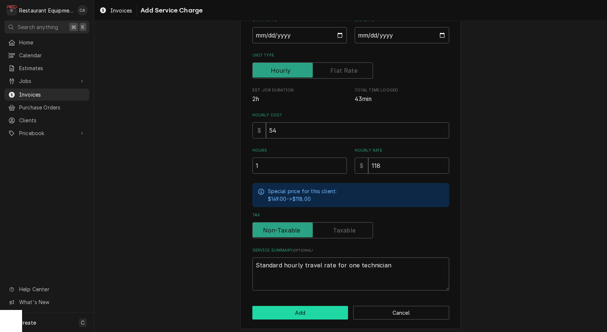
click at [286, 308] on button "Add" at bounding box center [300, 313] width 96 height 14
type textarea "x"
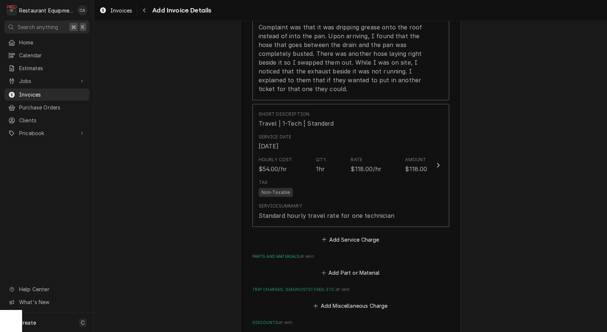
scroll to position [825, 0]
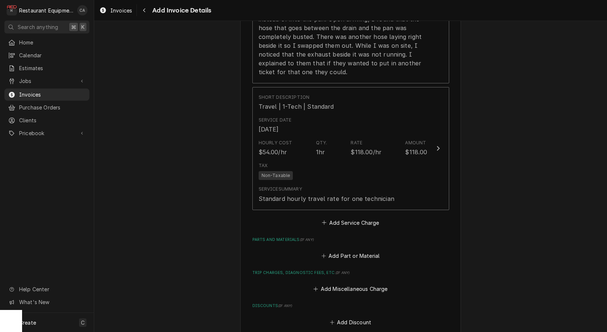
drag, startPoint x: 341, startPoint y: 217, endPoint x: 340, endPoint y: 213, distance: 4.4
click at [341, 218] on button "Add Service Charge" at bounding box center [351, 223] width 60 height 10
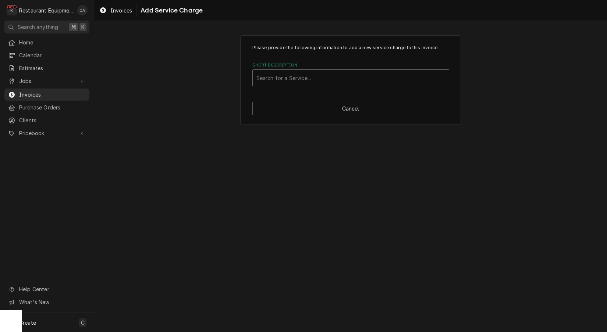
click at [285, 83] on div "Short Description" at bounding box center [350, 77] width 189 height 13
type input "labor"
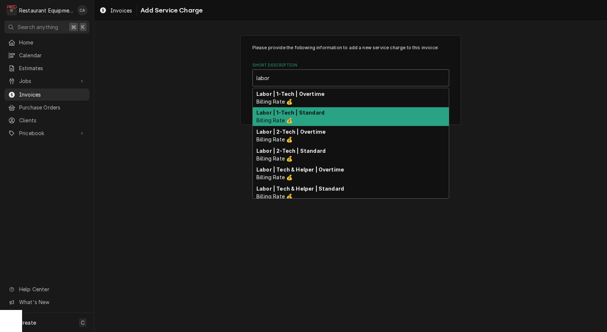
drag, startPoint x: 296, startPoint y: 109, endPoint x: 288, endPoint y: 108, distance: 8.5
click at [296, 109] on div "Labor | 1-Tech | Standard Billing Rate 💰" at bounding box center [351, 116] width 196 height 19
type textarea "x"
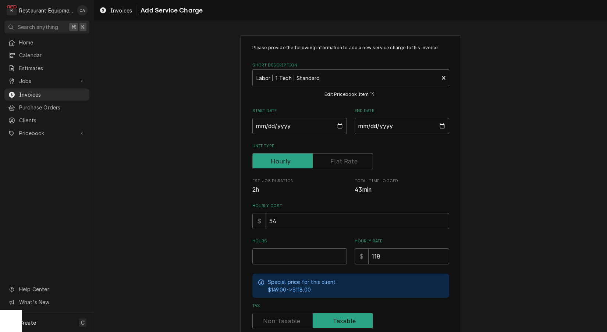
click at [268, 128] on input "Start Date" at bounding box center [299, 126] width 94 height 16
type input "2025-09-19"
type textarea "x"
drag, startPoint x: 374, startPoint y: 121, endPoint x: 385, endPoint y: 134, distance: 17.7
click at [374, 121] on input "End Date" at bounding box center [401, 126] width 94 height 16
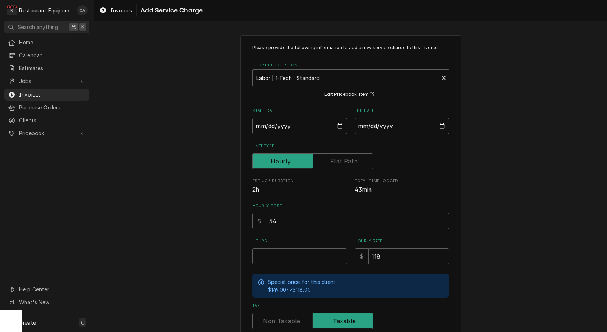
type input "2025-09-19"
drag, startPoint x: 474, startPoint y: 164, endPoint x: 355, endPoint y: 244, distance: 142.8
click at [474, 166] on div "Please provide the following information to add a new service charge to this in…" at bounding box center [350, 228] width 512 height 398
click at [278, 255] on input "Hours" at bounding box center [299, 257] width 94 height 16
type textarea "x"
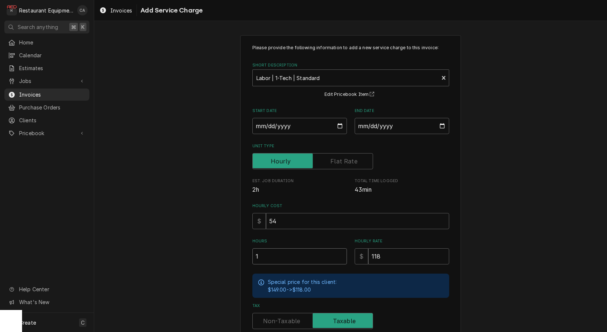
type input "1"
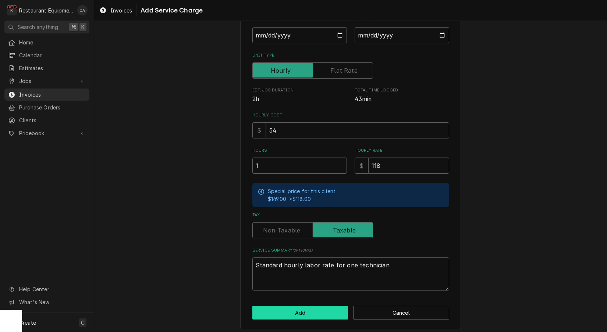
click at [321, 313] on button "Add" at bounding box center [300, 313] width 96 height 14
type textarea "x"
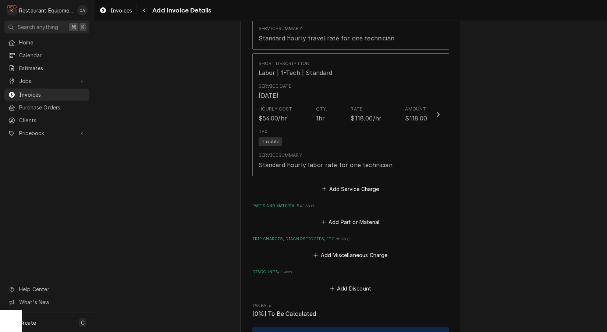
scroll to position [998, 0]
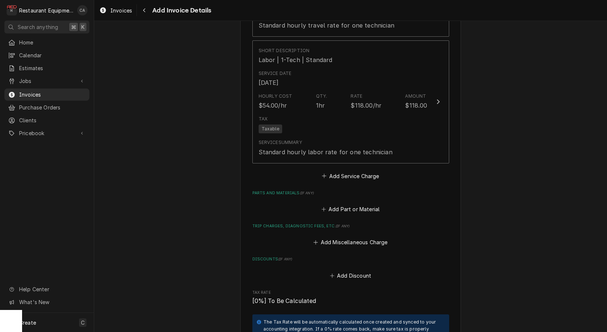
click at [365, 237] on button "Add Miscellaneous Charge" at bounding box center [350, 242] width 76 height 10
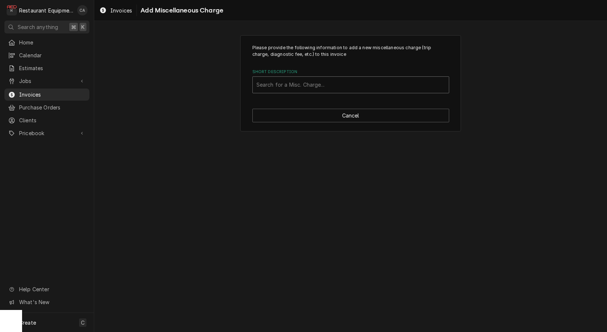
click at [289, 86] on div "Search for a Misc. Charge..." at bounding box center [350, 85] width 189 height 8
type input "tru"
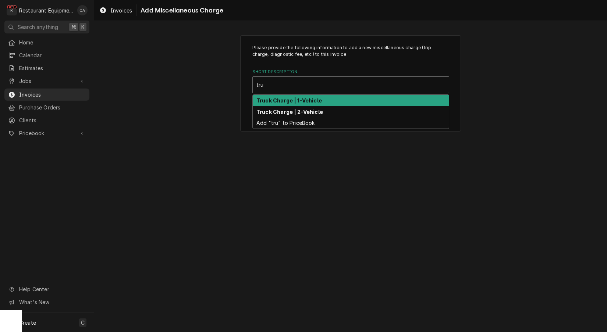
click at [290, 99] on strong "Truck Charge | 1-Vehicle" at bounding box center [288, 100] width 65 height 6
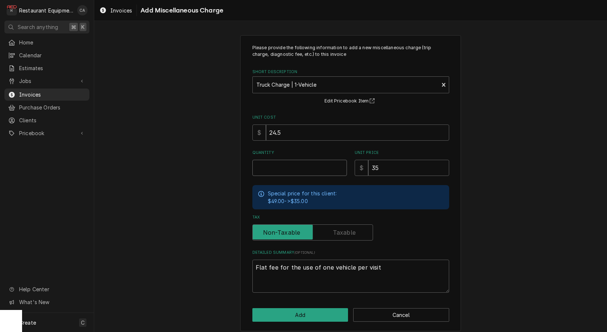
click at [282, 168] on input "Quantity" at bounding box center [299, 168] width 94 height 16
type textarea "x"
type input "1"
click at [300, 310] on button "Add" at bounding box center [300, 315] width 96 height 14
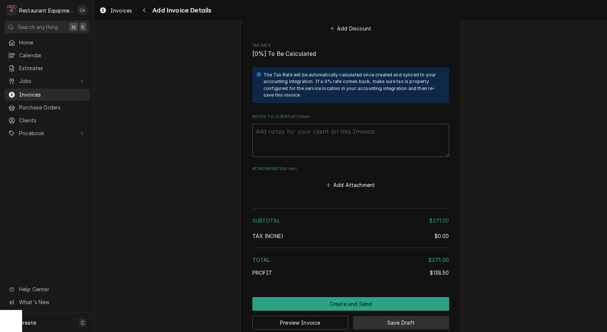
click at [389, 316] on button "Save Draft" at bounding box center [401, 323] width 96 height 14
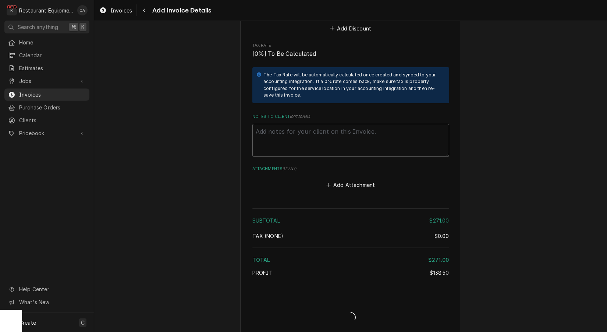
type textarea "x"
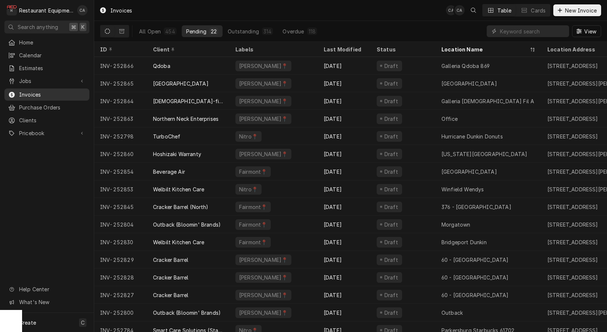
drag, startPoint x: 24, startPoint y: 75, endPoint x: 44, endPoint y: 103, distance: 34.7
click at [24, 76] on div "Jobs" at bounding box center [47, 80] width 82 height 9
click at [39, 94] on span "Jobs" at bounding box center [52, 94] width 67 height 8
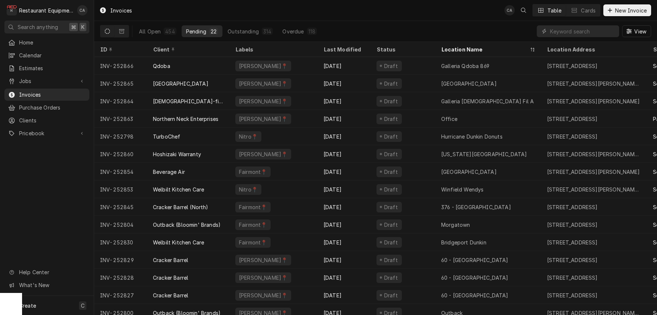
click at [450, 12] on div "Invoices CA Table Cards New Invoice" at bounding box center [375, 10] width 563 height 21
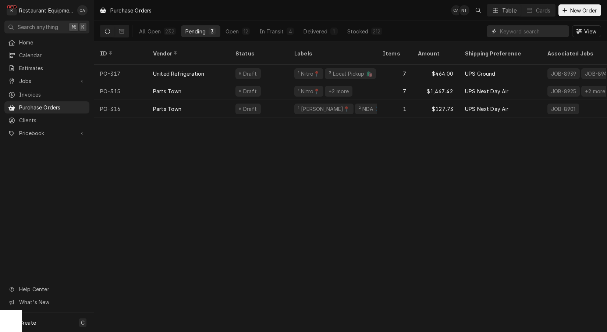
click at [506, 30] on input "Dynamic Content Wrapper" at bounding box center [532, 31] width 65 height 12
type input "313"
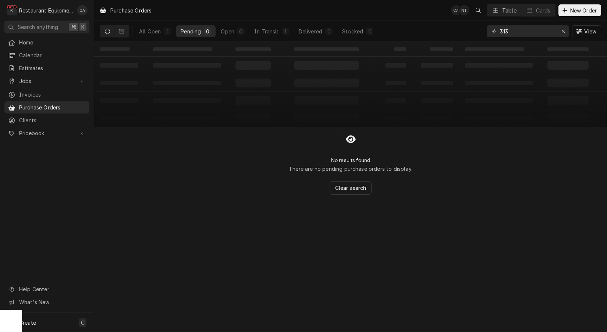
drag, startPoint x: 233, startPoint y: 131, endPoint x: 240, endPoint y: 56, distance: 75.8
click at [233, 131] on div "No results found There are no pending purchase orders to display. Clear search" at bounding box center [350, 161] width 512 height 68
click at [271, 32] on div "In Transit" at bounding box center [266, 32] width 25 height 8
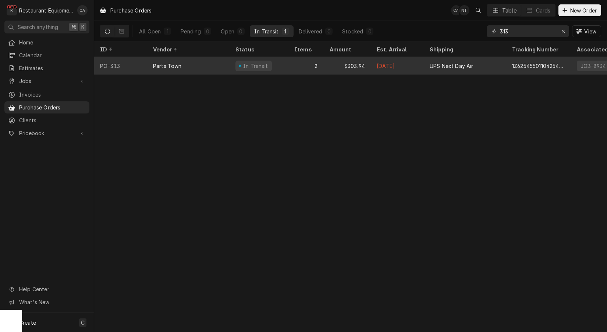
click at [307, 68] on div "2" at bounding box center [305, 66] width 35 height 18
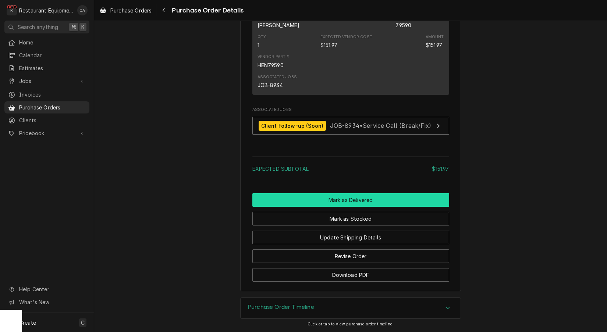
click at [349, 203] on button "Mark as Delivered" at bounding box center [350, 200] width 197 height 14
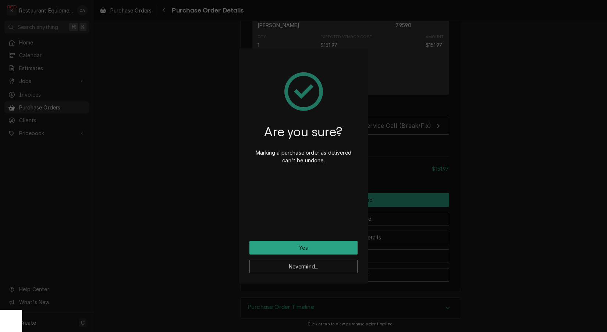
drag, startPoint x: 326, startPoint y: 245, endPoint x: 300, endPoint y: 240, distance: 25.7
click at [325, 245] on button "Yes" at bounding box center [303, 248] width 108 height 14
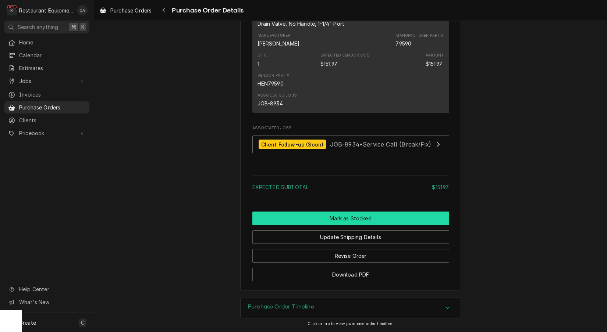
click at [339, 222] on button "Mark as Stocked" at bounding box center [350, 219] width 197 height 14
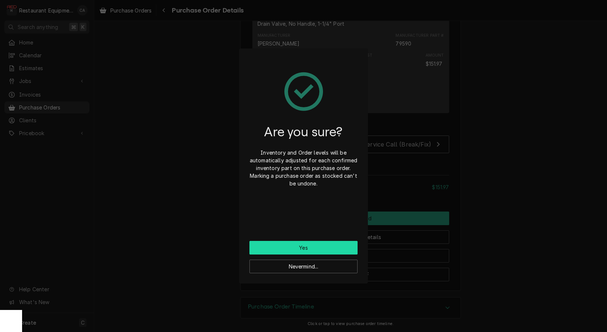
click at [328, 250] on button "Yes" at bounding box center [303, 248] width 108 height 14
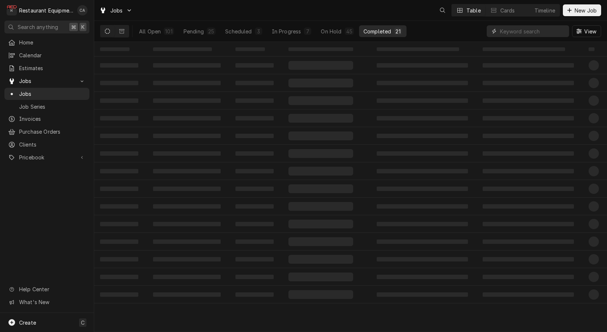
drag, startPoint x: 0, startPoint y: 0, endPoint x: 520, endPoint y: 32, distance: 520.8
click at [520, 32] on input "Dynamic Content Wrapper" at bounding box center [532, 31] width 65 height 12
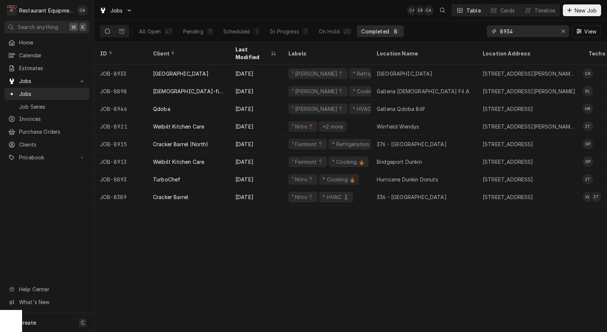
type input "8934"
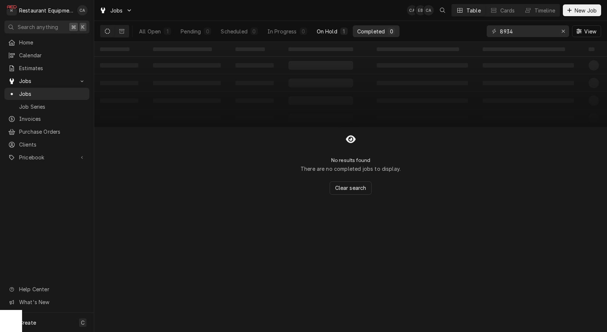
click at [326, 32] on div "On Hold" at bounding box center [327, 32] width 21 height 8
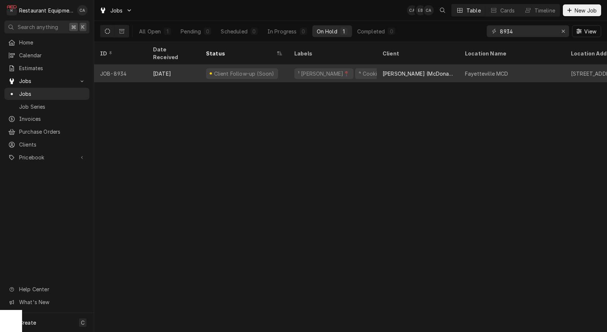
click at [298, 72] on div "¹ Beckley📍 ⁴ Cooking 🔥" at bounding box center [332, 74] width 88 height 18
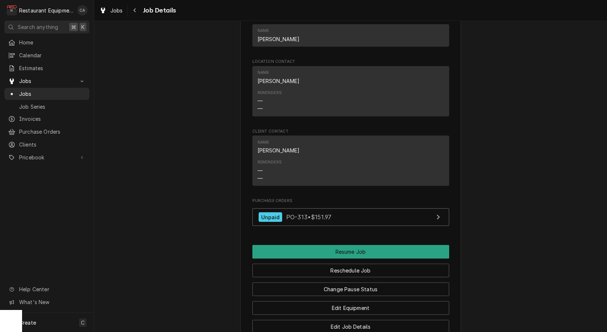
scroll to position [835, 0]
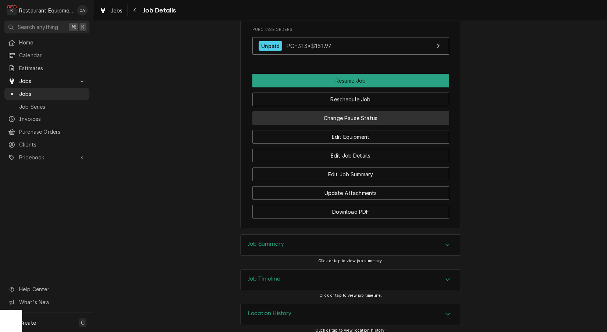
click at [344, 112] on button "Change Pause Status" at bounding box center [350, 118] width 197 height 14
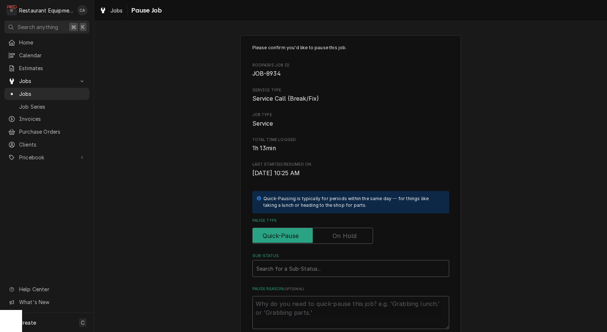
drag, startPoint x: 333, startPoint y: 228, endPoint x: 321, endPoint y: 249, distance: 23.6
click at [333, 229] on label "Pause Type" at bounding box center [312, 236] width 121 height 16
click at [333, 229] on input "Pause Type" at bounding box center [313, 236] width 114 height 16
checkbox input "true"
type textarea "x"
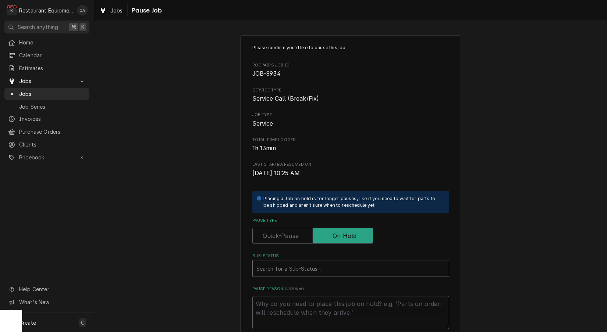
click at [306, 262] on div "Sub-Status" at bounding box center [350, 268] width 189 height 13
type input "parts rec"
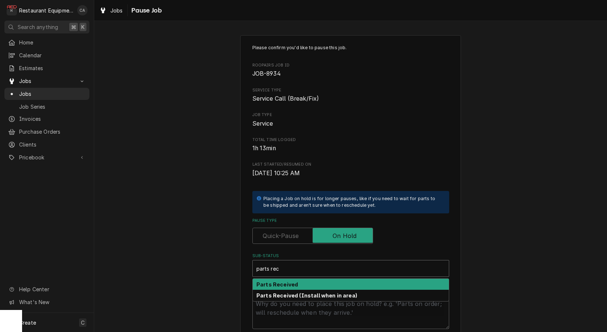
click at [288, 279] on div "Parts Received" at bounding box center [351, 284] width 196 height 11
type textarea "x"
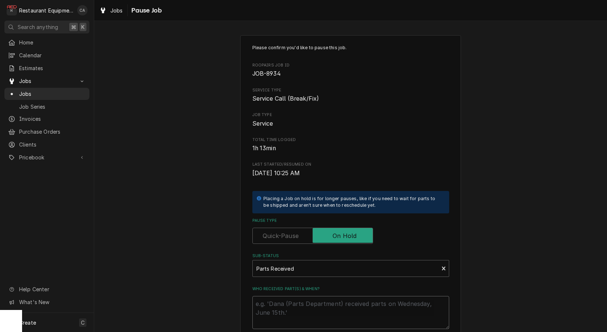
click at [292, 300] on textarea "Who received part(s) & when?" at bounding box center [350, 312] width 197 height 33
type textarea "x"
type textarea "9"
type textarea "x"
type textarea "91"
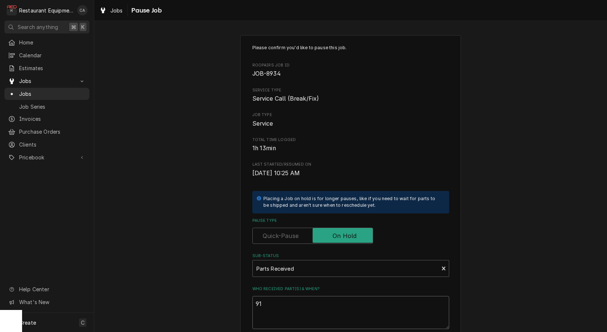
type textarea "x"
type textarea "919"
type textarea "x"
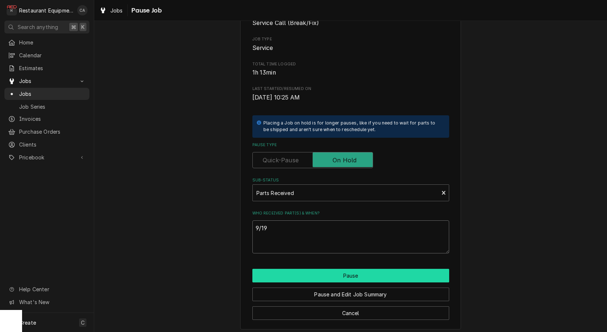
type textarea "9/19"
click at [360, 275] on button "Pause" at bounding box center [350, 276] width 197 height 14
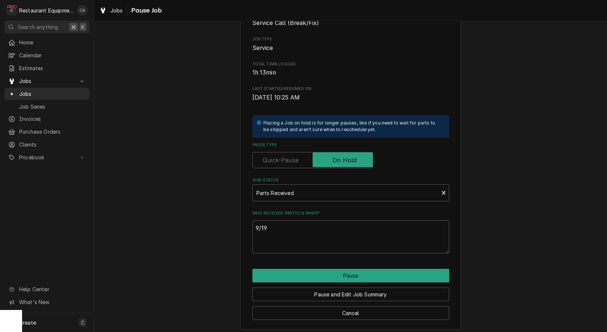
type textarea "x"
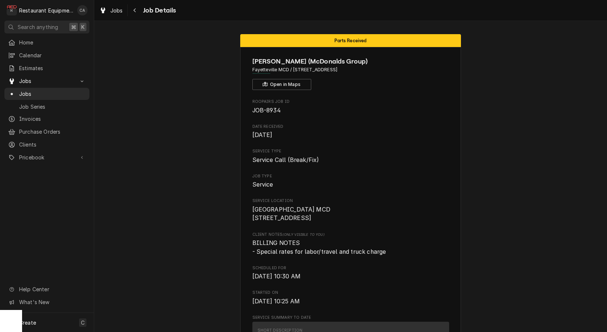
scroll to position [1, 0]
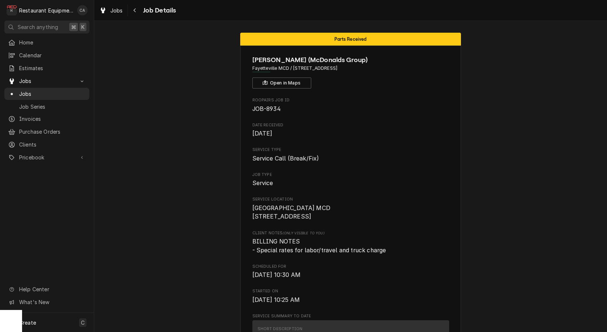
drag, startPoint x: 182, startPoint y: 62, endPoint x: 96, endPoint y: 14, distance: 98.4
click at [108, 9] on div "Jobs" at bounding box center [111, 10] width 26 height 9
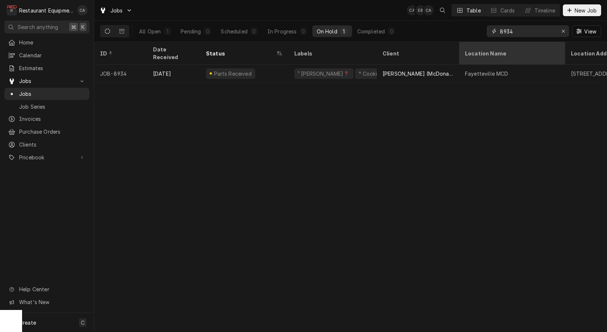
drag, startPoint x: 562, startPoint y: 31, endPoint x: 550, endPoint y: 42, distance: 16.6
click at [562, 31] on icon "Erase input" at bounding box center [563, 31] width 4 height 5
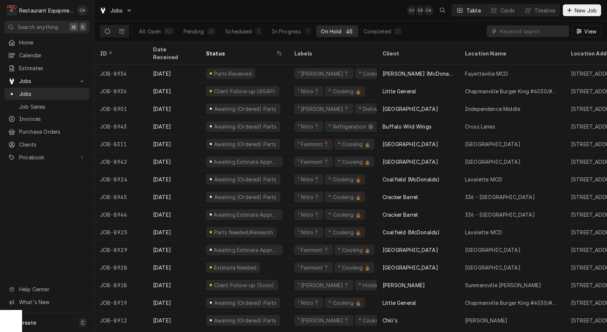
click at [128, 52] on div "ID" at bounding box center [121, 53] width 50 height 20
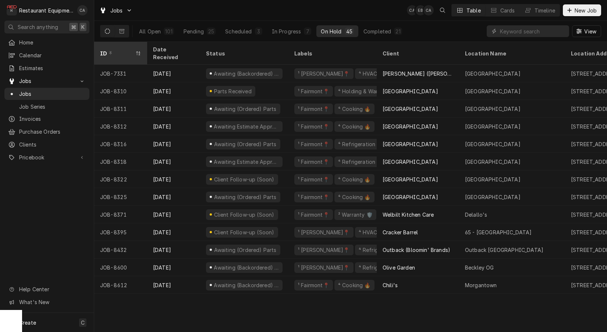
click at [129, 50] on div "ID" at bounding box center [117, 54] width 34 height 8
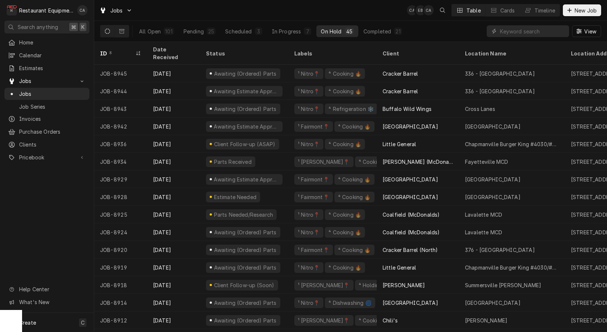
click at [129, 50] on div "ID" at bounding box center [117, 54] width 34 height 8
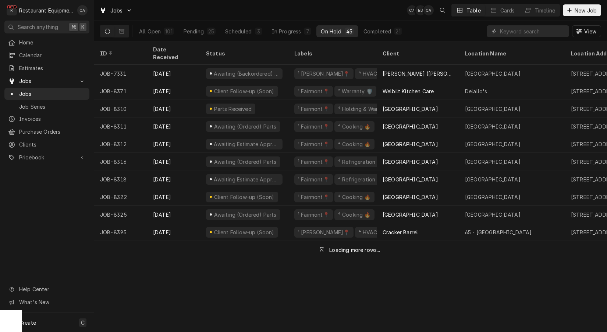
click at [129, 50] on div "ID" at bounding box center [120, 54] width 40 height 8
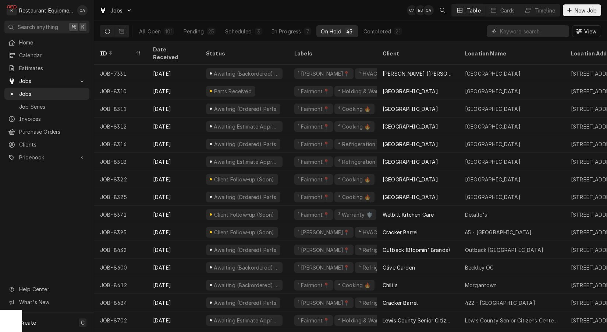
click at [129, 50] on div "ID" at bounding box center [117, 54] width 34 height 8
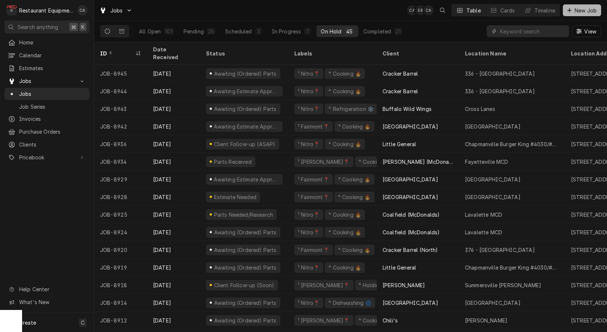
click at [573, 11] on span "New Job" at bounding box center [585, 11] width 25 height 8
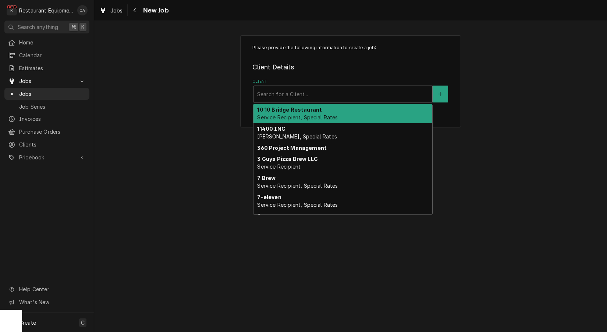
click at [314, 93] on div "Client" at bounding box center [342, 93] width 171 height 13
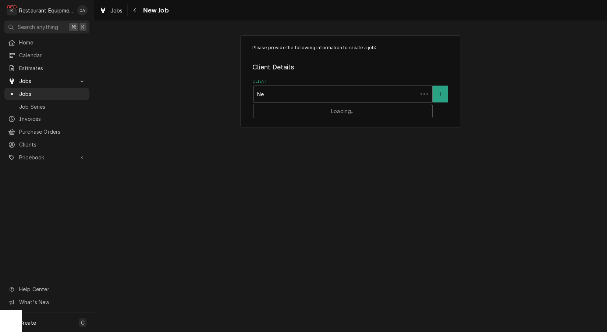
type input "N"
type input "Little"
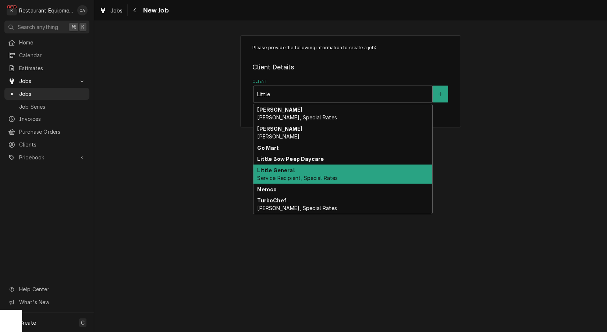
drag, startPoint x: 302, startPoint y: 178, endPoint x: 319, endPoint y: 191, distance: 21.0
click at [302, 178] on span "Service Recipient, Special Rates" at bounding box center [297, 178] width 81 height 6
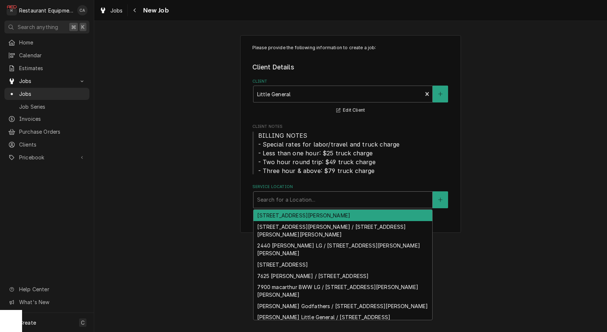
click at [287, 199] on div "Search for a Location..." at bounding box center [342, 200] width 171 height 8
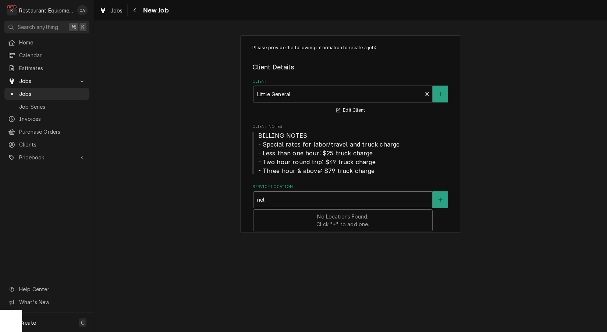
type input "[PERSON_NAME]"
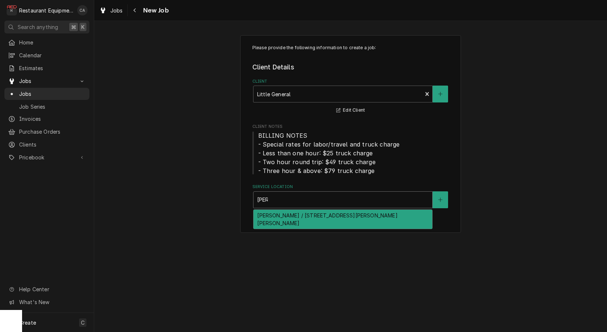
drag, startPoint x: 279, startPoint y: 217, endPoint x: 241, endPoint y: 205, distance: 40.0
click at [279, 217] on div "[PERSON_NAME] / [STREET_ADDRESS][PERSON_NAME][PERSON_NAME]" at bounding box center [342, 219] width 179 height 19
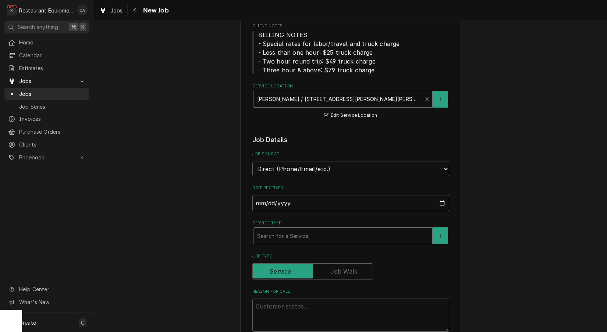
scroll to position [103, 0]
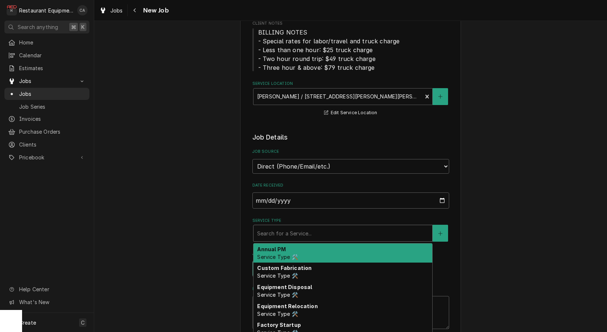
click at [282, 230] on div "Search for a Service..." at bounding box center [342, 234] width 171 height 8
type textarea "x"
type input "f"
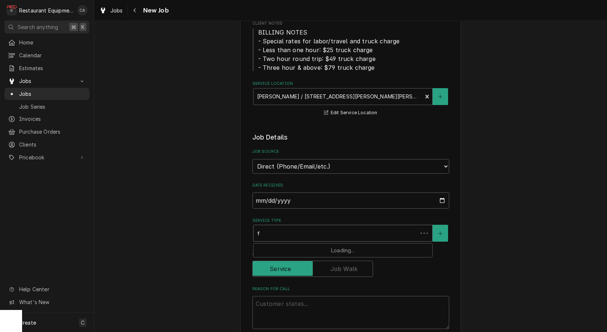
type textarea "x"
type input "fi"
type textarea "x"
type input "fix"
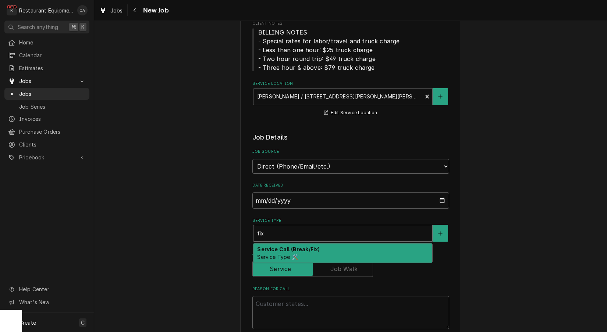
drag, startPoint x: 274, startPoint y: 244, endPoint x: 224, endPoint y: 225, distance: 52.8
click at [273, 245] on div "Service Call (Break/Fix) Service Type 🛠️" at bounding box center [342, 253] width 179 height 19
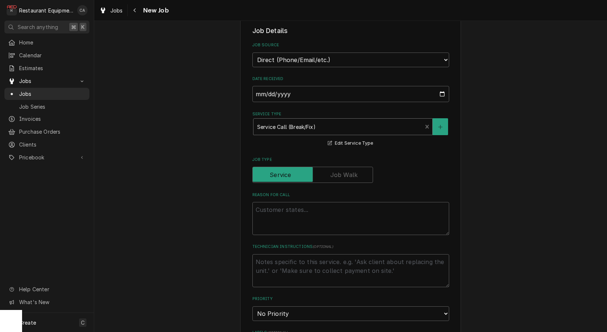
scroll to position [211, 0]
click at [278, 201] on textarea "Reason For Call" at bounding box center [350, 217] width 197 height 33
paste textarea "Work Order #: 88680 Request number: 113227 donut oven fan is stuck on top donut…"
type textarea "x"
type textarea "Work Order #: 88680 Request number: 113227 donut oven fan is stuck on top donut…"
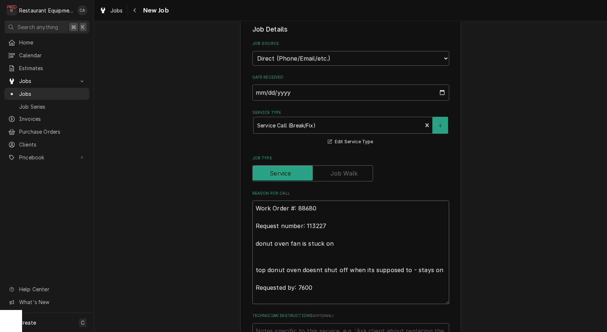
type textarea "x"
type textarea "Work Order #: 88680 Request number: 113227 donut oven fan is stuck on top donut…"
click at [270, 245] on textarea "Work Order #: 88680 Request number: 113227 donut oven fan is stuck on top donut…" at bounding box center [350, 248] width 197 height 95
type textarea "x"
type textarea "Work Order #: 88680 Request number: 113227 donut oven fan is stuck on top donut…"
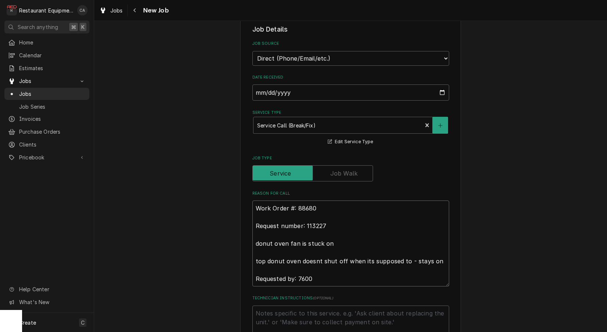
type textarea "x"
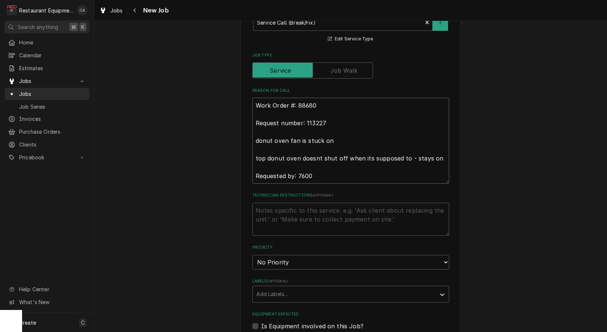
scroll to position [316, 0]
type textarea "Work Order #: 88680 Request number: 113227 donut oven fan is stuck on top donut…"
select select "2"
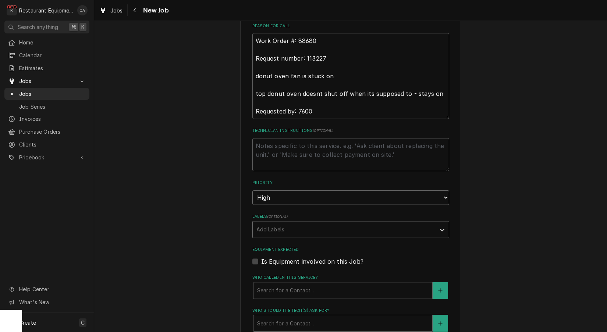
type textarea "x"
click at [267, 225] on div "Add Labels..." at bounding box center [343, 229] width 175 height 8
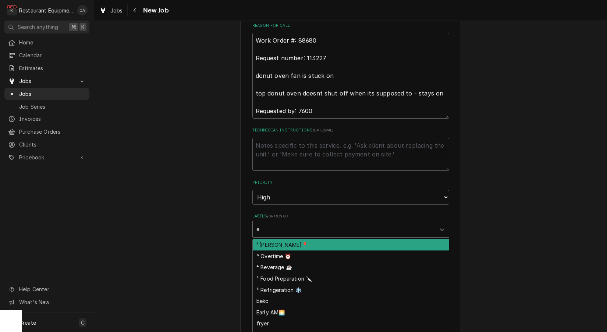
type input "e"
type textarea "x"
type input "be"
type textarea "x"
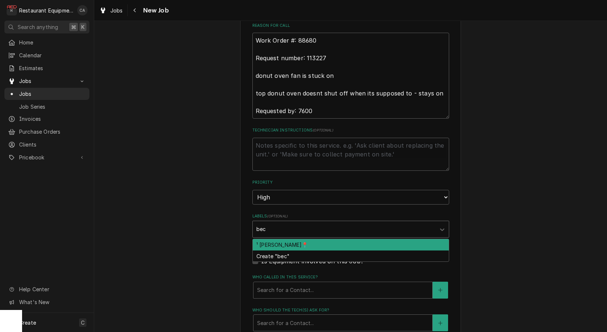
type input "[PERSON_NAME]"
type textarea "x"
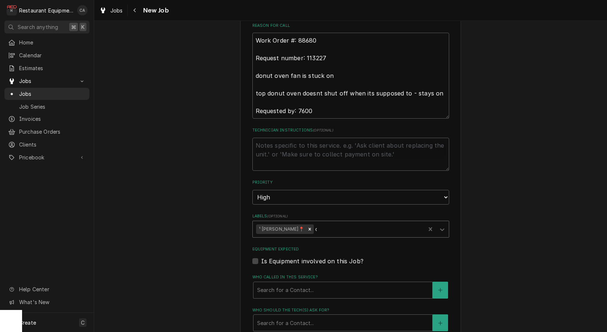
type input "co"
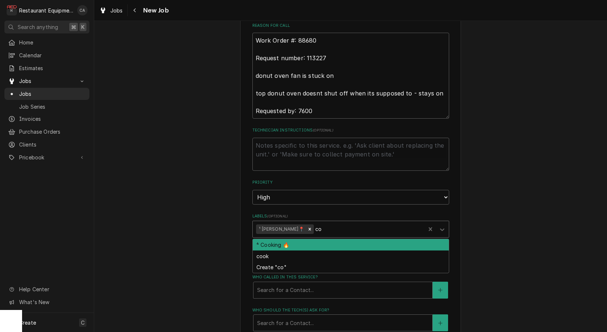
type textarea "x"
type input "cook"
type textarea "x"
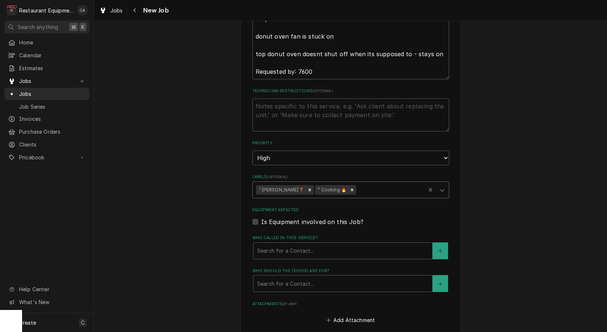
scroll to position [424, 0]
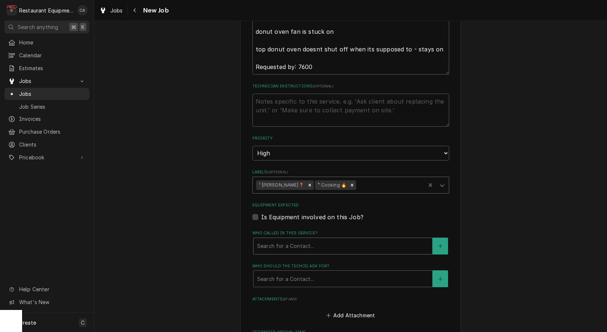
click at [288, 242] on div "Search for a Contact..." at bounding box center [342, 246] width 171 height 8
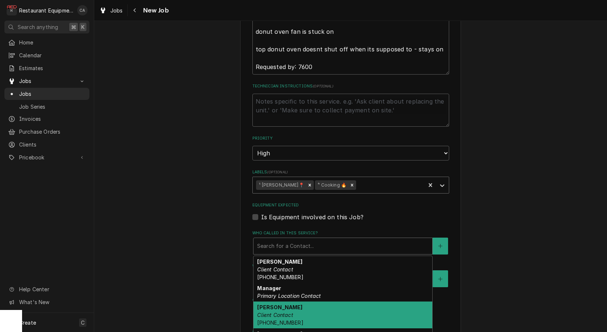
click at [269, 304] on strong "[PERSON_NAME]" at bounding box center [279, 307] width 45 height 6
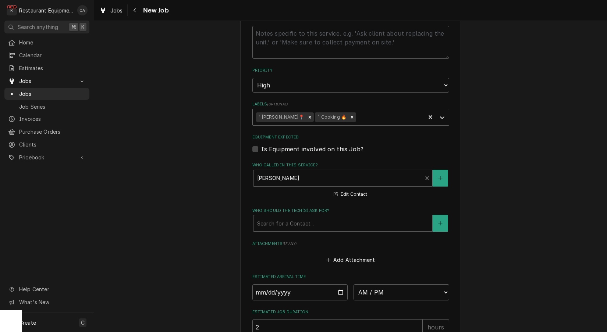
scroll to position [499, 0]
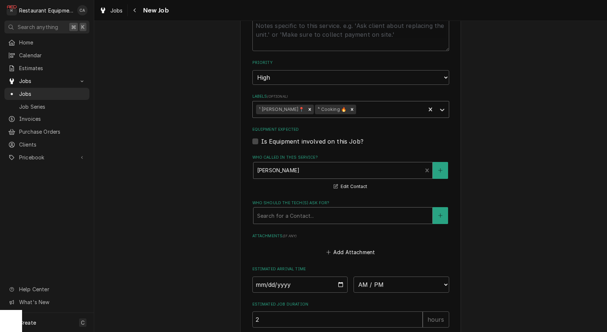
drag, startPoint x: 275, startPoint y: 201, endPoint x: 278, endPoint y: 207, distance: 6.6
click at [275, 212] on div "Search for a Contact..." at bounding box center [342, 216] width 171 height 8
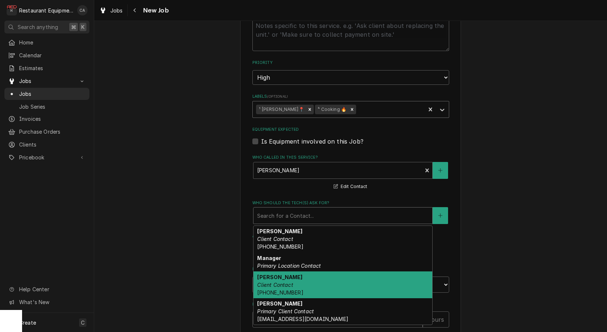
drag, startPoint x: 264, startPoint y: 267, endPoint x: 224, endPoint y: 256, distance: 42.1
click at [263, 282] on em "Client Contact" at bounding box center [275, 285] width 36 height 6
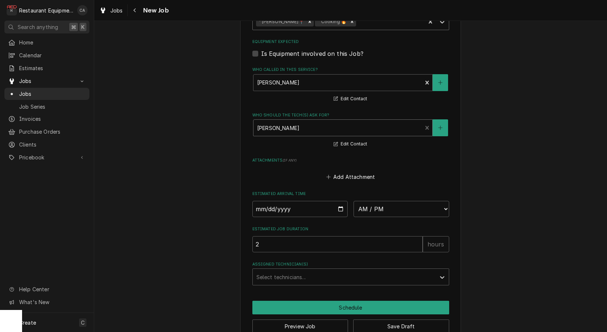
scroll to position [0, 0]
click at [390, 320] on button "Save Draft" at bounding box center [401, 327] width 96 height 14
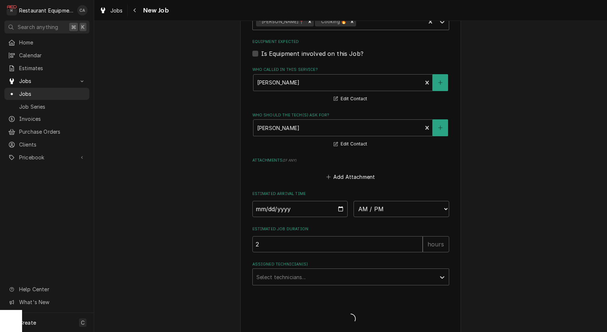
type textarea "x"
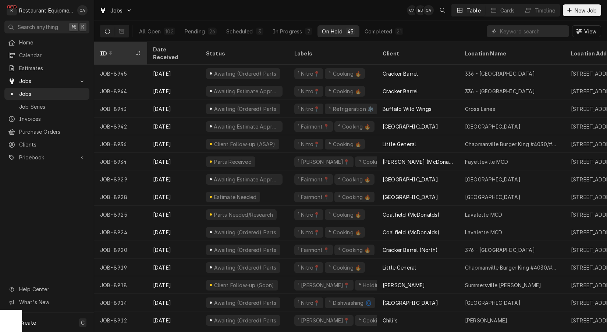
click at [125, 50] on div "ID" at bounding box center [117, 54] width 34 height 8
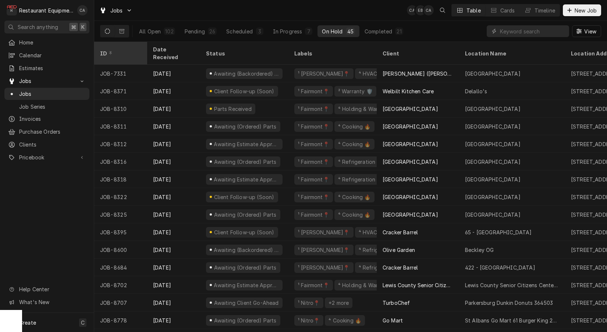
click at [125, 50] on div "ID" at bounding box center [120, 54] width 40 height 8
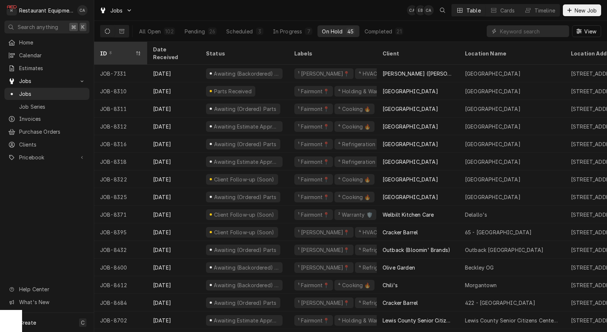
click at [126, 52] on div "ID" at bounding box center [121, 53] width 50 height 20
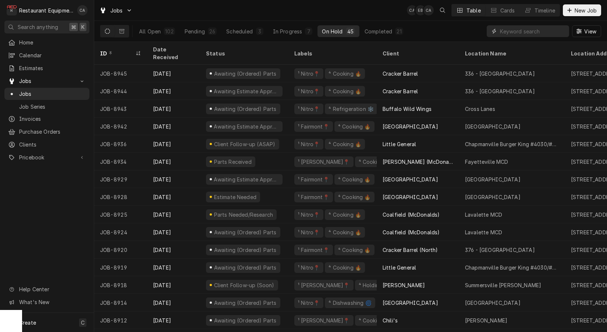
click at [521, 33] on input "Dynamic Content Wrapper" at bounding box center [532, 31] width 65 height 12
type input "[PERSON_NAME]"
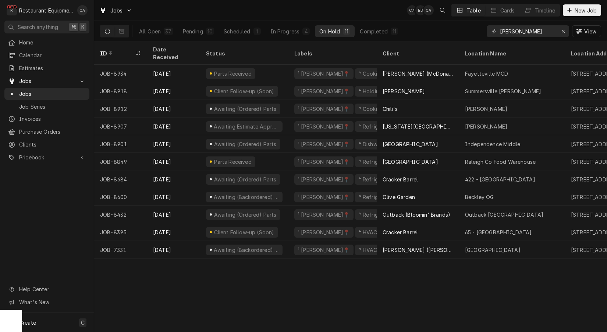
click at [134, 49] on div "ID" at bounding box center [121, 53] width 50 height 20
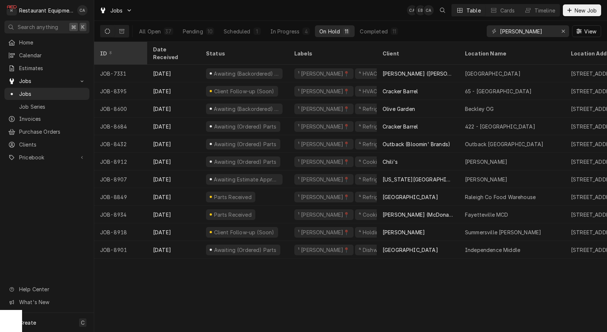
click at [125, 50] on div "ID" at bounding box center [120, 54] width 40 height 8
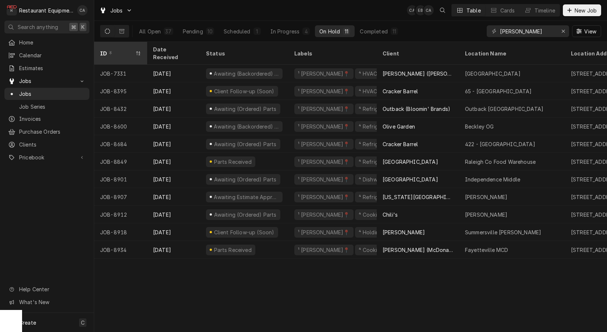
click at [121, 52] on div "ID" at bounding box center [121, 53] width 50 height 20
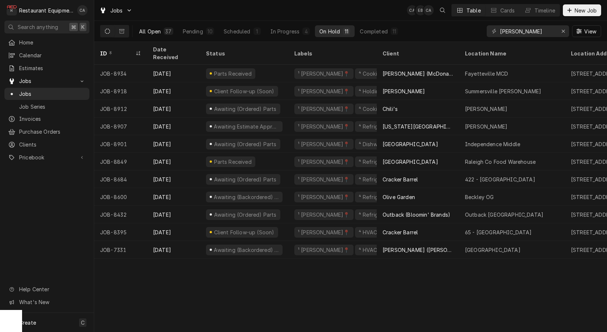
click at [151, 30] on div "All Open" at bounding box center [150, 32] width 22 height 8
